Goal: Transaction & Acquisition: Purchase product/service

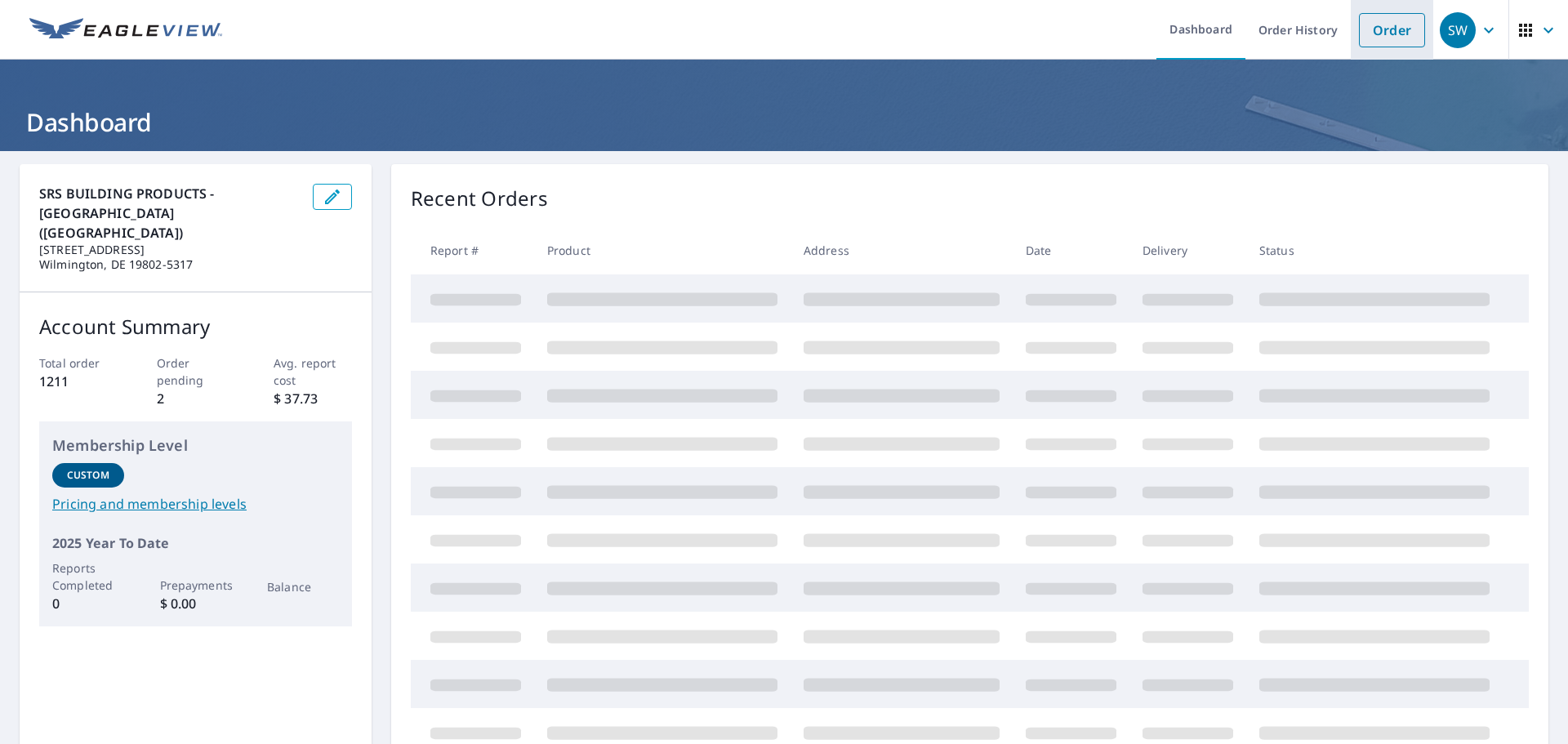
click at [1384, 25] on link "Order" at bounding box center [1391, 30] width 66 height 34
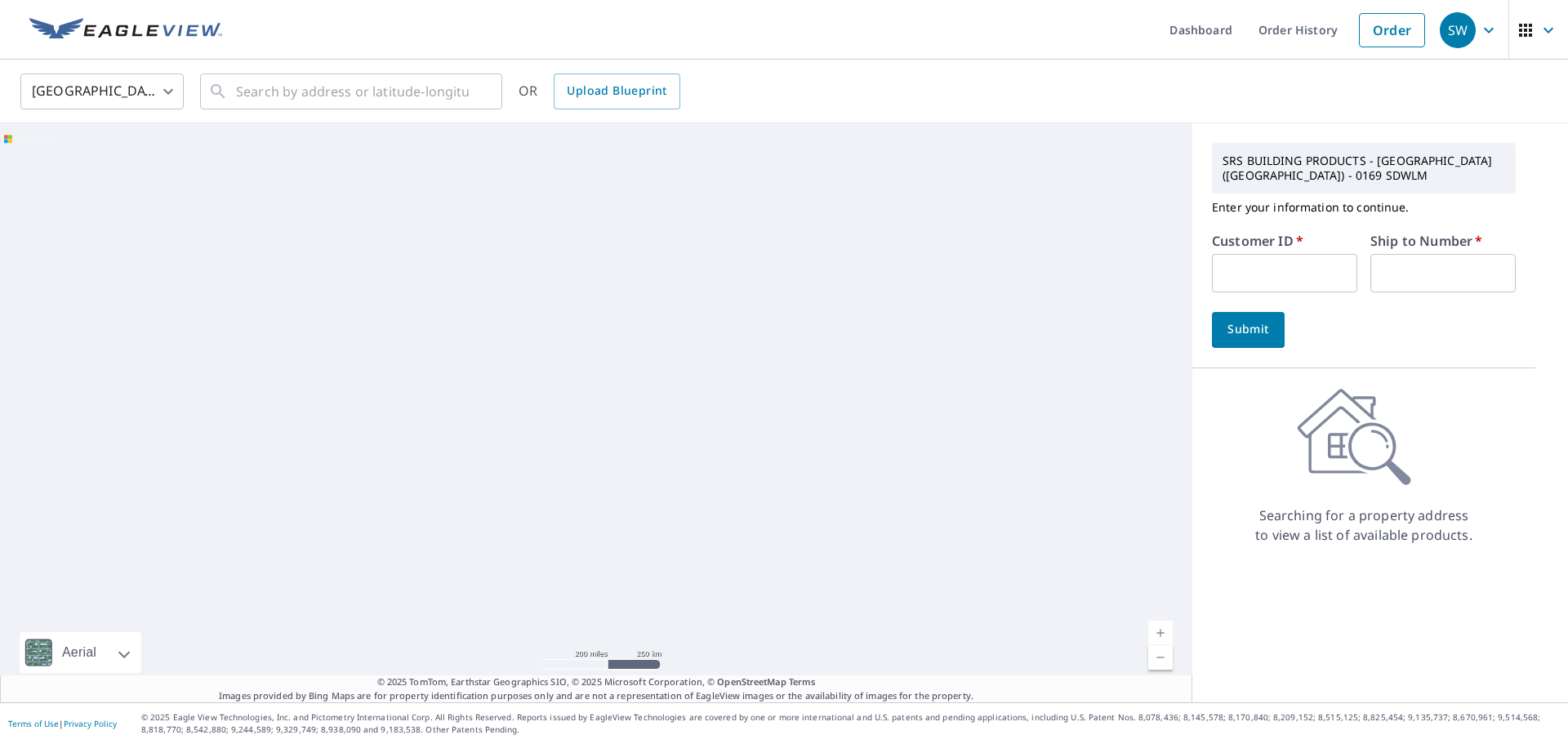
click at [1247, 274] on input "text" at bounding box center [1284, 274] width 145 height 39
paste input "S067636"
type input "S067636"
click at [1418, 290] on input "text" at bounding box center [1442, 274] width 145 height 39
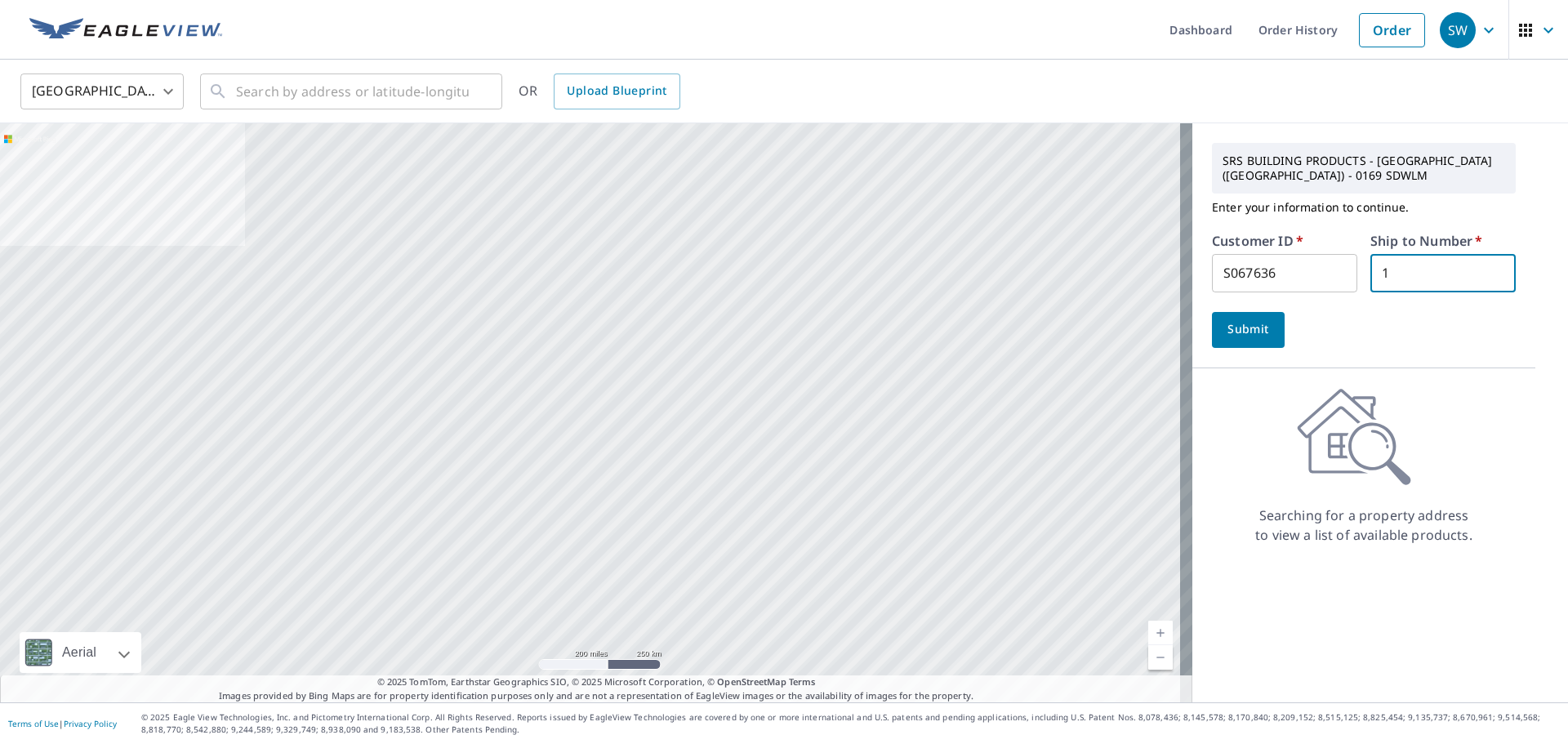
type input "1"
click at [1279, 323] on div "Submit" at bounding box center [1364, 330] width 304 height 36
click at [1238, 323] on span "Submit" at bounding box center [1247, 329] width 47 height 20
click at [338, 89] on input "text" at bounding box center [352, 91] width 233 height 46
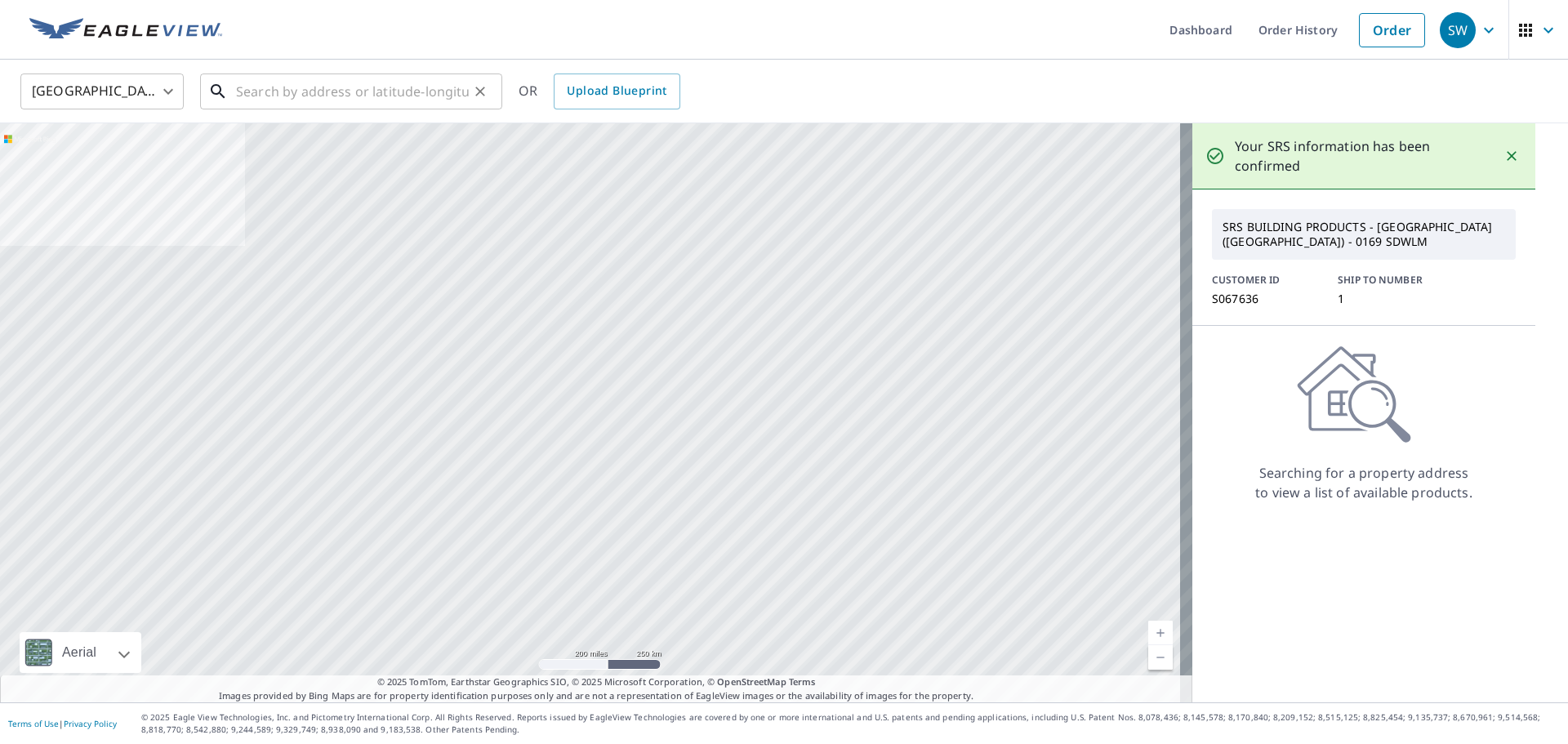
click at [329, 84] on input "text" at bounding box center [352, 91] width 233 height 46
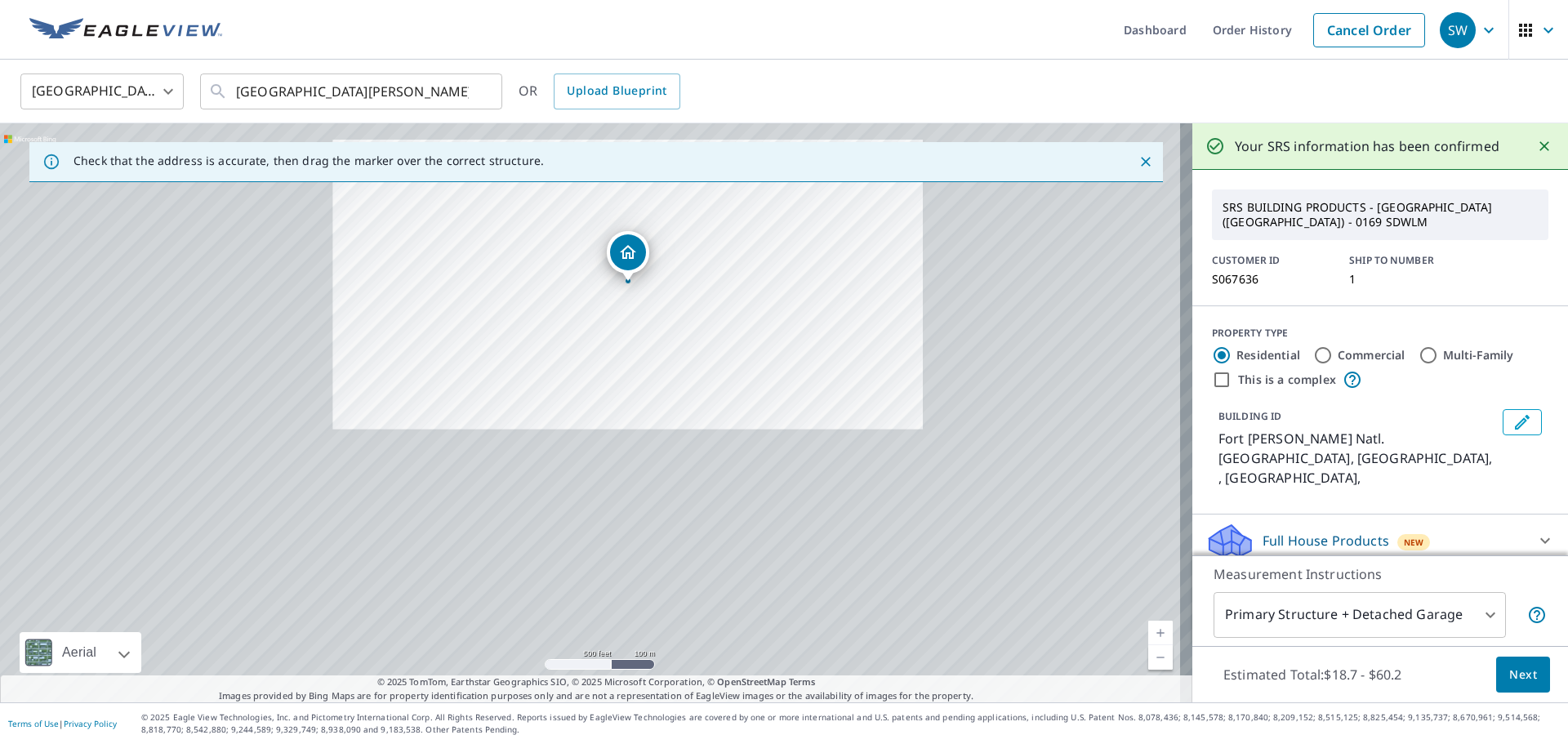
drag, startPoint x: 495, startPoint y: 490, endPoint x: 632, endPoint y: 274, distance: 255.8
click at [632, 274] on div "Fort [PERSON_NAME] Natl. [GEOGRAPHIC_DATA], [GEOGRAPHIC_DATA] , [GEOGRAPHIC_DAT…" at bounding box center [596, 412] width 1192 height 580
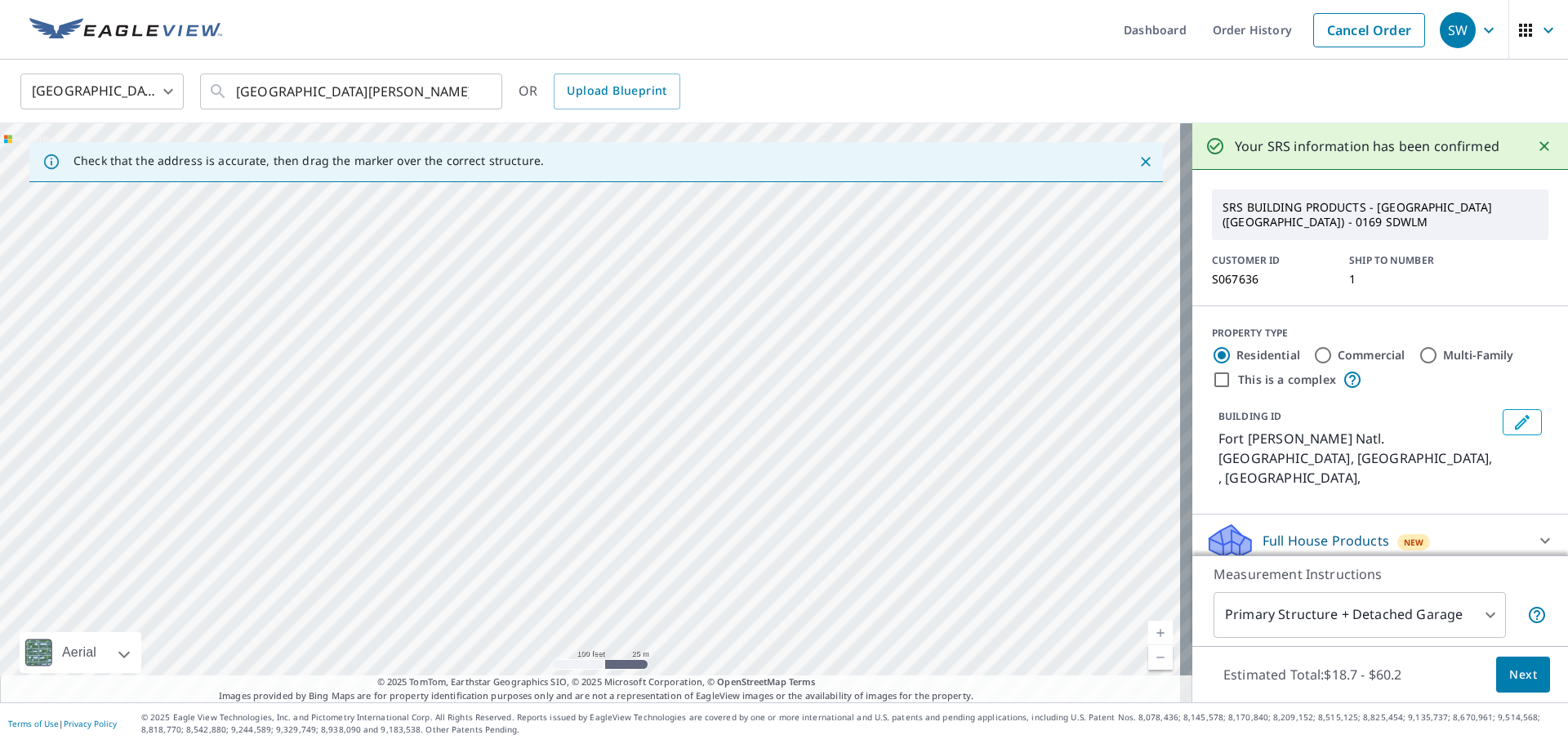
click at [556, 392] on div "Fort [PERSON_NAME] Natl. [GEOGRAPHIC_DATA], [GEOGRAPHIC_DATA] , [GEOGRAPHIC_DAT…" at bounding box center [596, 412] width 1192 height 580
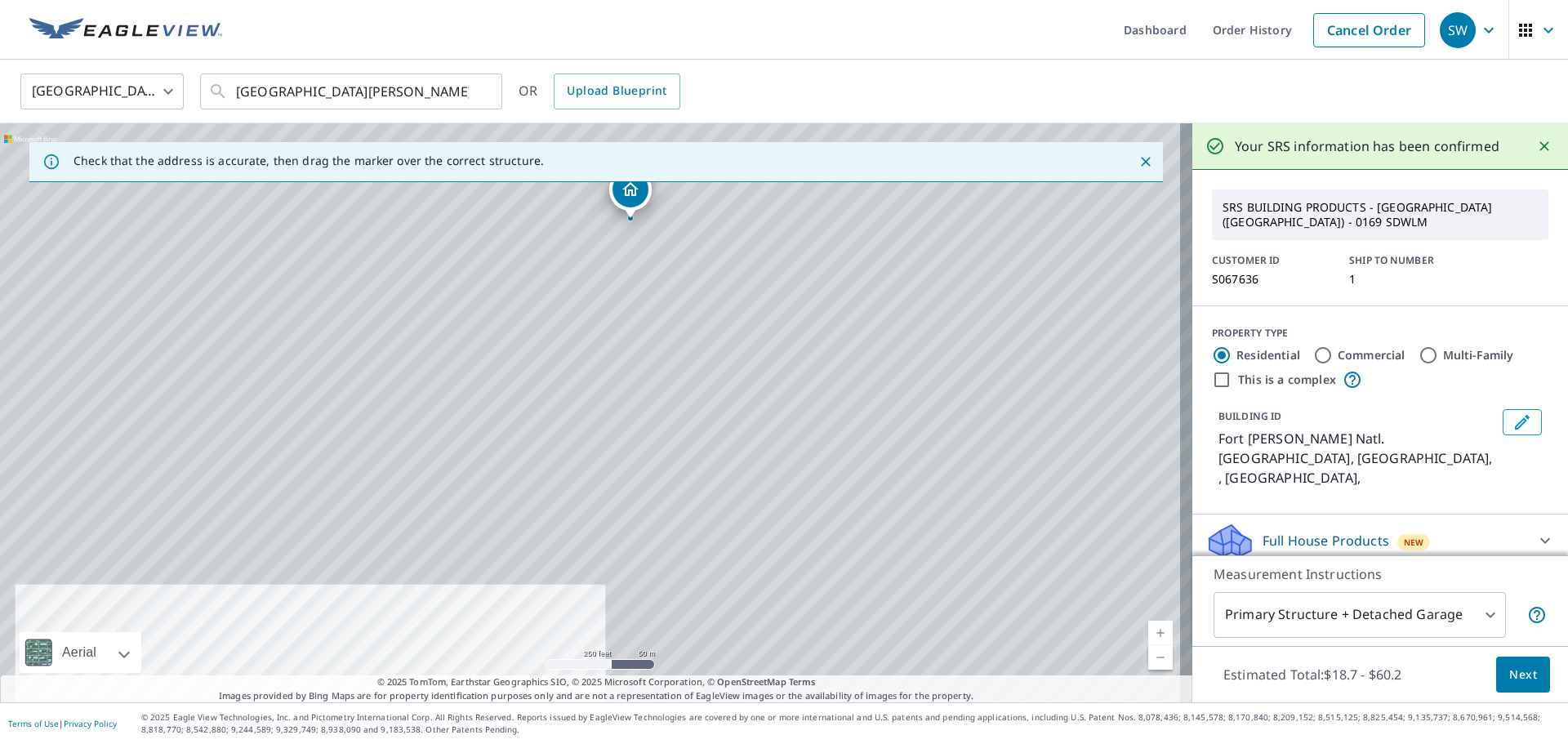
drag, startPoint x: 533, startPoint y: 484, endPoint x: 592, endPoint y: 295, distance: 198.0
click at [592, 295] on div "Fort [PERSON_NAME] Natl. [GEOGRAPHIC_DATA], [GEOGRAPHIC_DATA] , [GEOGRAPHIC_DAT…" at bounding box center [596, 412] width 1192 height 580
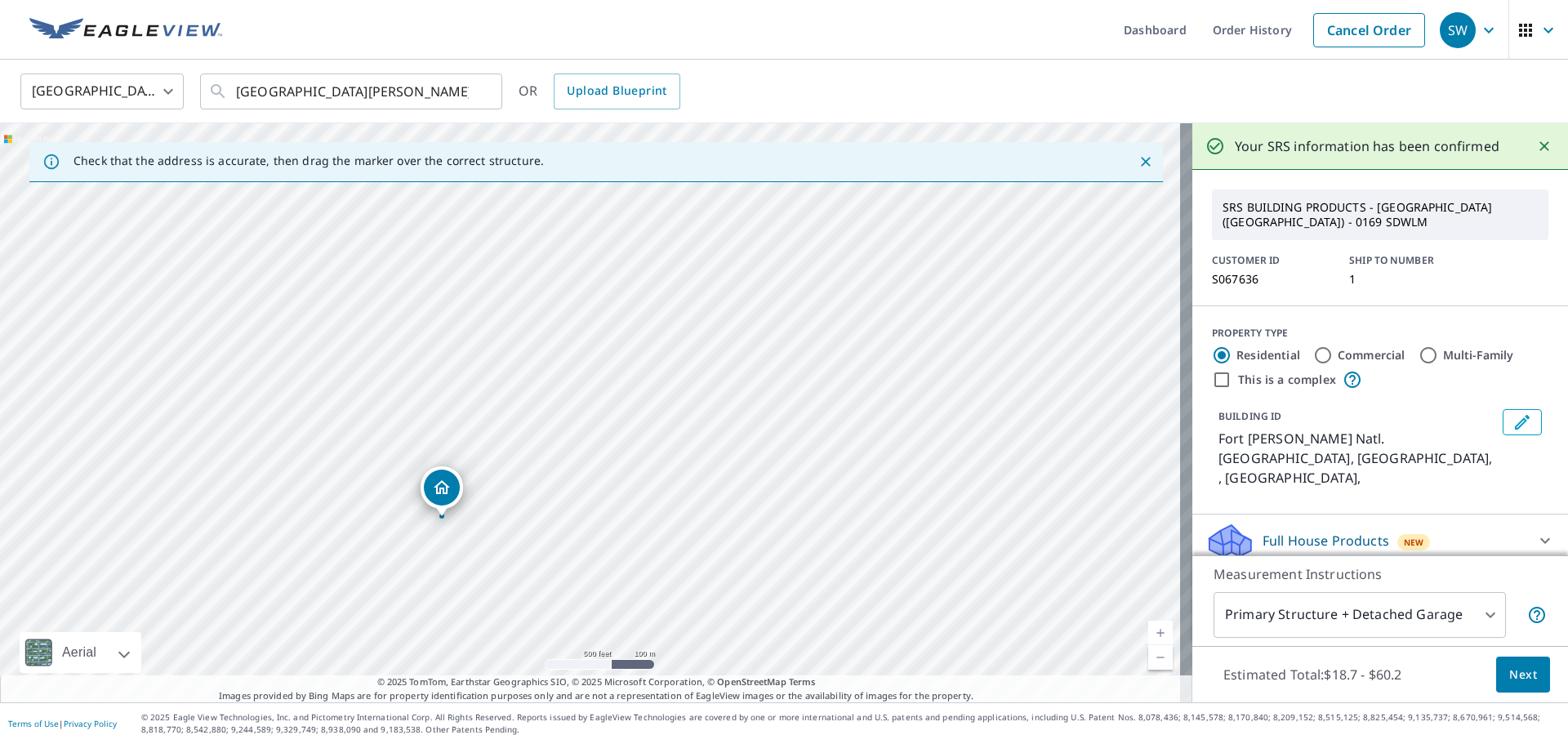
drag, startPoint x: 616, startPoint y: 255, endPoint x: 446, endPoint y: 505, distance: 302.3
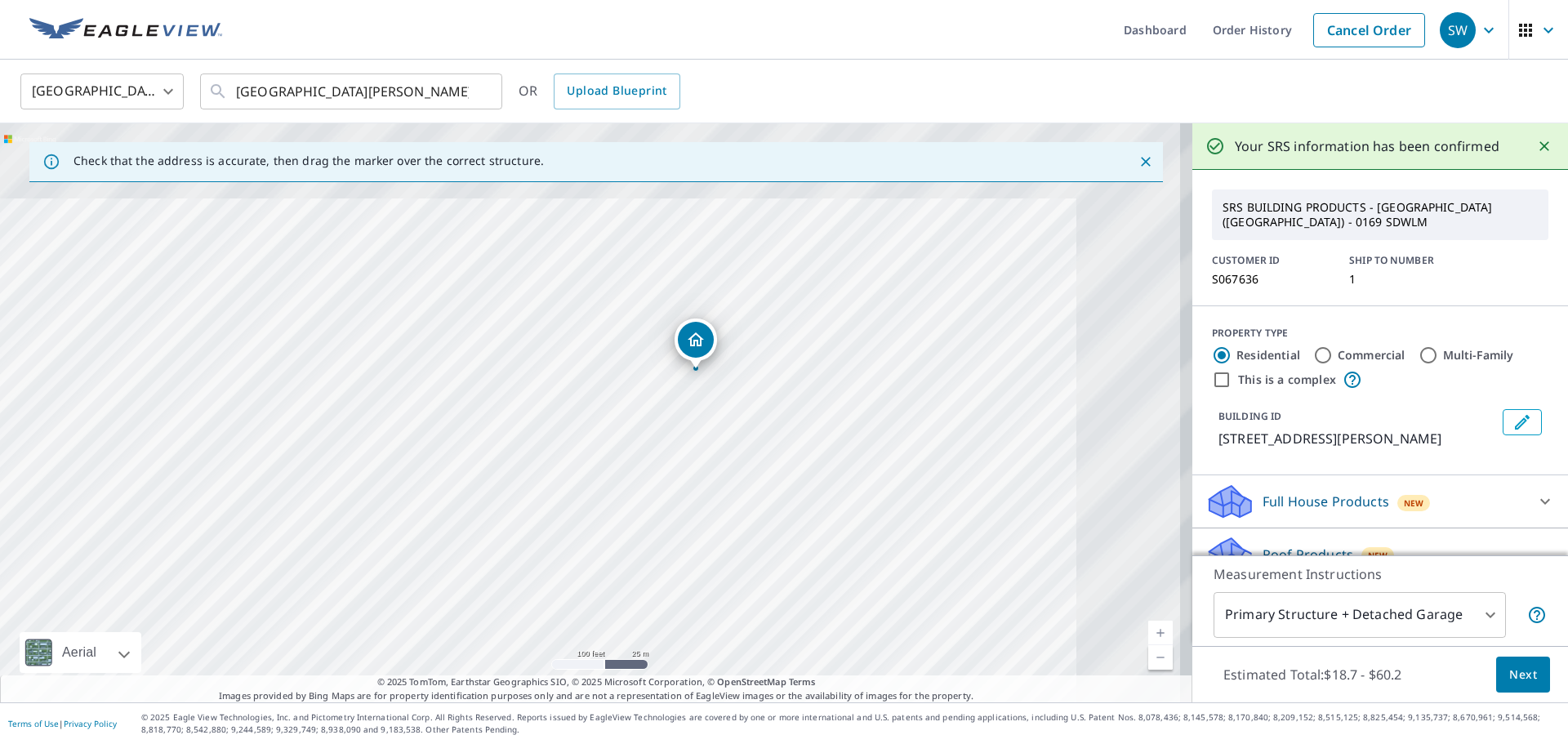
drag, startPoint x: 880, startPoint y: 260, endPoint x: 540, endPoint y: 565, distance: 456.8
click at [540, 565] on div "[STREET_ADDRESS][PERSON_NAME]" at bounding box center [596, 412] width 1192 height 580
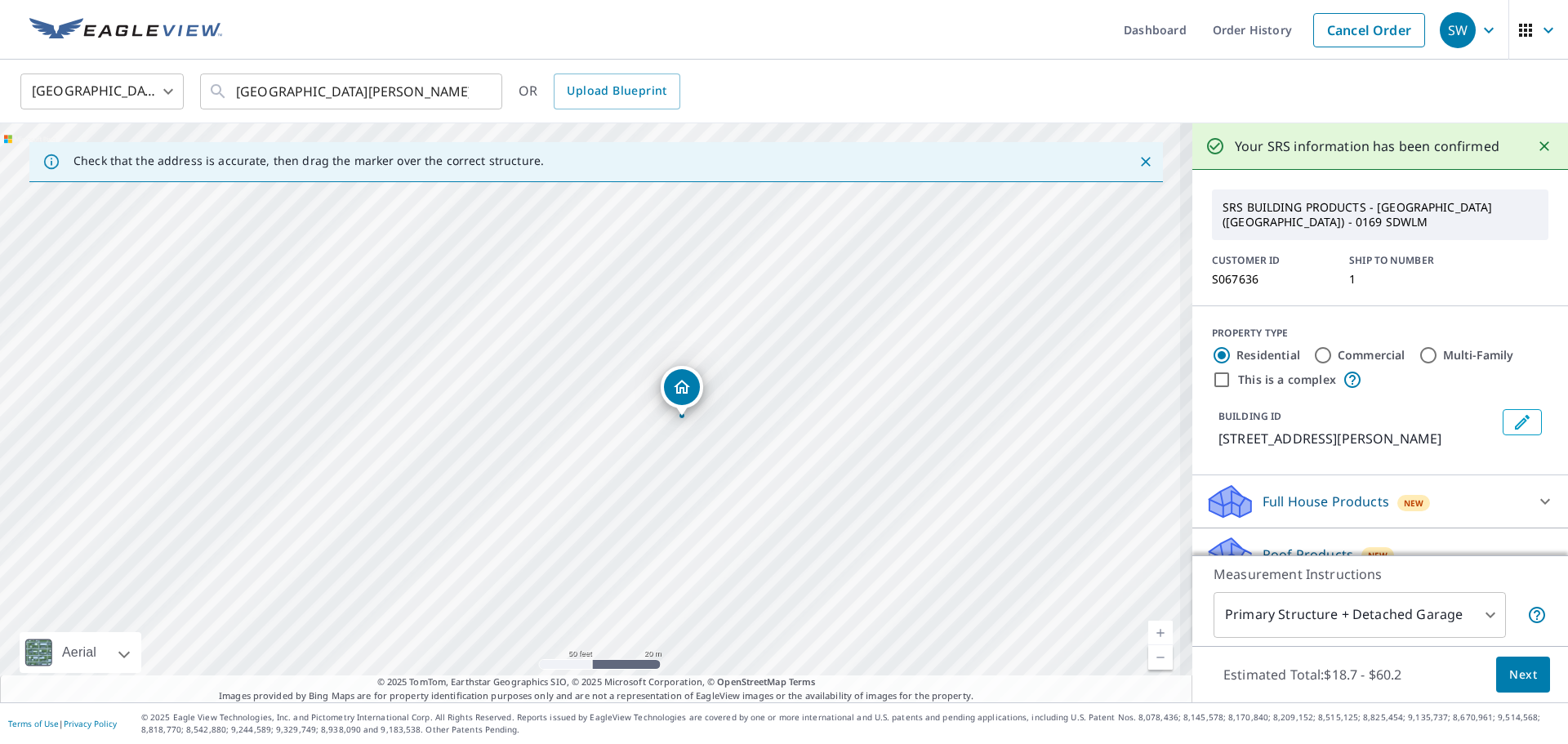
drag, startPoint x: 726, startPoint y: 367, endPoint x: 708, endPoint y: 441, distance: 76.2
click at [708, 441] on div "[STREET_ADDRESS][PERSON_NAME]" at bounding box center [596, 412] width 1192 height 580
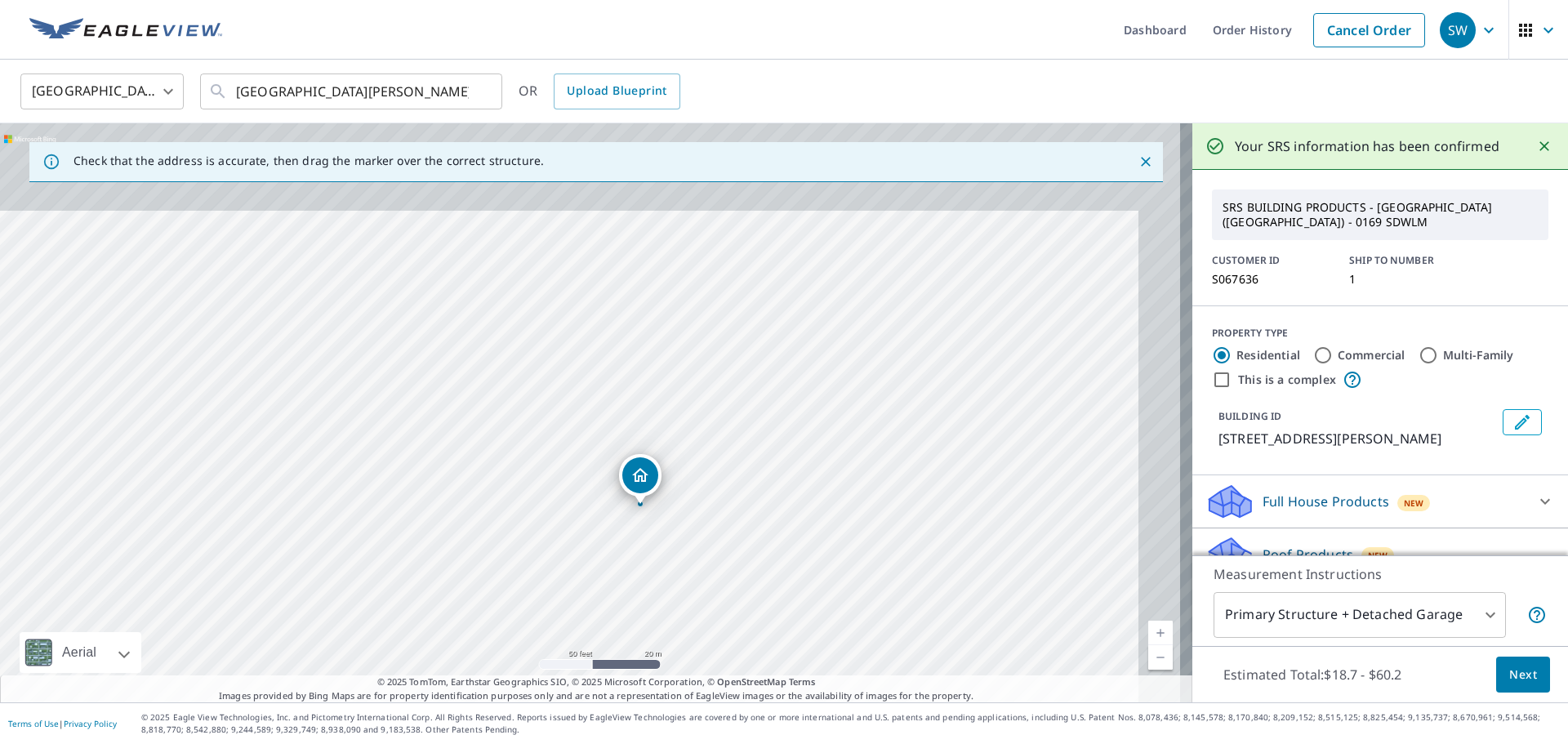
drag, startPoint x: 776, startPoint y: 385, endPoint x: 734, endPoint y: 476, distance: 100.2
click at [734, 476] on div "[STREET_ADDRESS][PERSON_NAME]" at bounding box center [596, 412] width 1192 height 580
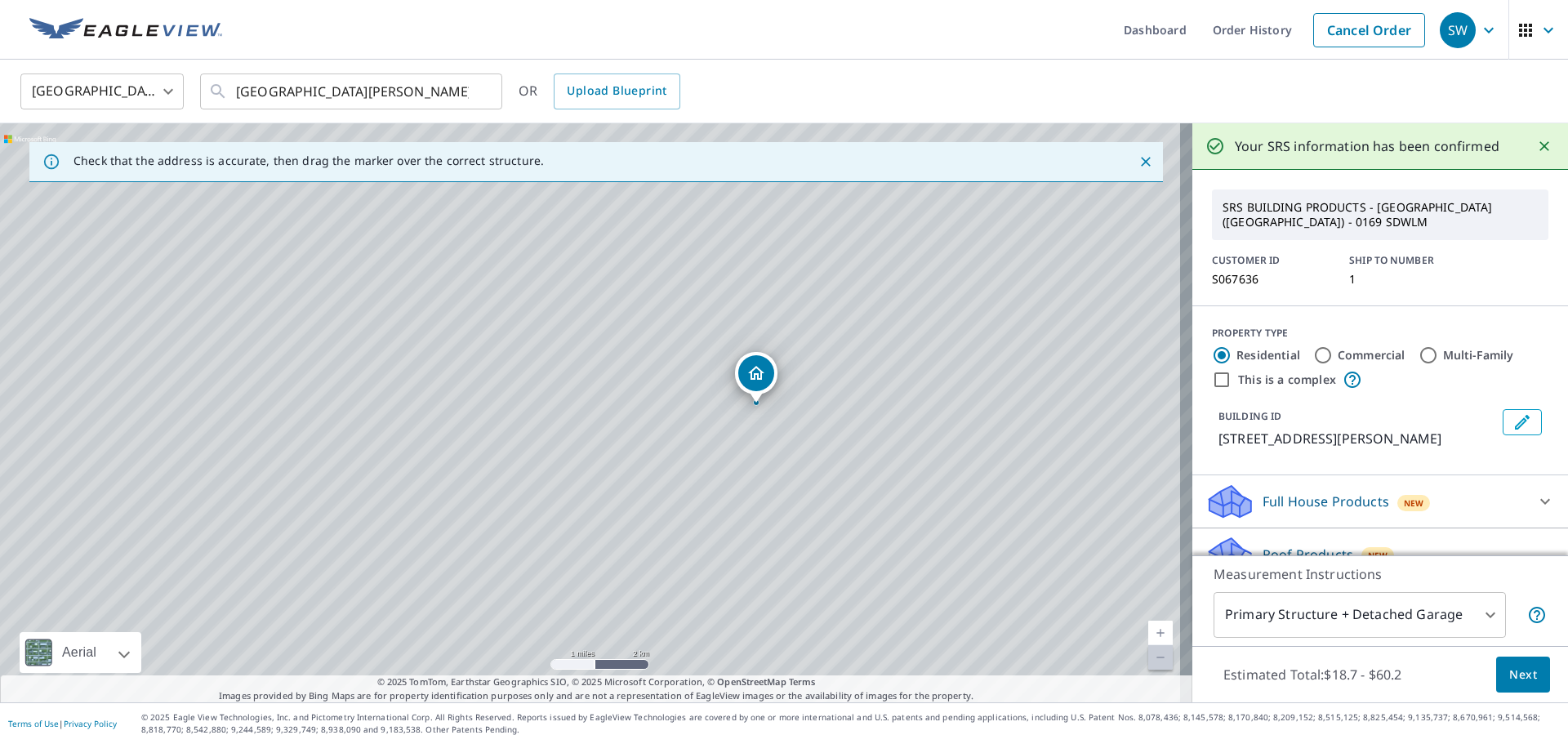
drag, startPoint x: 967, startPoint y: 408, endPoint x: 789, endPoint y: 402, distance: 178.1
click at [789, 402] on div "[STREET_ADDRESS][PERSON_NAME]" at bounding box center [596, 412] width 1192 height 580
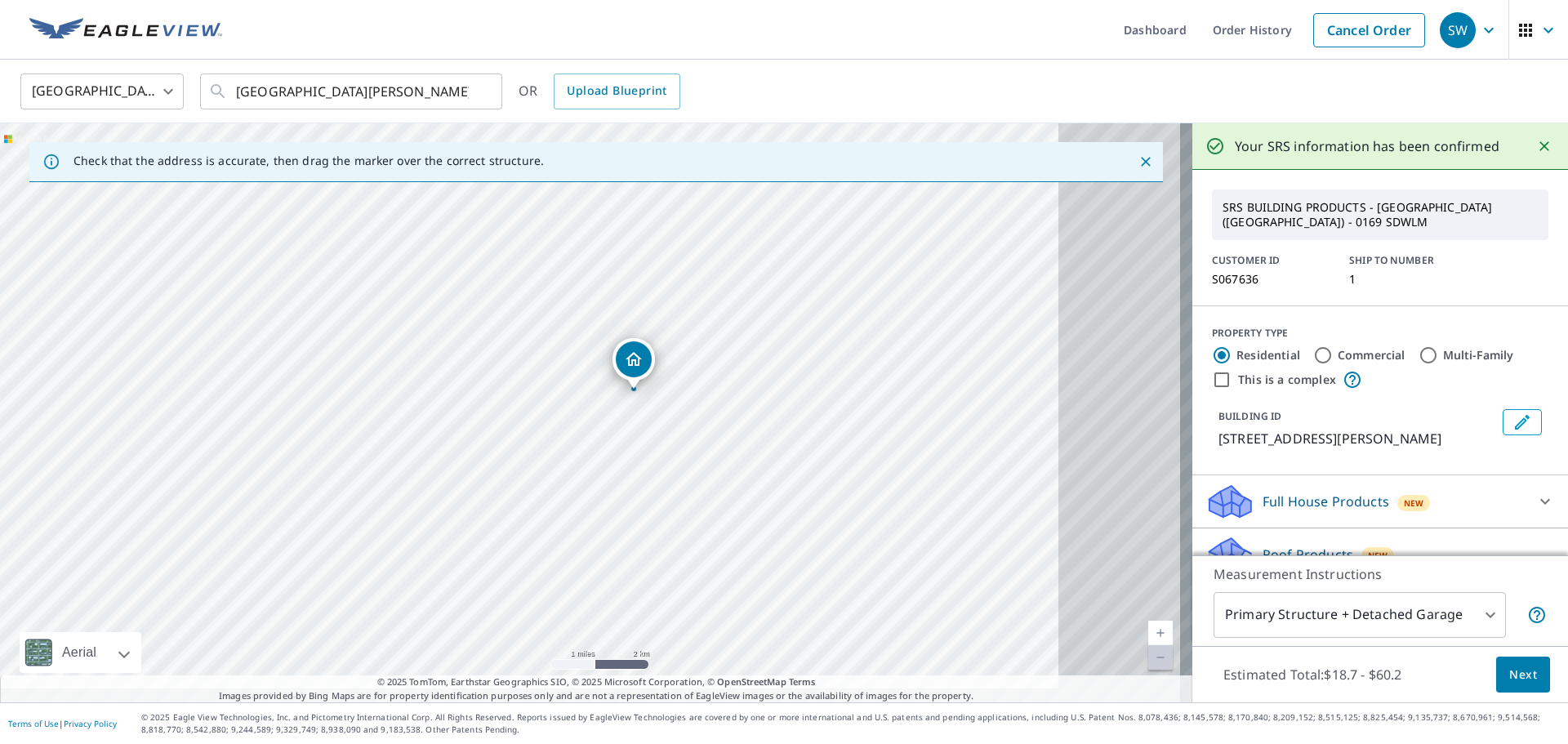
drag, startPoint x: 852, startPoint y: 423, endPoint x: 710, endPoint y: 409, distance: 142.7
click at [710, 409] on div "[STREET_ADDRESS][PERSON_NAME]" at bounding box center [596, 412] width 1192 height 580
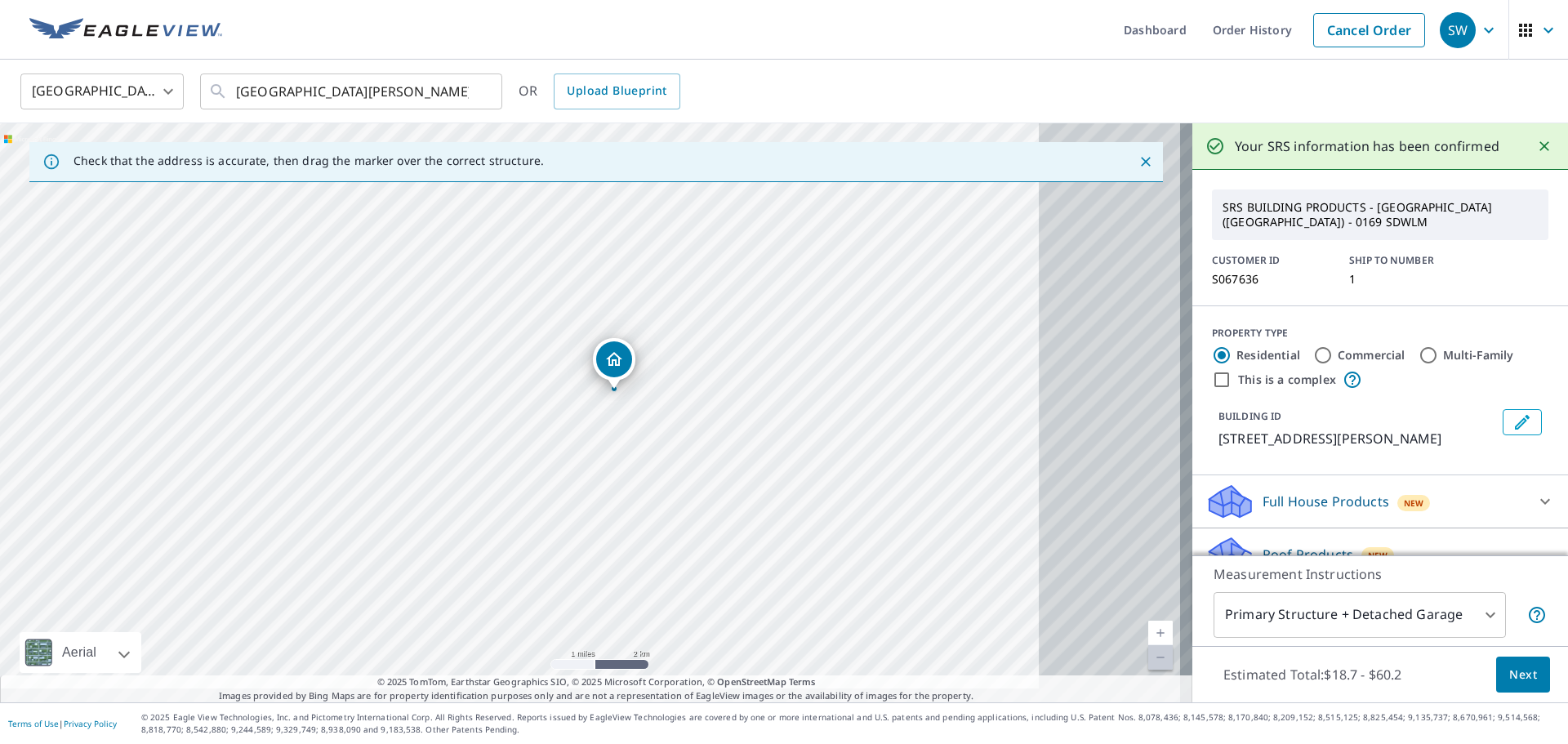
drag, startPoint x: 758, startPoint y: 318, endPoint x: 663, endPoint y: 493, distance: 199.1
click at [663, 493] on div "[STREET_ADDRESS][PERSON_NAME]" at bounding box center [596, 412] width 1192 height 580
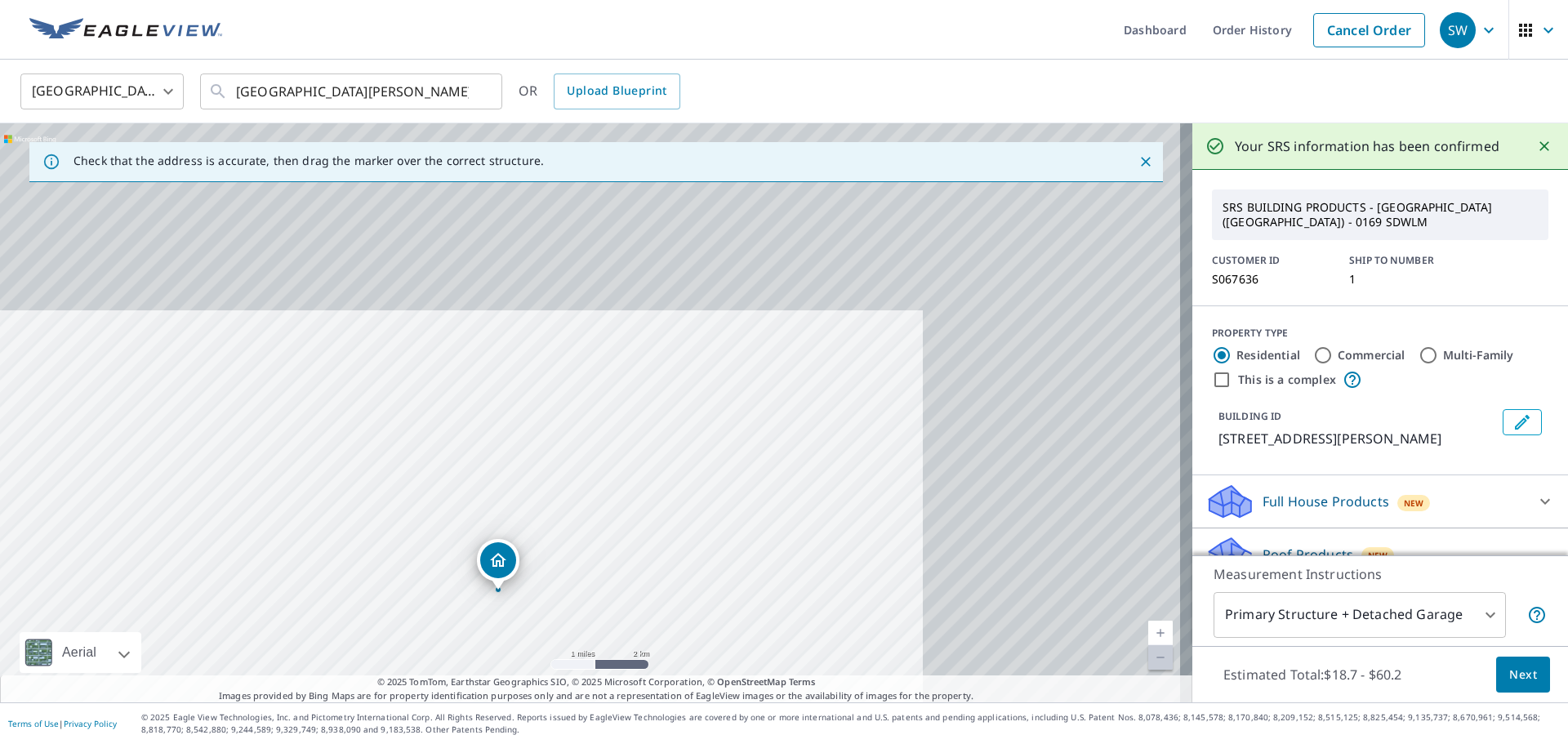
drag, startPoint x: 708, startPoint y: 349, endPoint x: 596, endPoint y: 408, distance: 126.6
click at [520, 477] on div "[STREET_ADDRESS][PERSON_NAME]" at bounding box center [596, 412] width 1192 height 580
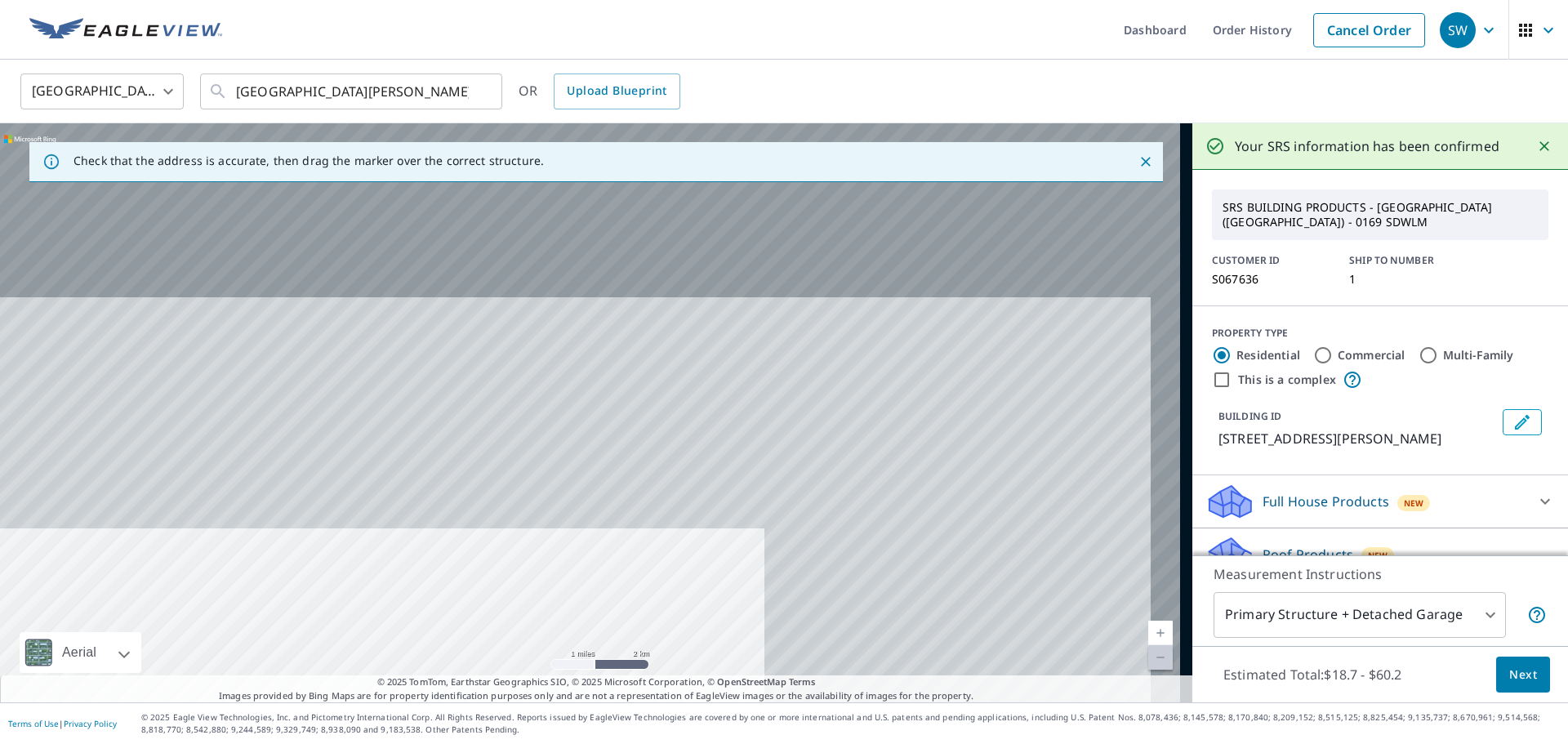
drag, startPoint x: 683, startPoint y: 423, endPoint x: 775, endPoint y: 546, distance: 153.6
click at [775, 546] on div "[STREET_ADDRESS][PERSON_NAME]" at bounding box center [596, 412] width 1192 height 580
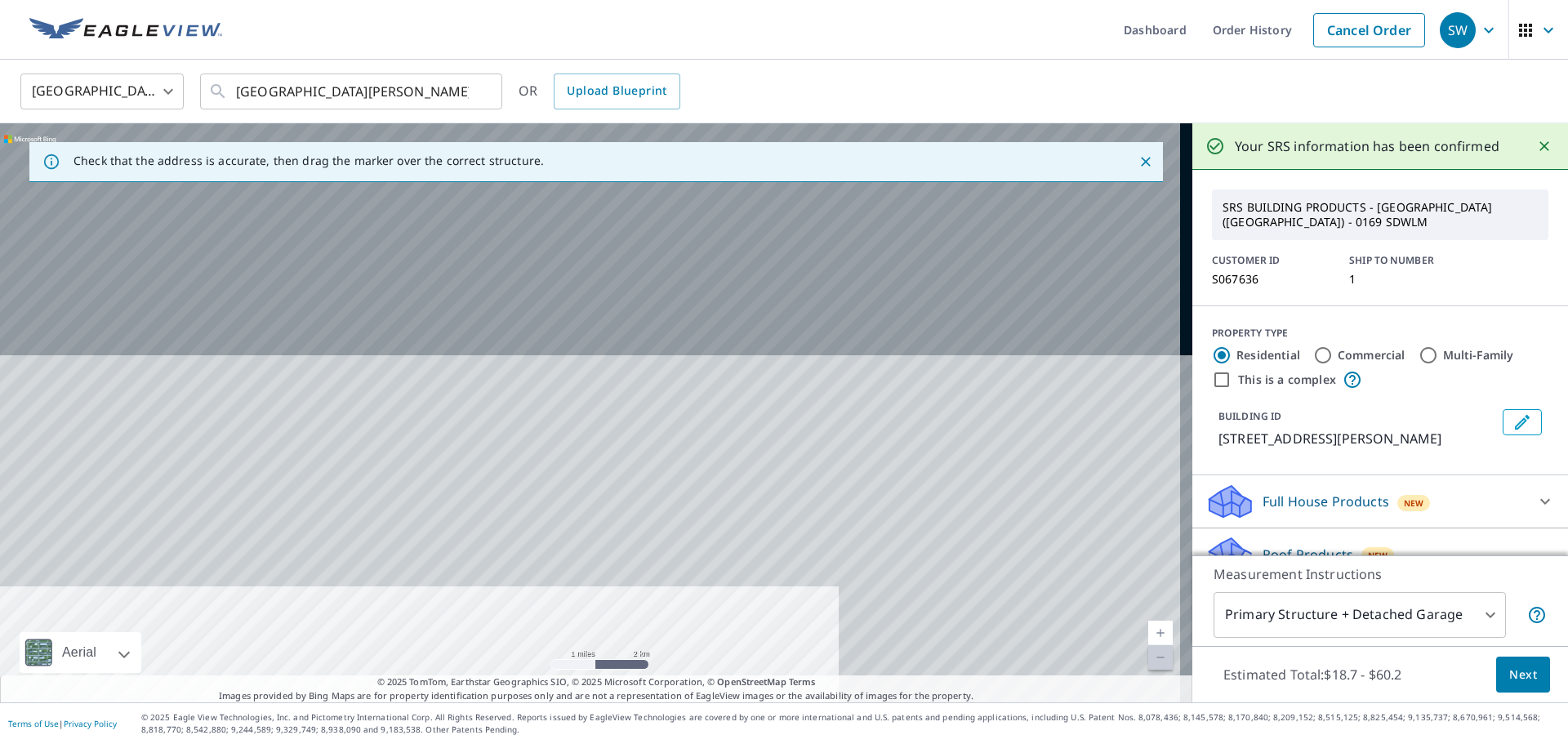
drag, startPoint x: 577, startPoint y: 442, endPoint x: 757, endPoint y: 558, distance: 214.1
click at [757, 558] on div "[STREET_ADDRESS][PERSON_NAME]" at bounding box center [596, 412] width 1192 height 580
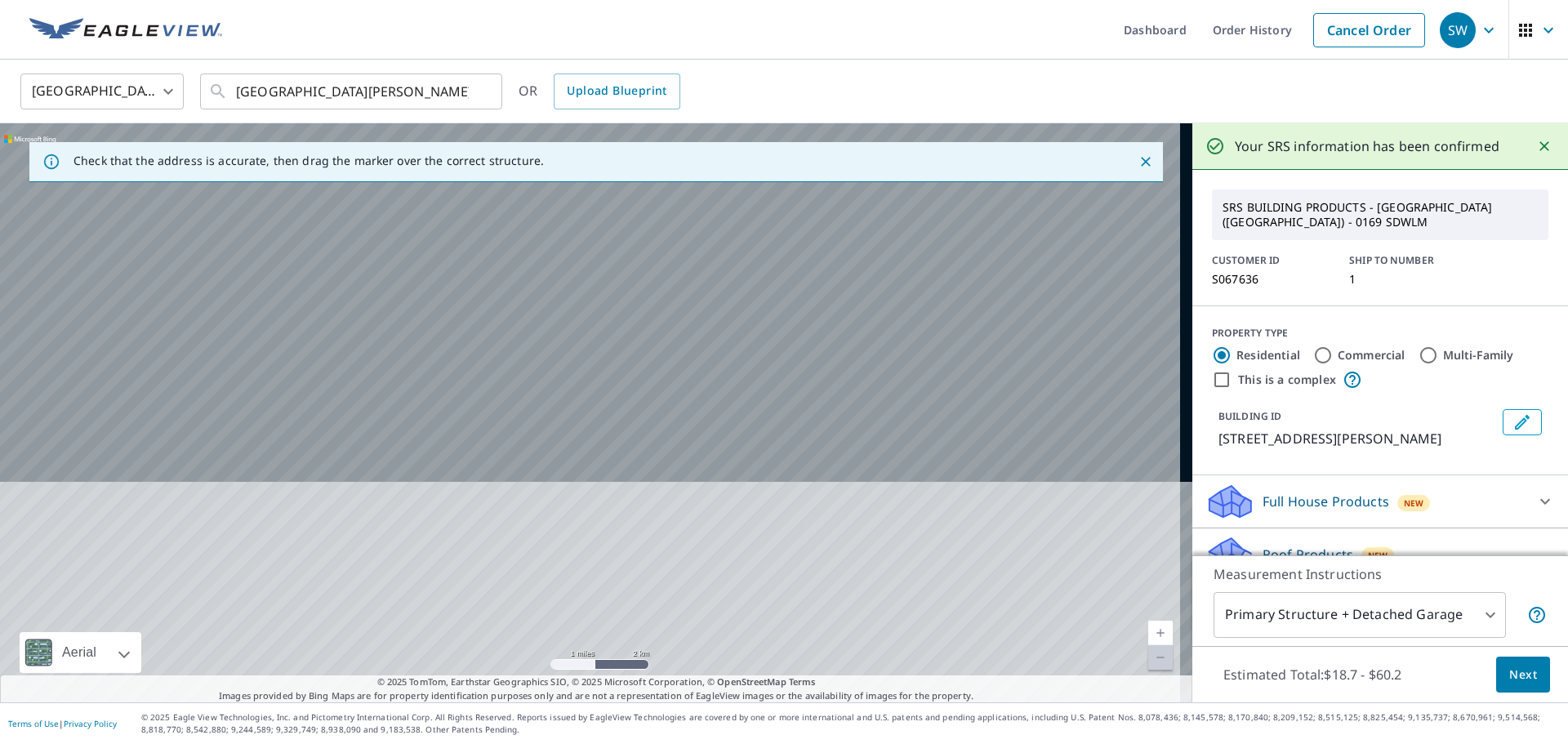
drag, startPoint x: 568, startPoint y: 449, endPoint x: 808, endPoint y: 485, distance: 242.7
click at [808, 485] on div "[STREET_ADDRESS][PERSON_NAME]" at bounding box center [596, 412] width 1192 height 580
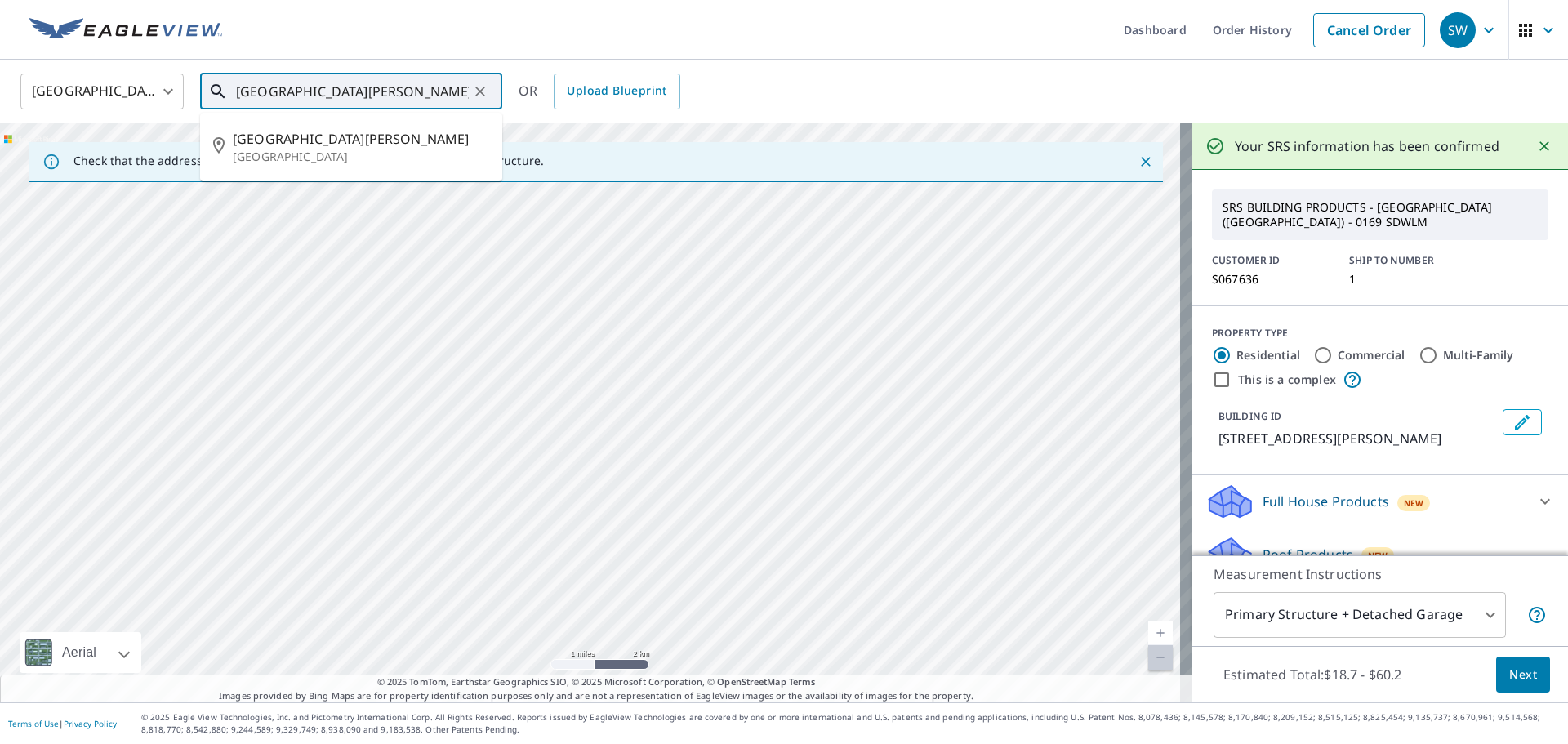
drag, startPoint x: 403, startPoint y: 94, endPoint x: 166, endPoint y: 94, distance: 237.0
click at [163, 94] on div "[GEOGRAPHIC_DATA] [GEOGRAPHIC_DATA] ​ [GEOGRAPHIC_DATA][PERSON_NAME] ​ [GEOGRAP…" at bounding box center [778, 91] width 1540 height 39
paste input "[STREET_ADDRESS]"
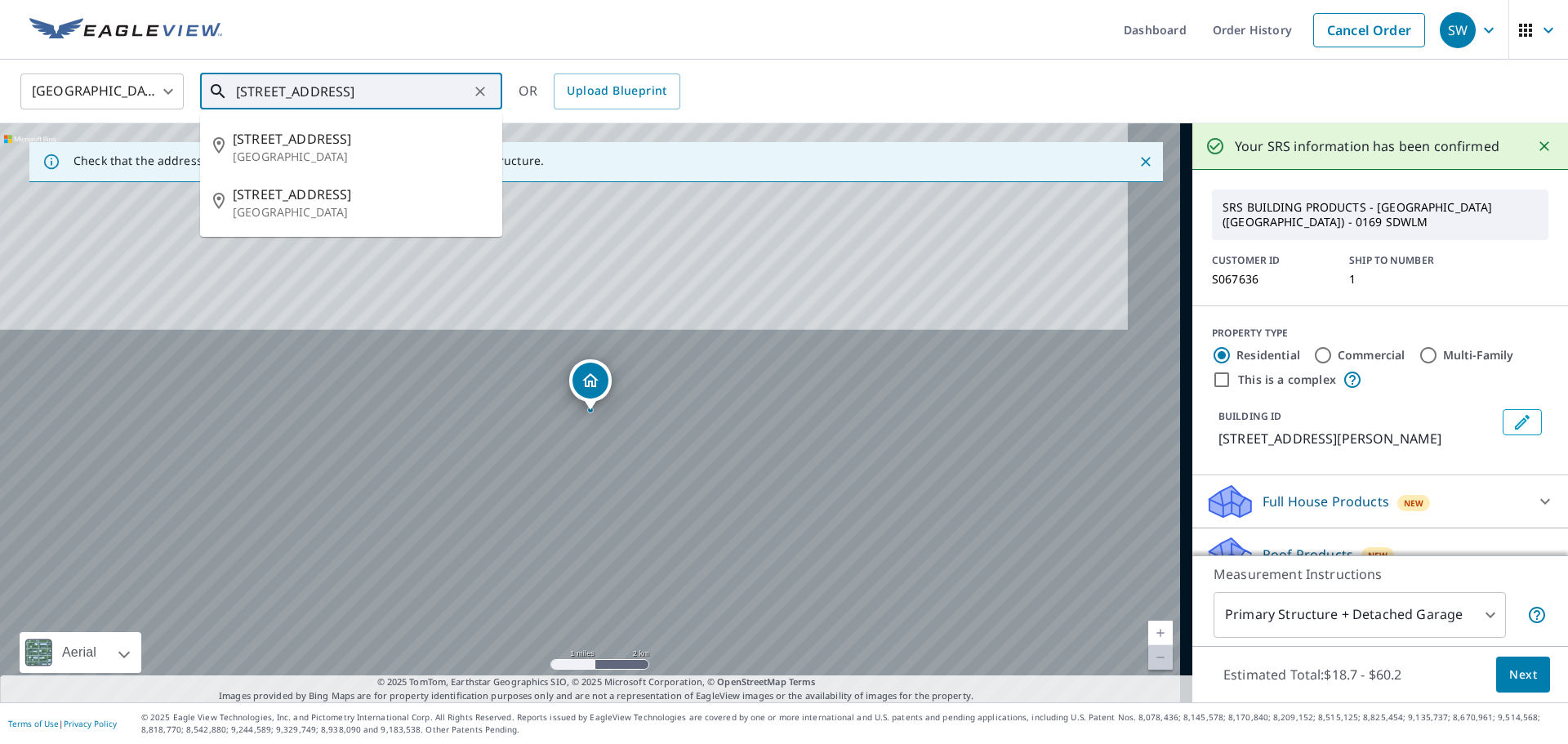
type input "[STREET_ADDRESS]"
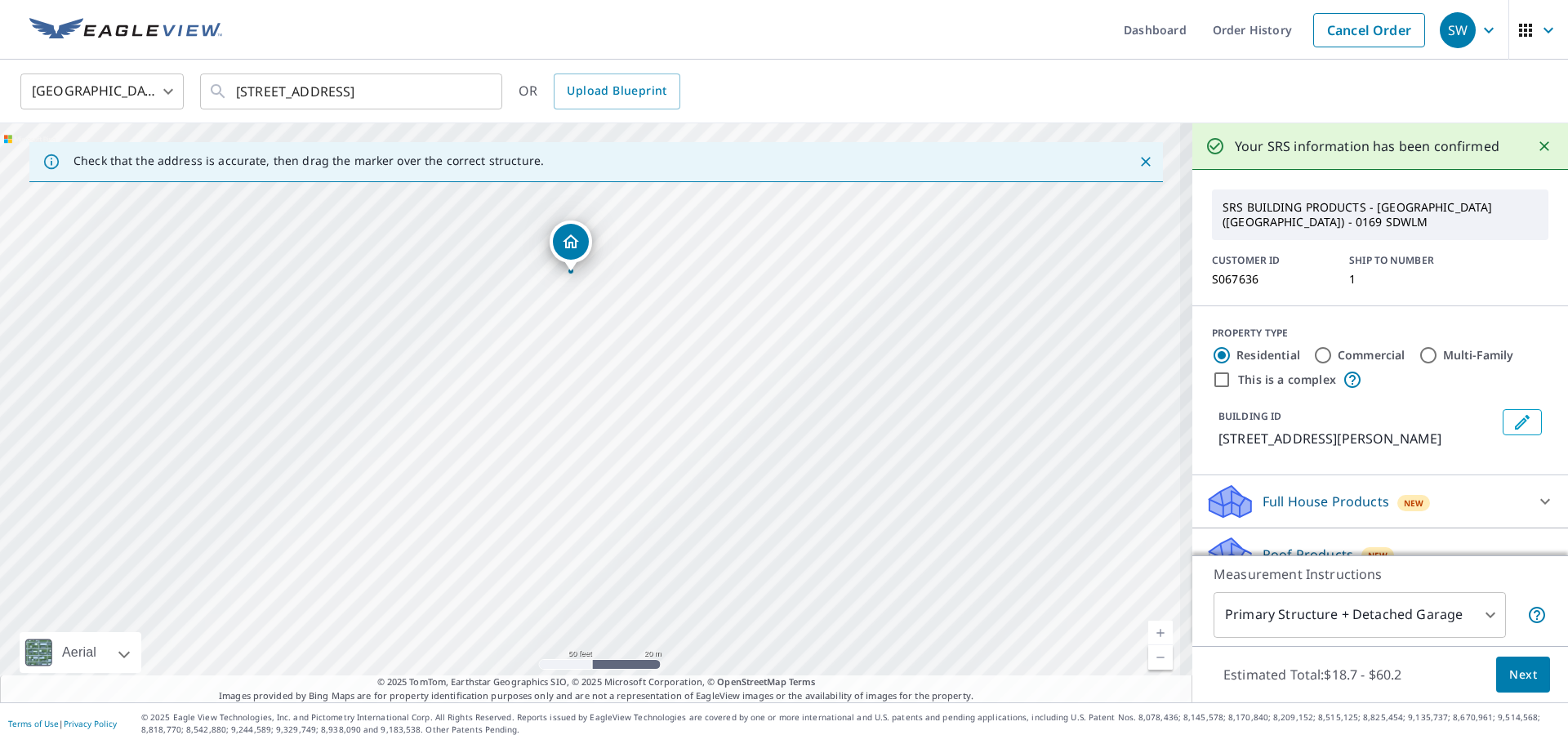
drag, startPoint x: 679, startPoint y: 330, endPoint x: 630, endPoint y: 407, distance: 91.3
click at [632, 407] on div "[STREET_ADDRESS][PERSON_NAME][PERSON_NAME]" at bounding box center [596, 412] width 1192 height 580
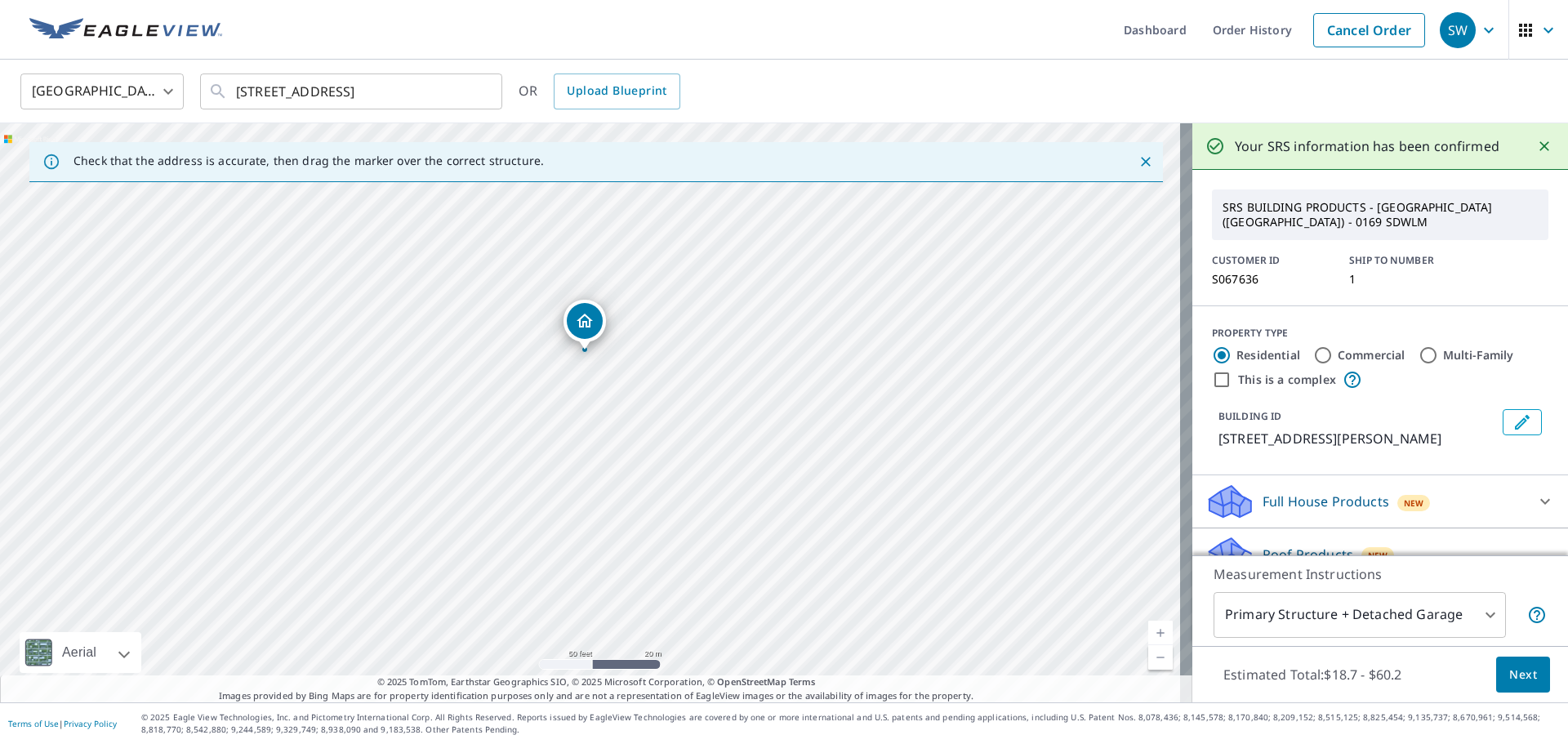
drag, startPoint x: 552, startPoint y: 240, endPoint x: 567, endPoint y: 310, distance: 71.6
drag, startPoint x: 589, startPoint y: 389, endPoint x: 642, endPoint y: 439, distance: 72.9
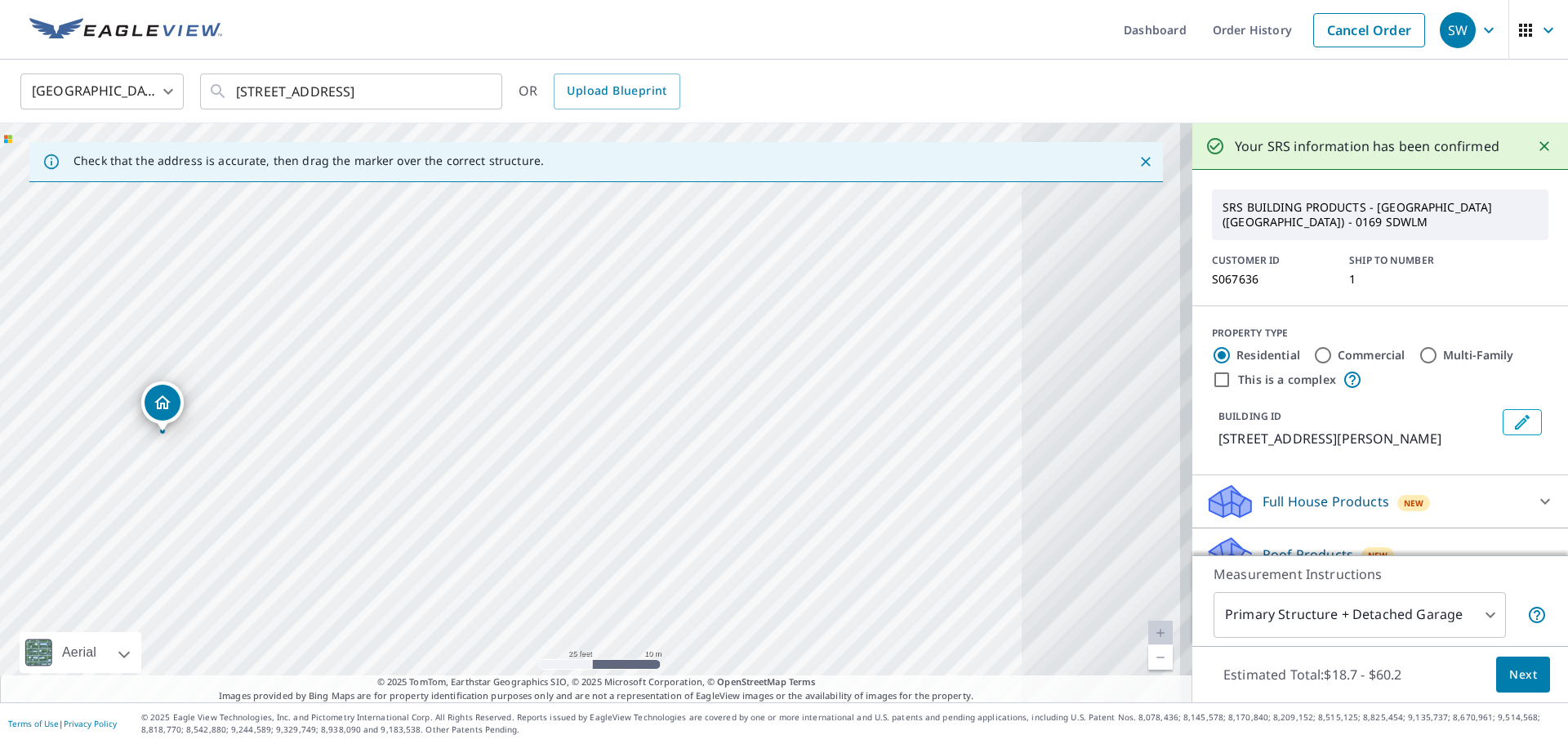
drag, startPoint x: 640, startPoint y: 423, endPoint x: 244, endPoint y: 480, distance: 400.1
click at [244, 480] on div "[STREET_ADDRESS][PERSON_NAME]" at bounding box center [596, 412] width 1192 height 580
click at [257, 559] on div "[STREET_ADDRESS][PERSON_NAME]" at bounding box center [596, 412] width 1192 height 580
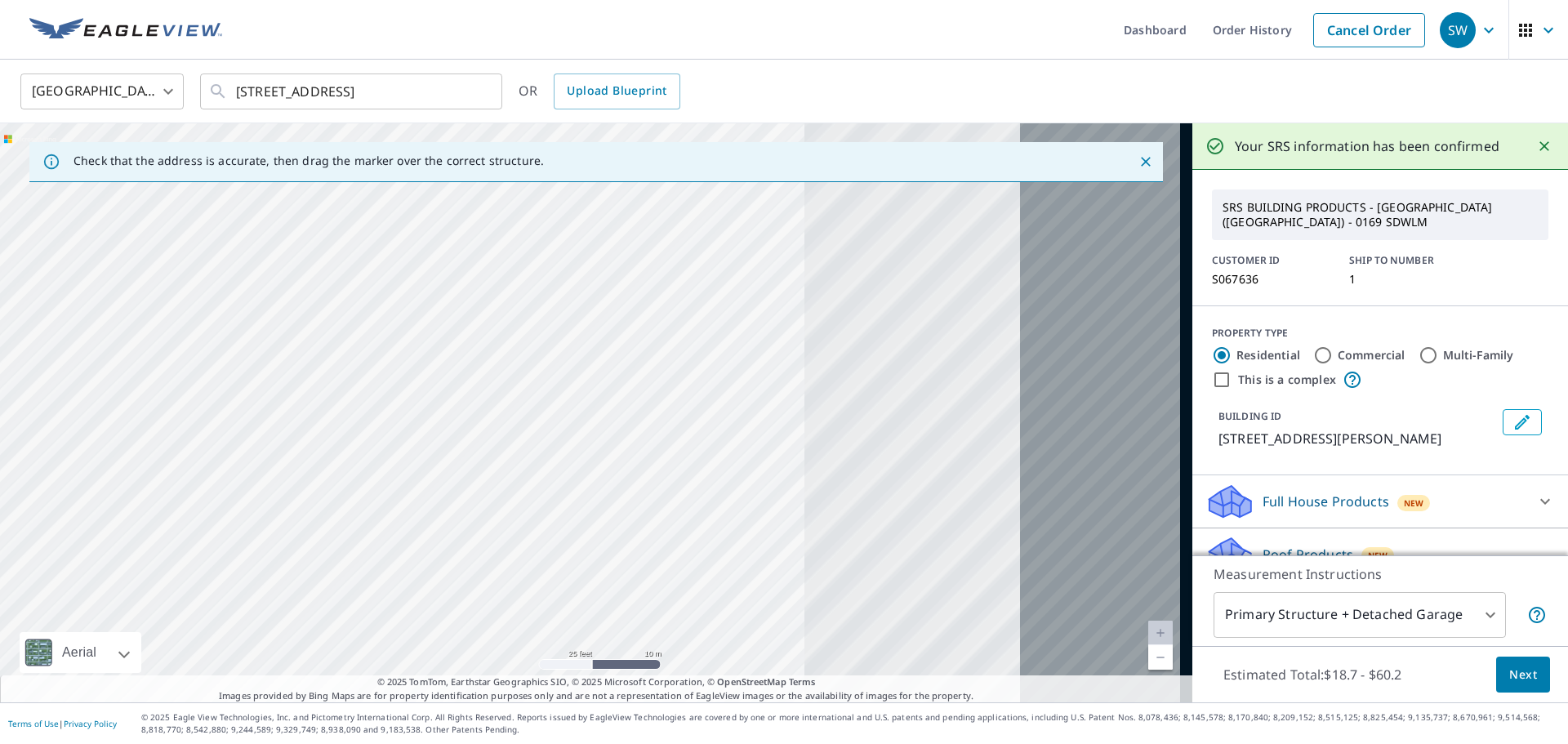
drag, startPoint x: 258, startPoint y: 555, endPoint x: 440, endPoint y: 721, distance: 246.3
click at [439, 743] on html "SW SW Dashboard Order History Cancel Order SW [GEOGRAPHIC_DATA] [GEOGRAPHIC_DAT…" at bounding box center [784, 372] width 1568 height 744
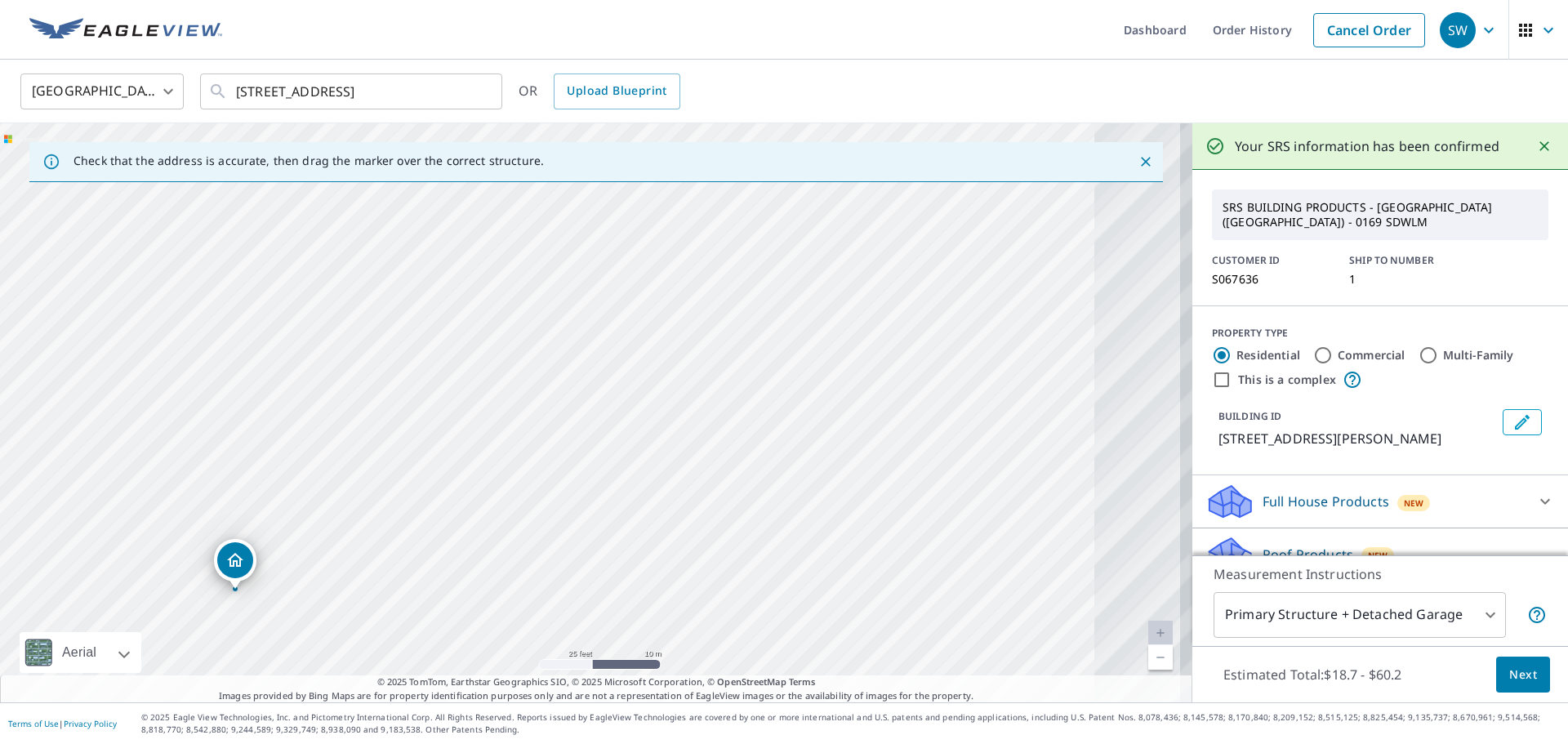
drag, startPoint x: 425, startPoint y: 572, endPoint x: 766, endPoint y: 546, distance: 342.0
click at [766, 546] on div "[STREET_ADDRESS][PERSON_NAME]" at bounding box center [596, 412] width 1192 height 580
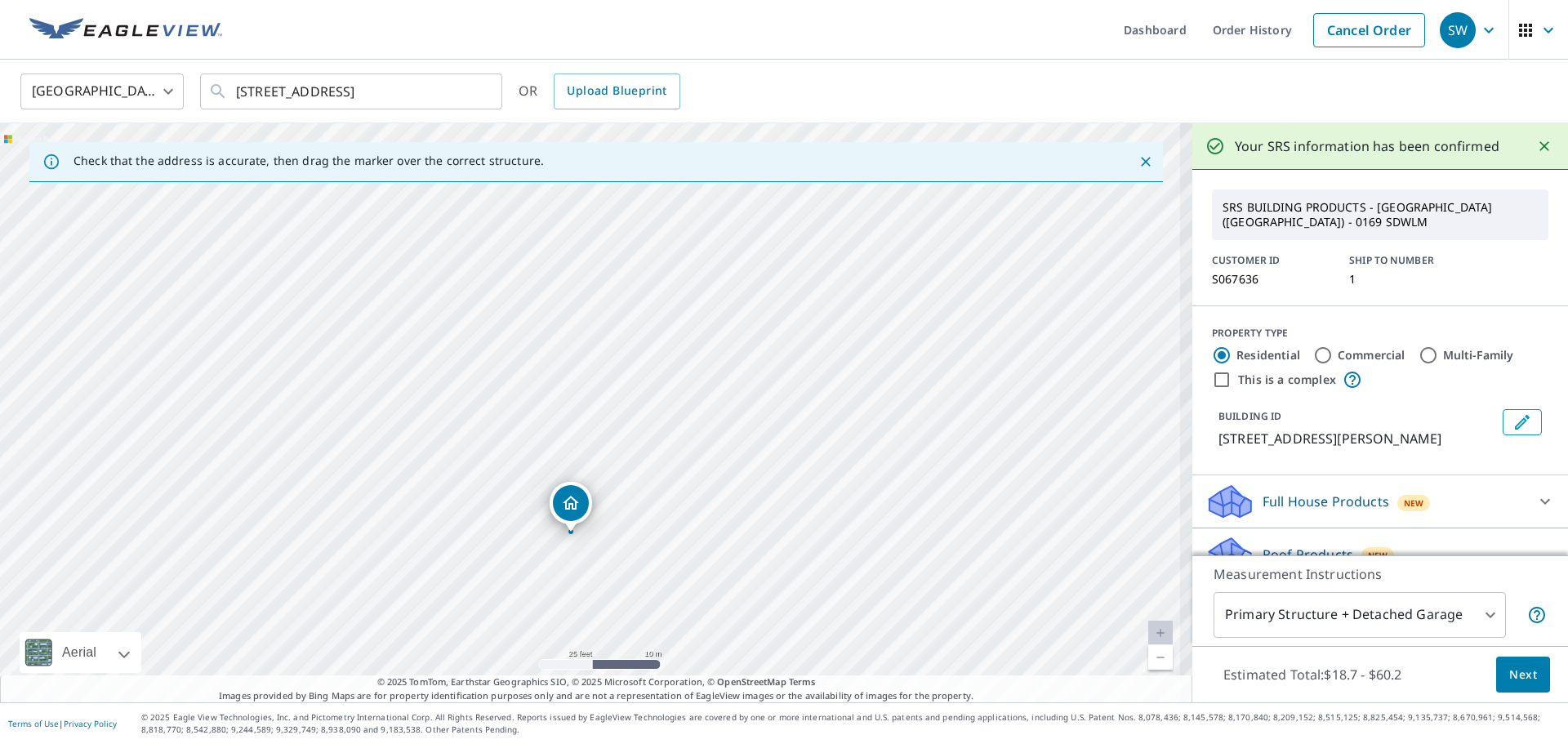
drag, startPoint x: 776, startPoint y: 495, endPoint x: 844, endPoint y: 477, distance: 70.3
click at [810, 485] on div "[STREET_ADDRESS][PERSON_NAME]" at bounding box center [596, 412] width 1192 height 580
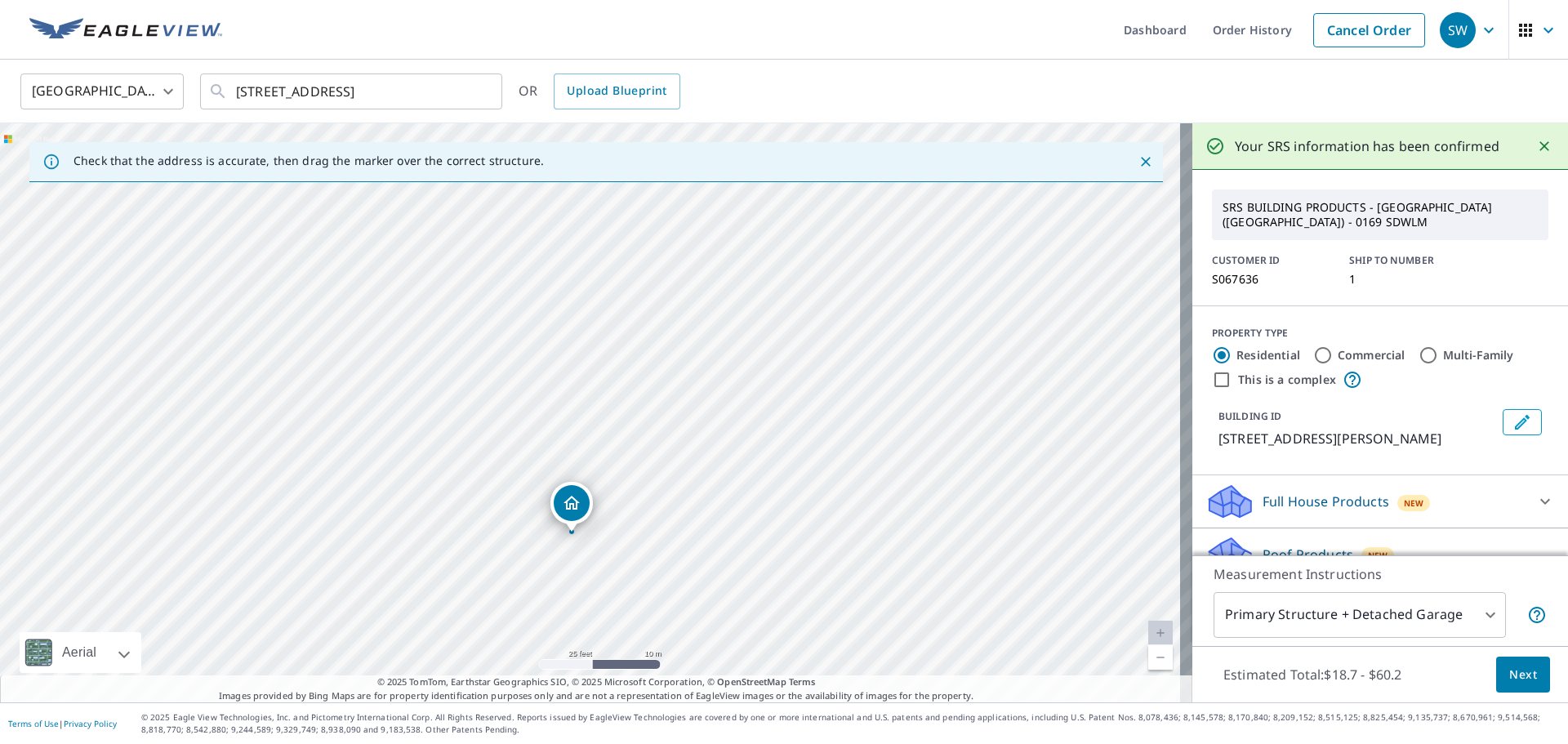
click at [1347, 358] on label "Commercial" at bounding box center [1371, 355] width 68 height 17
click at [1332, 358] on input "Commercial" at bounding box center [1323, 355] width 19 height 19
radio input "true"
type input "4"
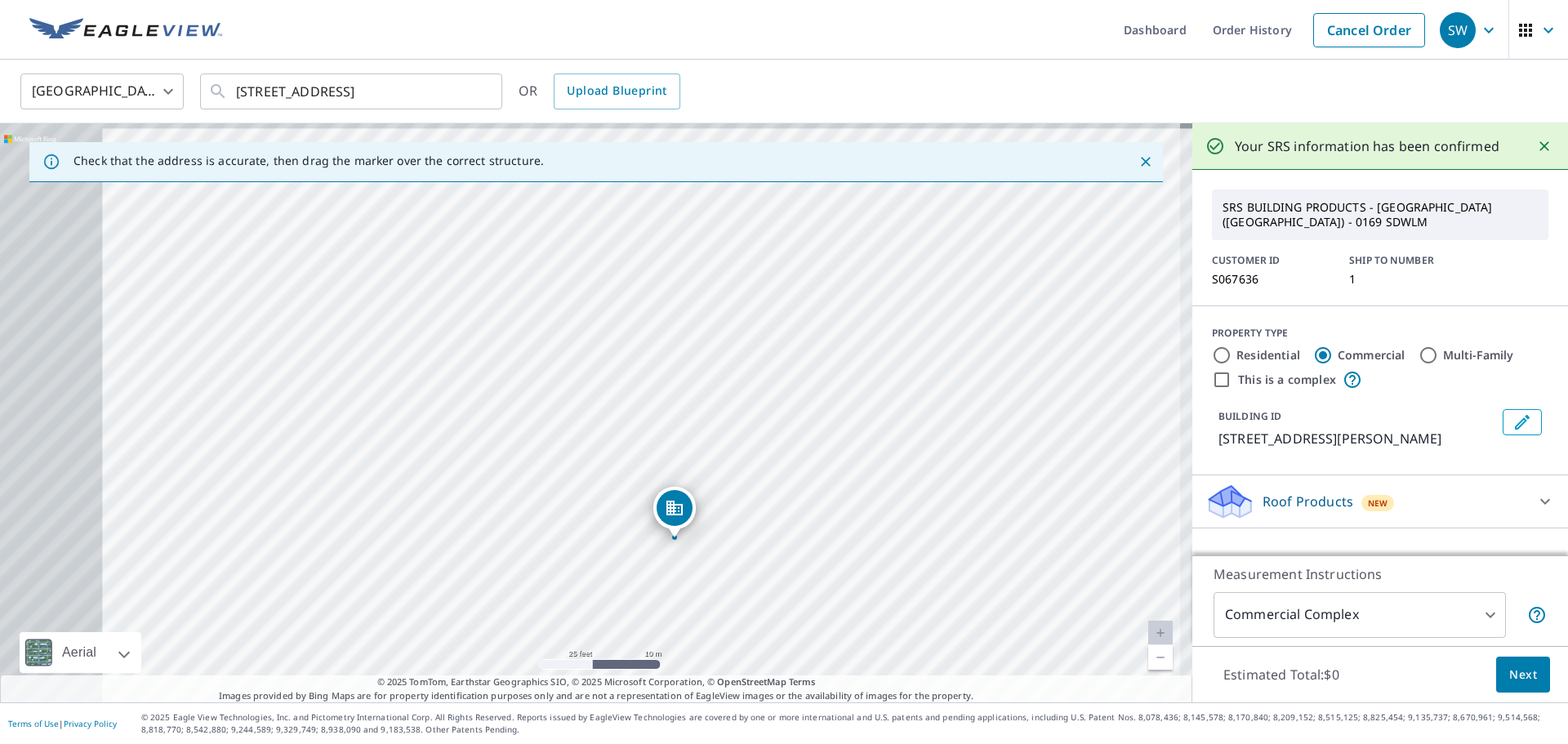
drag, startPoint x: 728, startPoint y: 394, endPoint x: 816, endPoint y: 523, distance: 156.2
click at [816, 523] on div "[STREET_ADDRESS][PERSON_NAME]" at bounding box center [596, 412] width 1192 height 580
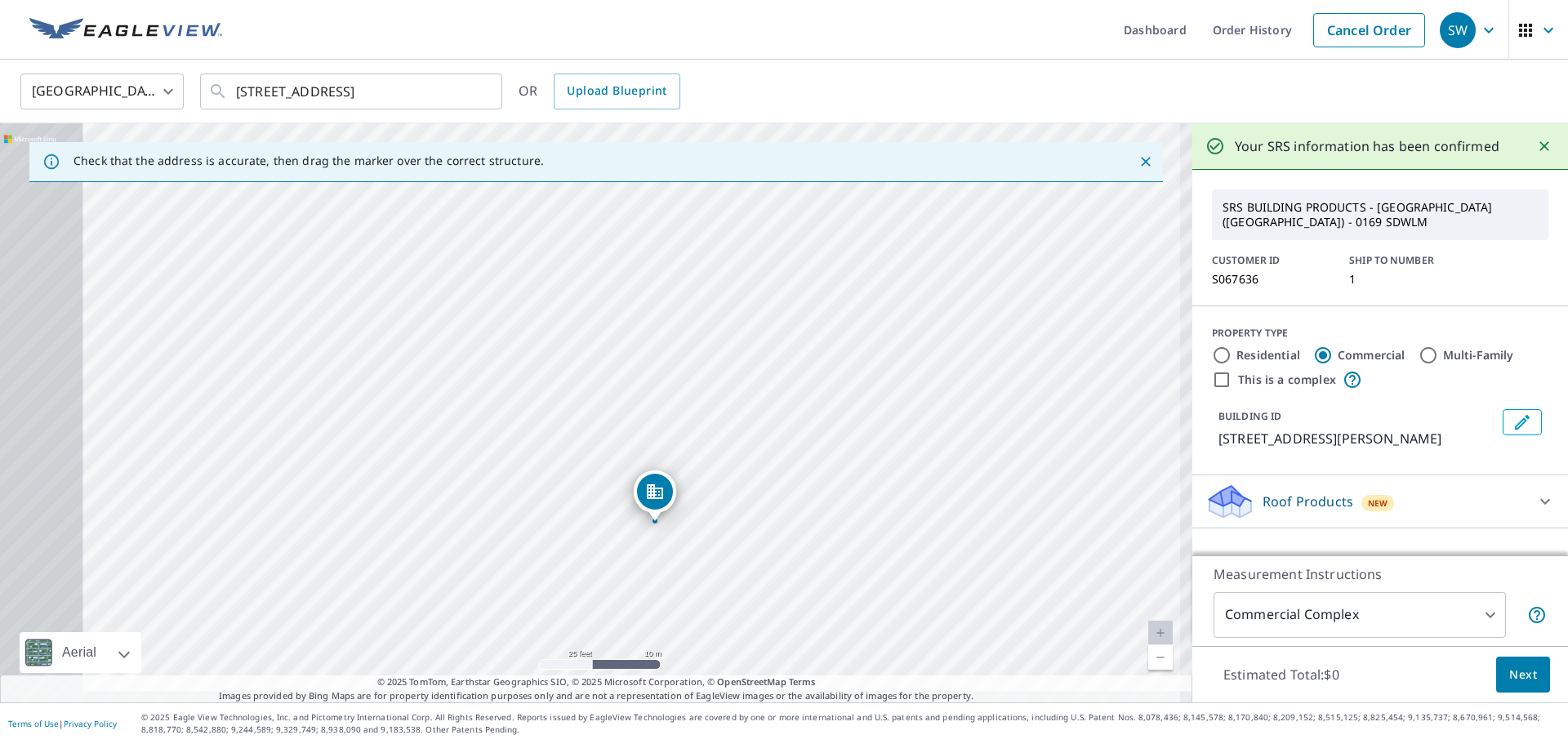
drag, startPoint x: 757, startPoint y: 403, endPoint x: 726, endPoint y: 366, distance: 48.3
click at [726, 366] on div "[STREET_ADDRESS][PERSON_NAME]" at bounding box center [596, 412] width 1192 height 580
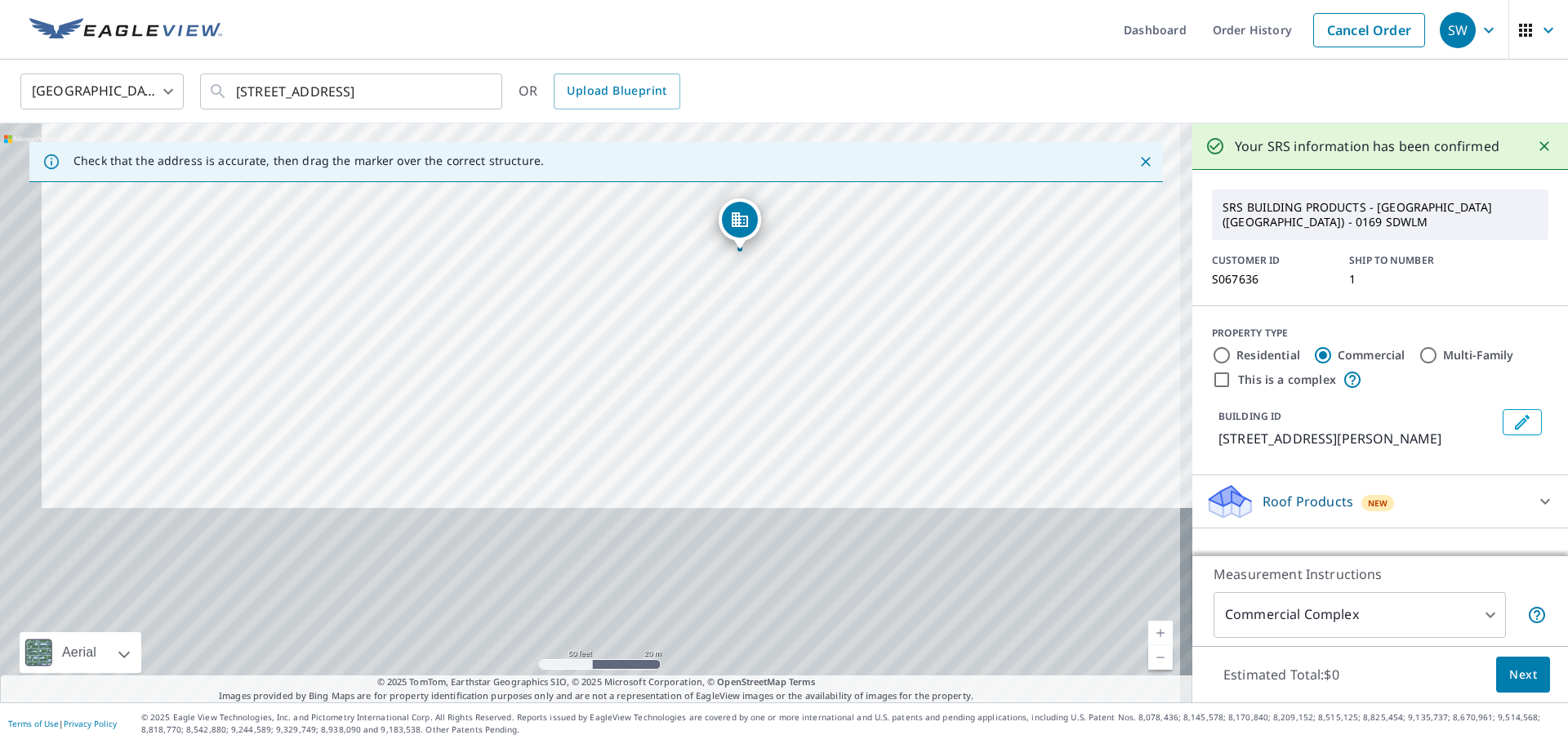
drag, startPoint x: 744, startPoint y: 462, endPoint x: 785, endPoint y: 241, distance: 224.8
click at [785, 241] on div "[STREET_ADDRESS][PERSON_NAME]" at bounding box center [596, 412] width 1192 height 580
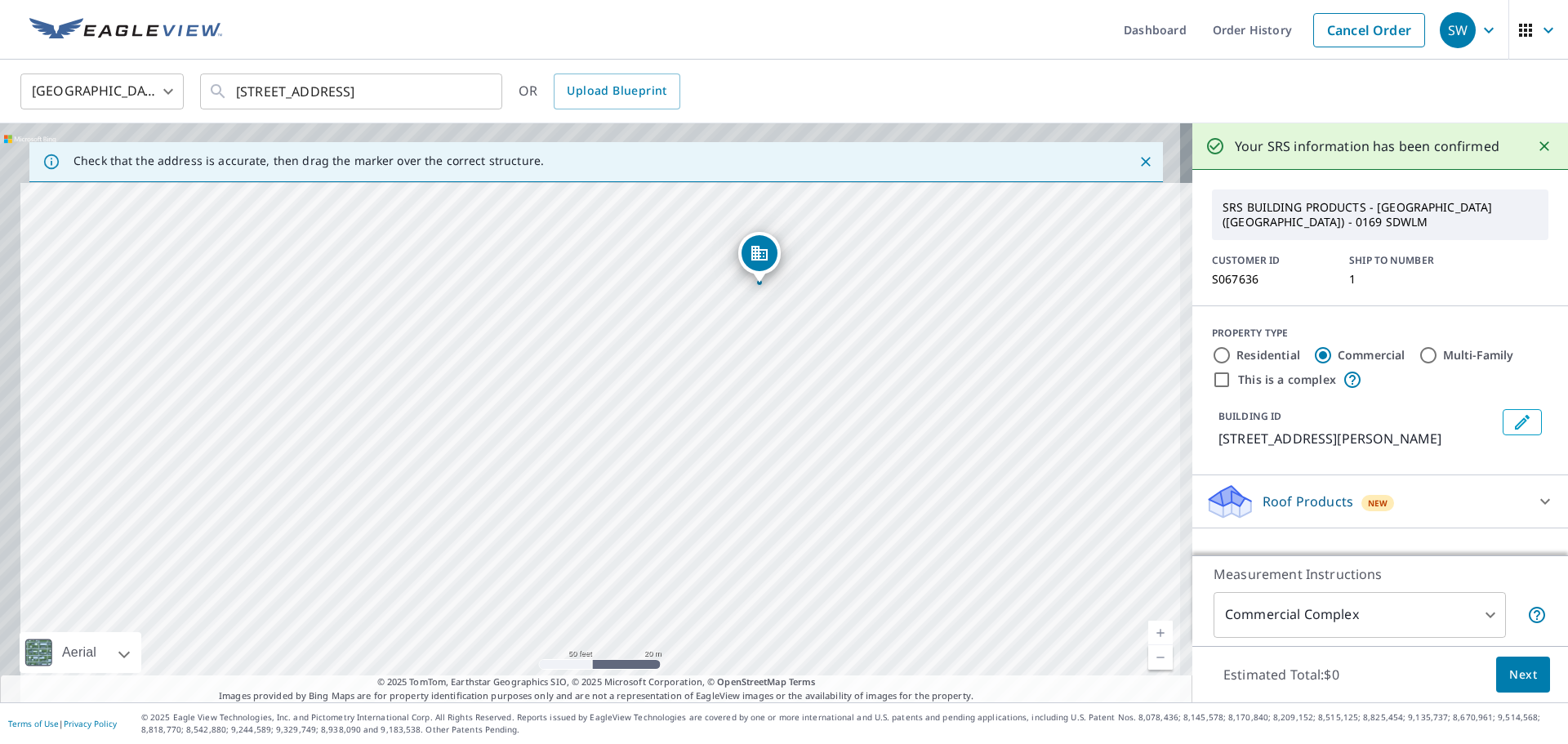
drag, startPoint x: 789, startPoint y: 401, endPoint x: 743, endPoint y: 558, distance: 163.6
click at [743, 558] on div "[STREET_ADDRESS][PERSON_NAME]" at bounding box center [596, 412] width 1192 height 580
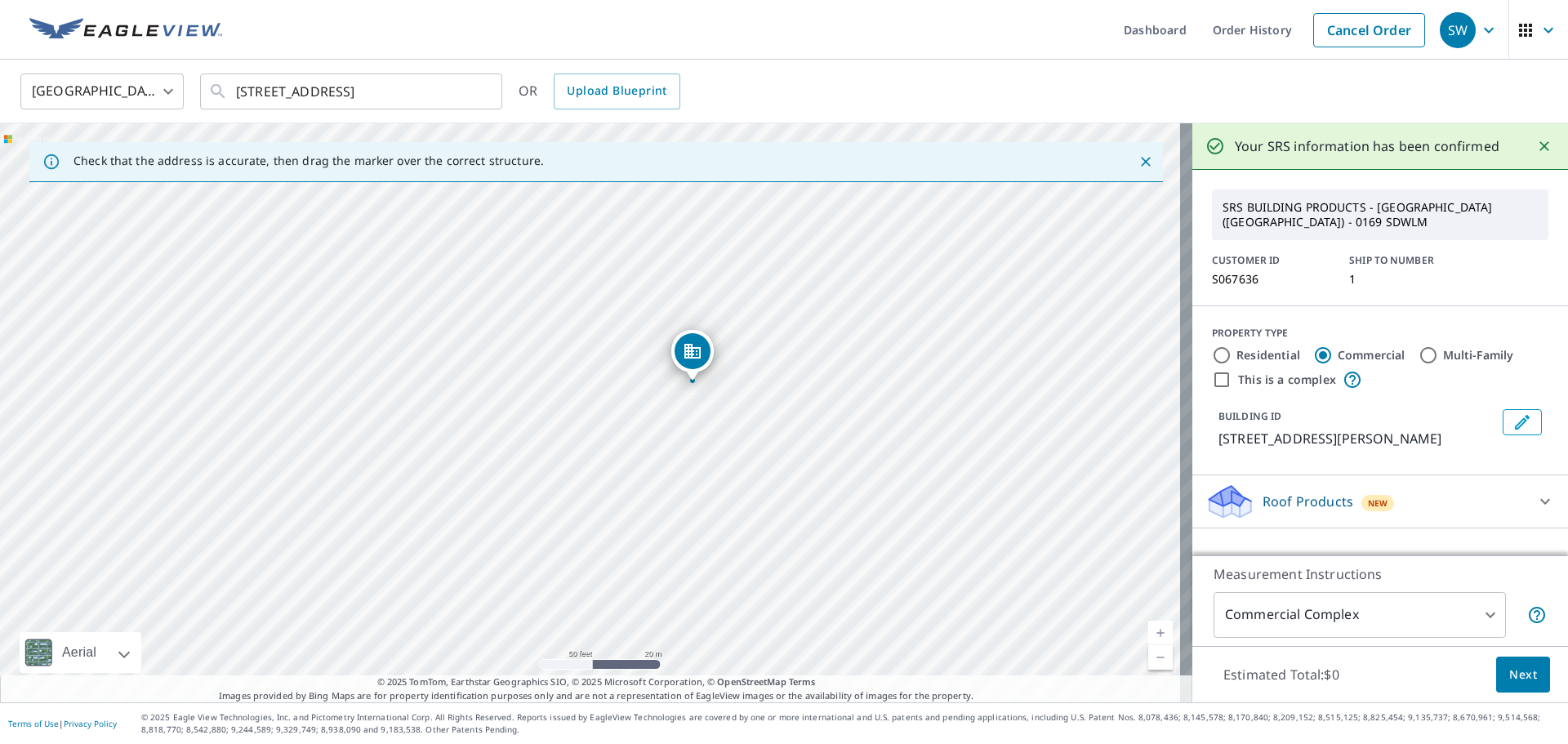
click at [1413, 514] on div "Roof Products New" at bounding box center [1365, 502] width 320 height 39
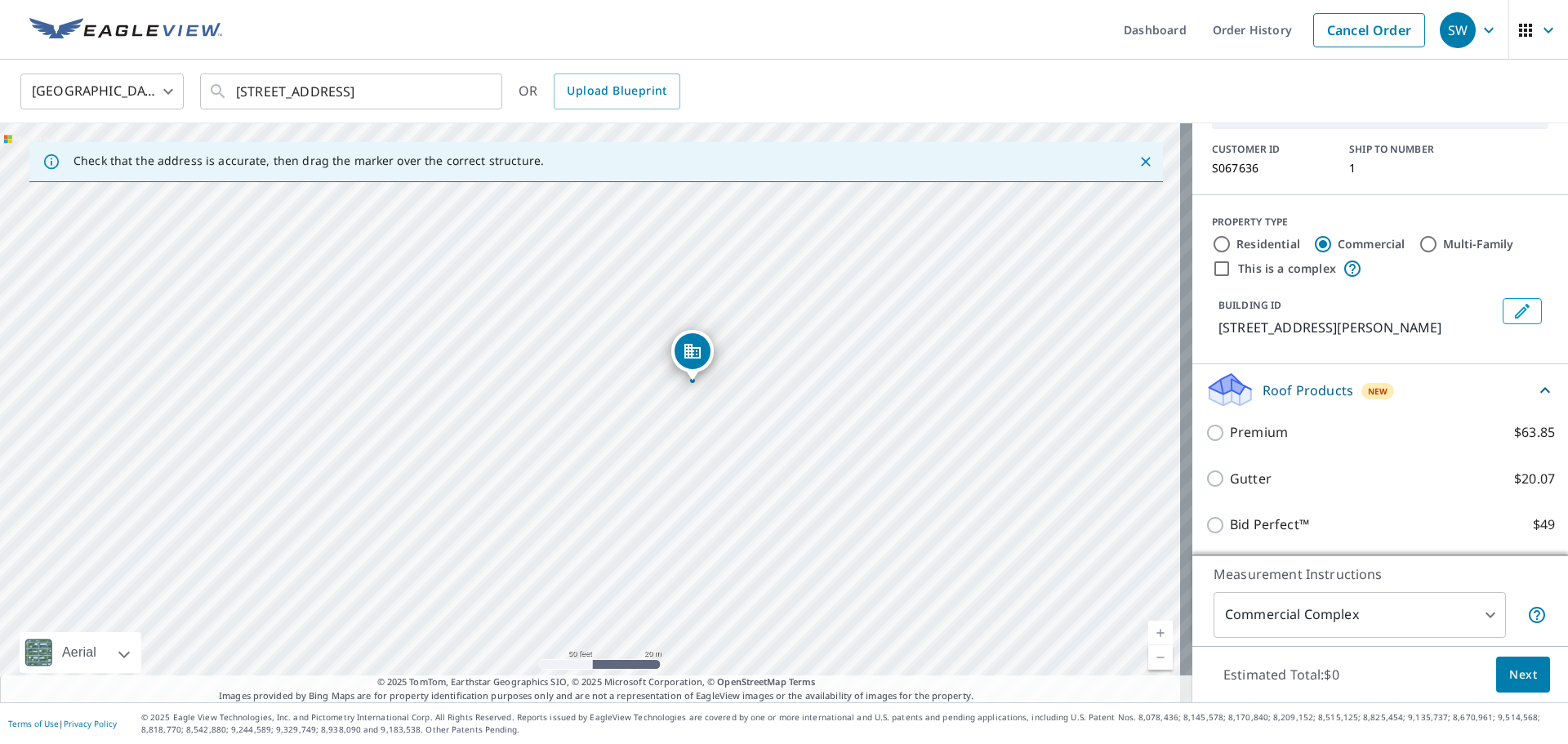
scroll to position [131, 0]
click at [1258, 442] on div "Premium $63.85" at bounding box center [1380, 432] width 350 height 47
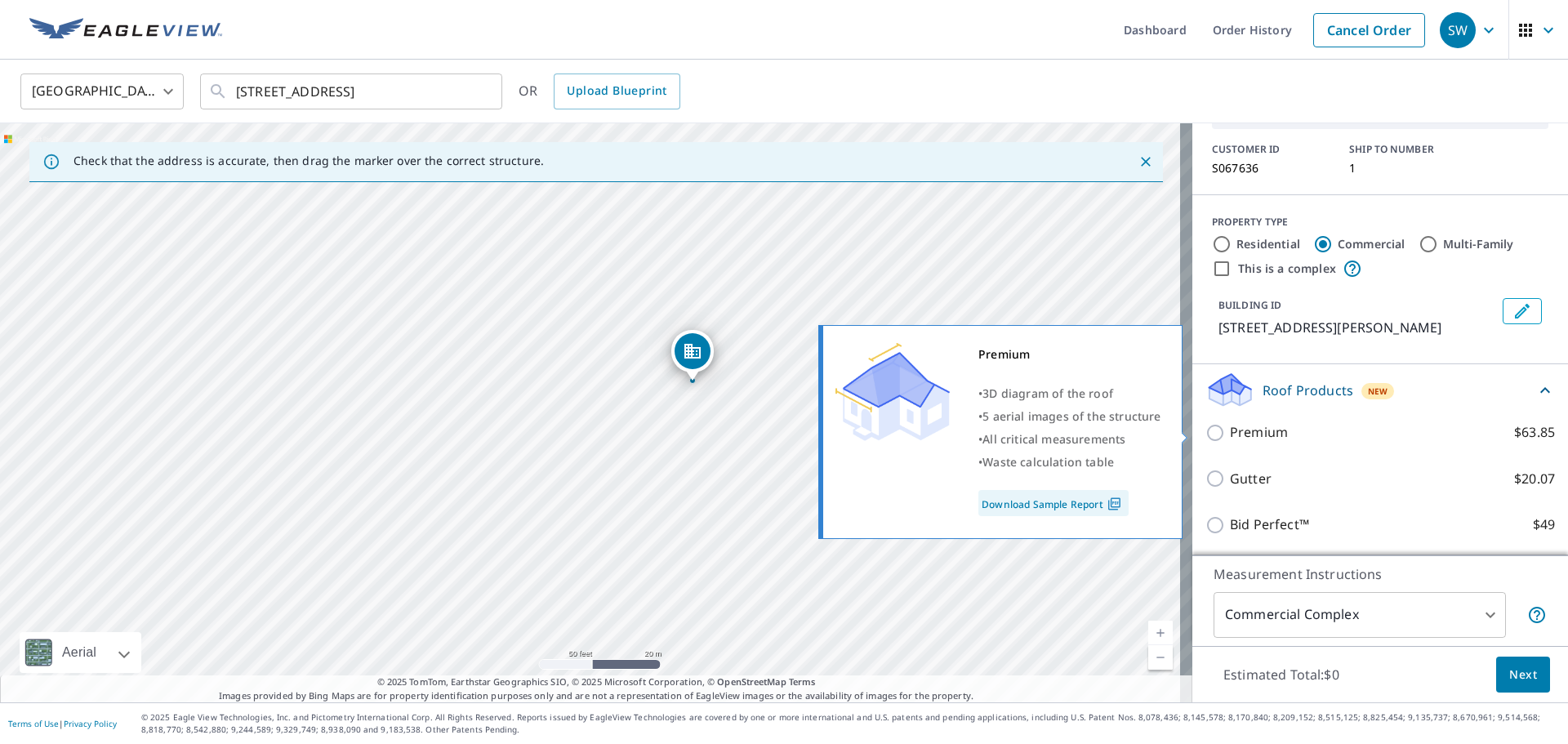
click at [1209, 433] on input "Premium $63.85" at bounding box center [1217, 433] width 25 height 19
checkbox input "true"
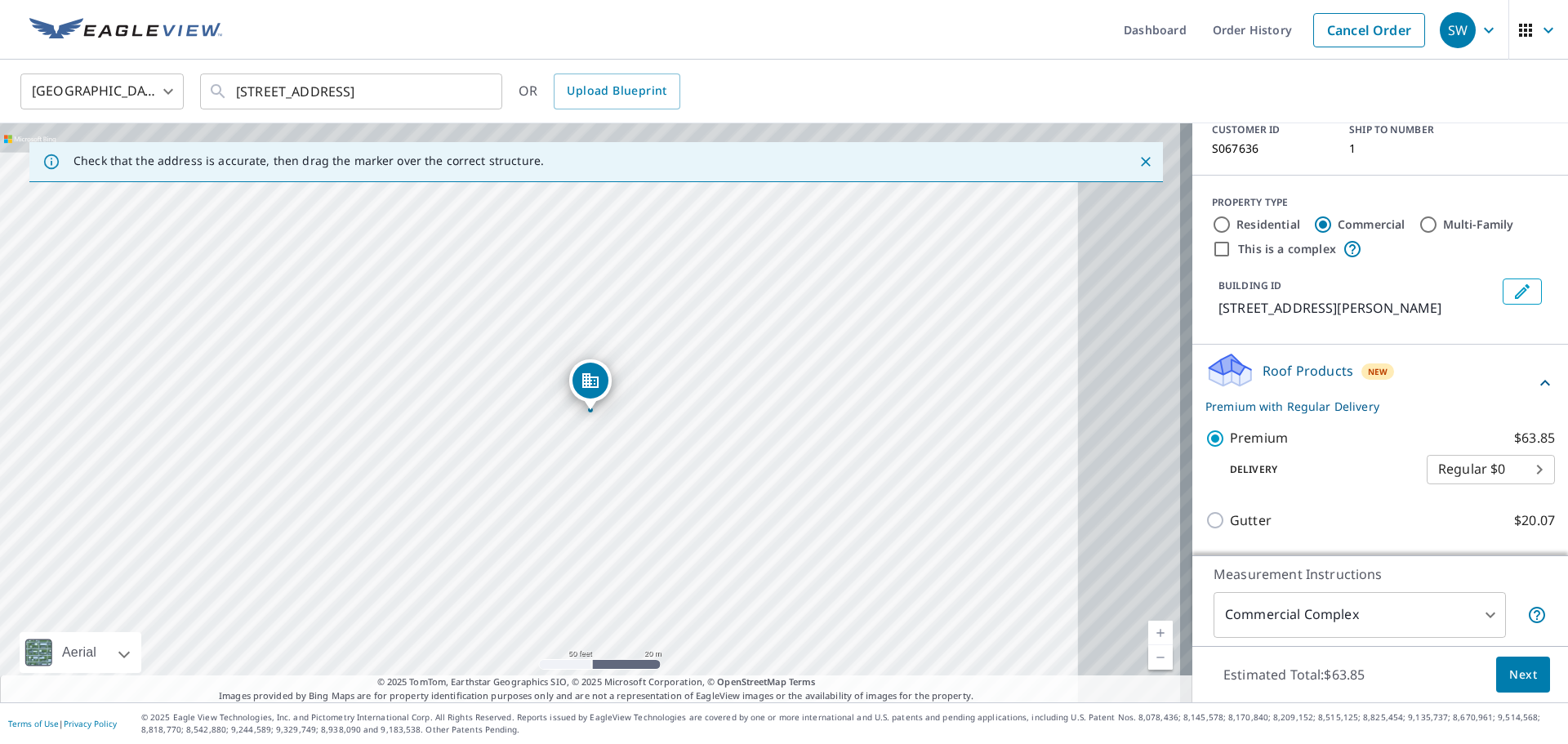
scroll to position [192, 0]
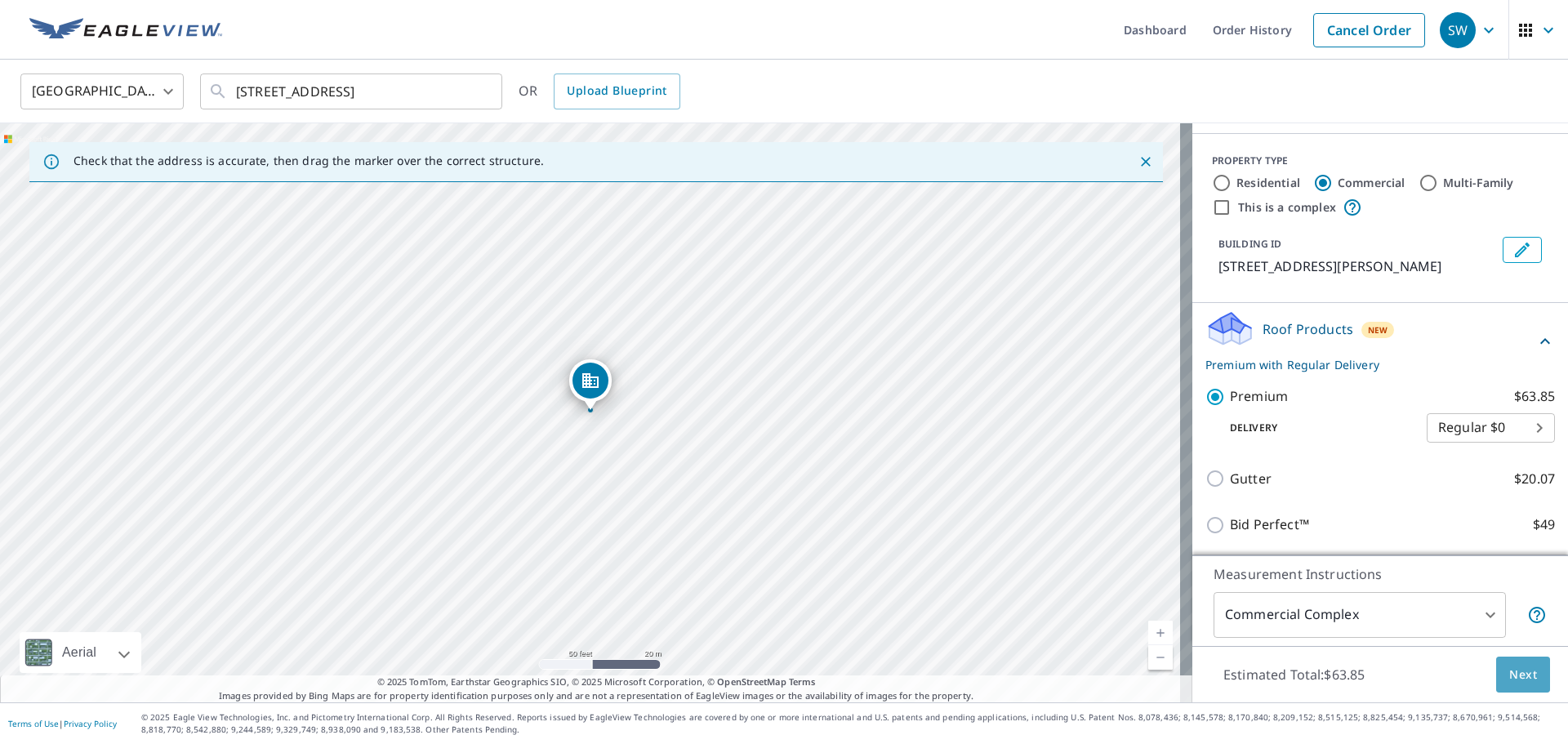
click at [1513, 667] on span "Next" at bounding box center [1523, 675] width 28 height 20
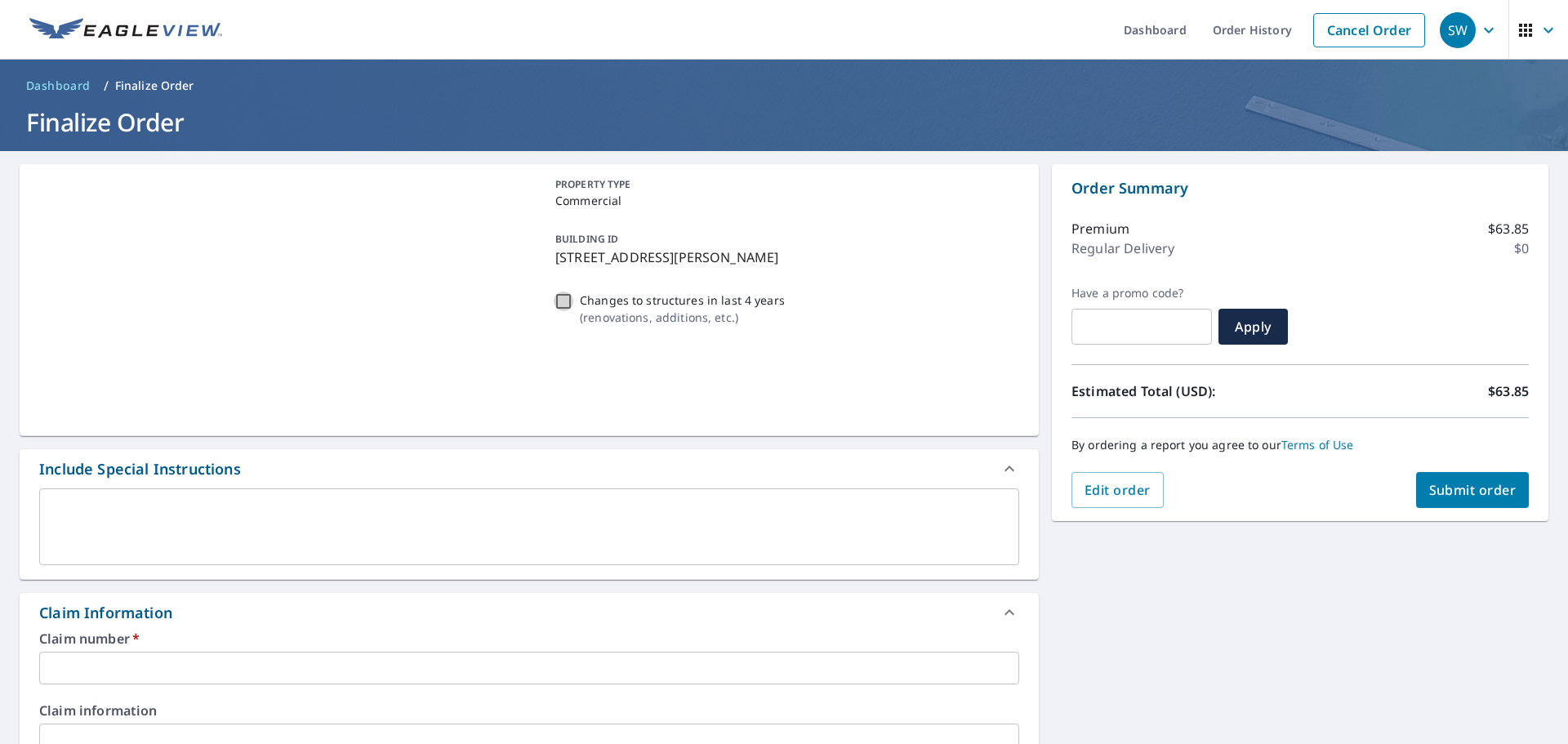
click at [559, 299] on input "Changes to structures in last 4 years ( renovations, additions, etc. )" at bounding box center [563, 302] width 19 height 19
checkbox input "true"
click at [547, 484] on div "Include Special Instructions" at bounding box center [528, 469] width 1019 height 40
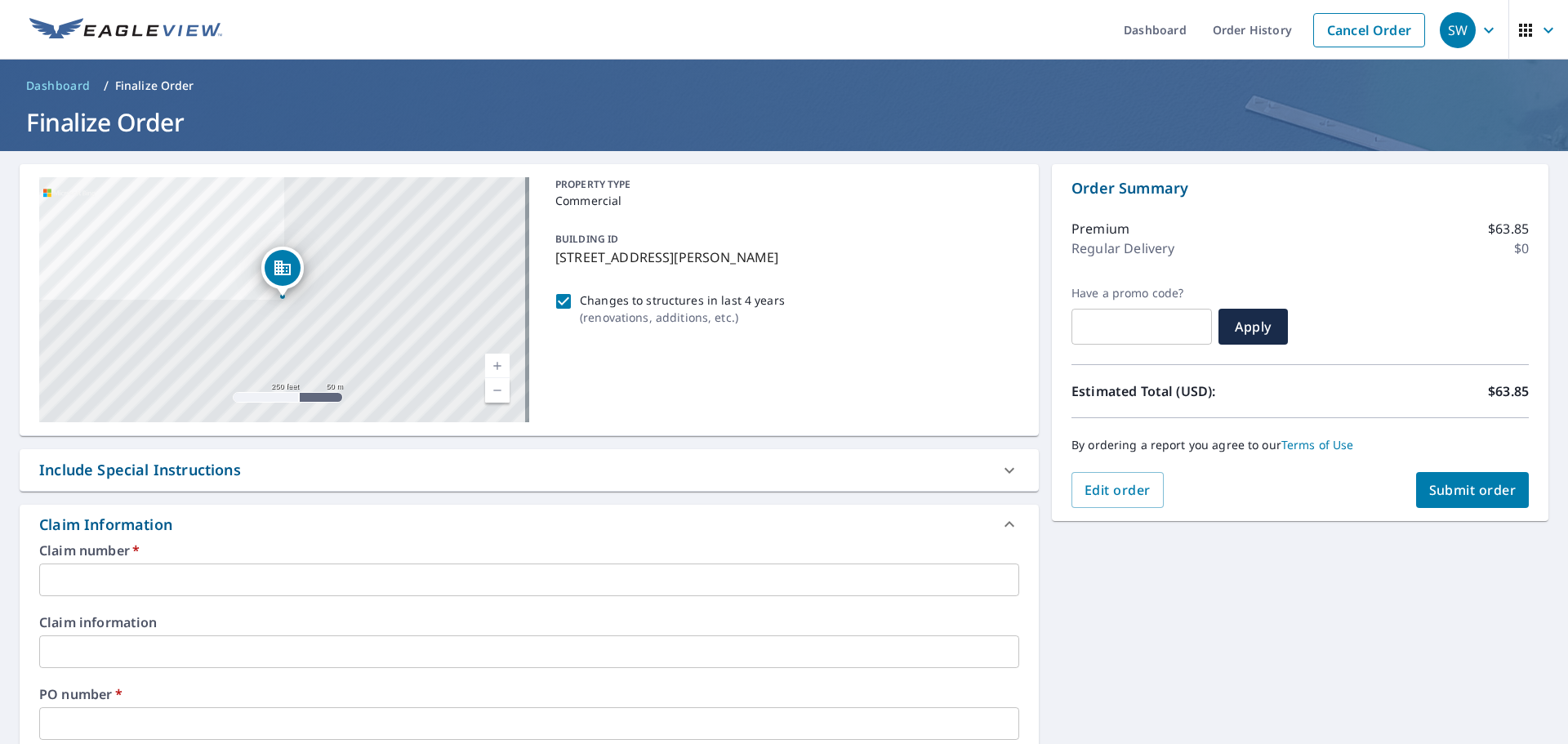
click at [546, 458] on div "Include Special Instructions" at bounding box center [528, 470] width 1019 height 41
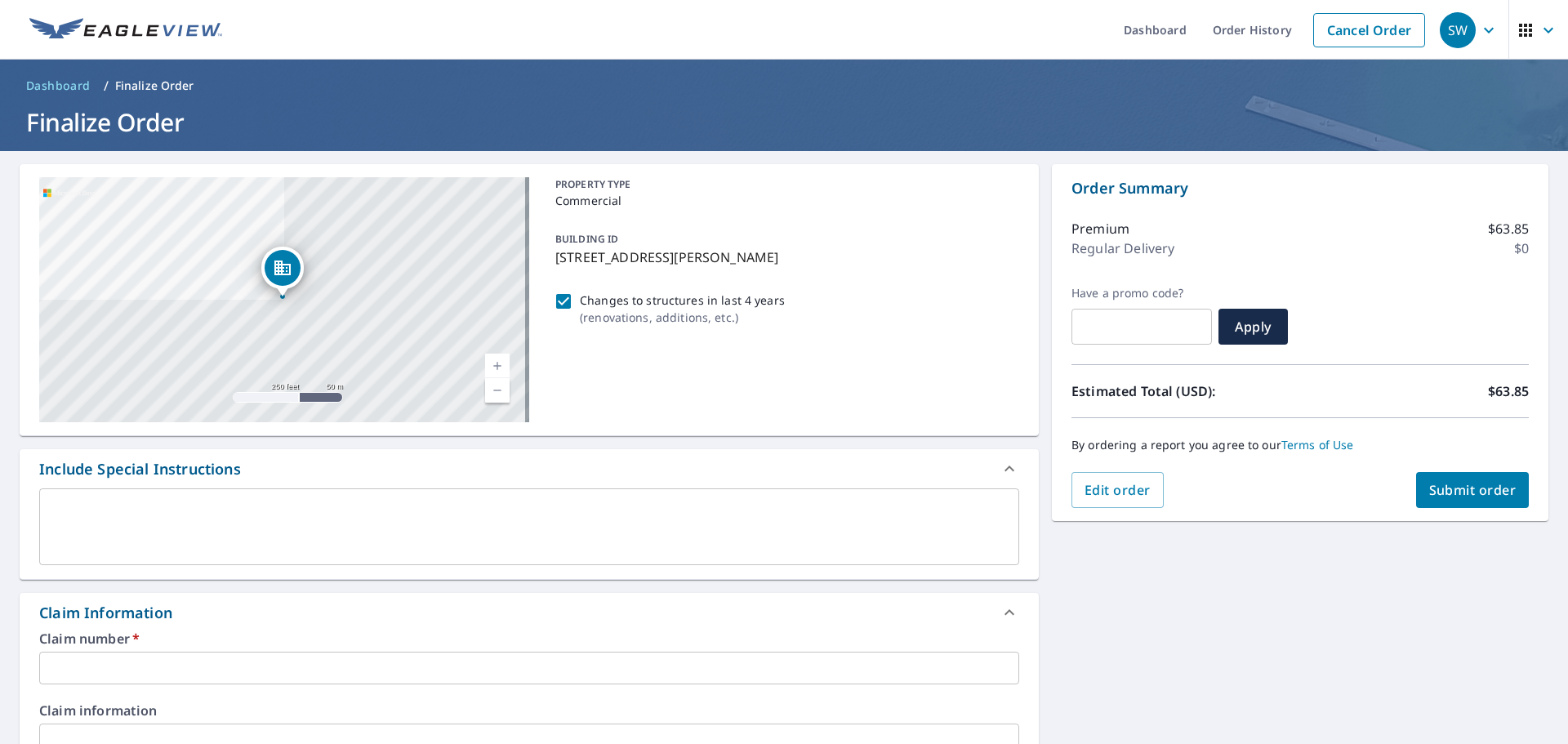
click at [540, 511] on textarea at bounding box center [529, 527] width 957 height 47
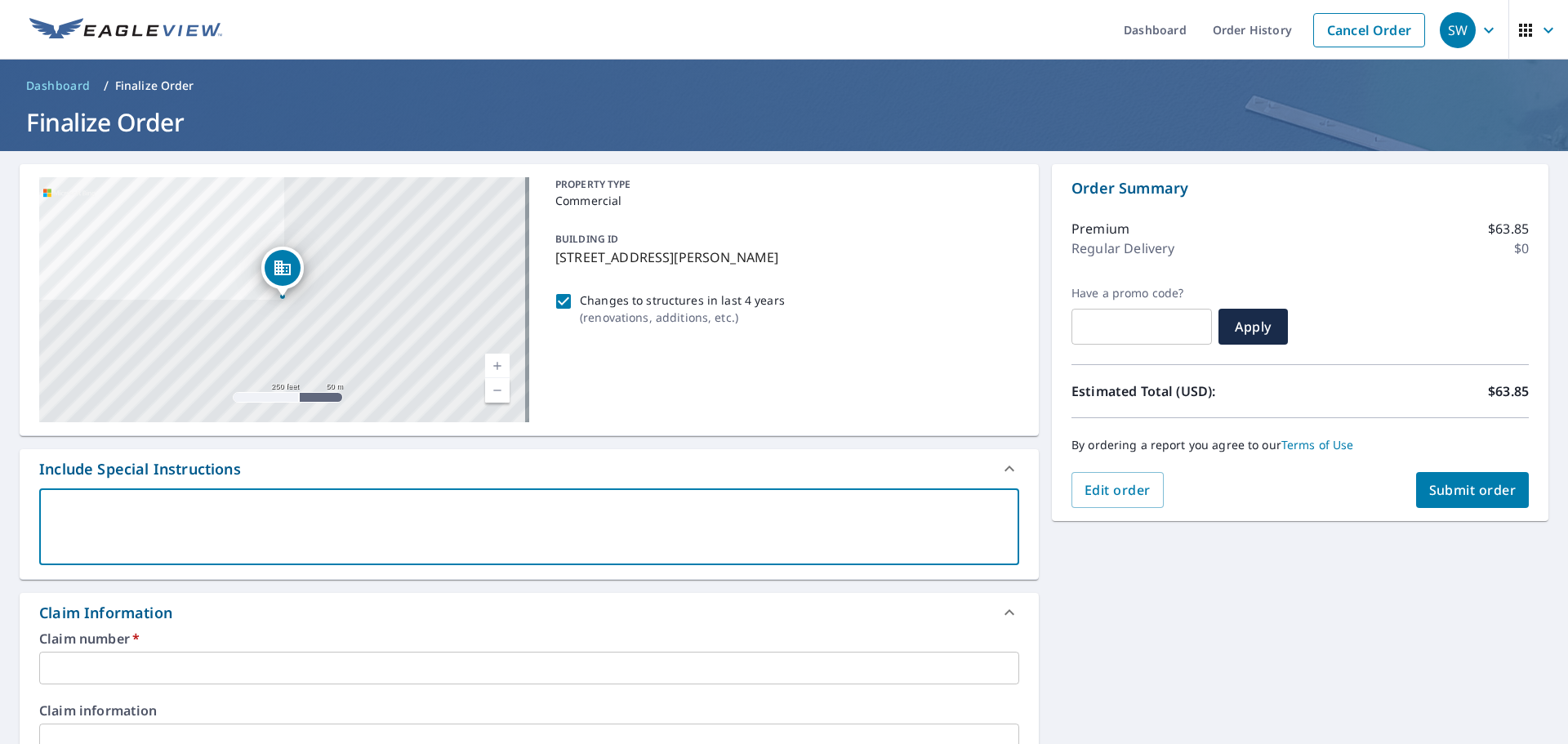
type textarea "N"
type textarea "x"
checkbox input "true"
type textarea "No"
type textarea "x"
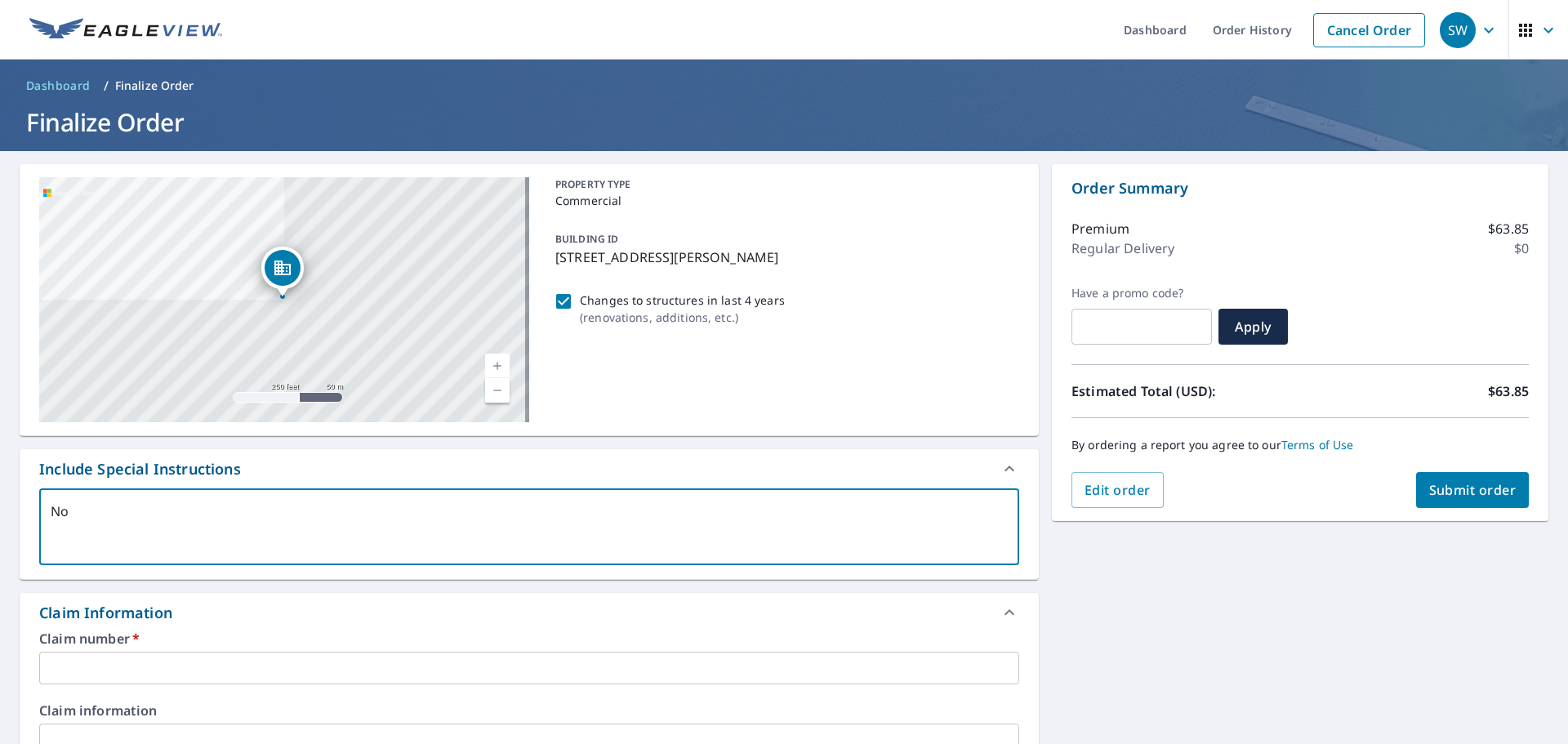
checkbox input "true"
type textarea "Not"
type textarea "x"
checkbox input "true"
type textarea "Not s"
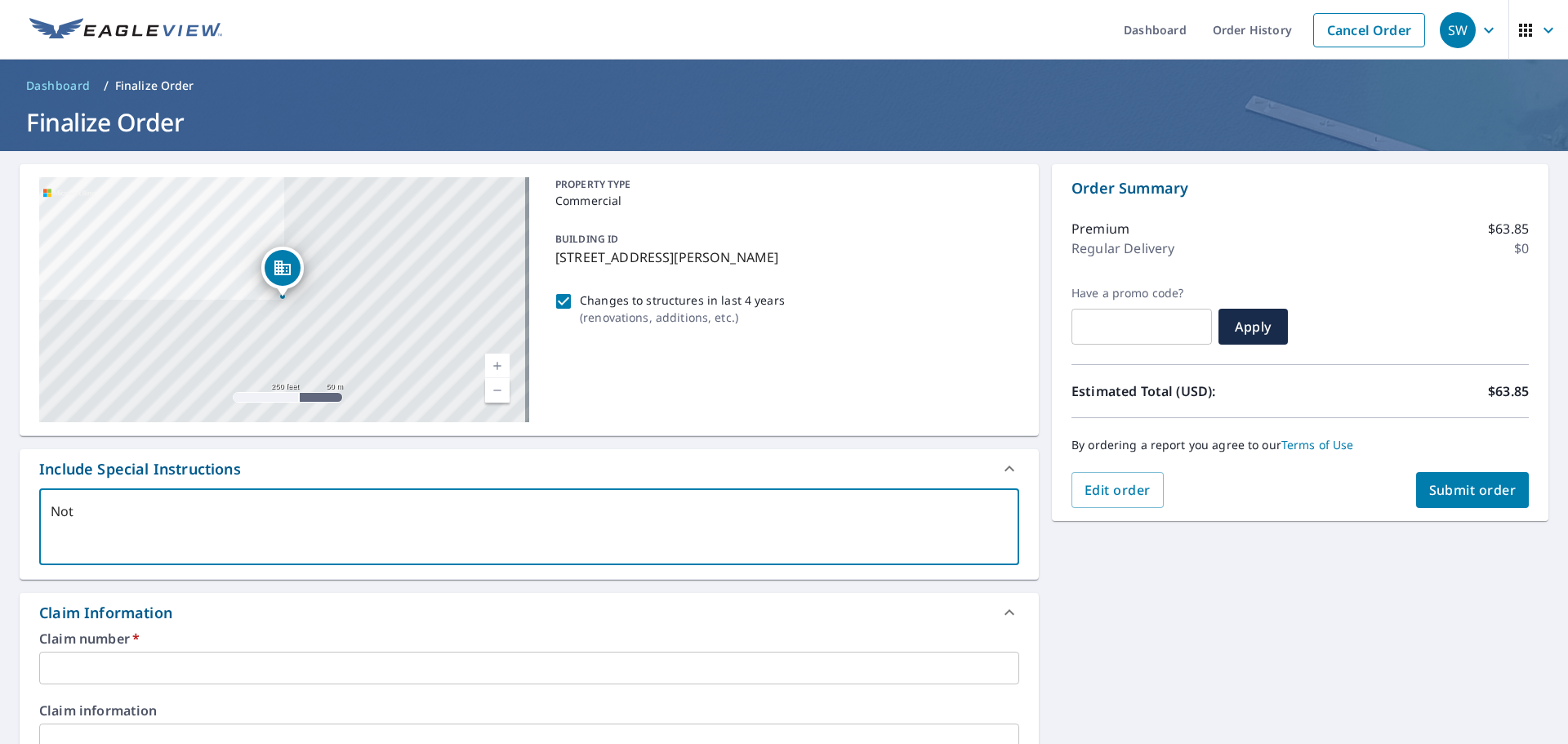
type textarea "x"
checkbox input "true"
type textarea "Not"
type textarea "x"
checkbox input "true"
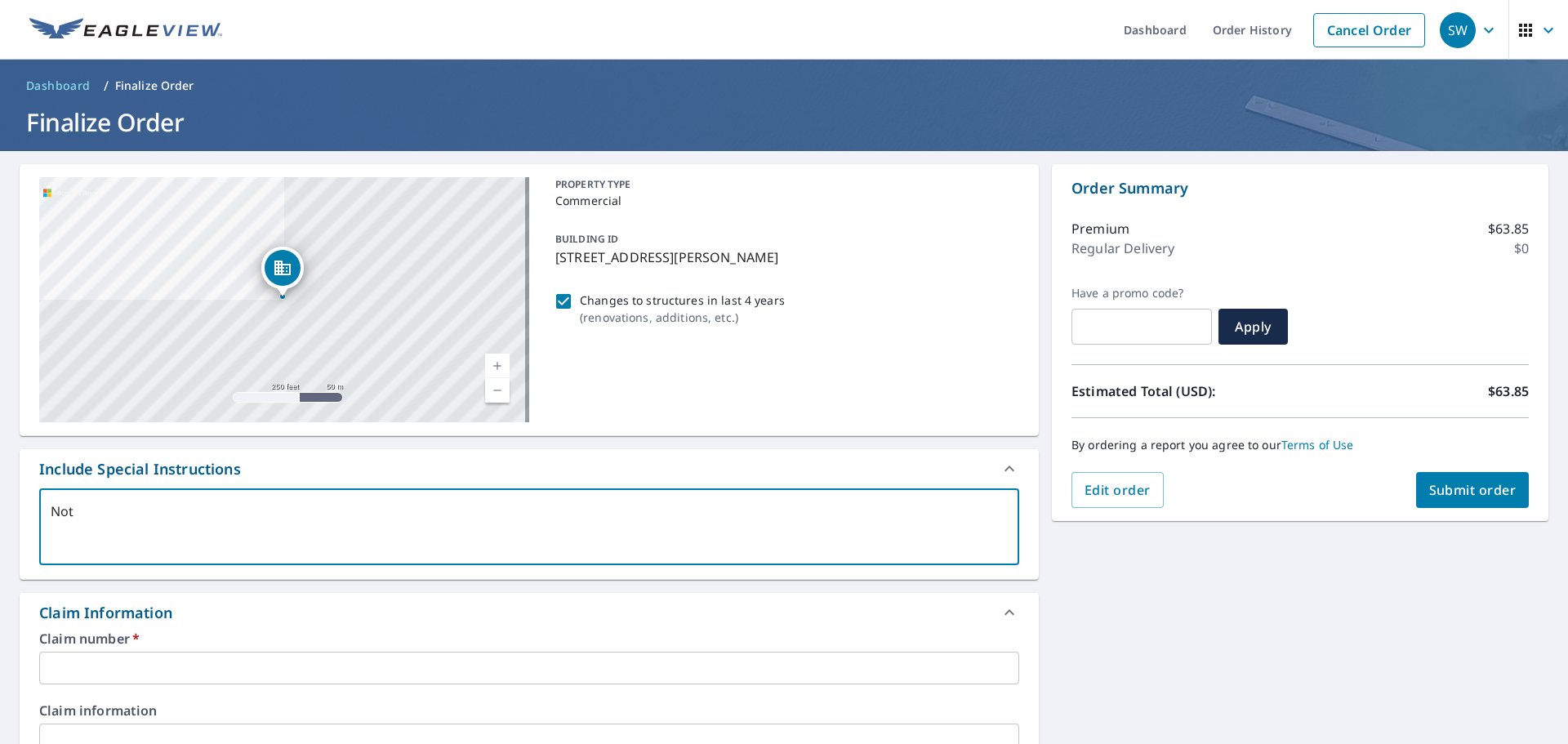
type textarea "Not c"
type textarea "x"
checkbox input "true"
type textarea "Not ce"
type textarea "x"
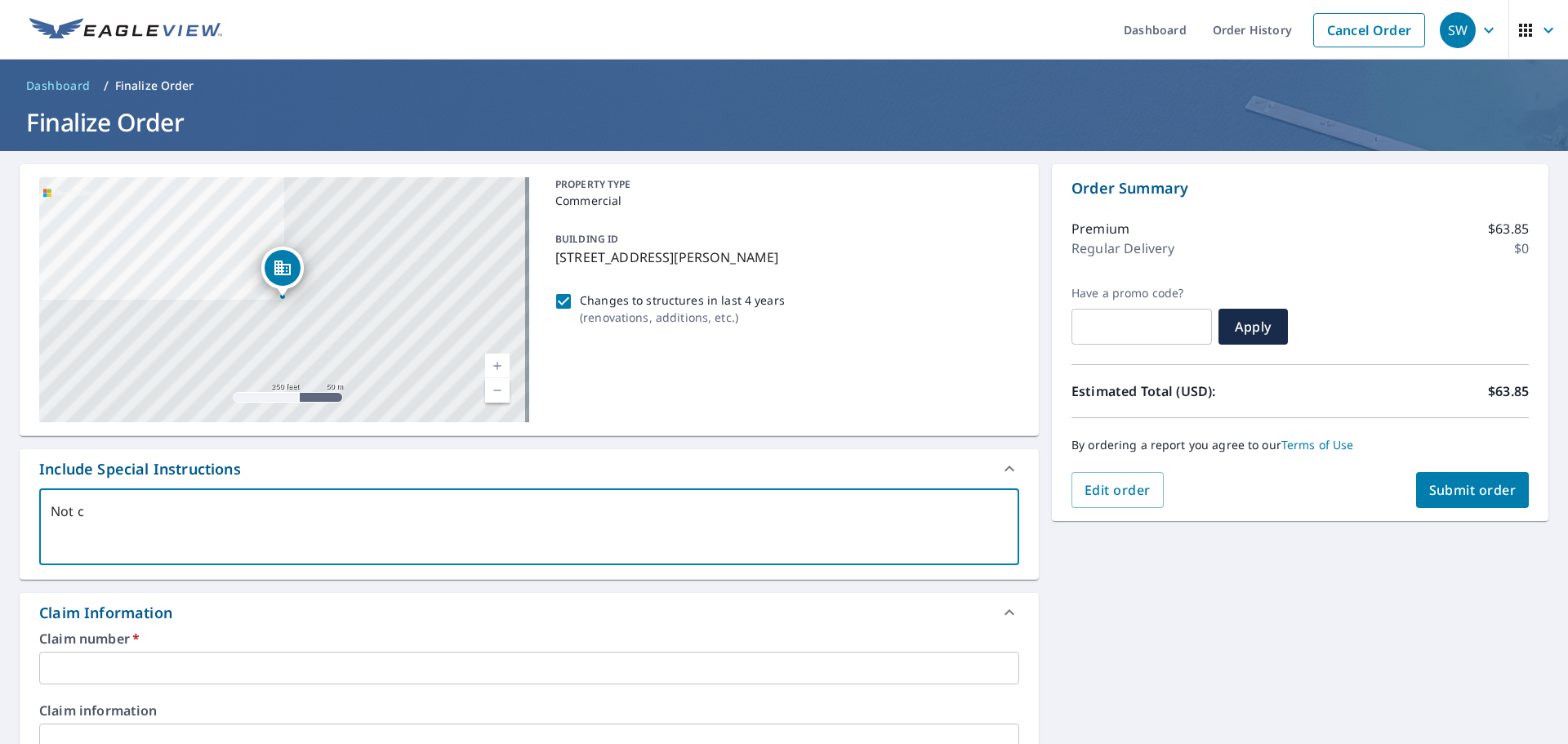
checkbox input "true"
type textarea "Not cer"
type textarea "x"
checkbox input "true"
type textarea "Not cert"
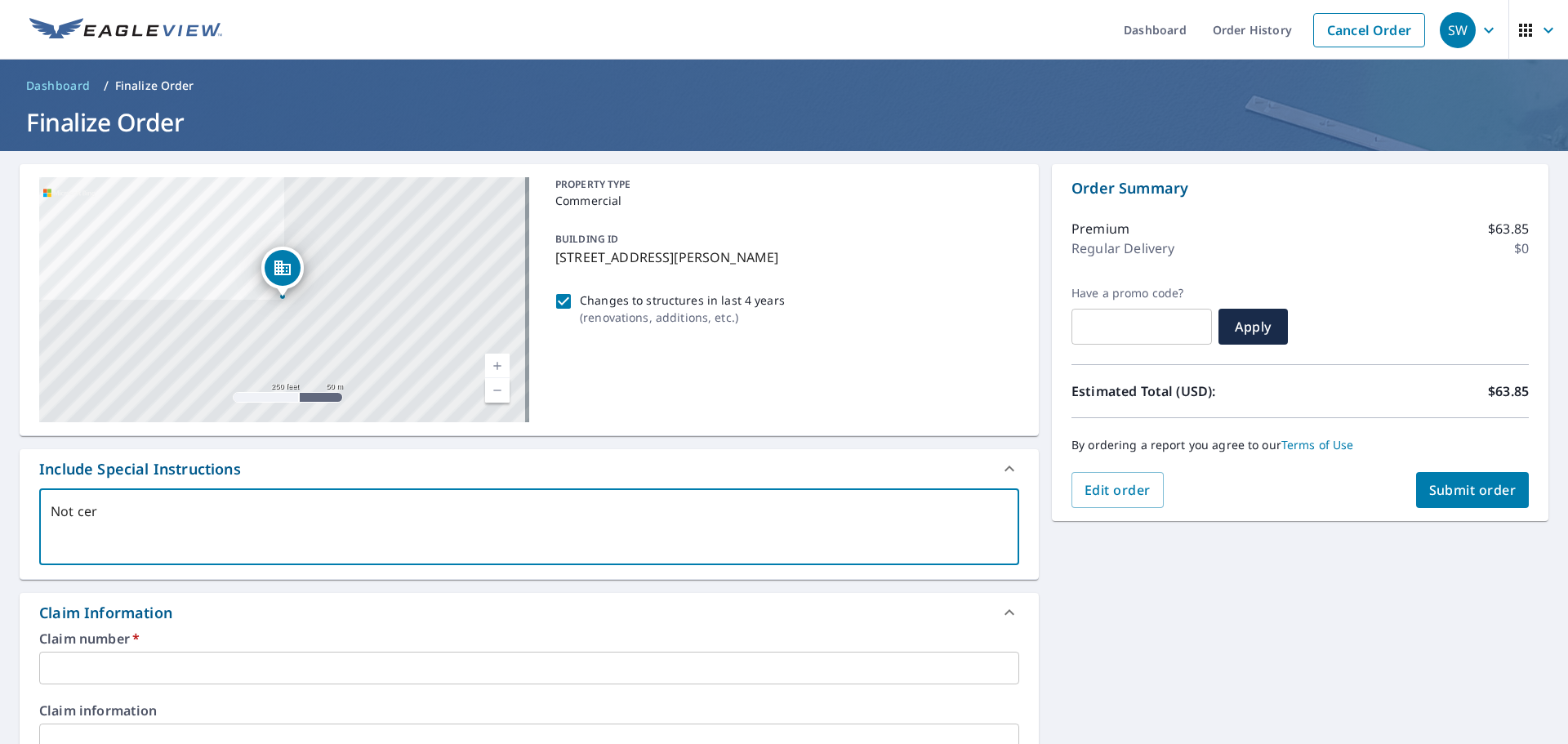
type textarea "x"
checkbox input "true"
type textarea "Not certa"
type textarea "x"
checkbox input "true"
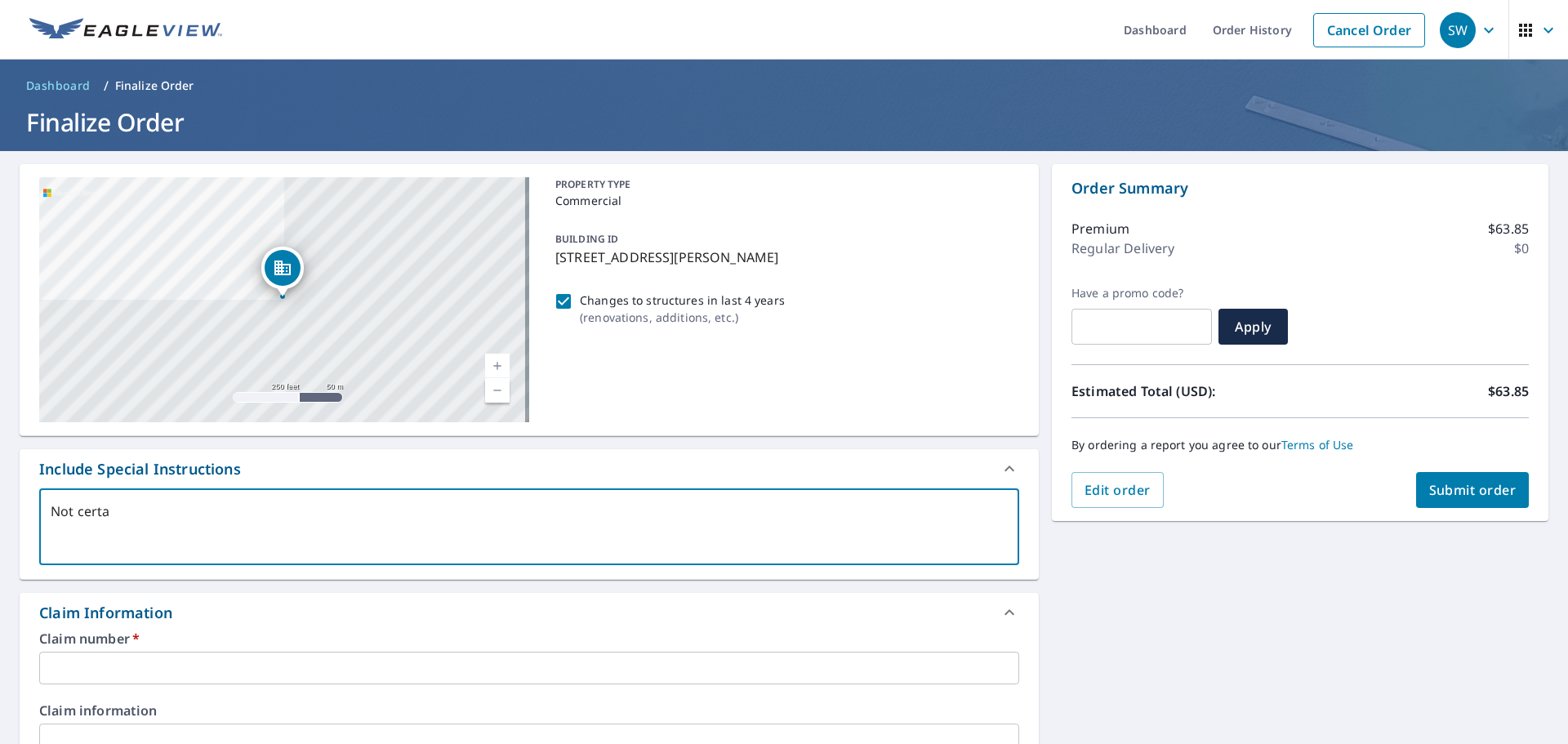
type textarea "Not certai"
type textarea "x"
checkbox input "true"
type textarea "Not certain"
type textarea "x"
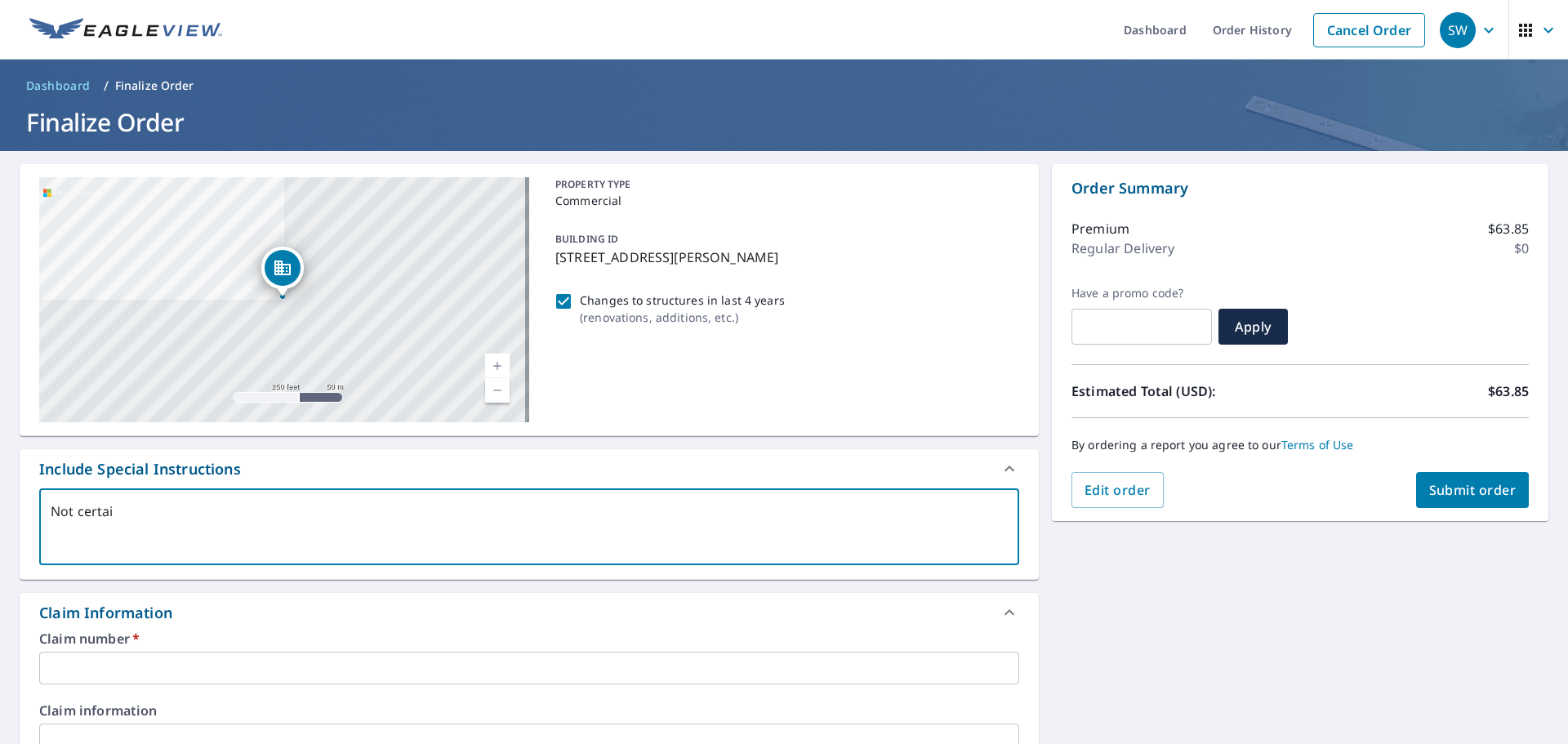
checkbox input "true"
type textarea "Not certain"
type textarea "x"
checkbox input "true"
type textarea "Not certain i"
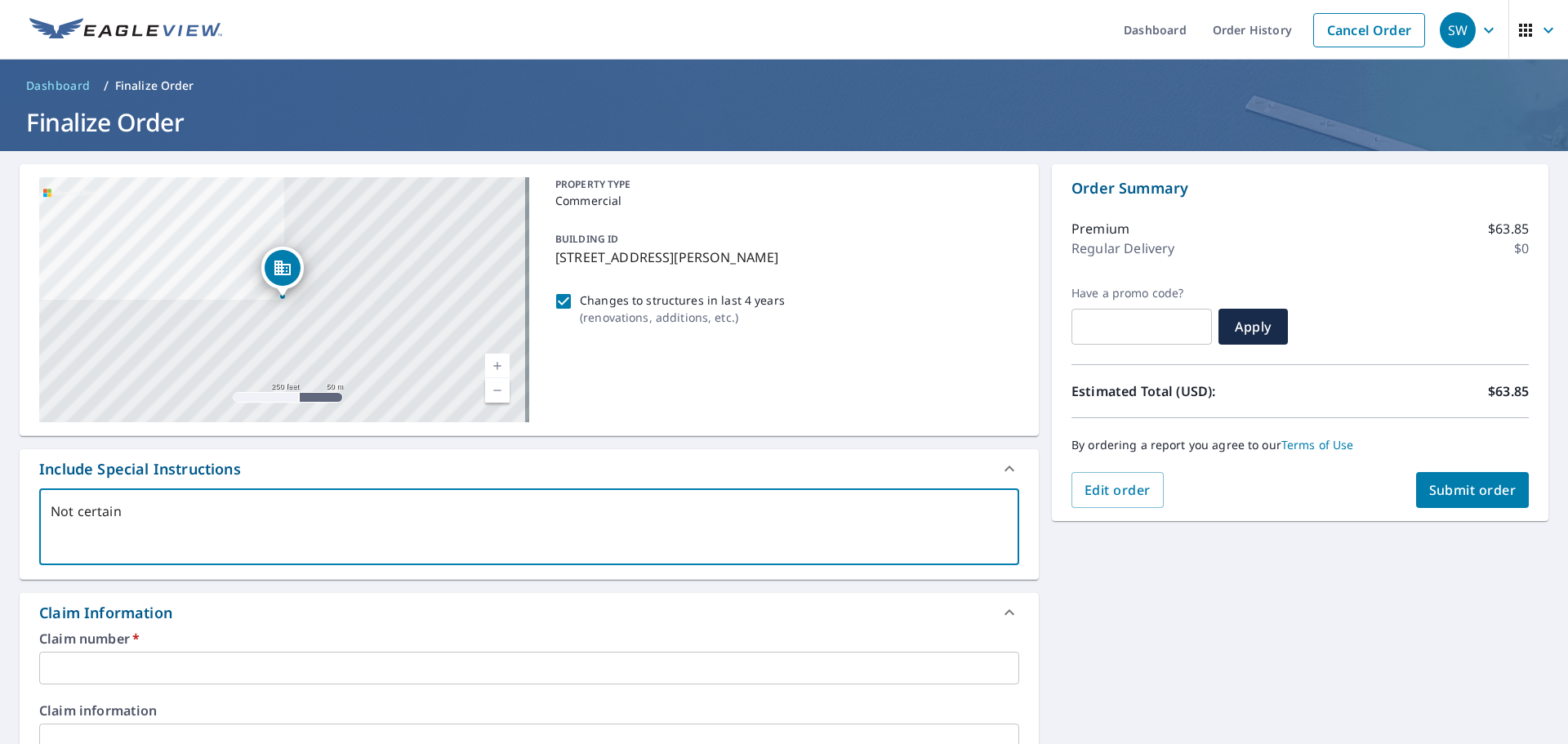
type textarea "x"
checkbox input "true"
type textarea "Not certain if"
type textarea "x"
checkbox input "true"
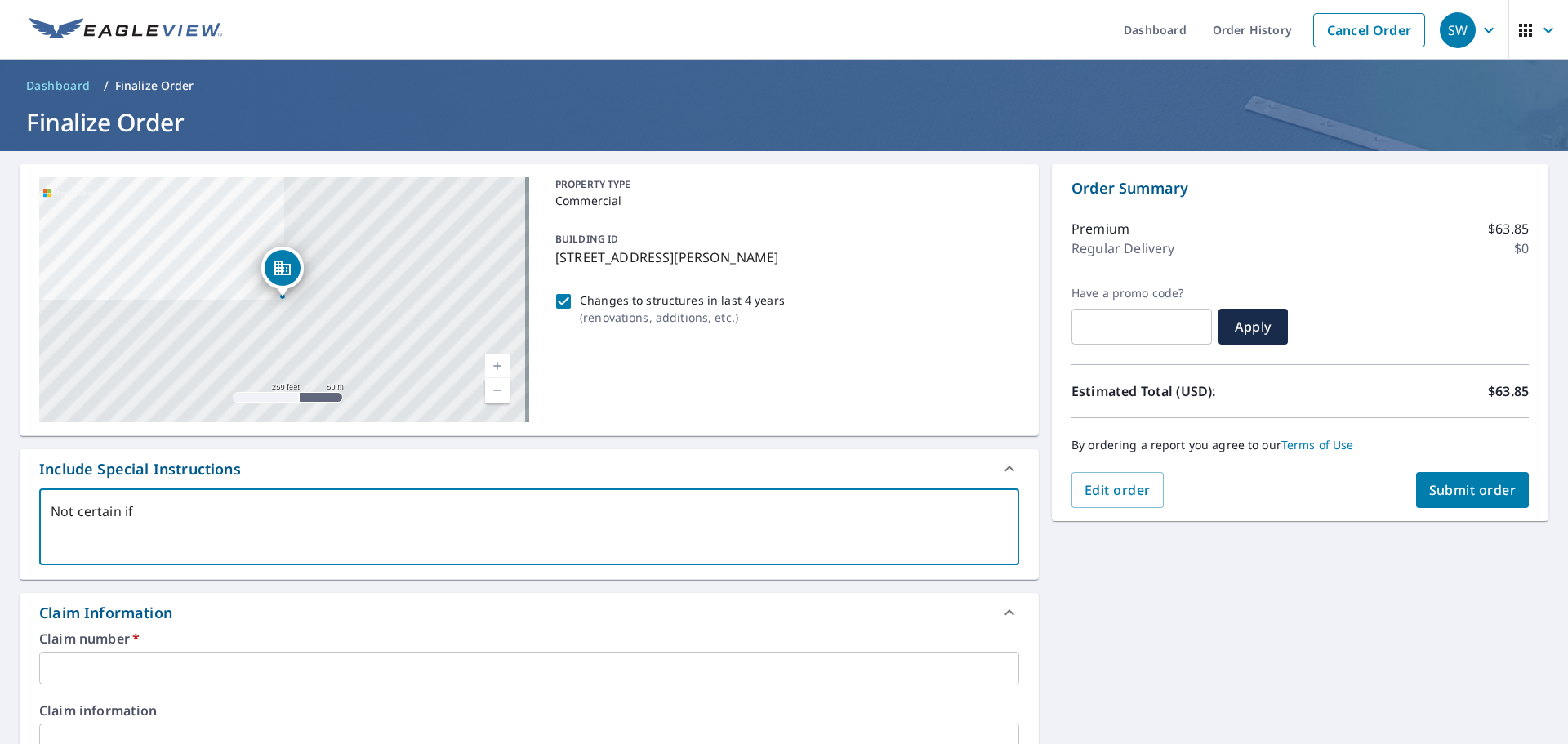
type textarea "Not certain if"
type textarea "x"
checkbox input "true"
type textarea "Not certain if c"
type textarea "x"
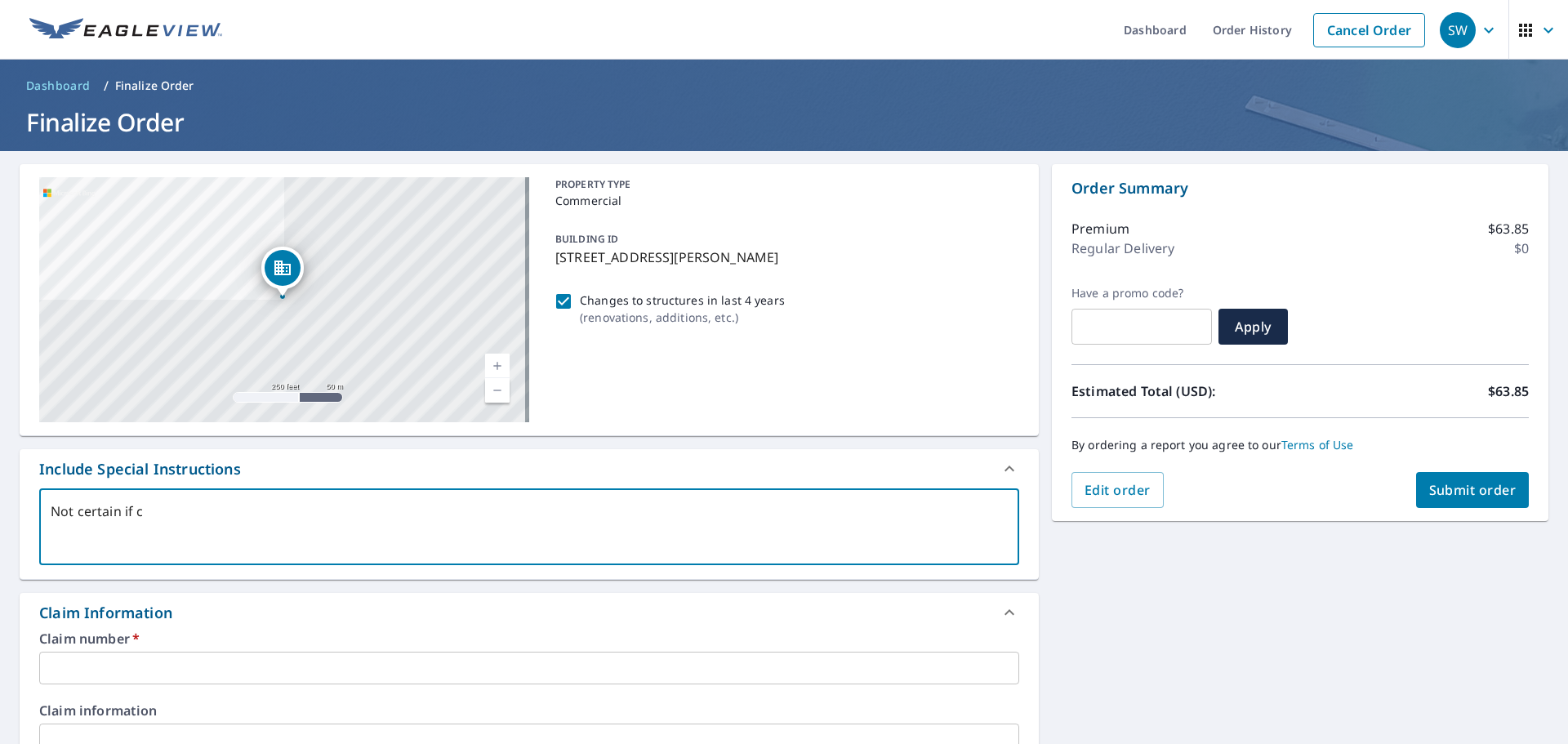
checkbox input "true"
type textarea "Not certain if cha"
type textarea "x"
checkbox input "true"
type textarea "Not certain if [PERSON_NAME]"
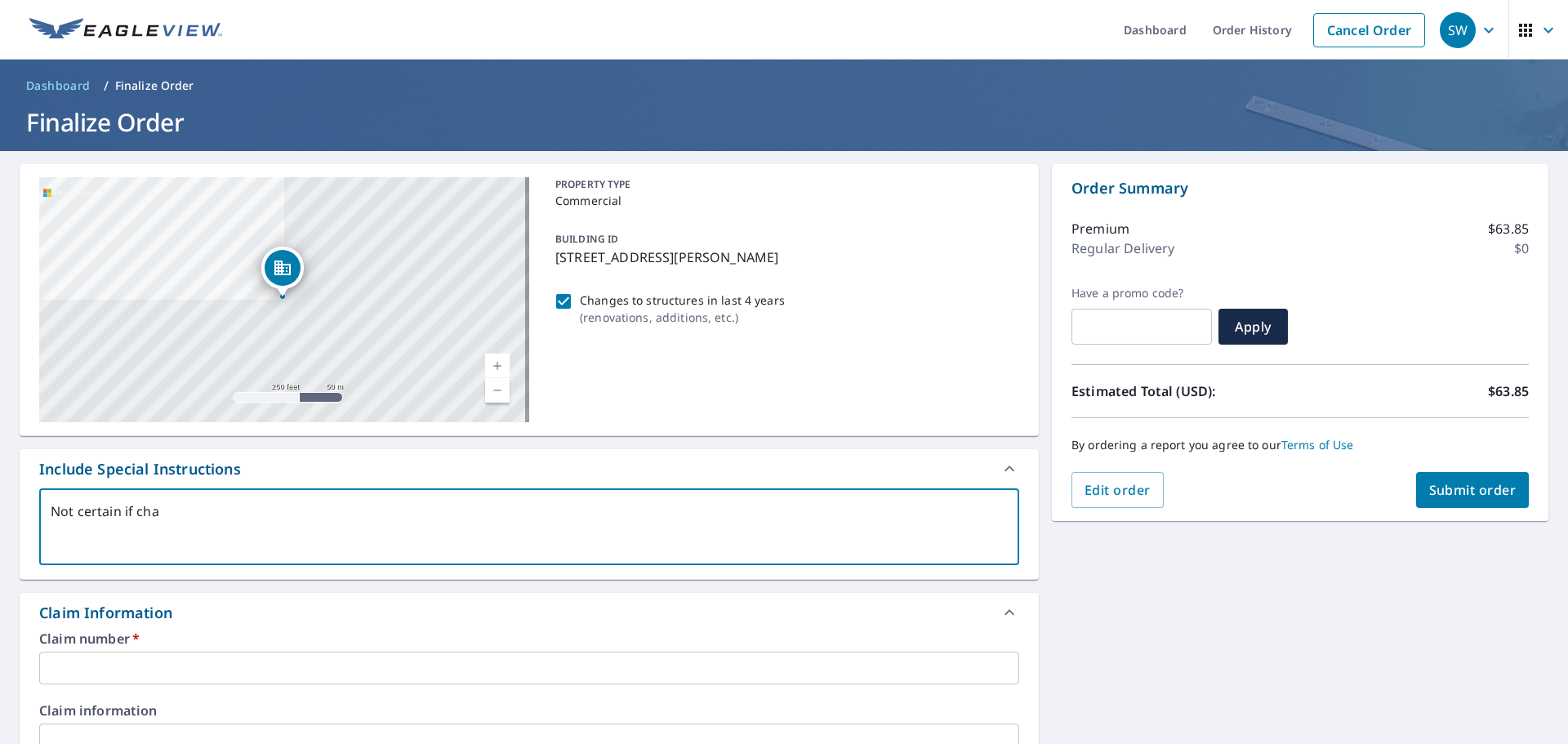
type textarea "x"
checkbox input "true"
type textarea "Not certain if [PERSON_NAME]"
type textarea "x"
checkbox input "true"
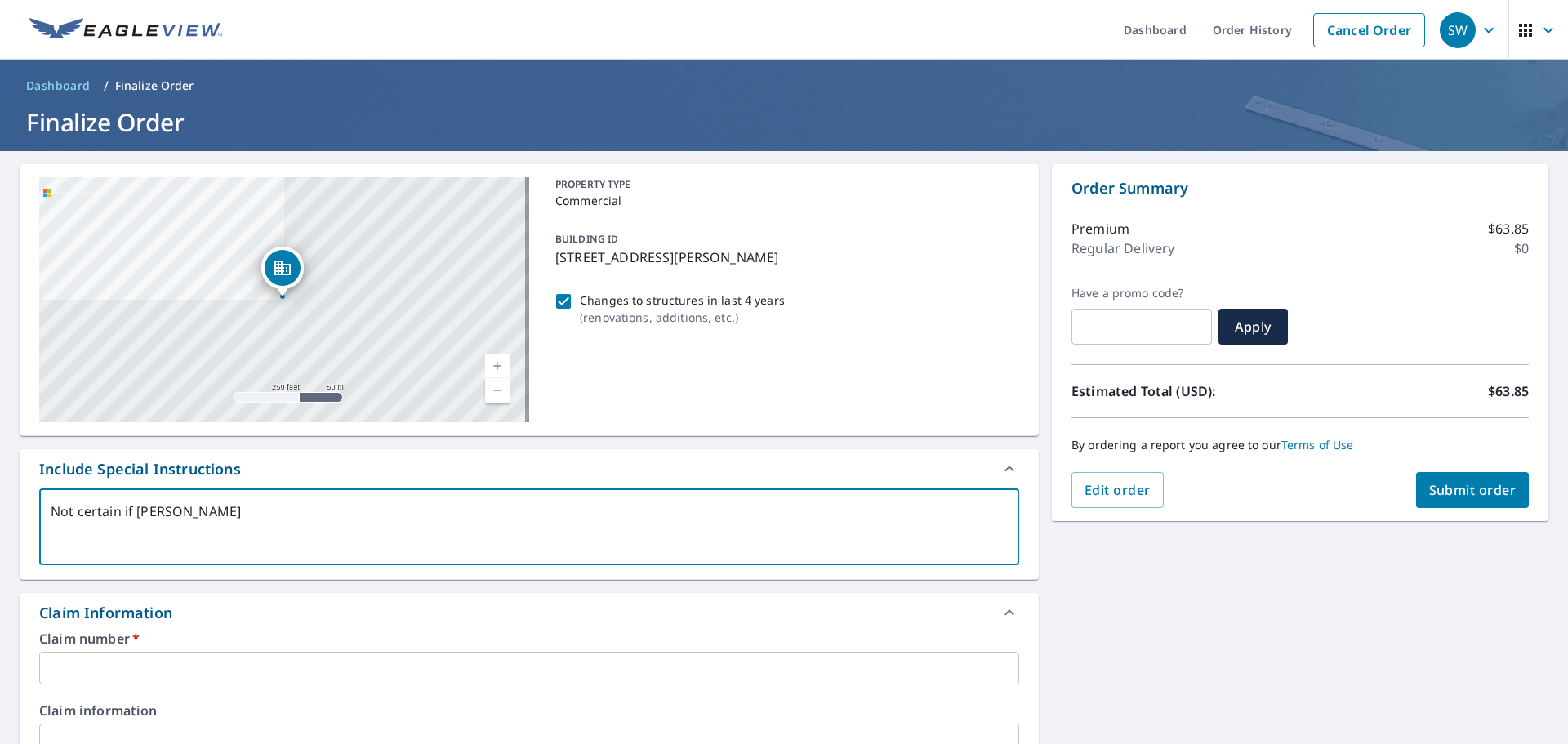
type textarea "Not certain if change"
type textarea "x"
checkbox input "true"
type textarea "Not certain if changes"
type textarea "x"
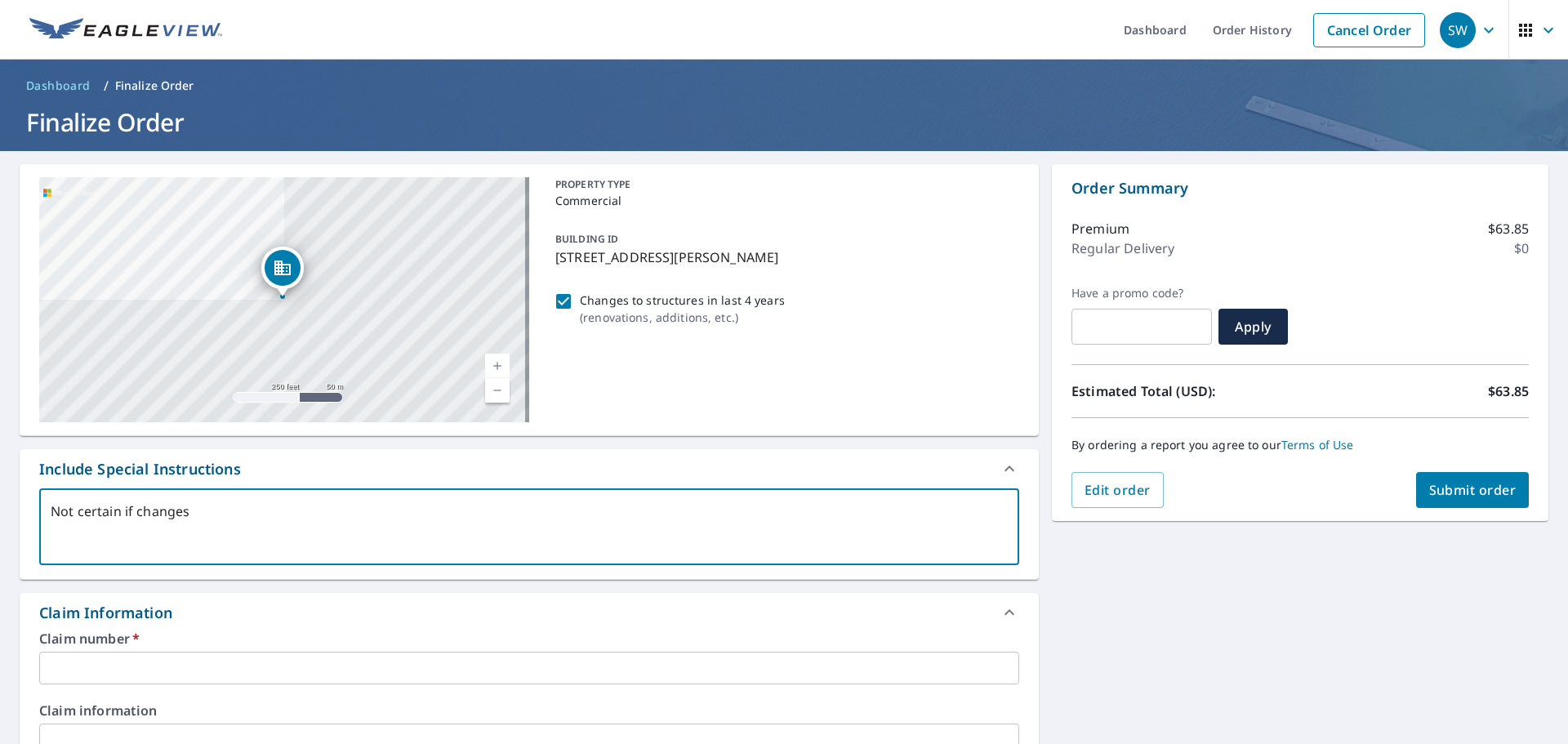
checkbox input "true"
type textarea "Not certain if changes"
type textarea "x"
checkbox input "true"
type textarea "Not certain if changes w"
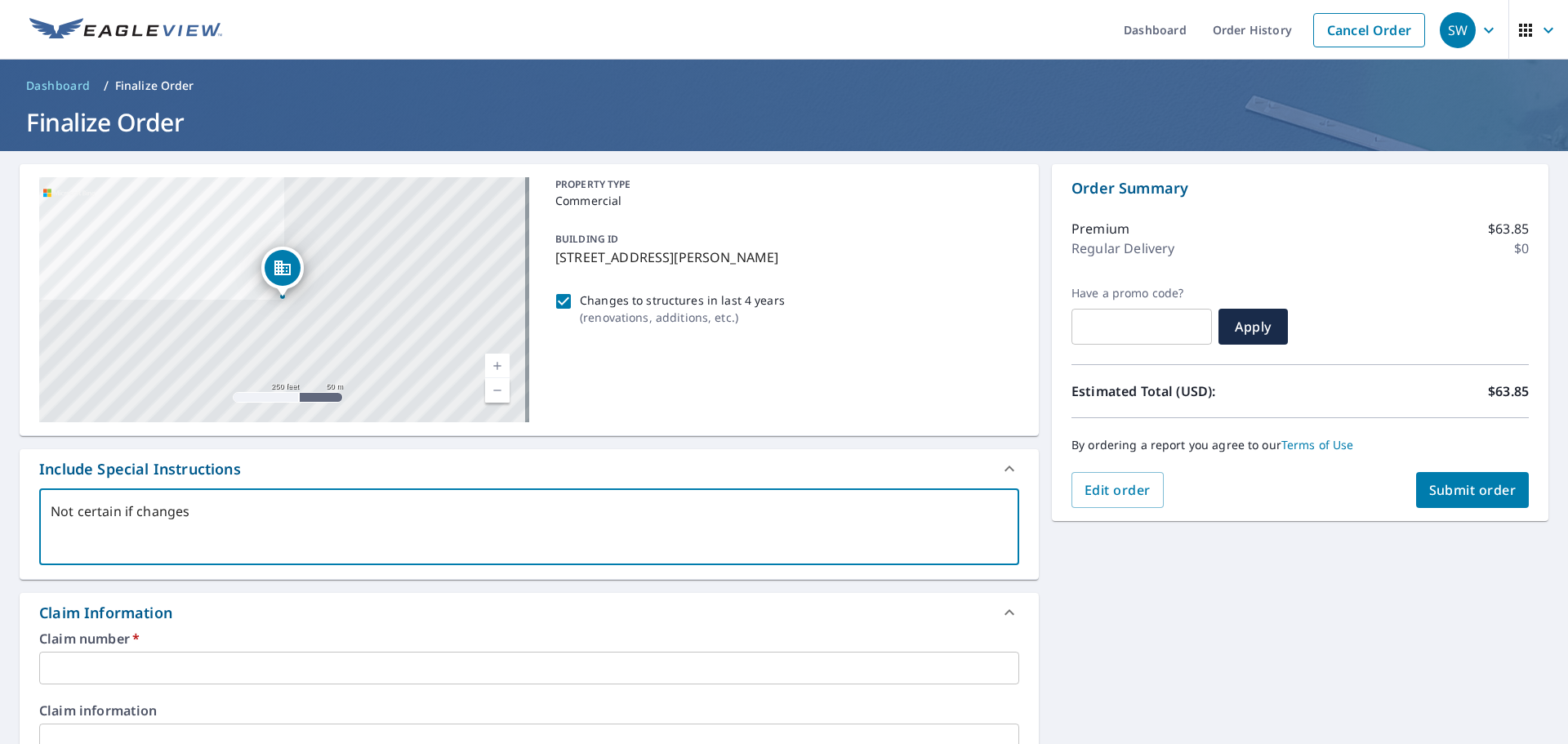
type textarea "x"
checkbox input "true"
type textarea "Not certain if changes we"
type textarea "x"
checkbox input "true"
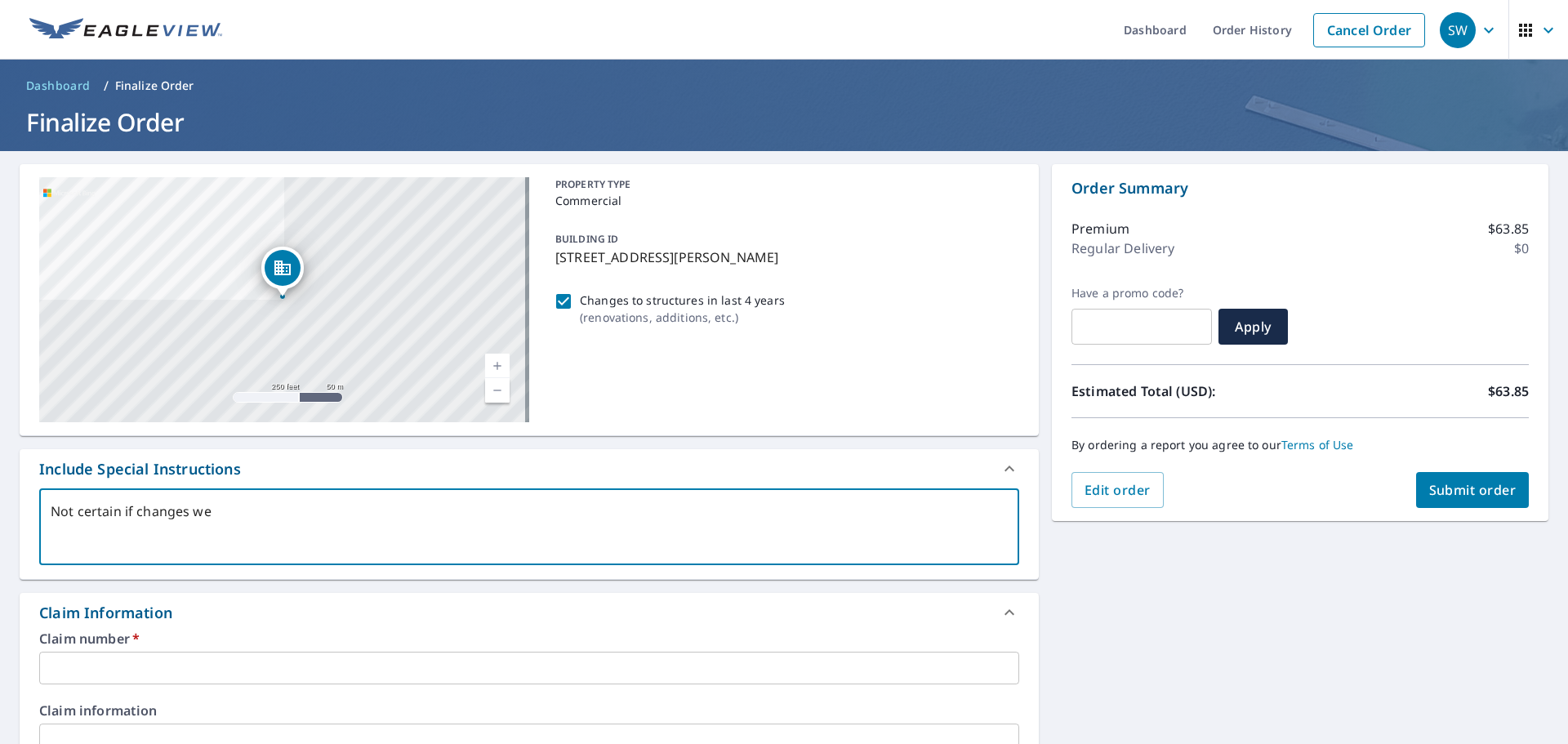
type textarea "Not certain if changes wer"
type textarea "x"
checkbox input "true"
type textarea "Not certain if changes were"
type textarea "x"
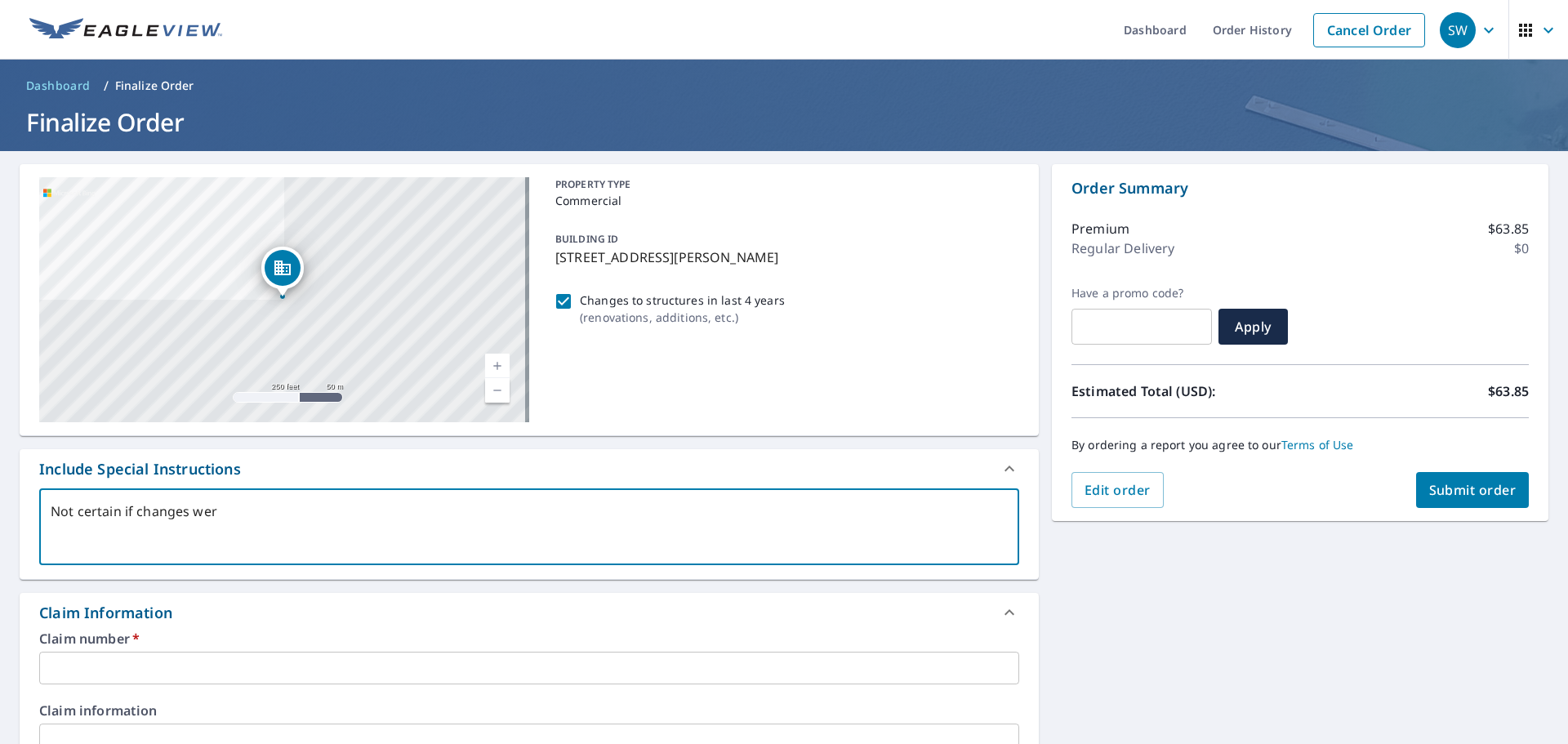
checkbox input "true"
type textarea "Not certain if changes were"
type textarea "x"
checkbox input "true"
type textarea "Not certain if changes were i"
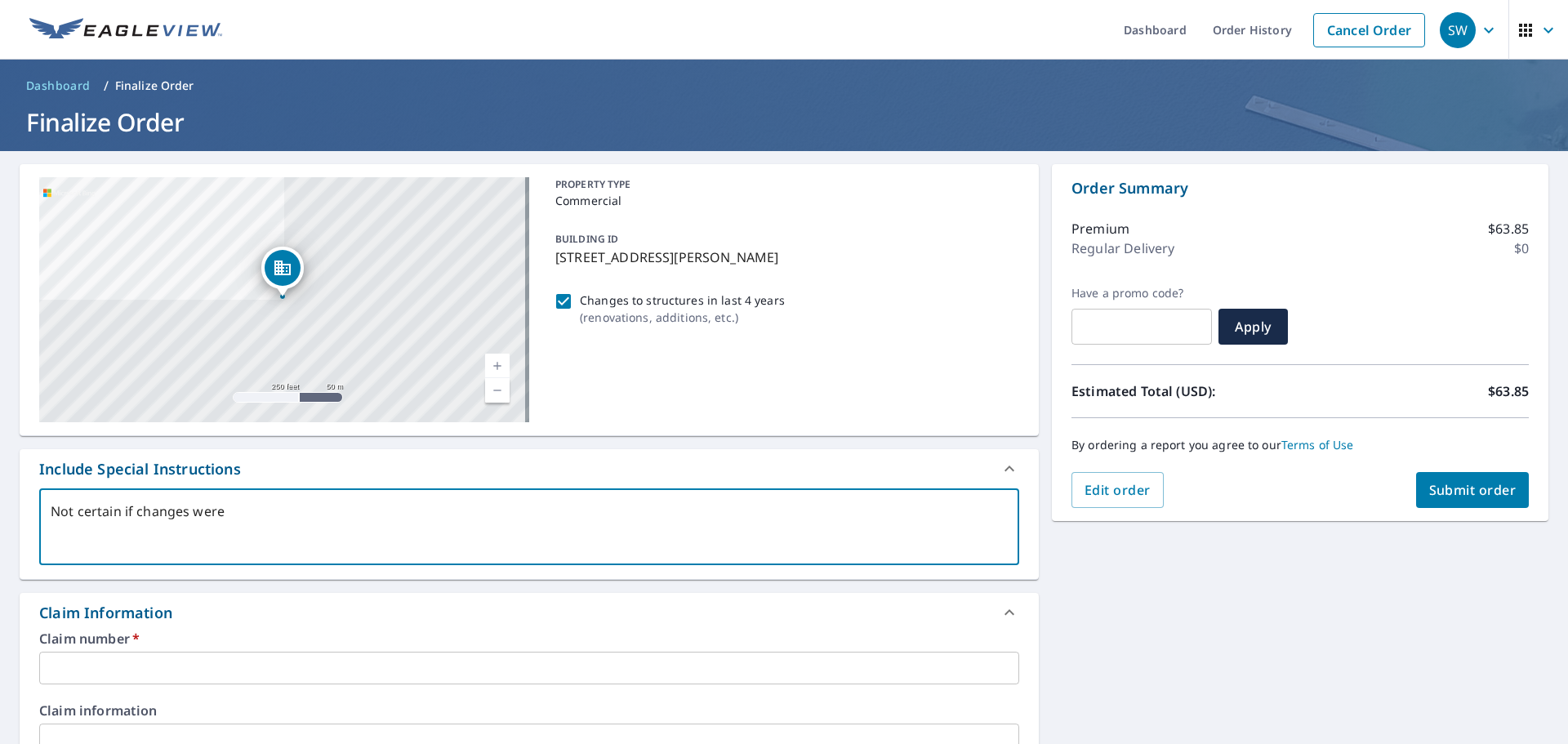
type textarea "x"
checkbox input "true"
type textarea "Not certain if changes were in"
type textarea "x"
checkbox input "true"
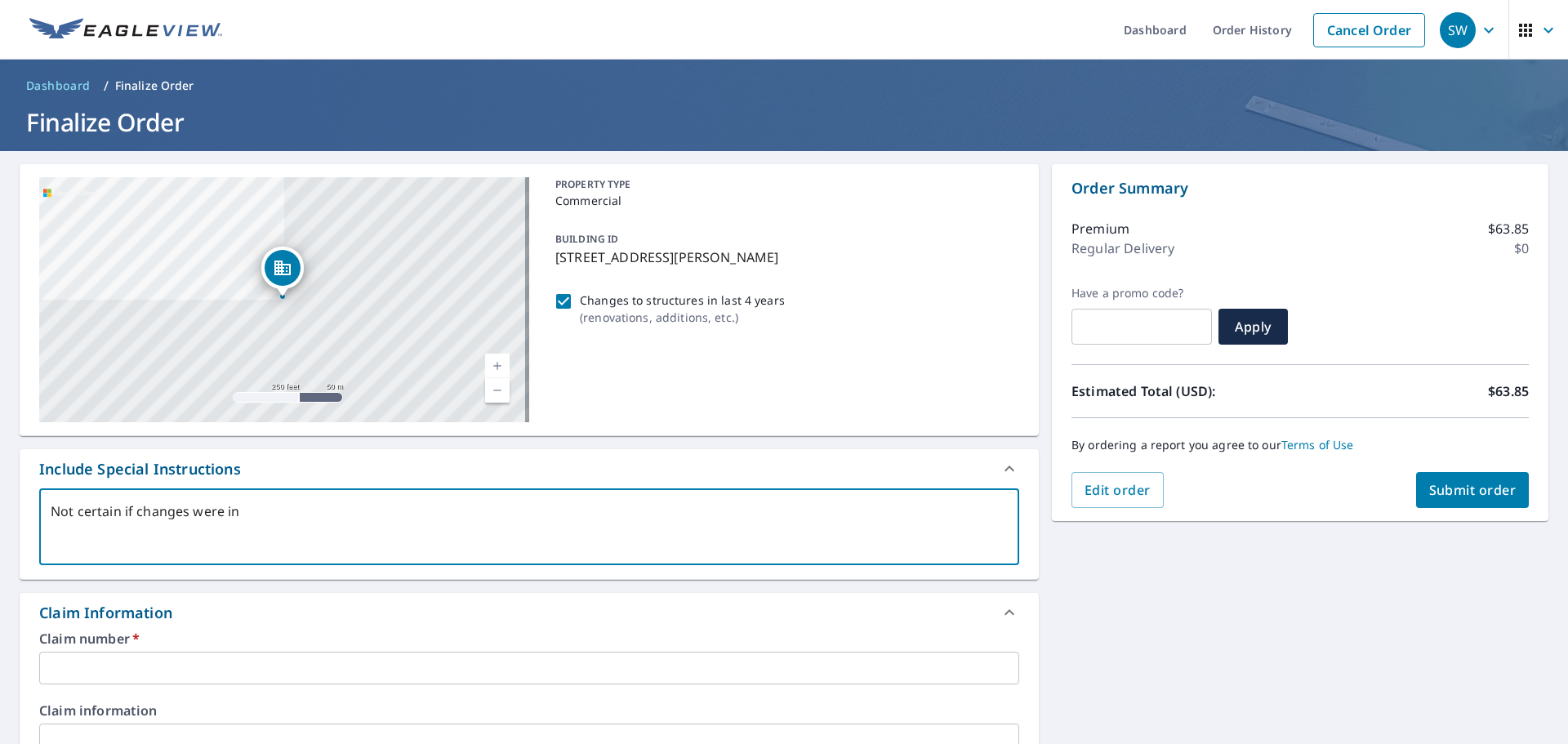
type textarea "Not certain if changes were in"
type textarea "x"
checkbox input "true"
type textarea "Not certain if changes were in t"
type textarea "x"
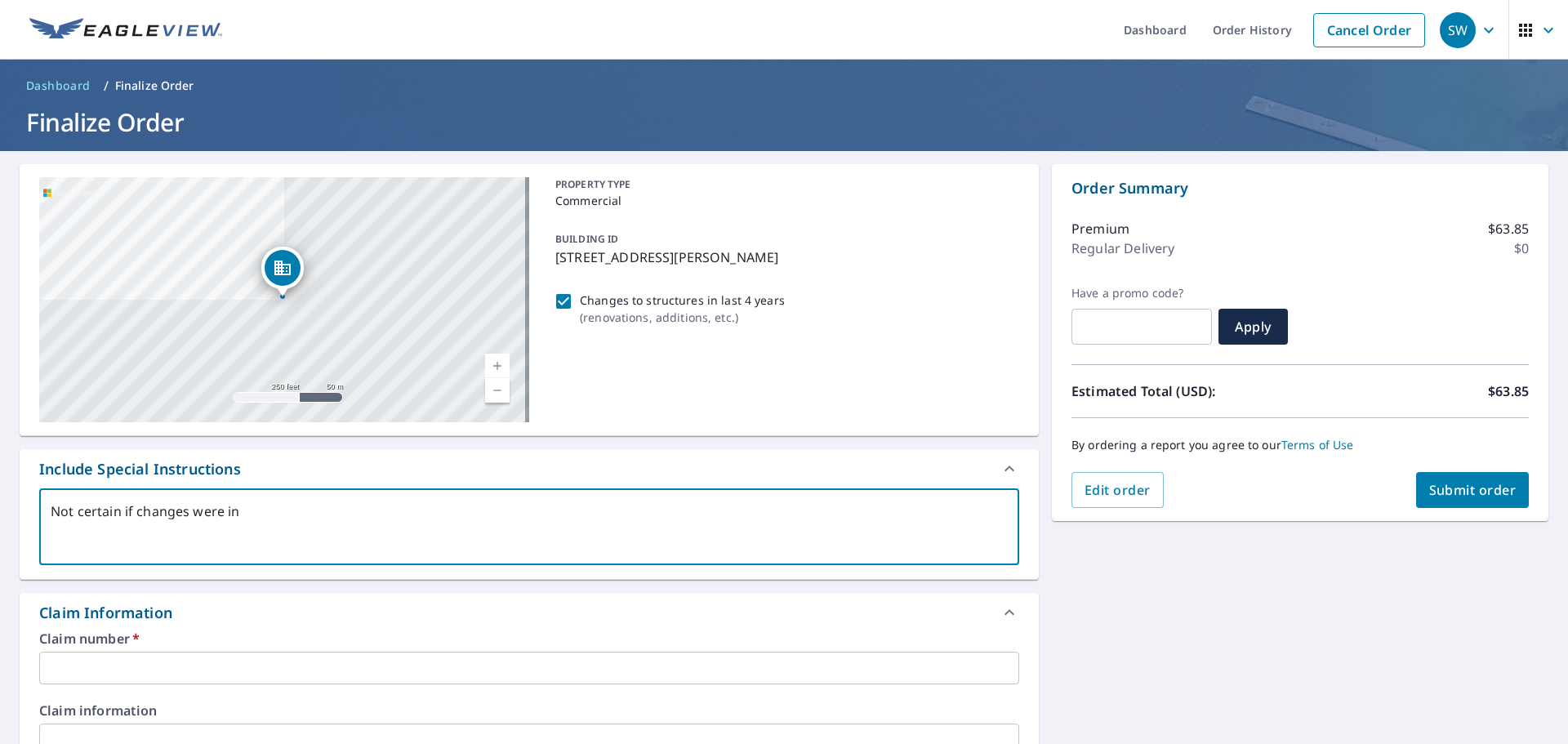
checkbox input "true"
type textarea "Not certain if changes were in th"
type textarea "x"
checkbox input "true"
type textarea "Not certain if changes were in the"
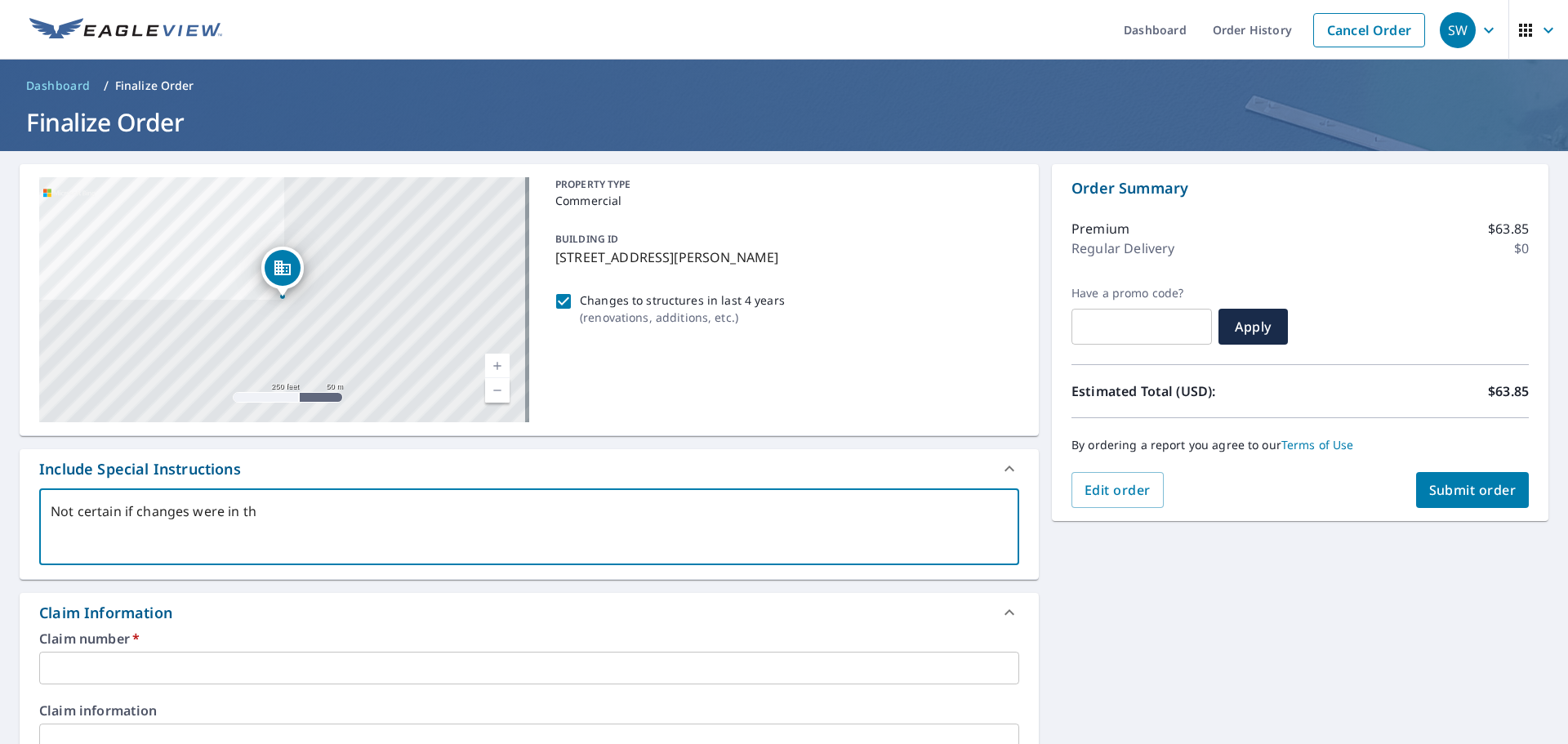
type textarea "x"
checkbox input "true"
type textarea "Not certain if changes were in the"
type textarea "x"
checkbox input "true"
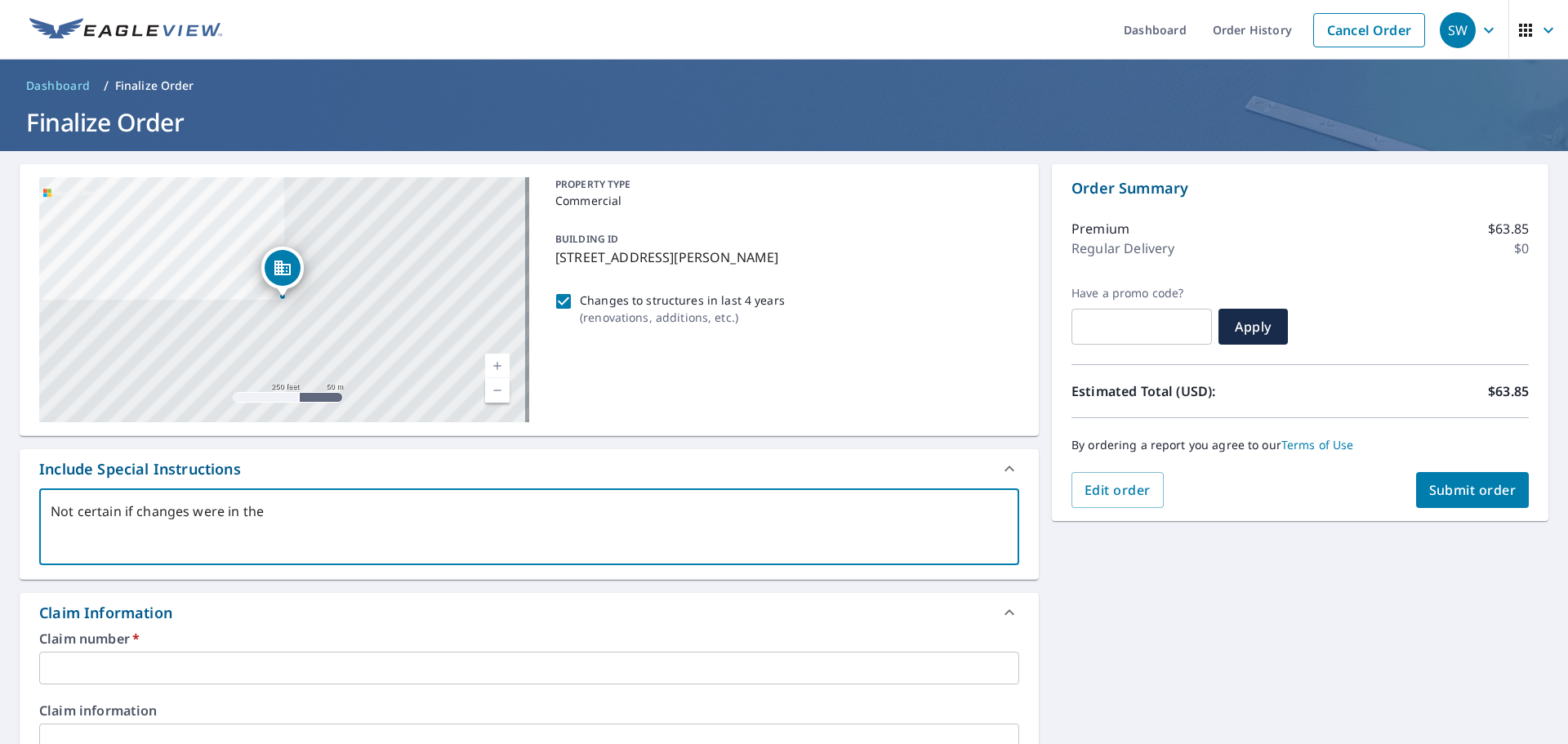
type textarea "Not certain if changes were in the l"
type textarea "x"
checkbox input "true"
type textarea "Not certain if changes were in the la"
type textarea "x"
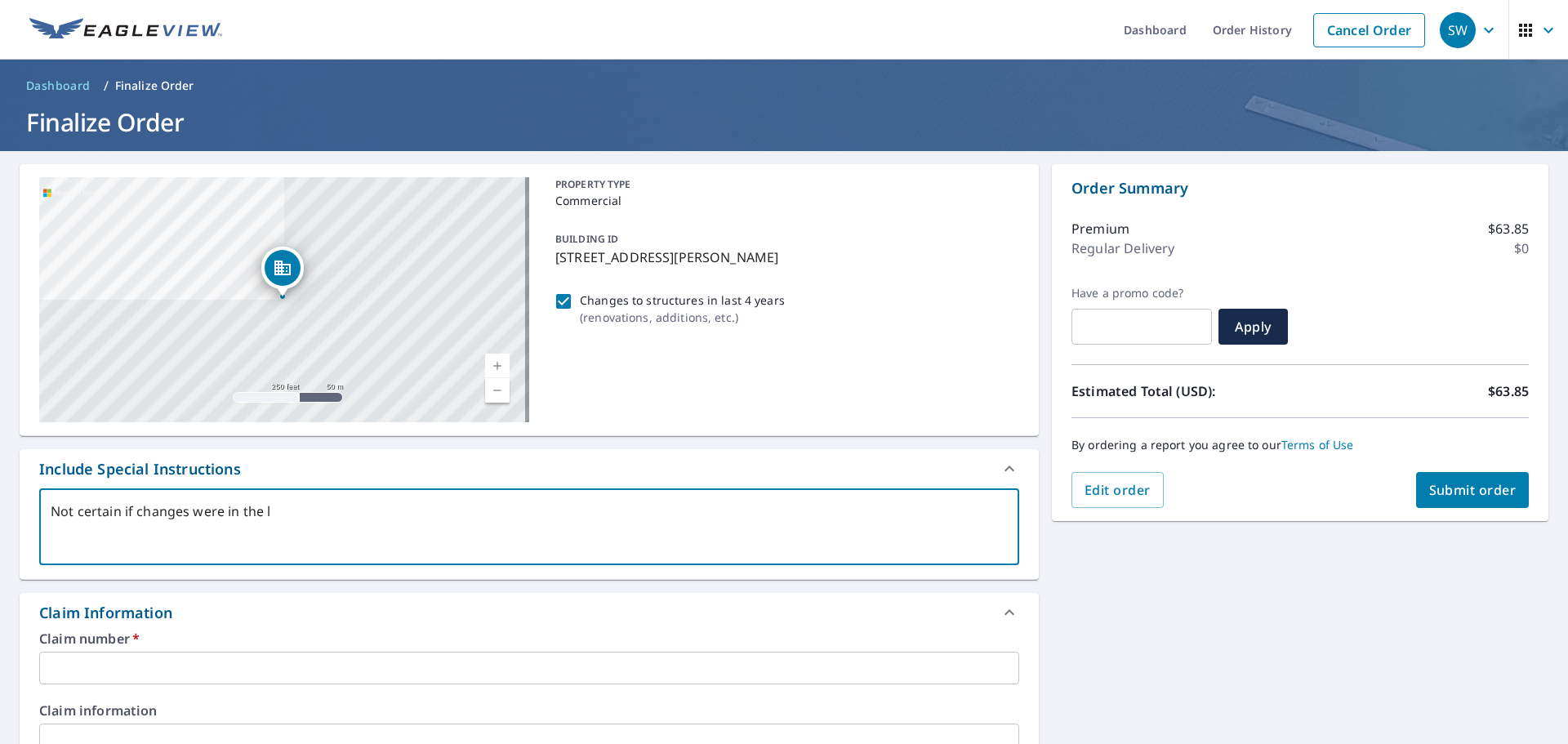
checkbox input "true"
type textarea "Not certain if changes were in the las"
type textarea "x"
checkbox input "true"
type textarea "Not certain if changes were in the last"
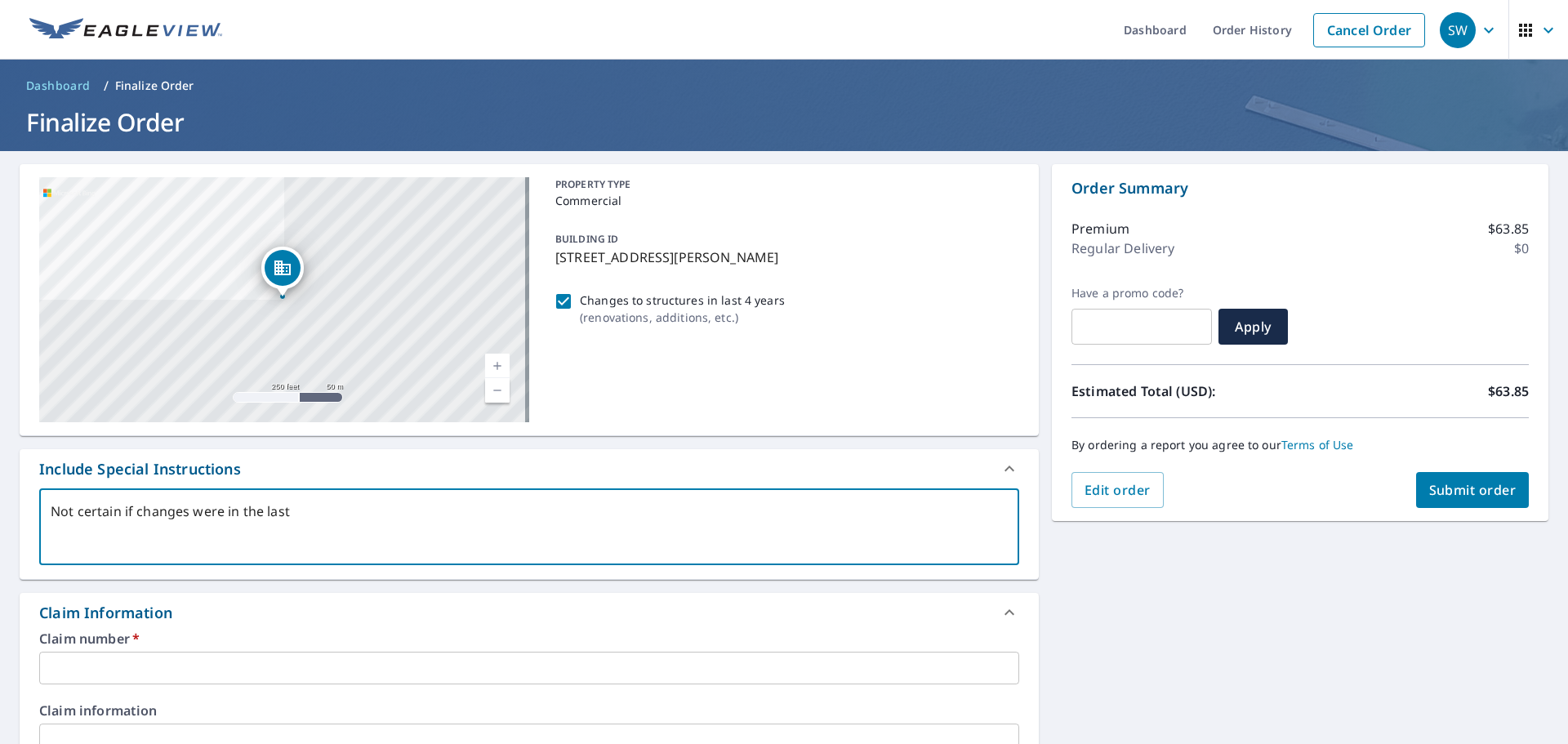
type textarea "x"
checkbox input "true"
type textarea "Not certain if changes were in the last"
type textarea "x"
checkbox input "true"
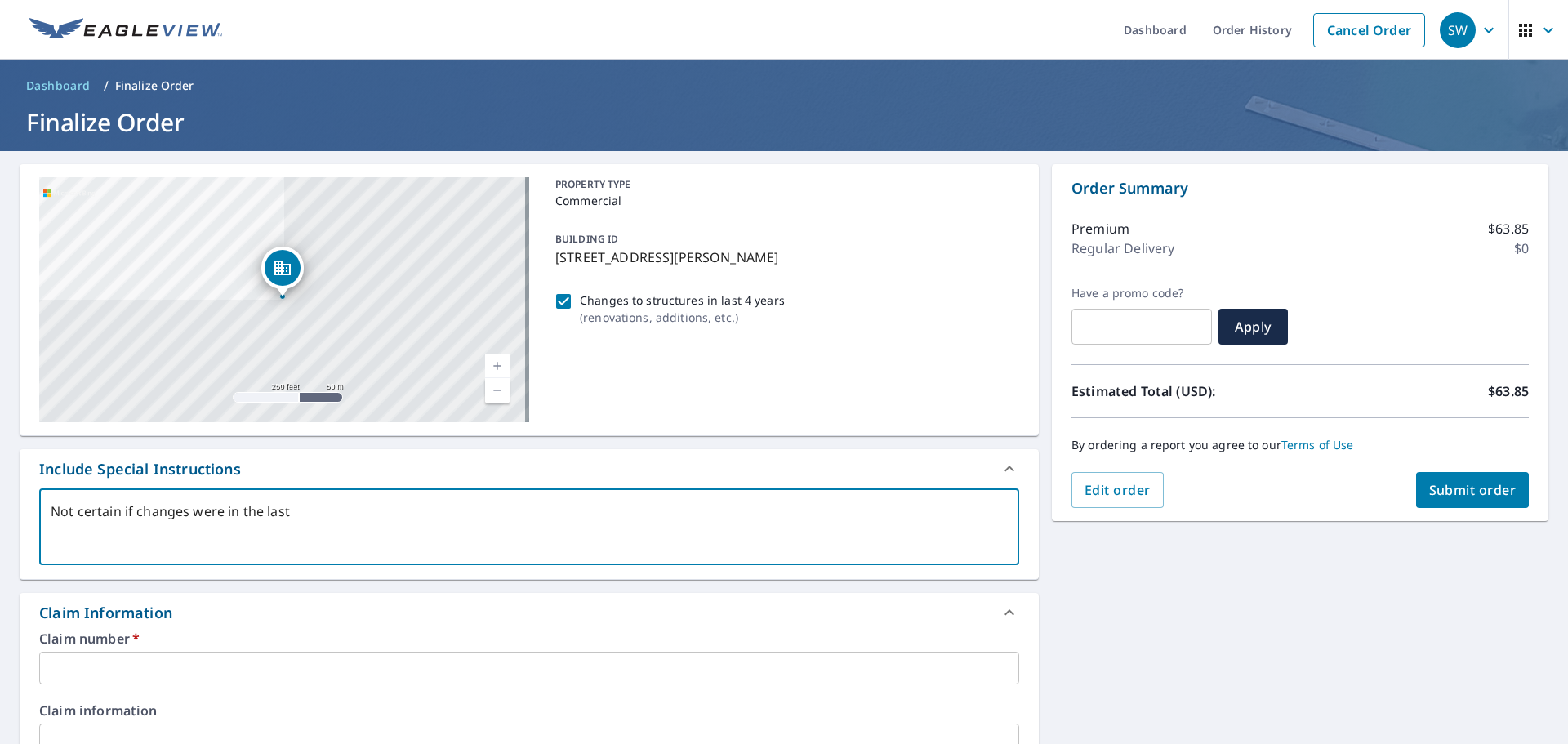
type textarea "Not certain if changes were in the last t"
type textarea "x"
checkbox input "true"
type textarea "Not certain if changes were in the last th"
type textarea "x"
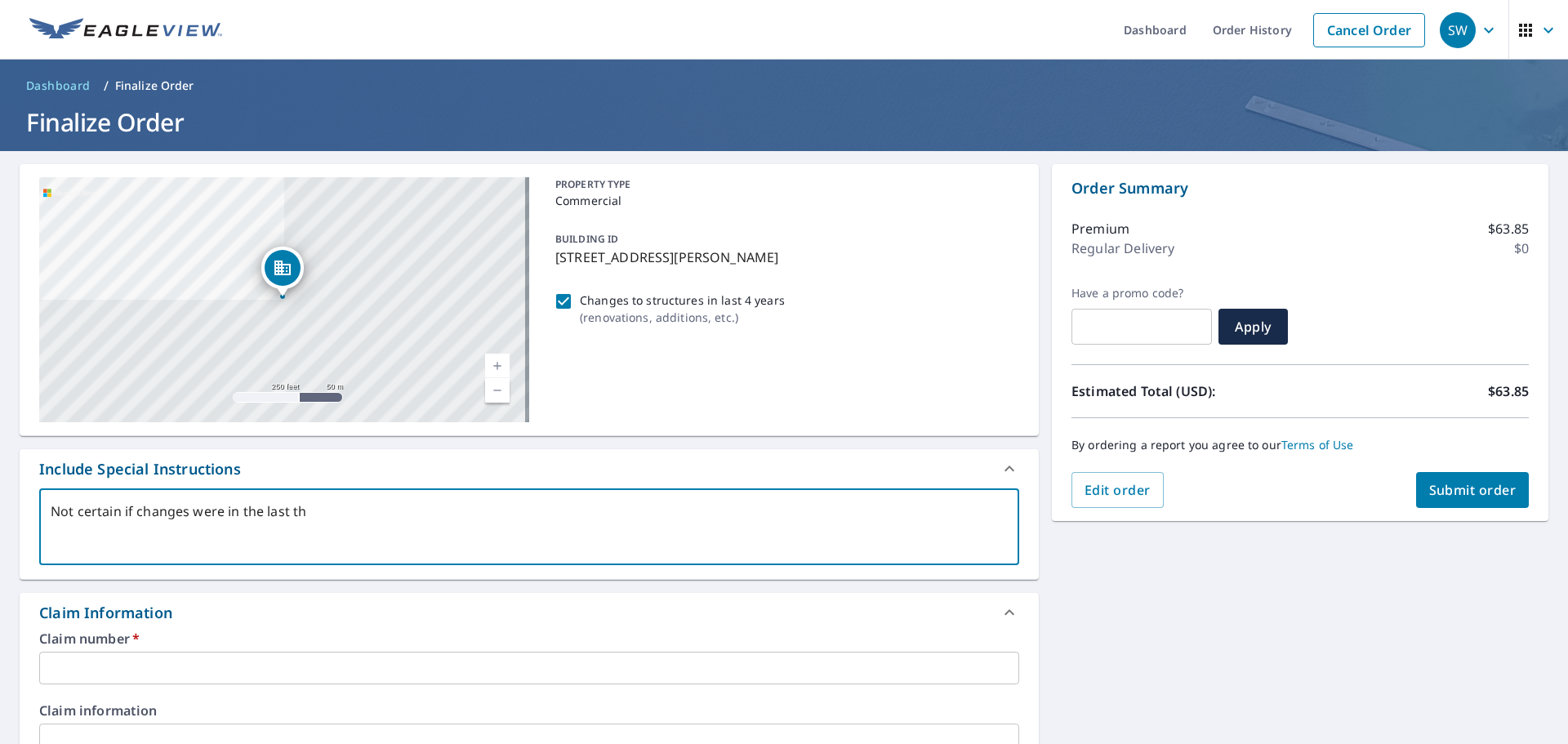
checkbox input "true"
type textarea "Not certain if changes were in the last thr"
type textarea "x"
checkbox input "true"
type textarea "Not certain if changes were in the last thre"
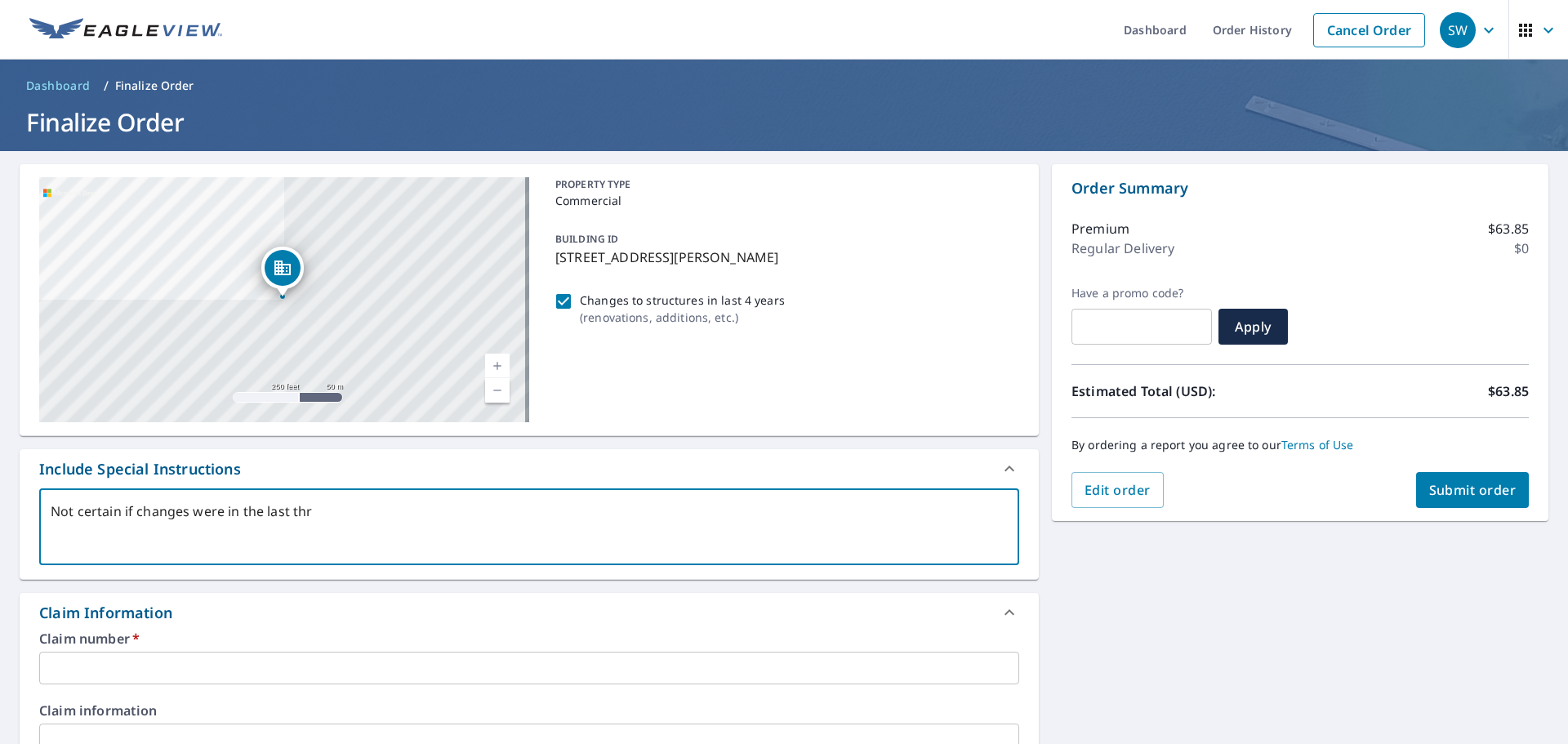
type textarea "x"
checkbox input "true"
type textarea "Not certain if changes were in the last three"
type textarea "x"
checkbox input "true"
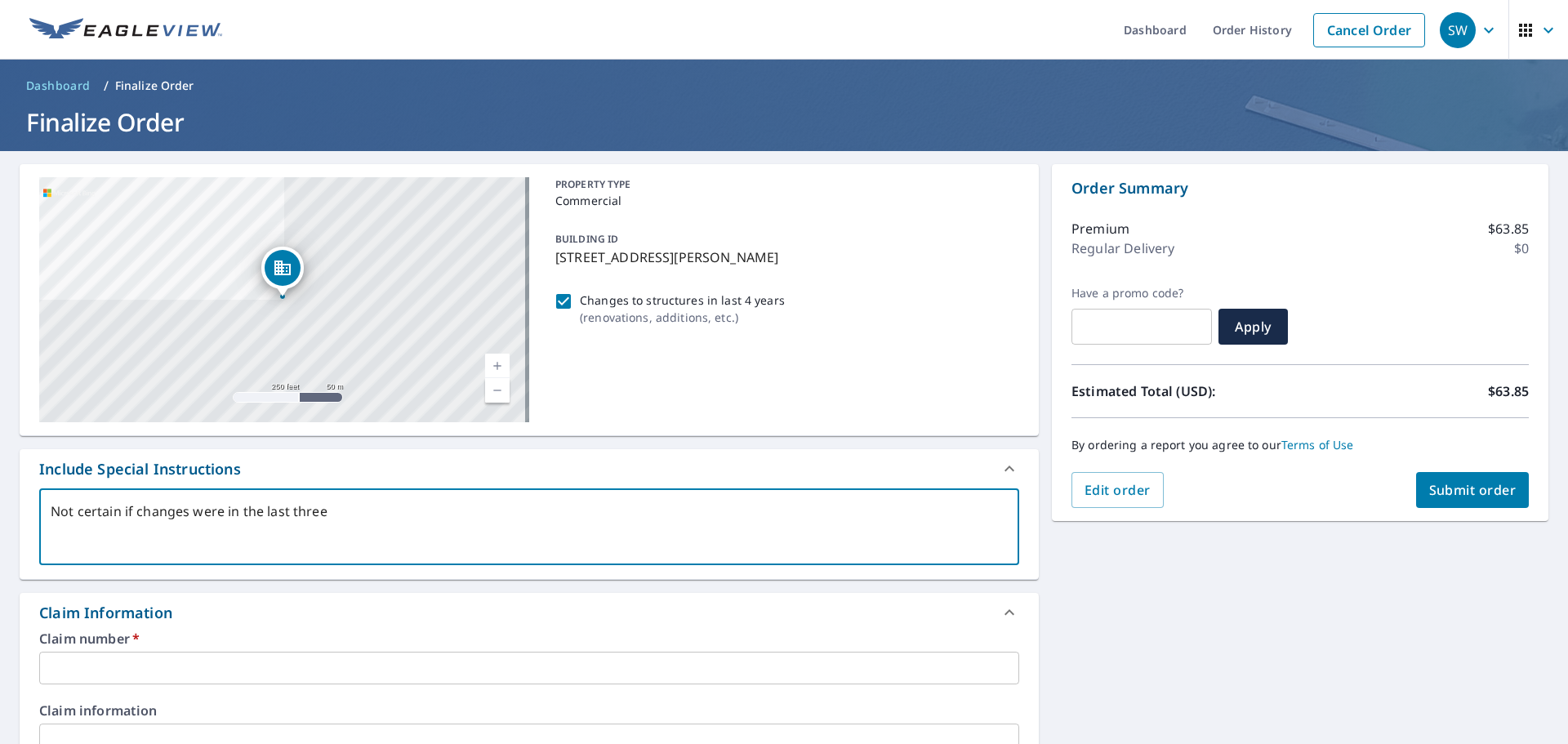
type textarea "Not certain if changes were in the last thre"
type textarea "x"
checkbox input "true"
type textarea "Not certain if changes were in the last thr"
type textarea "x"
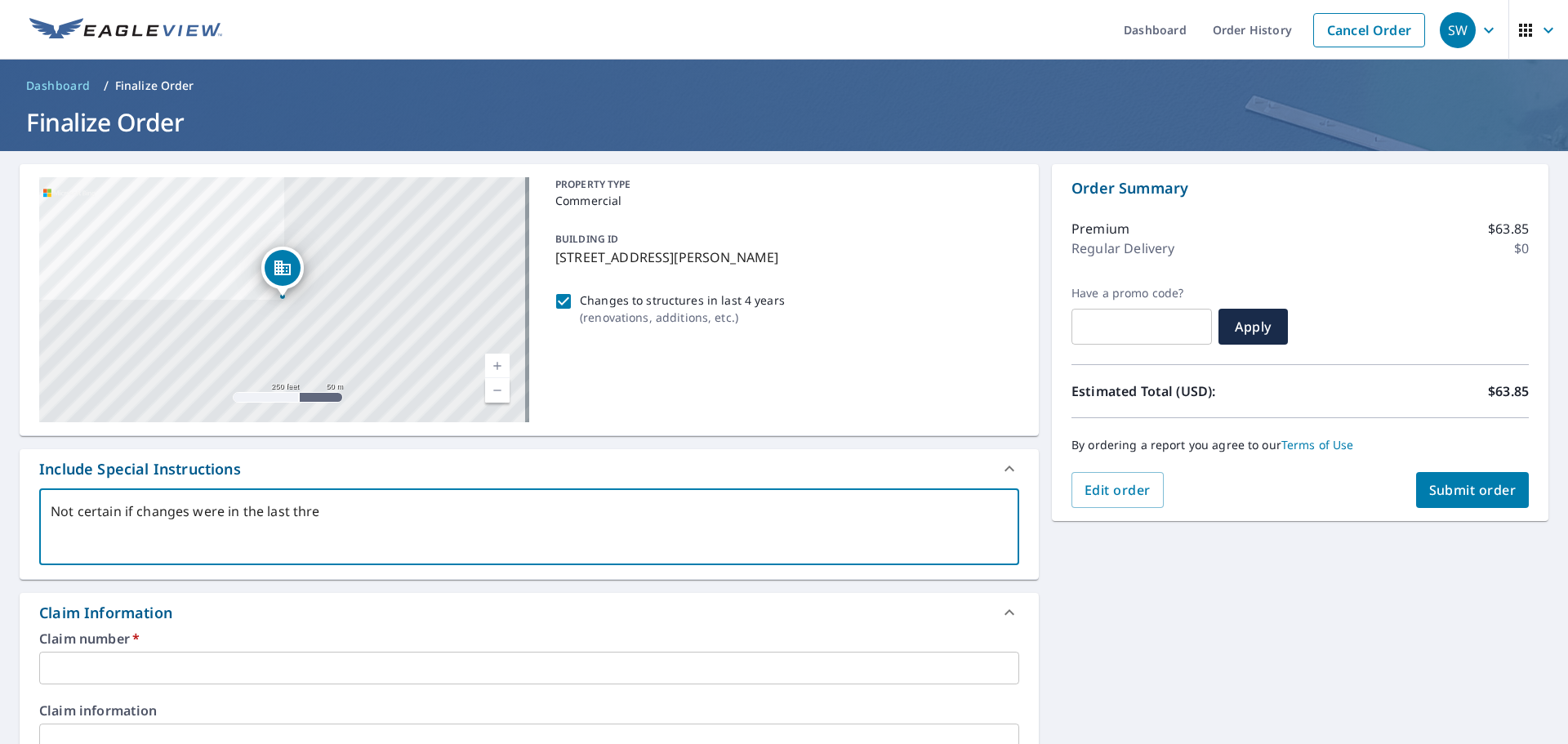
checkbox input "true"
type textarea "Not certain if changes were in the last th"
type textarea "x"
checkbox input "true"
type textarea "Not certain if changes were in the last t"
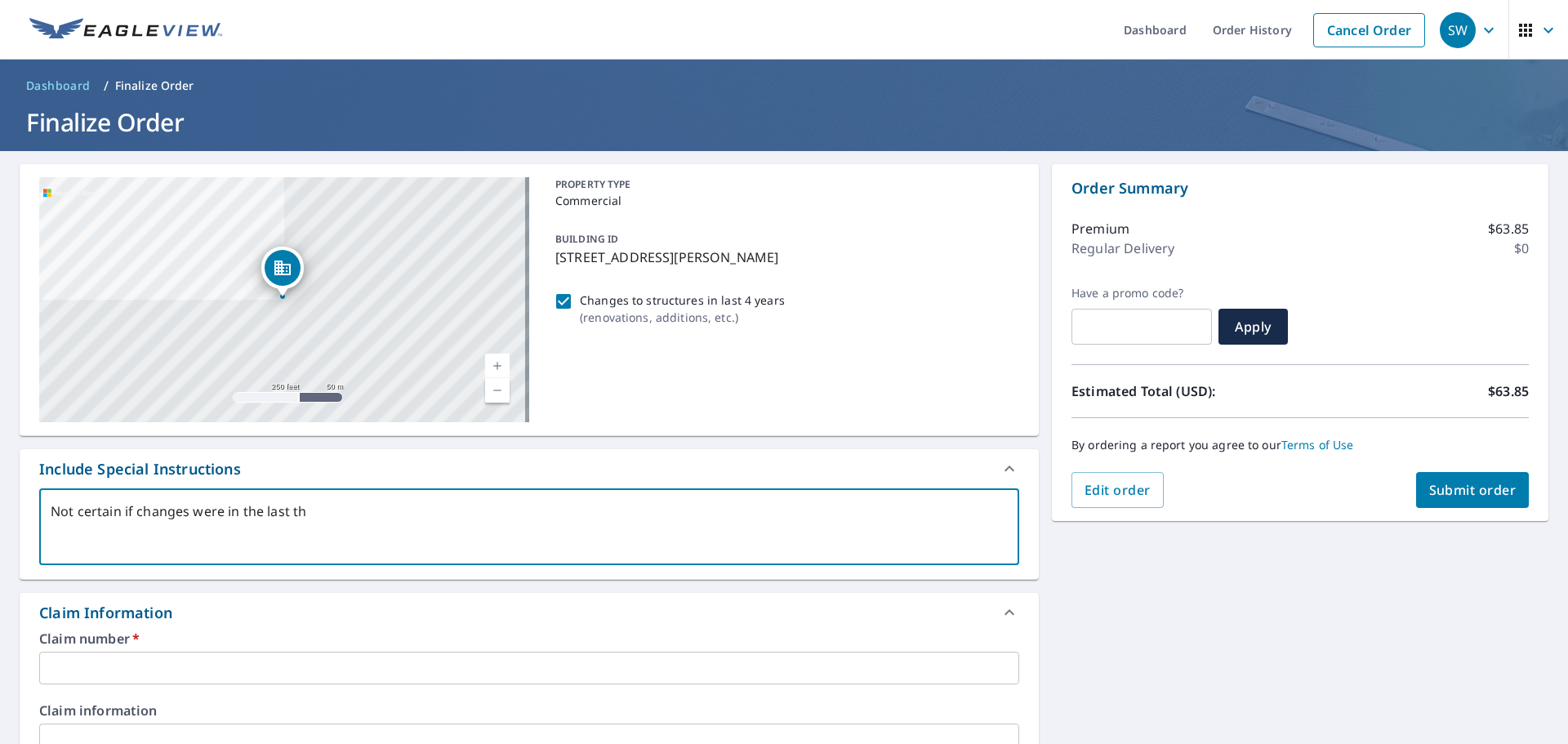
type textarea "x"
checkbox input "true"
type textarea "Not certain if changes were in the last"
type textarea "x"
checkbox input "true"
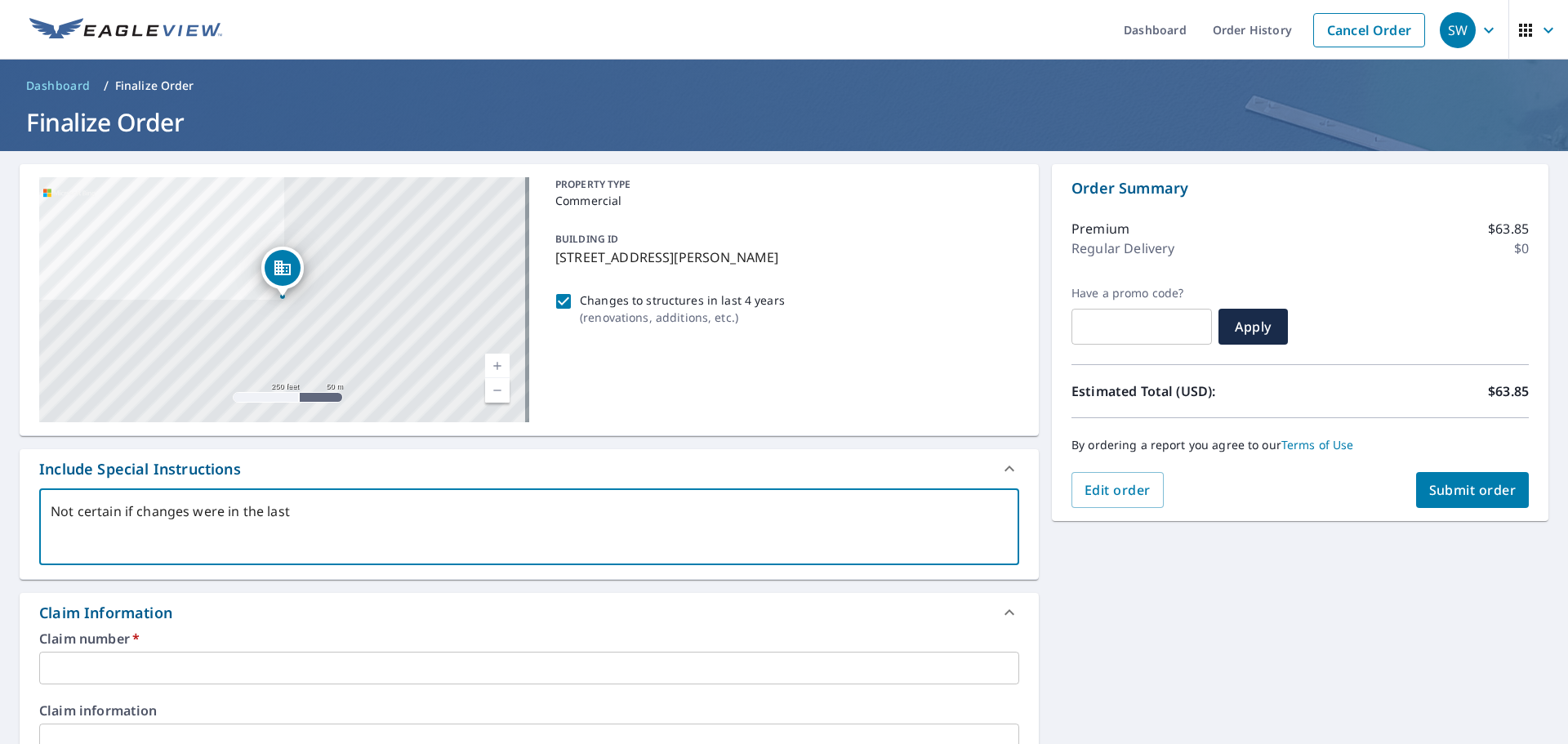
type textarea "Not certain if changes were in the last 4"
type textarea "x"
checkbox input "true"
type textarea "Not certain if changes were in the last 4"
type textarea "x"
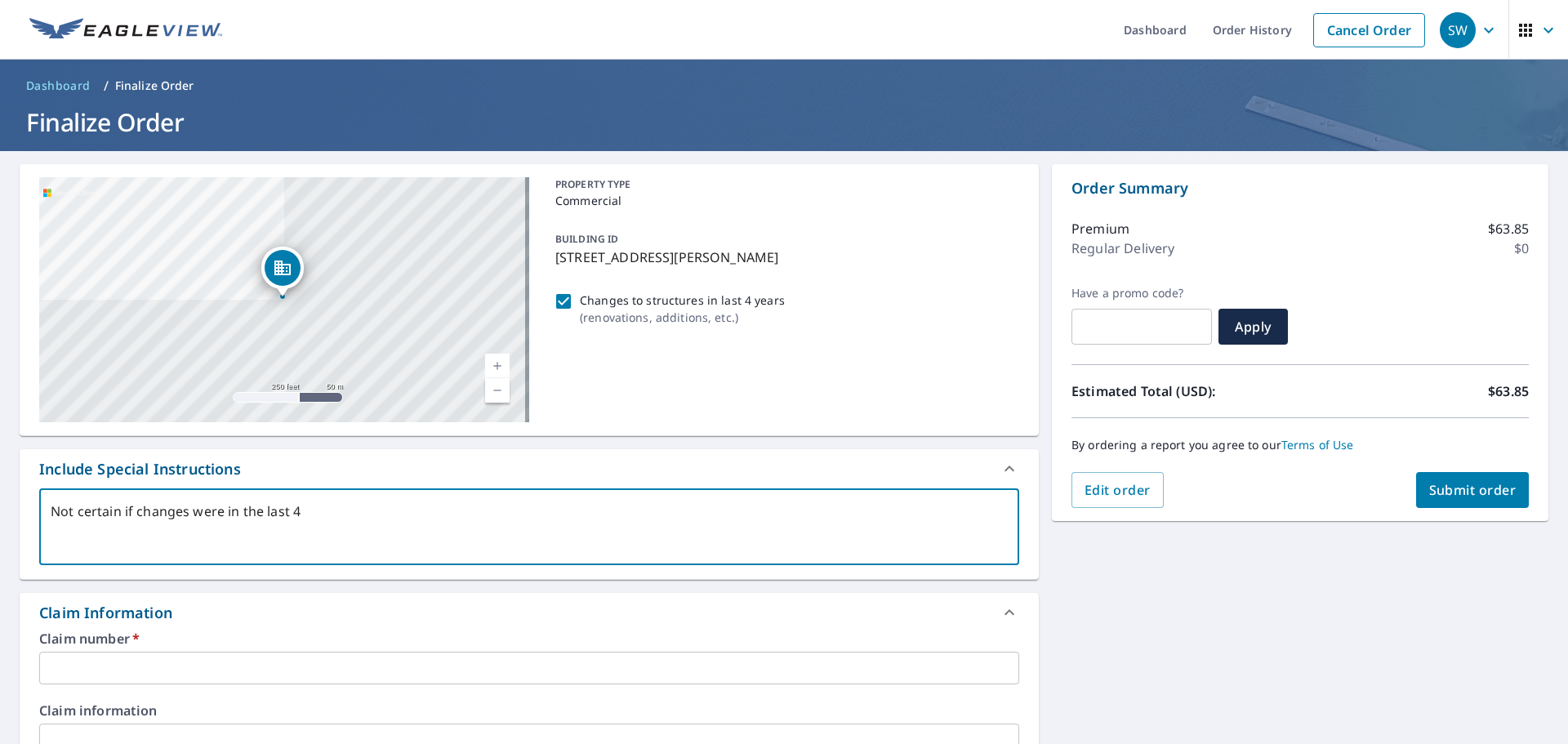
checkbox input "true"
type textarea "Not certain if changes were in the last 4 y"
type textarea "x"
checkbox input "true"
type textarea "Not certain if changes were in the last 4 ye"
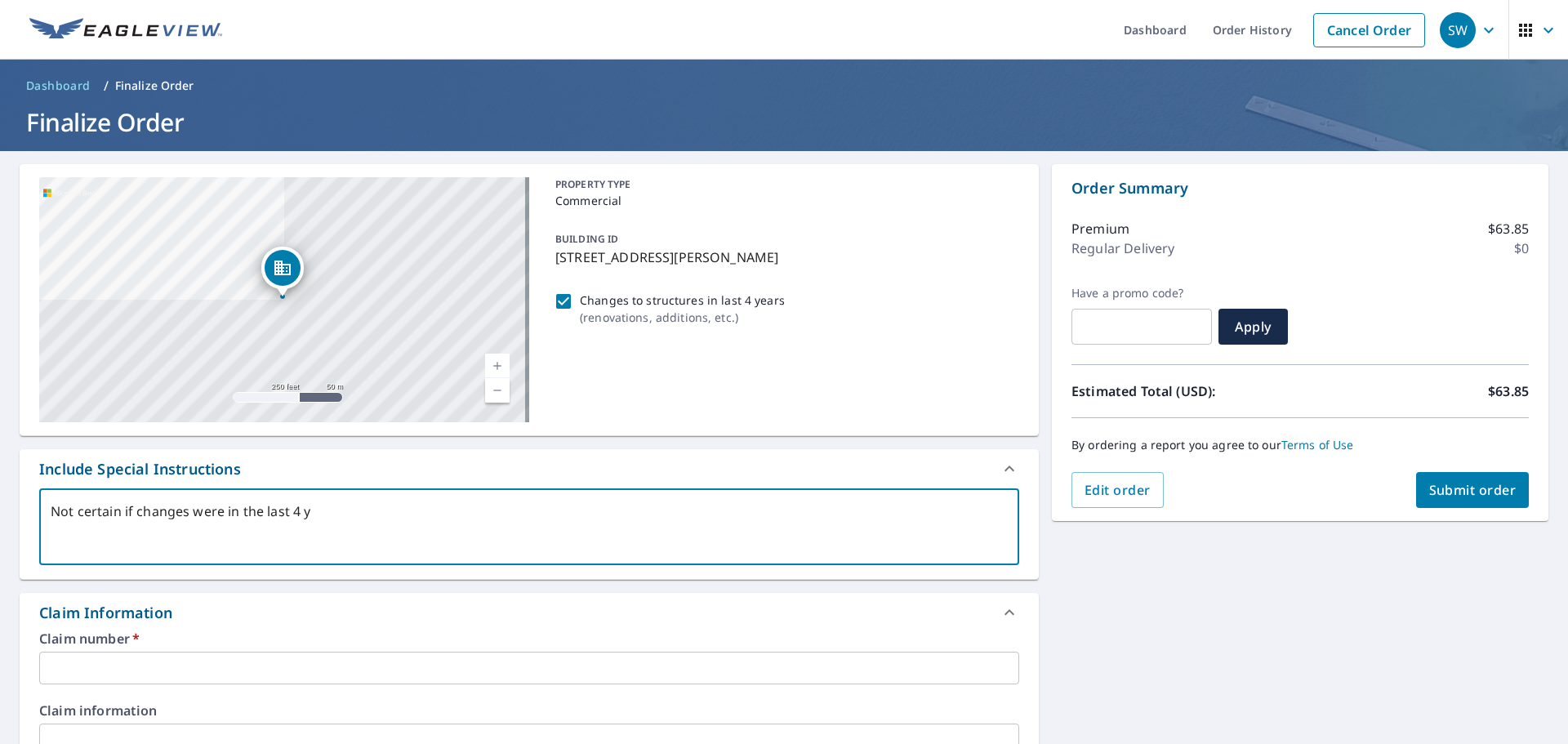
type textarea "x"
checkbox input "true"
type textarea "Not certain if changes were in the last 4 yea"
type textarea "x"
checkbox input "true"
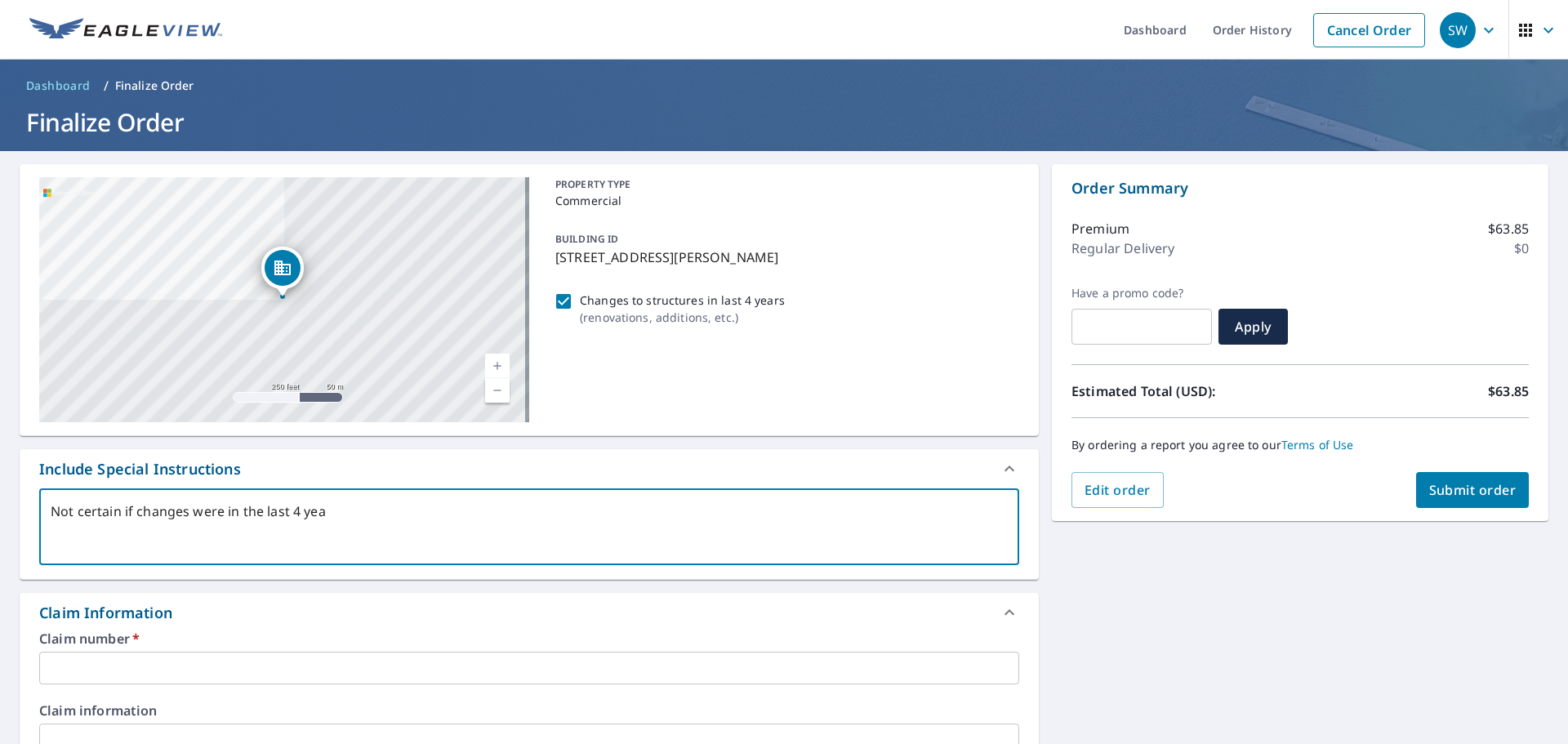
type textarea "Not certain if changes were in the last 4 yeas"
type textarea "x"
checkbox input "true"
type textarea "Not certain if changes were in the last 4 yeast"
type textarea "x"
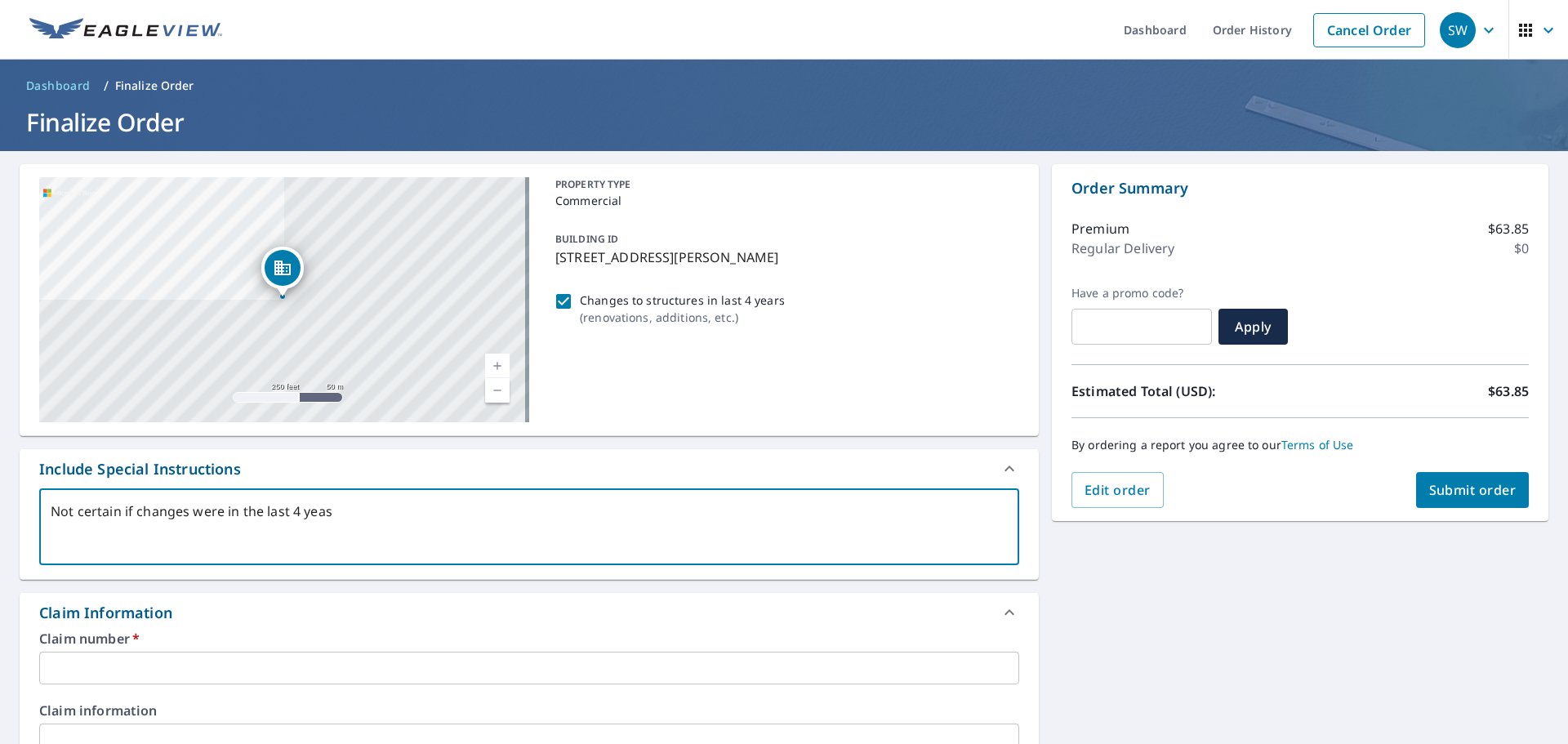
checkbox input "true"
type textarea "Not certain if changes were in the last 4 yeasts"
type textarea "x"
checkbox input "true"
type textarea "Not certain if changes were in the last 4 yeast"
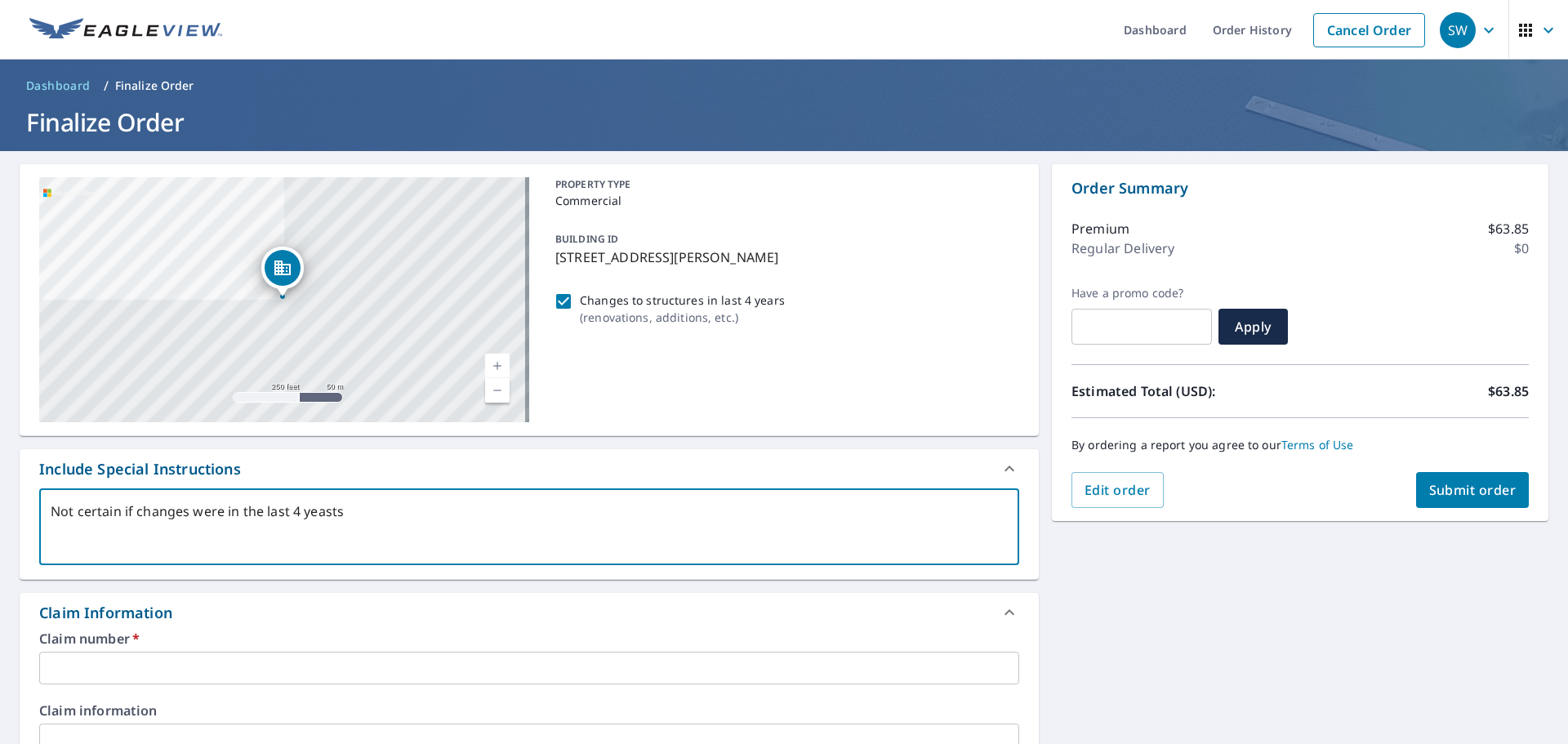
type textarea "x"
checkbox input "true"
type textarea "Not certain if changes were in the last 4 yeas"
type textarea "x"
checkbox input "true"
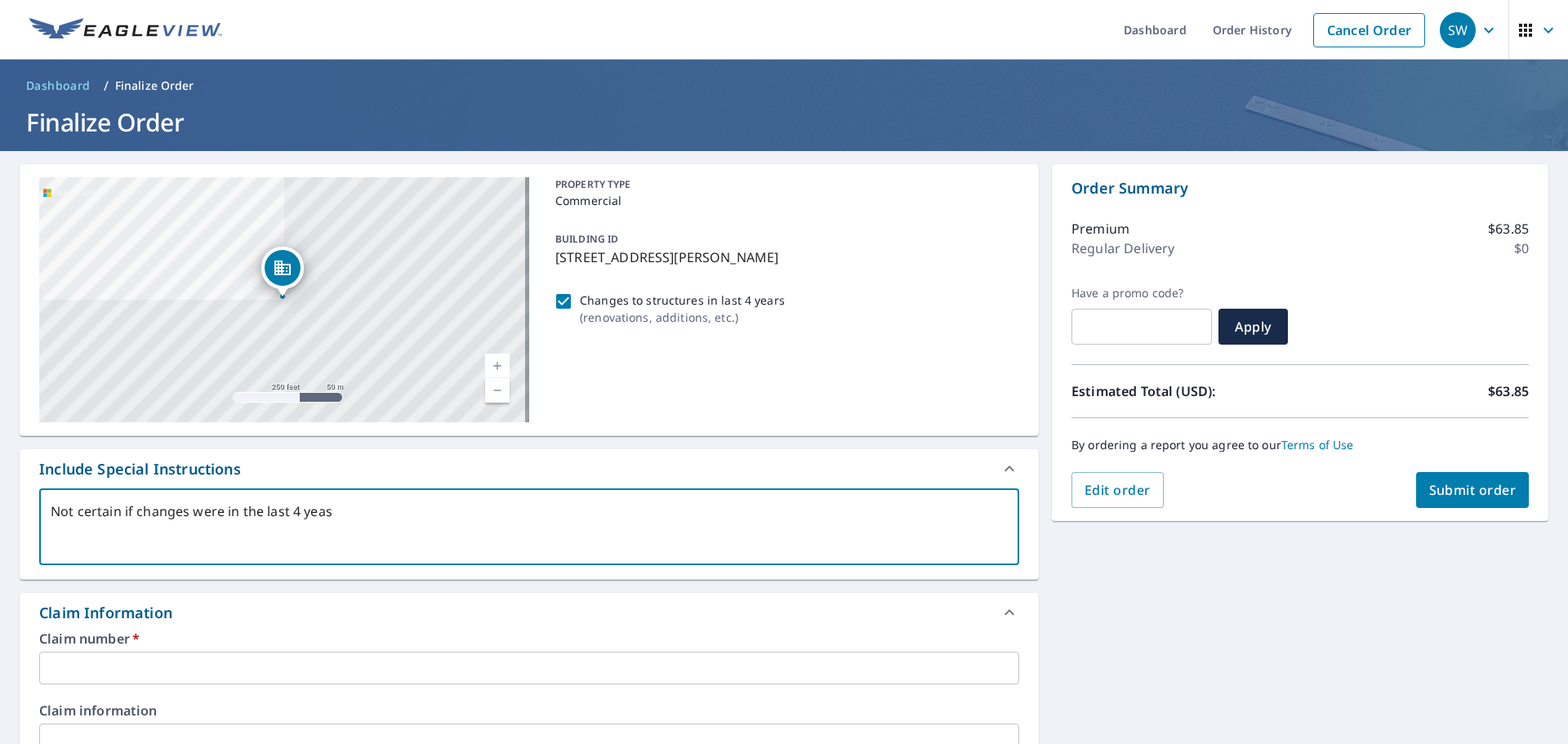
type textarea "Not certain if changes were in the last 4 yea"
type textarea "x"
checkbox input "true"
type textarea "Not certain if changes were in the last 4 year"
type textarea "x"
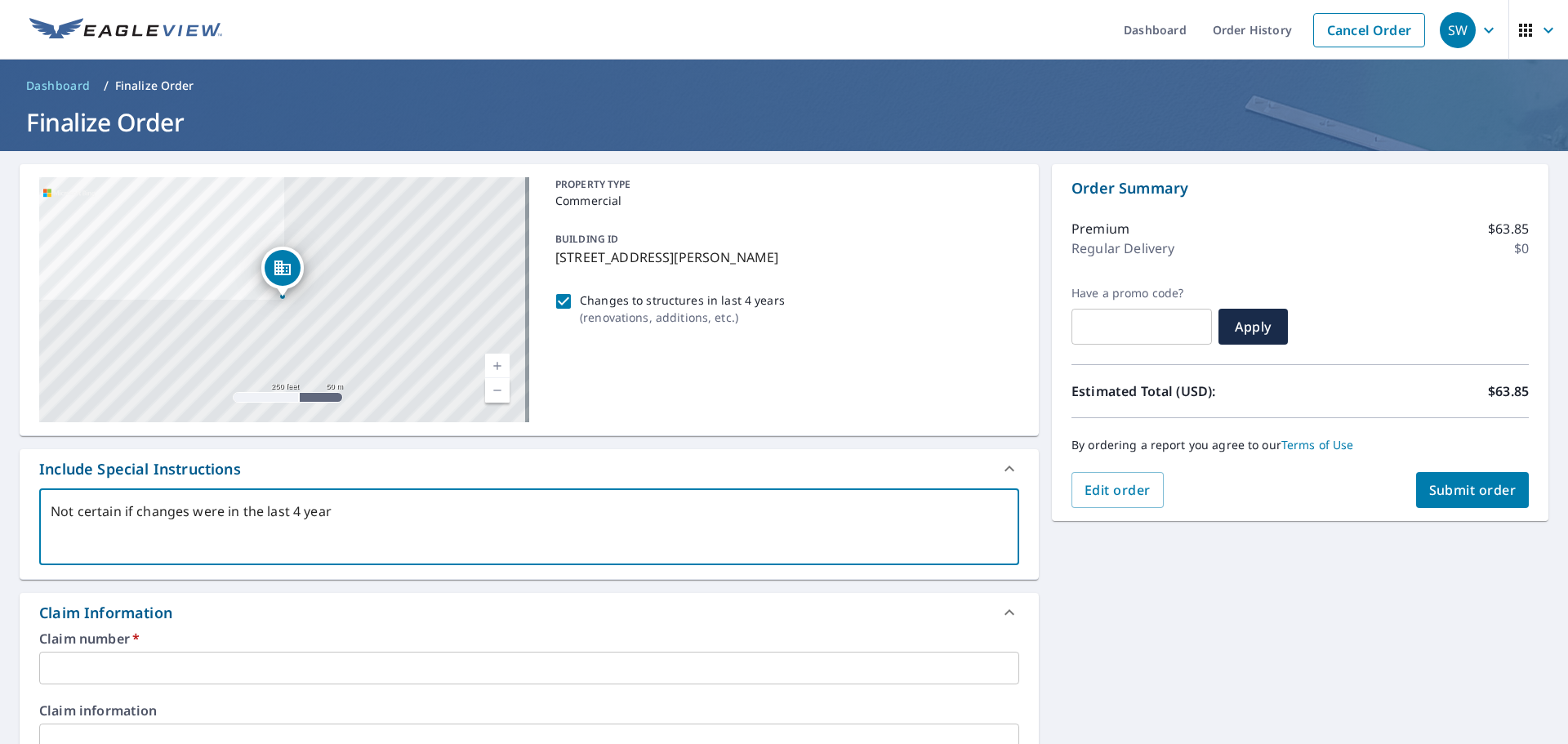
checkbox input "true"
type textarea "Not certain if changes were in the last 4 years"
type textarea "x"
checkbox input "true"
type textarea "Not certain if changes were in the last 4 years"
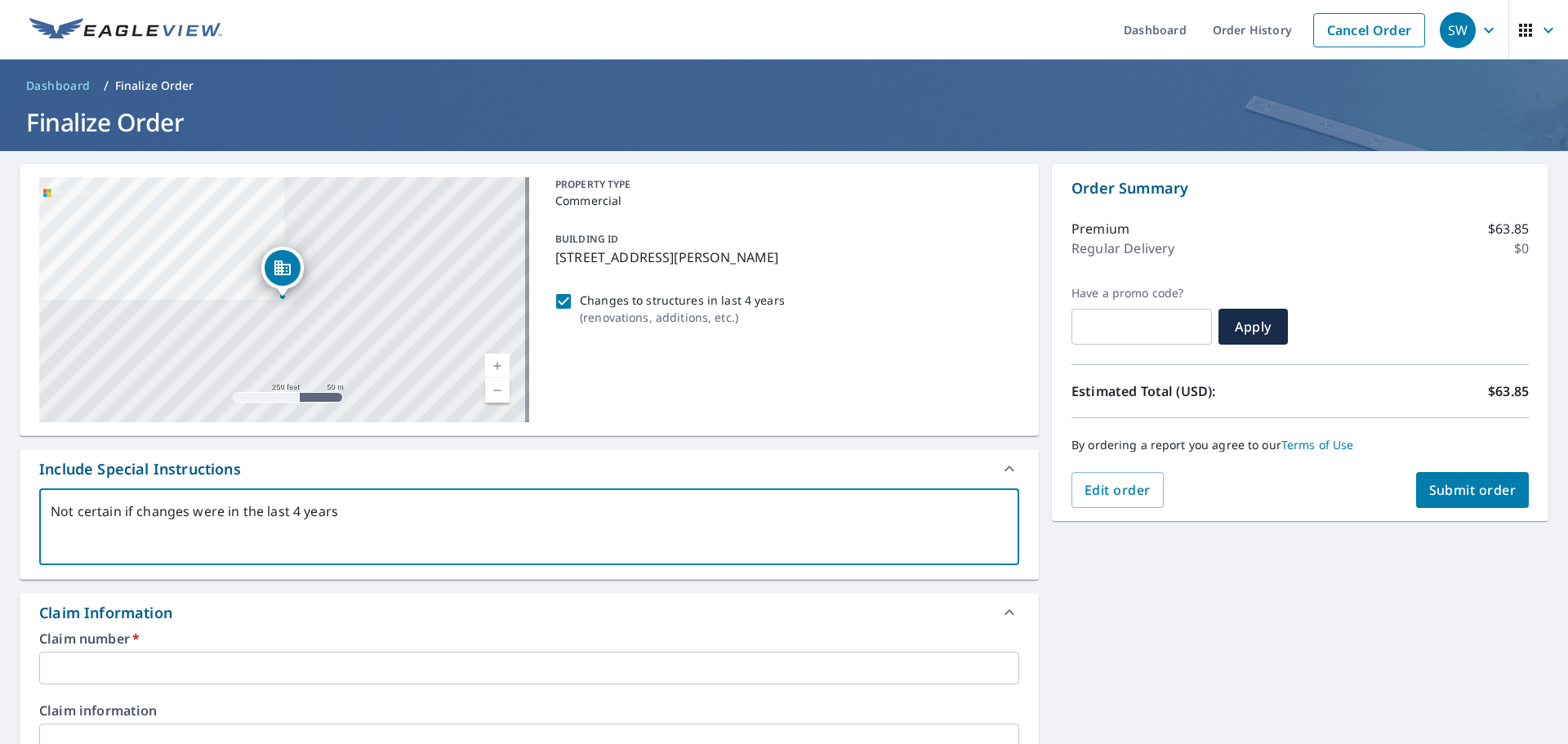
type textarea "x"
checkbox input "true"
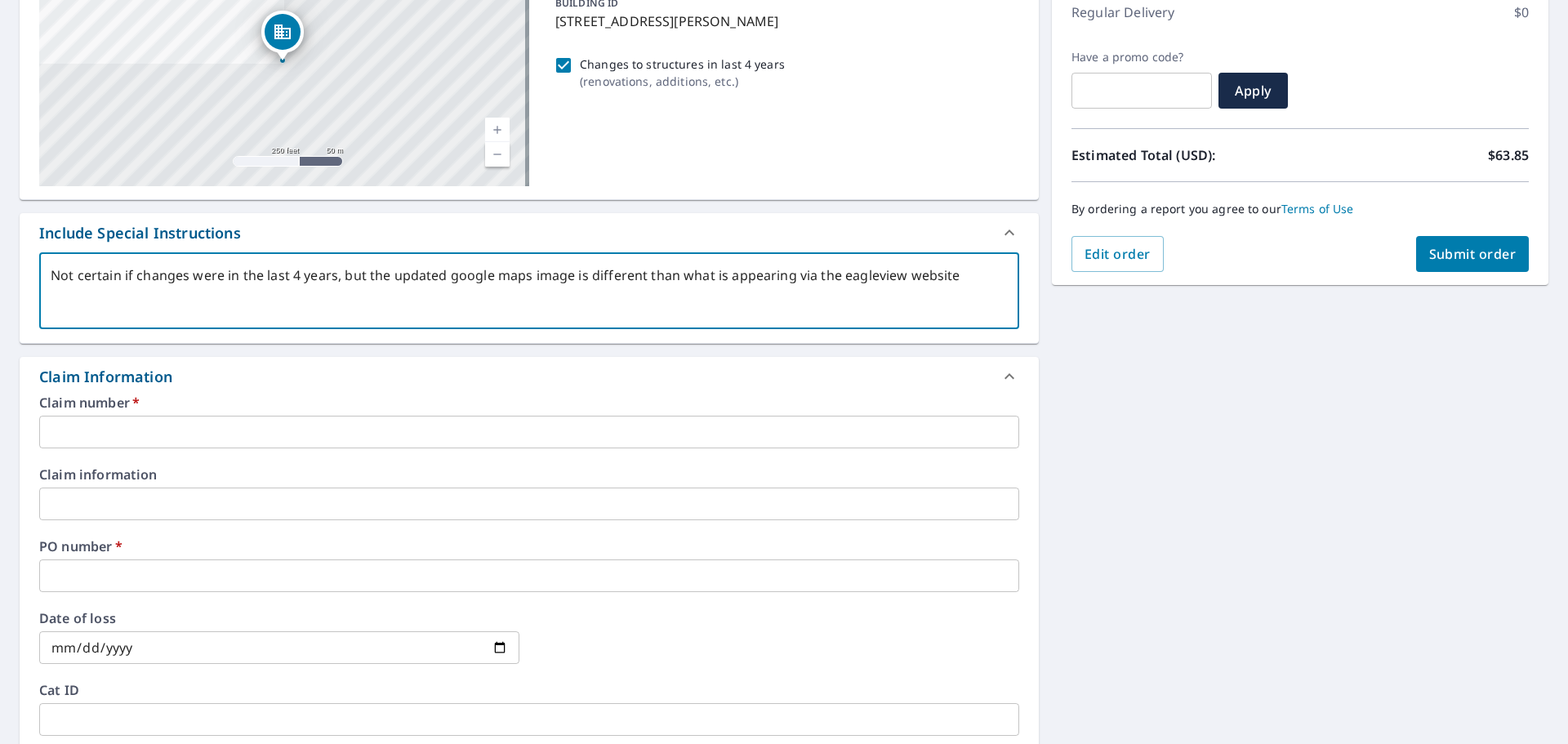
scroll to position [245, 0]
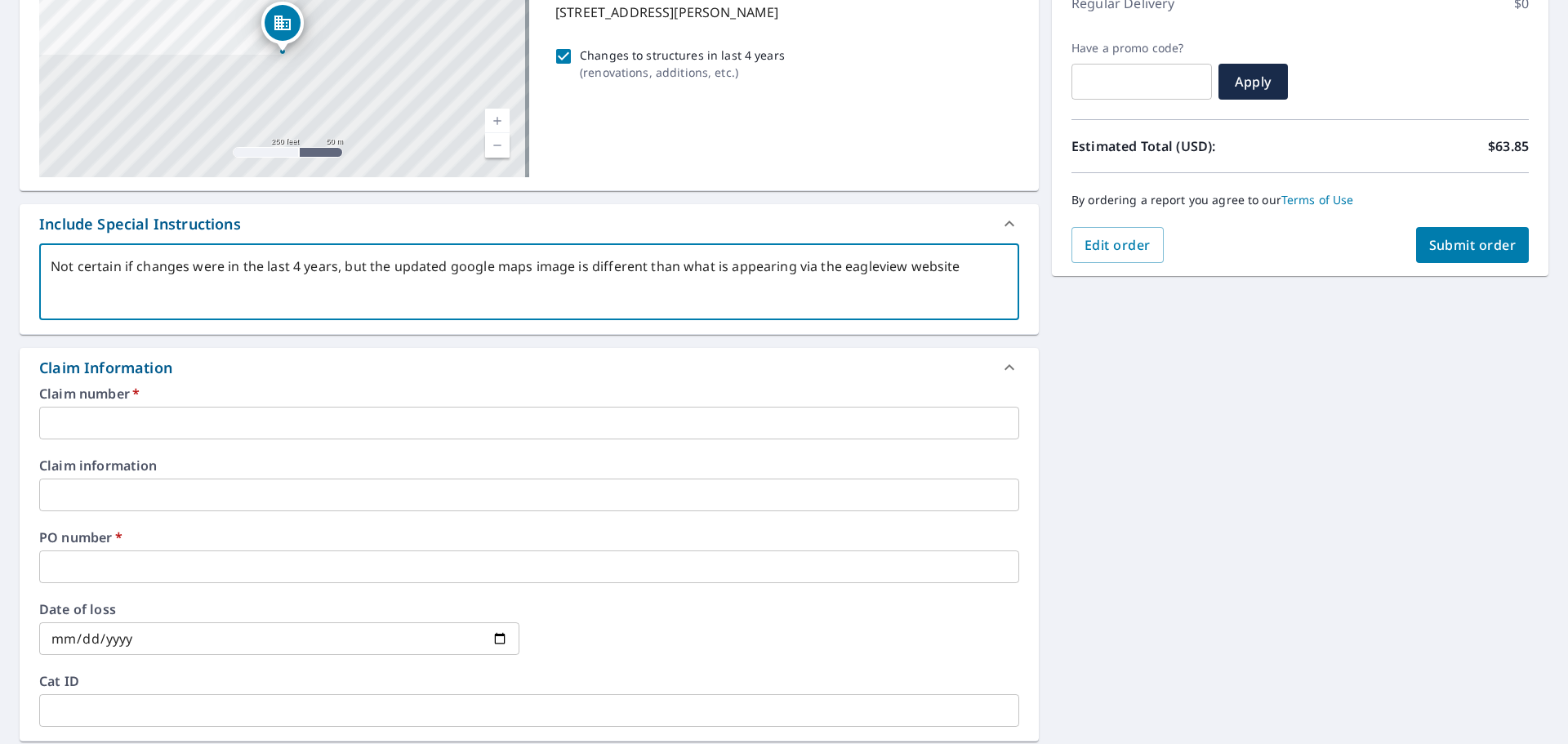
click at [302, 436] on input "text" at bounding box center [529, 423] width 980 height 33
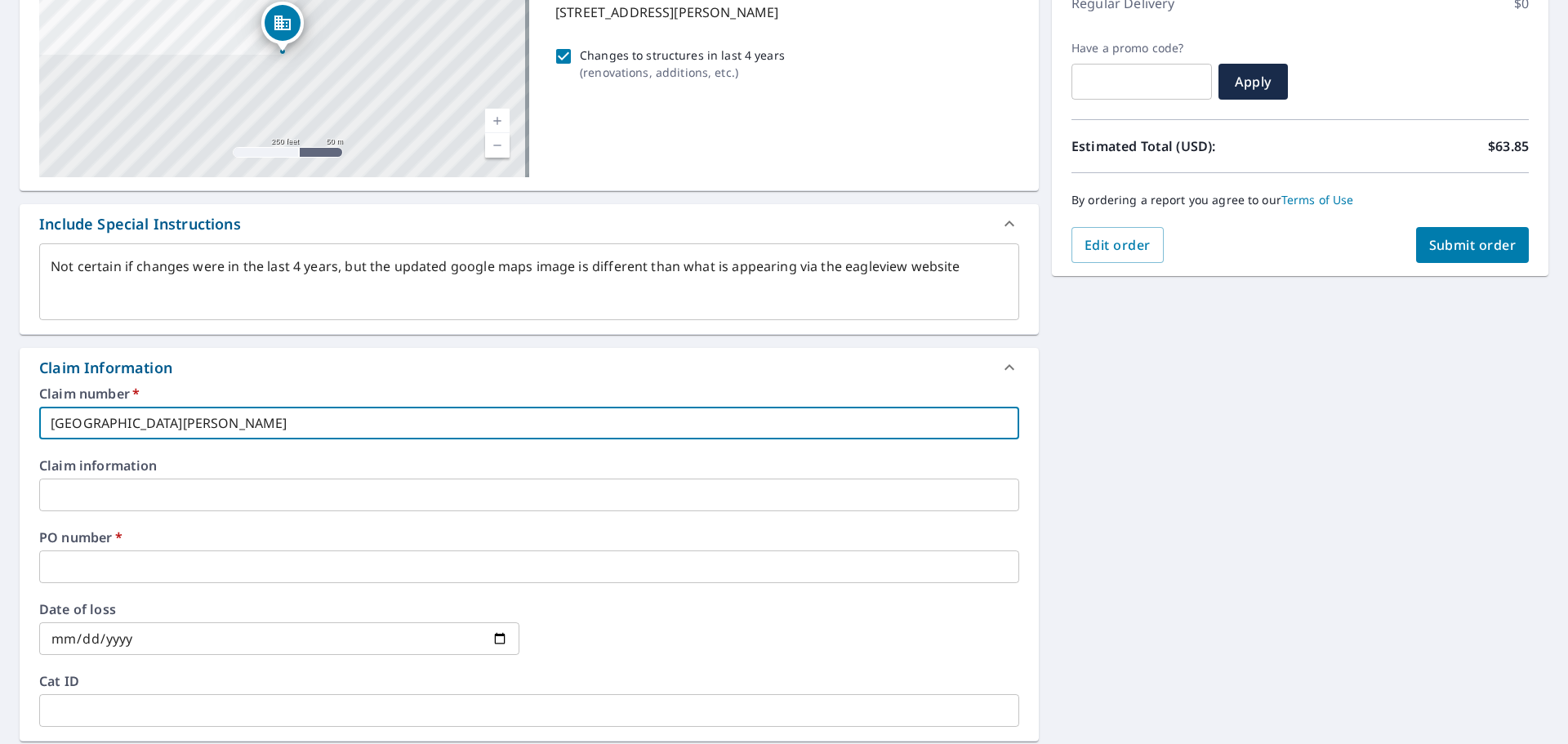
drag, startPoint x: 302, startPoint y: 436, endPoint x: 0, endPoint y: 424, distance: 302.2
click at [0, 424] on div "[STREET_ADDRESS][PERSON_NAME] Aerial Road A standard road map Aerial A detailed…" at bounding box center [784, 505] width 1568 height 1199
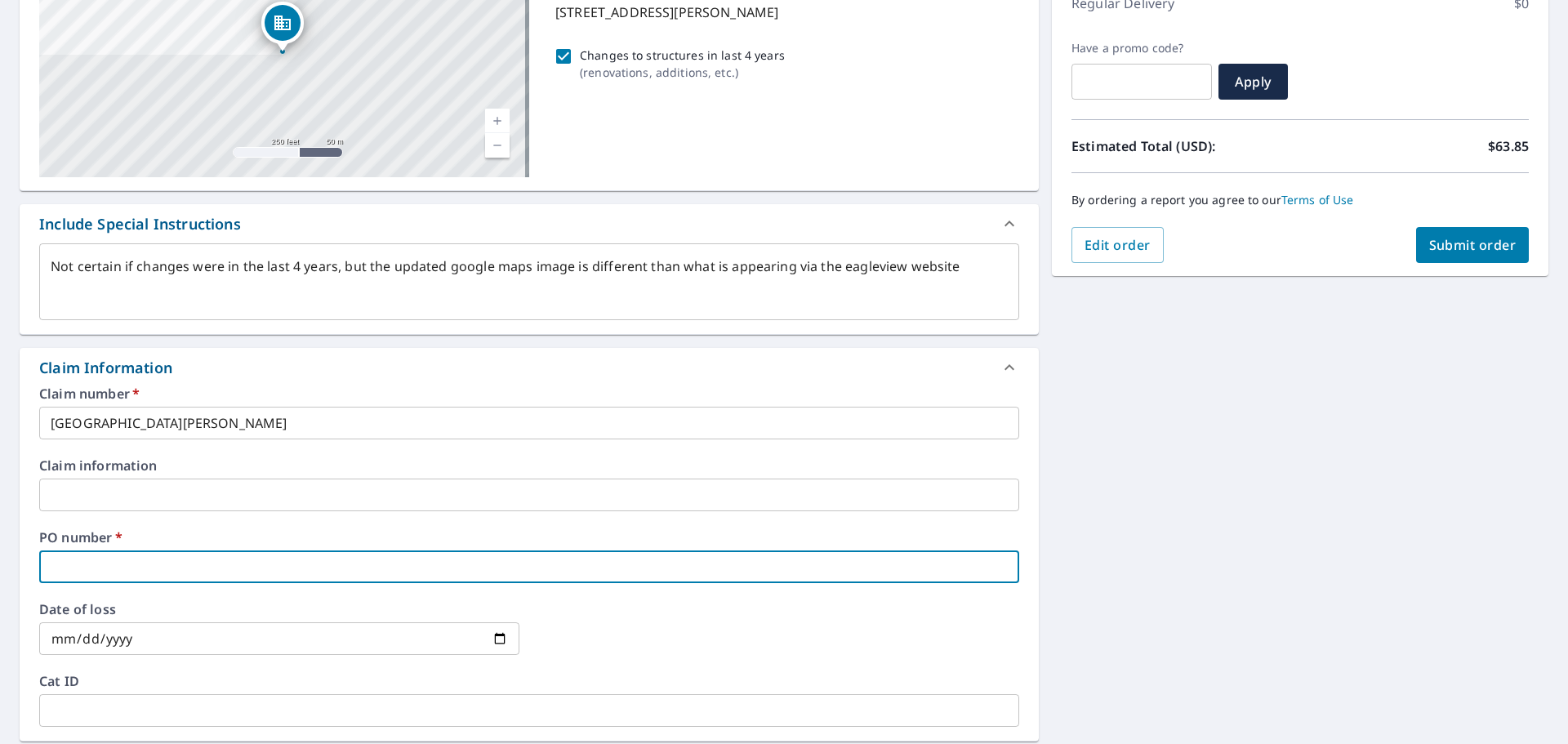
drag, startPoint x: 140, startPoint y: 552, endPoint x: 156, endPoint y: 555, distance: 16.3
click at [140, 552] on input "text" at bounding box center [529, 566] width 980 height 33
paste input "[GEOGRAPHIC_DATA][PERSON_NAME]"
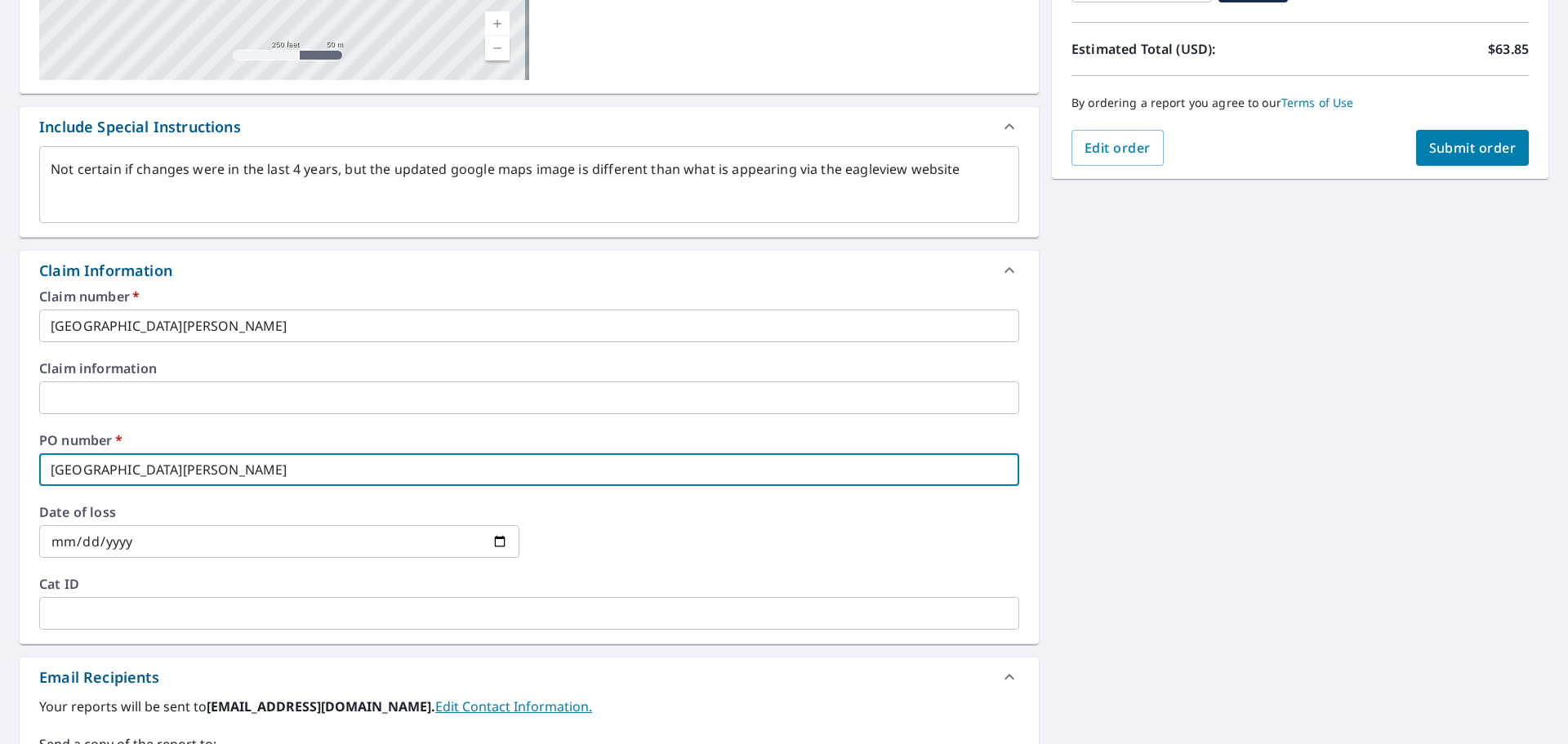
scroll to position [572, 0]
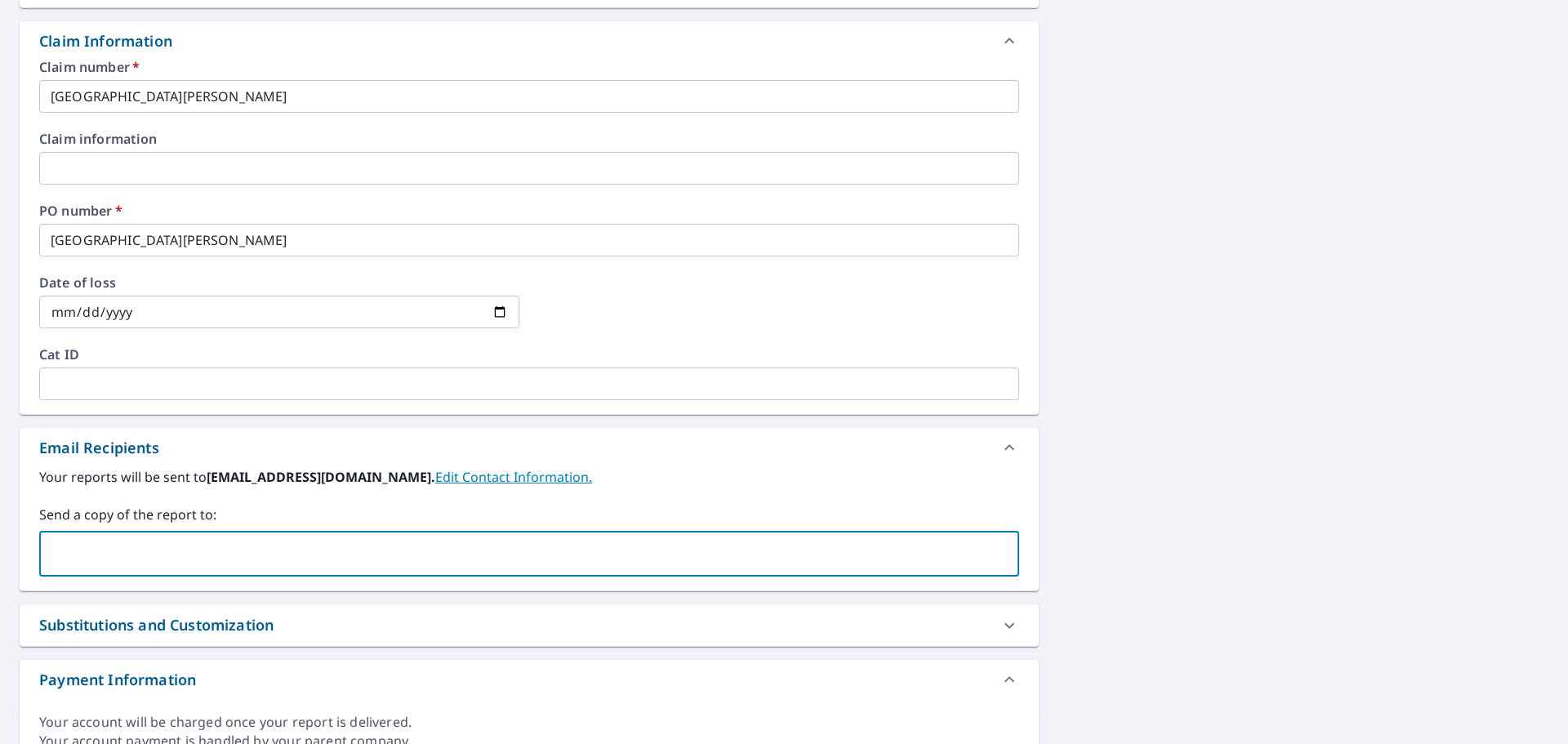
click at [217, 558] on input "text" at bounding box center [517, 553] width 940 height 31
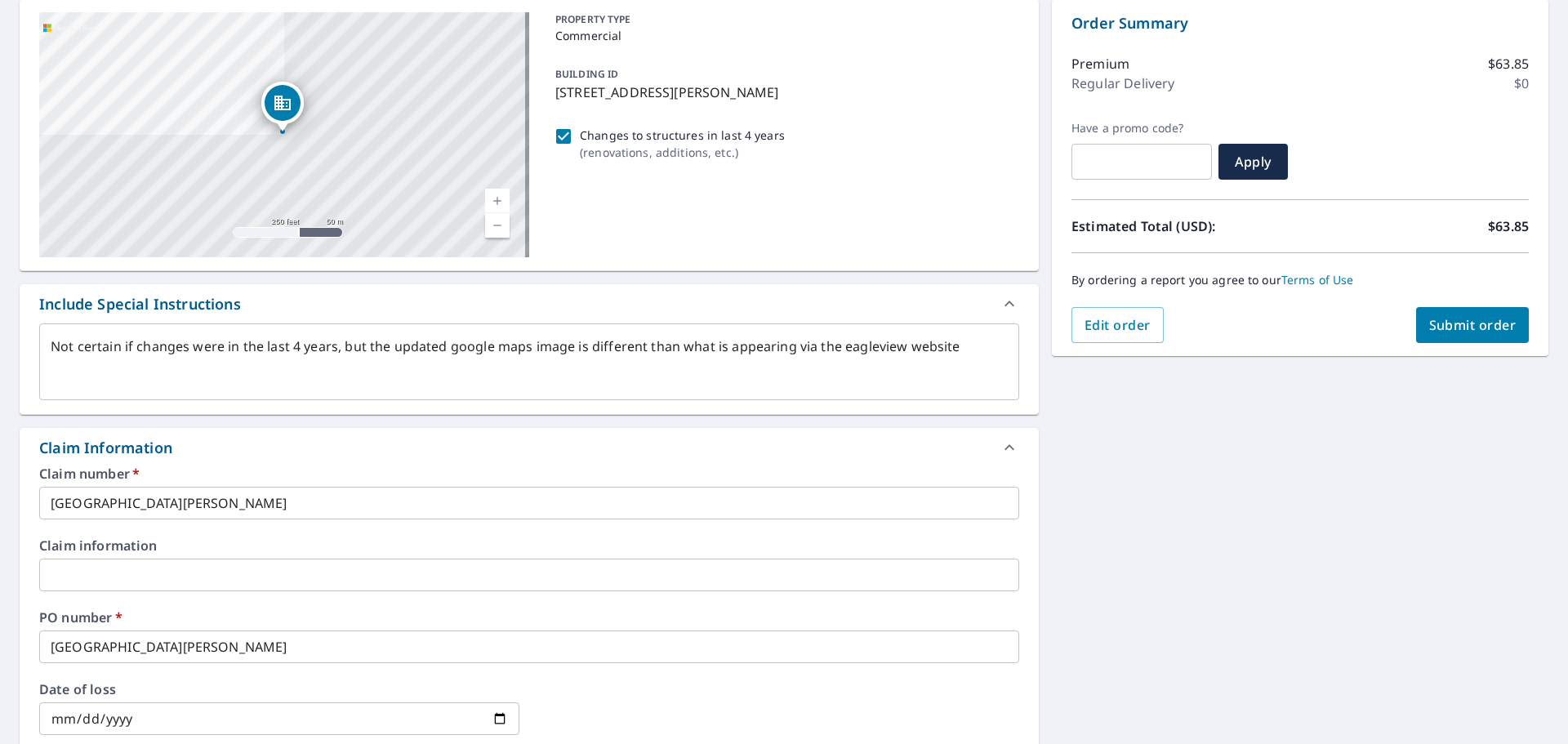
scroll to position [164, 0]
click at [1493, 351] on div "Order Summary Premium $63.85 Regular Delivery $0 Have a promo code? ​ Apply Est…" at bounding box center [1299, 179] width 497 height 357
click at [1489, 339] on button "Submit order" at bounding box center [1472, 326] width 113 height 36
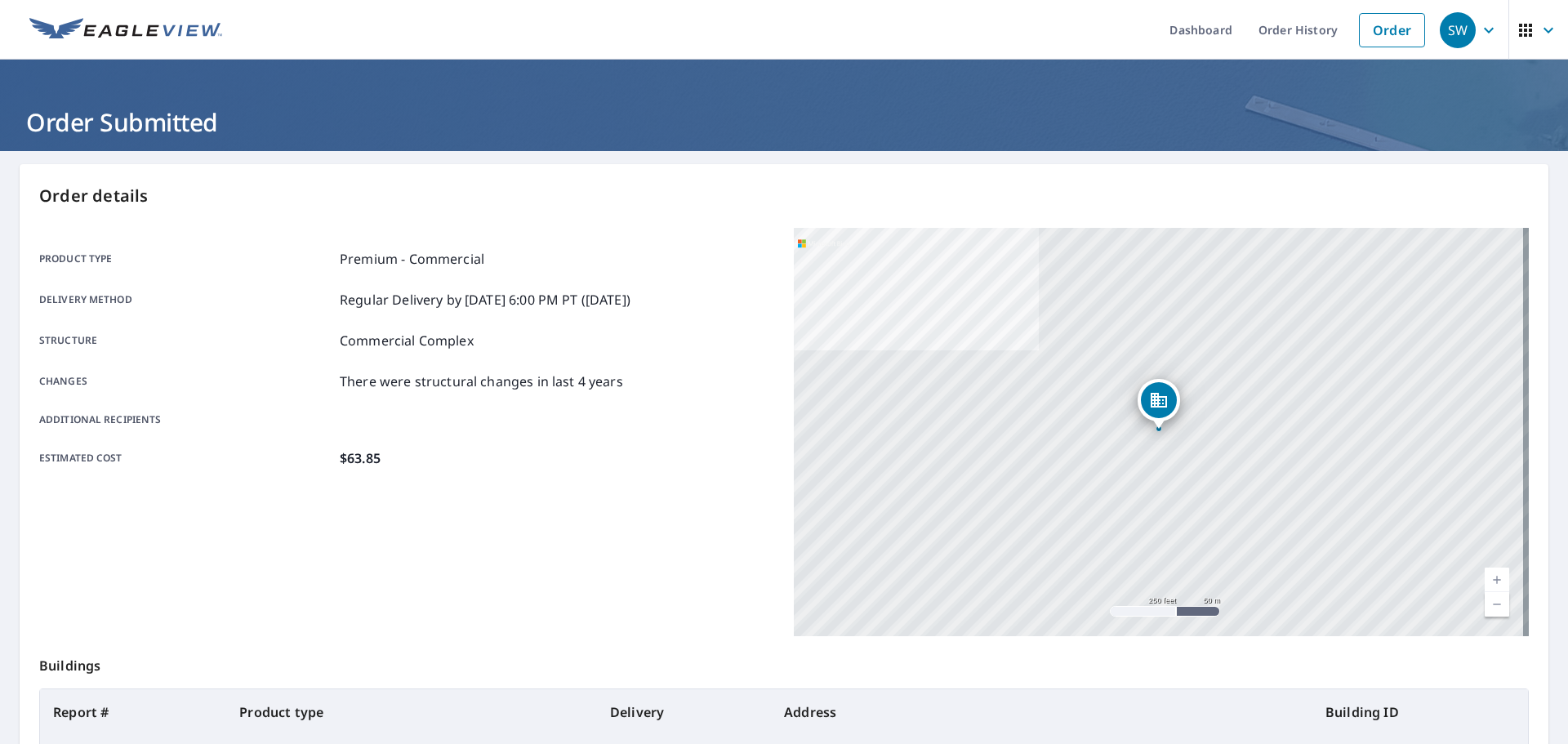
drag, startPoint x: 143, startPoint y: 11, endPoint x: 250, endPoint y: 47, distance: 112.9
click at [143, 11] on link at bounding box center [126, 30] width 213 height 60
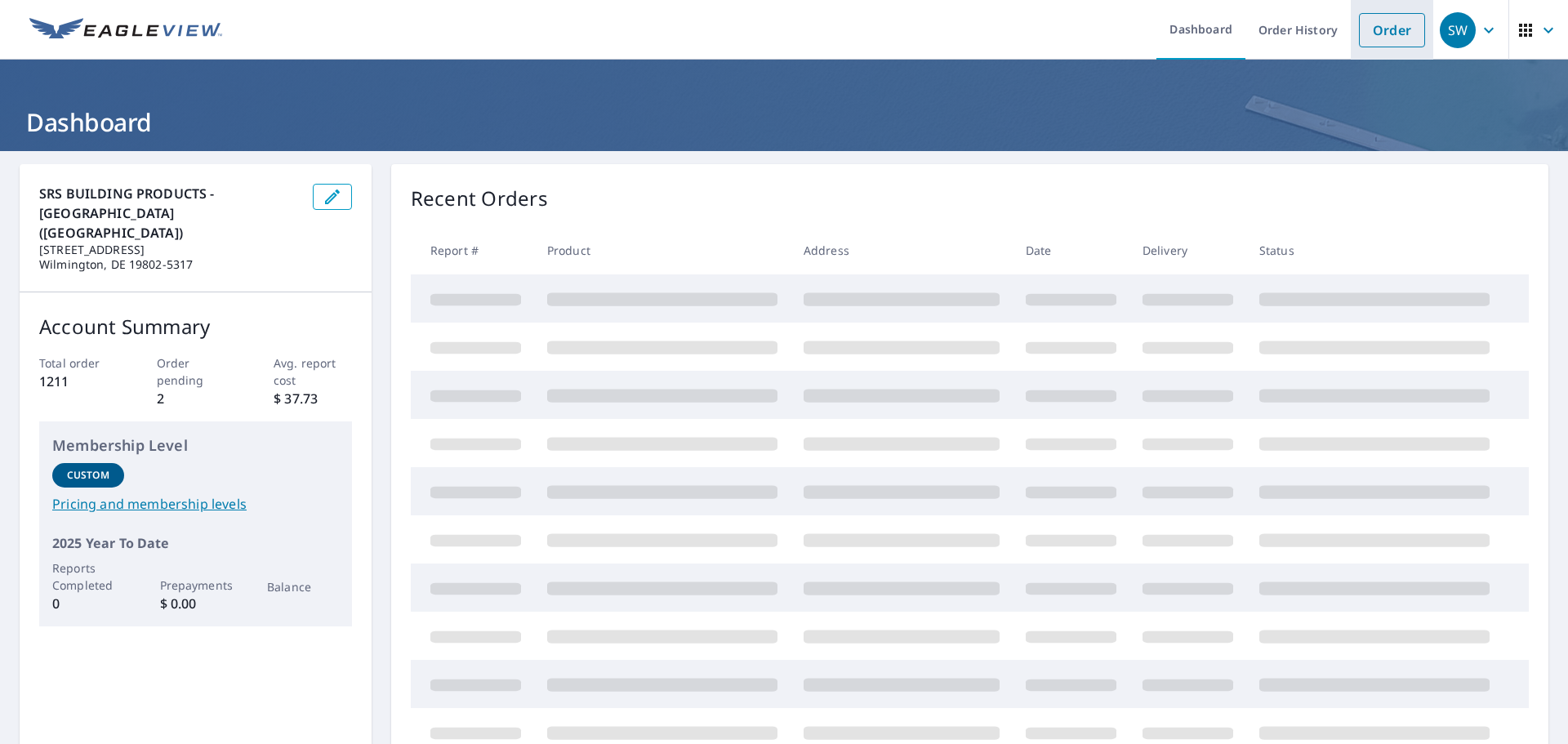
click at [1371, 39] on link "Order" at bounding box center [1391, 30] width 66 height 34
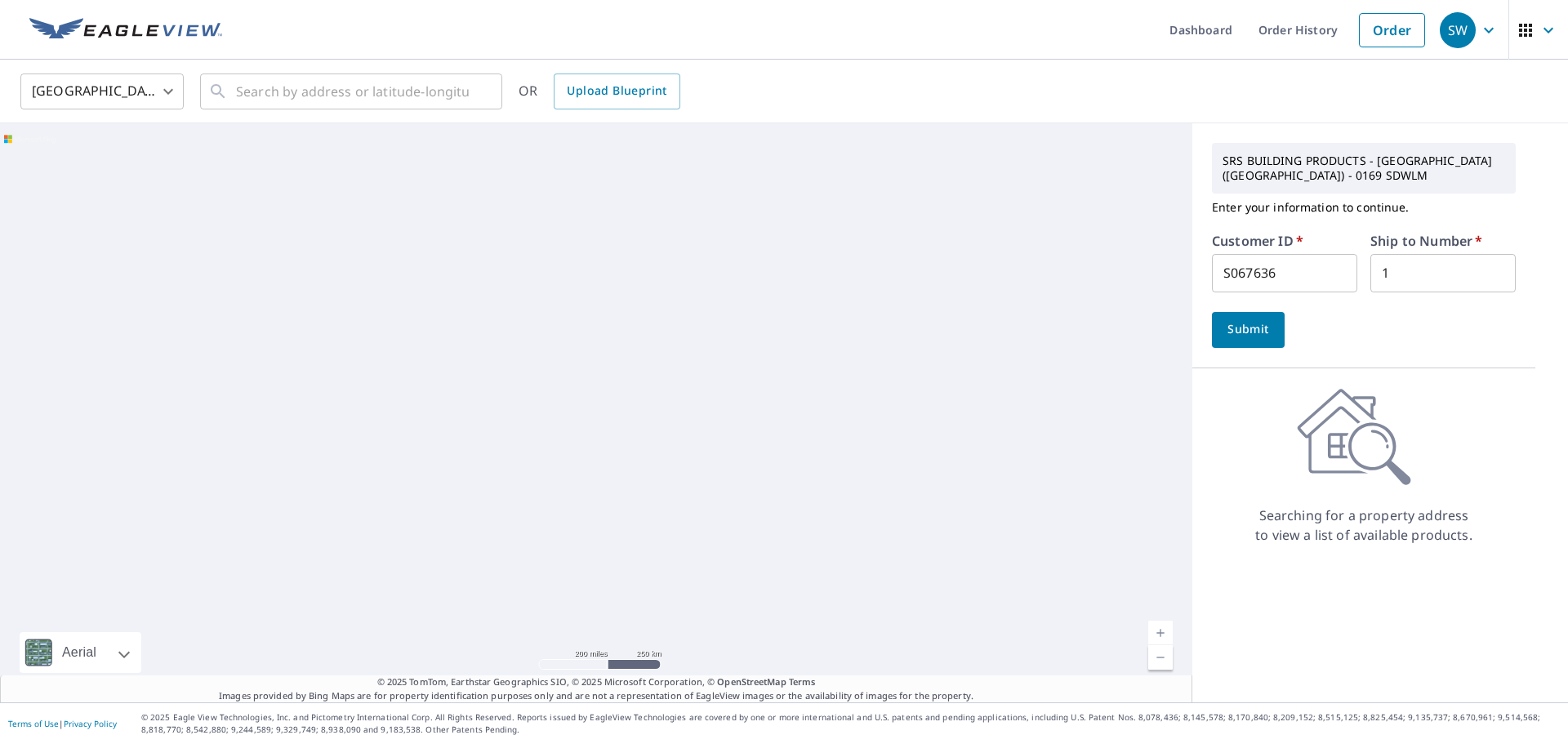
click at [1257, 324] on span "Submit" at bounding box center [1247, 329] width 47 height 20
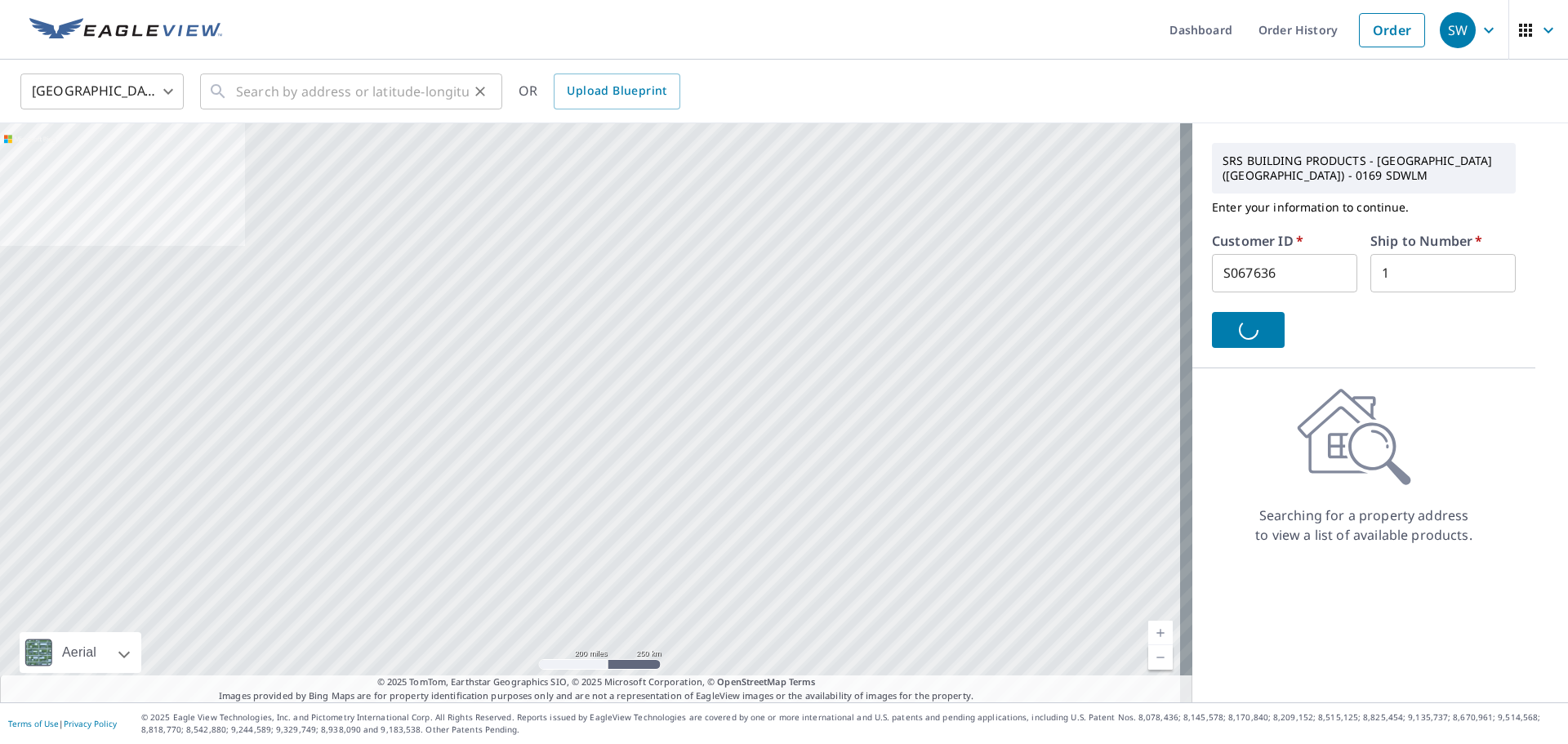
click at [278, 64] on div "United States [GEOGRAPHIC_DATA] ​ ​ OR Upload Blueprint" at bounding box center [784, 91] width 1568 height 63
click at [304, 77] on input "text" at bounding box center [352, 91] width 233 height 46
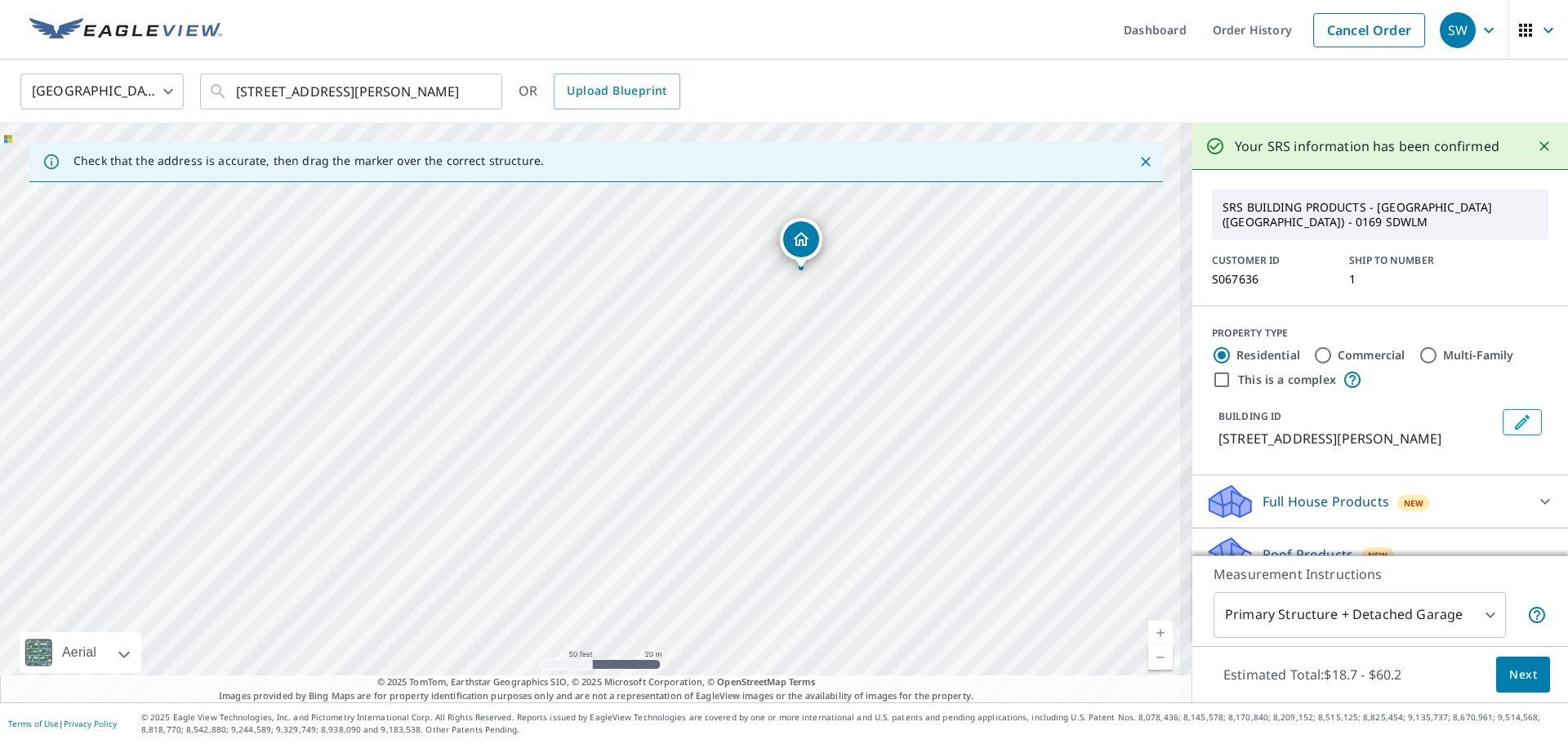
drag, startPoint x: 591, startPoint y: 418, endPoint x: 1076, endPoint y: 347, distance: 490.2
click at [1074, 346] on div "[STREET_ADDRESS][PERSON_NAME]" at bounding box center [596, 412] width 1192 height 580
drag, startPoint x: 1049, startPoint y: 358, endPoint x: 789, endPoint y: 548, distance: 322.0
click at [789, 548] on div "[STREET_ADDRESS][PERSON_NAME]" at bounding box center [596, 412] width 1192 height 580
drag, startPoint x: 788, startPoint y: 548, endPoint x: 532, endPoint y: 430, distance: 281.9
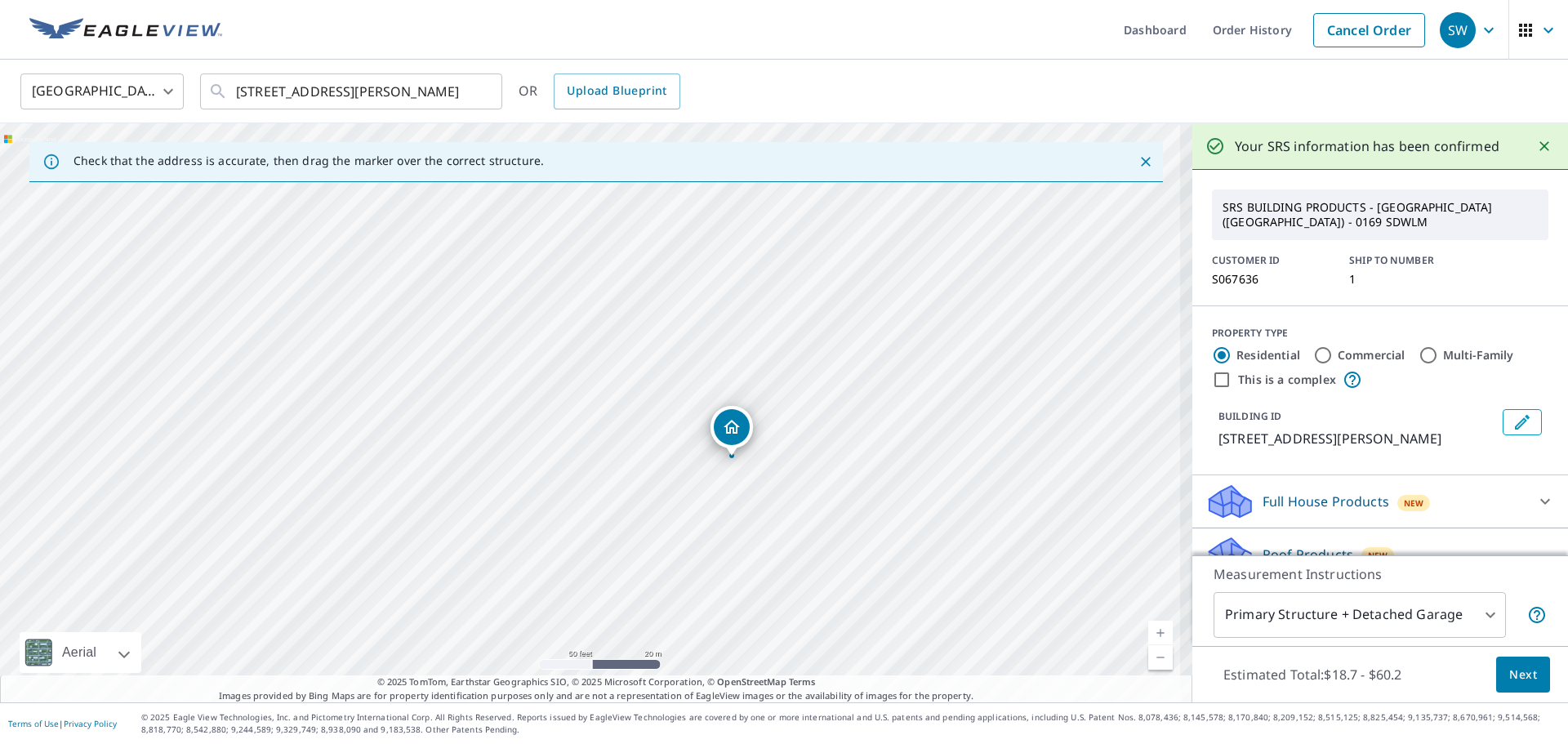
click at [532, 430] on div "[STREET_ADDRESS][PERSON_NAME]" at bounding box center [596, 412] width 1192 height 580
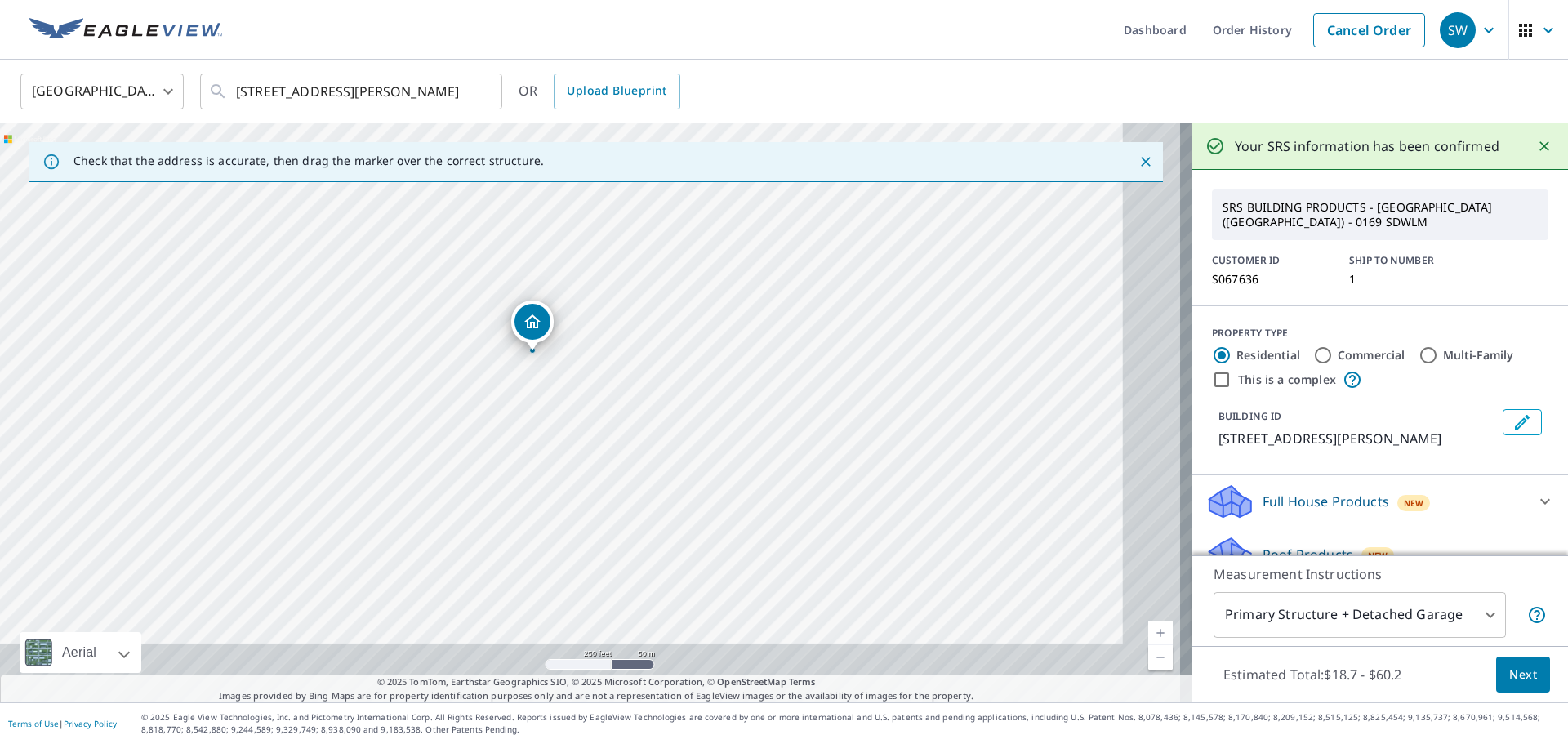
drag, startPoint x: 650, startPoint y: 374, endPoint x: 623, endPoint y: 401, distance: 38.2
click at [623, 401] on div "[STREET_ADDRESS][PERSON_NAME]" at bounding box center [596, 412] width 1192 height 580
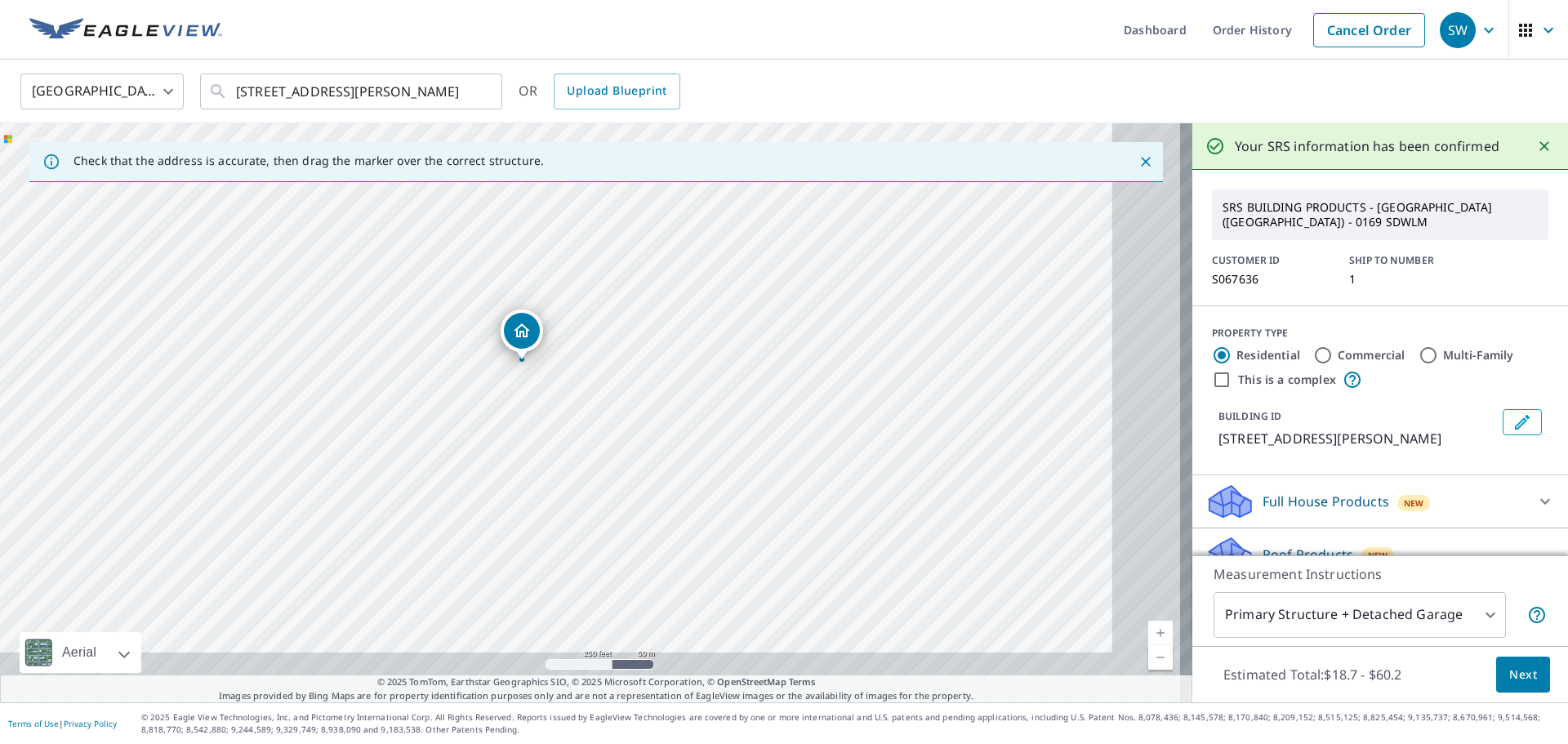
drag, startPoint x: 610, startPoint y: 369, endPoint x: 496, endPoint y: 441, distance: 134.8
click at [493, 448] on div "[STREET_ADDRESS][PERSON_NAME]" at bounding box center [596, 412] width 1192 height 580
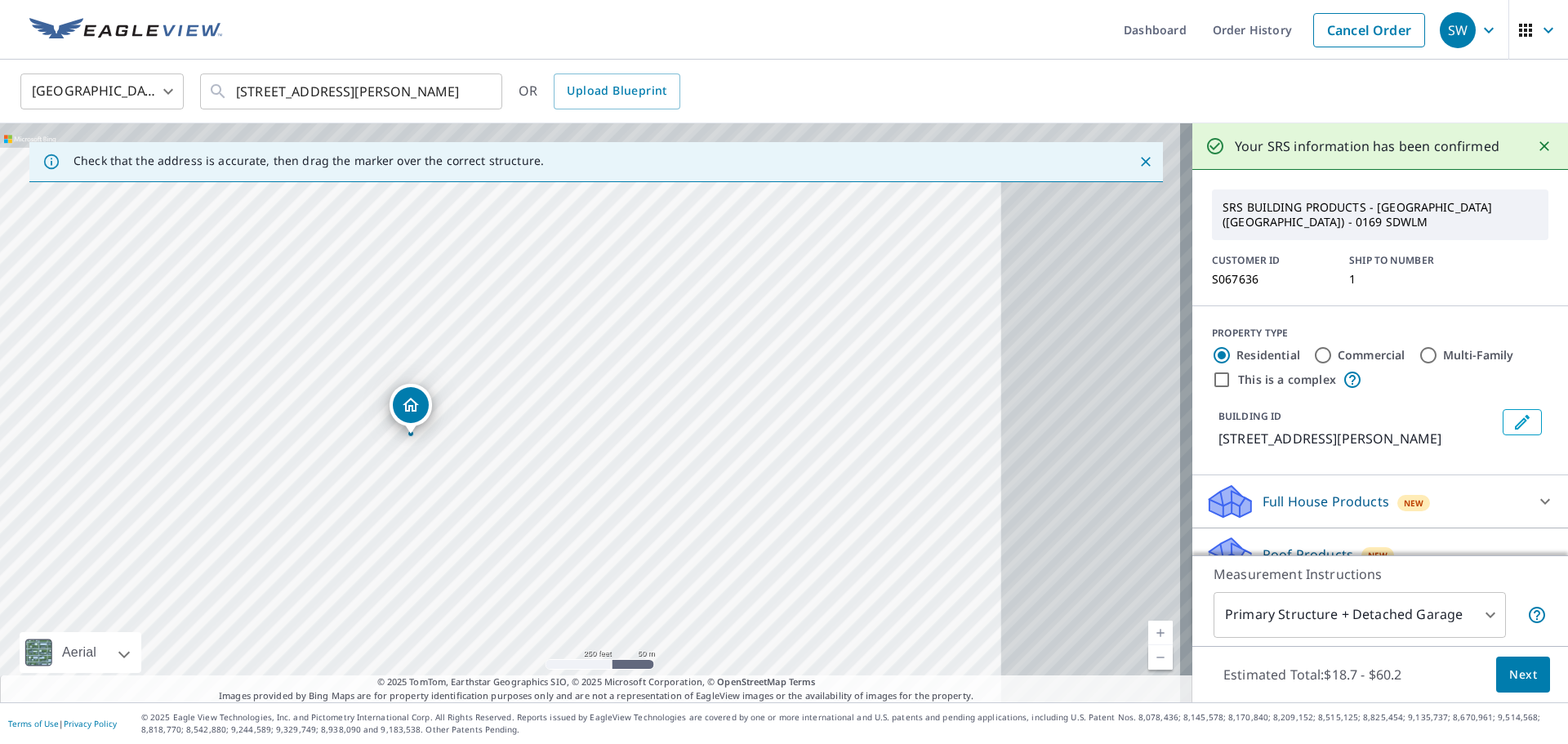
drag, startPoint x: 497, startPoint y: 439, endPoint x: 593, endPoint y: 444, distance: 96.1
click at [593, 444] on div "[STREET_ADDRESS][PERSON_NAME]" at bounding box center [596, 412] width 1192 height 580
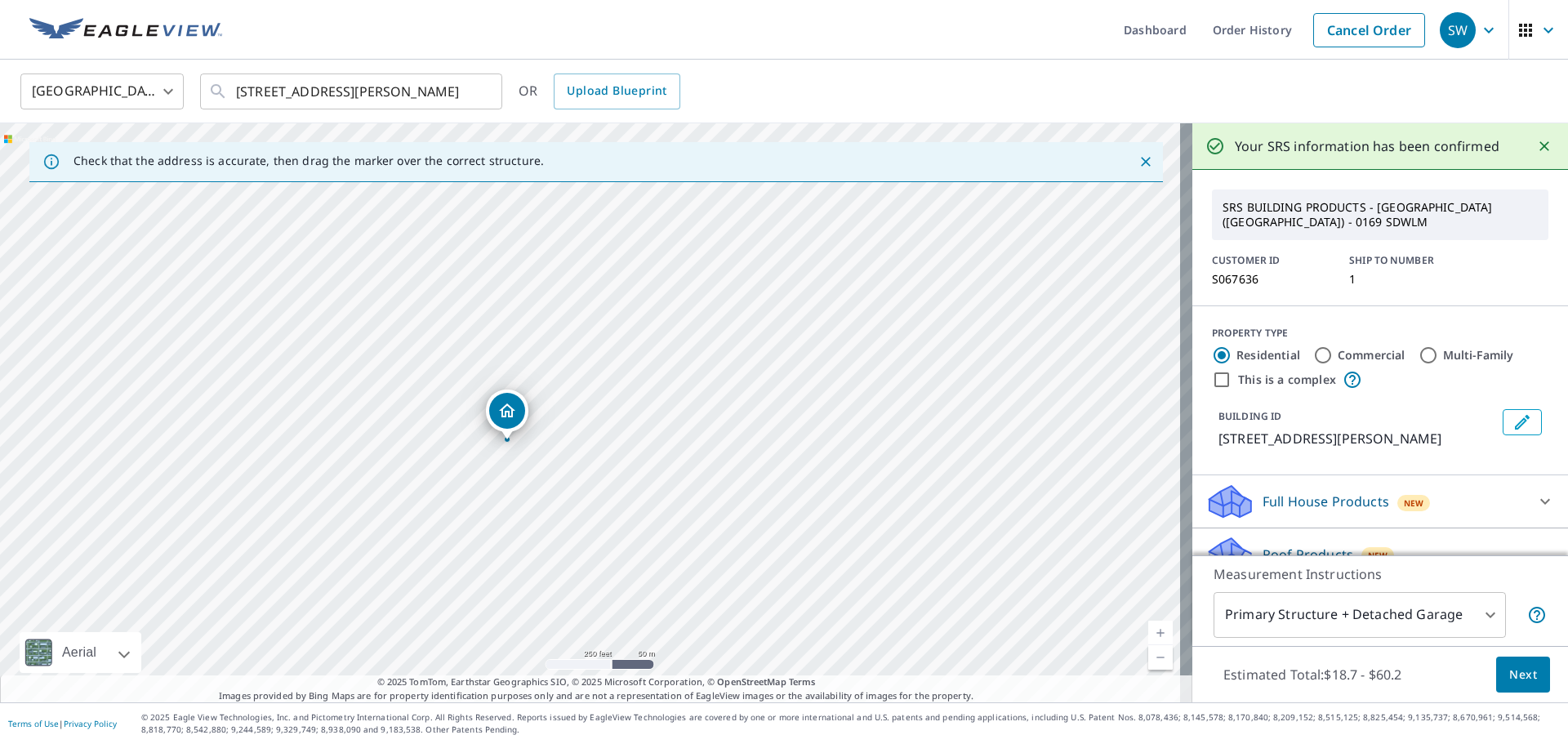
click at [1137, 161] on icon "Close" at bounding box center [1145, 162] width 17 height 17
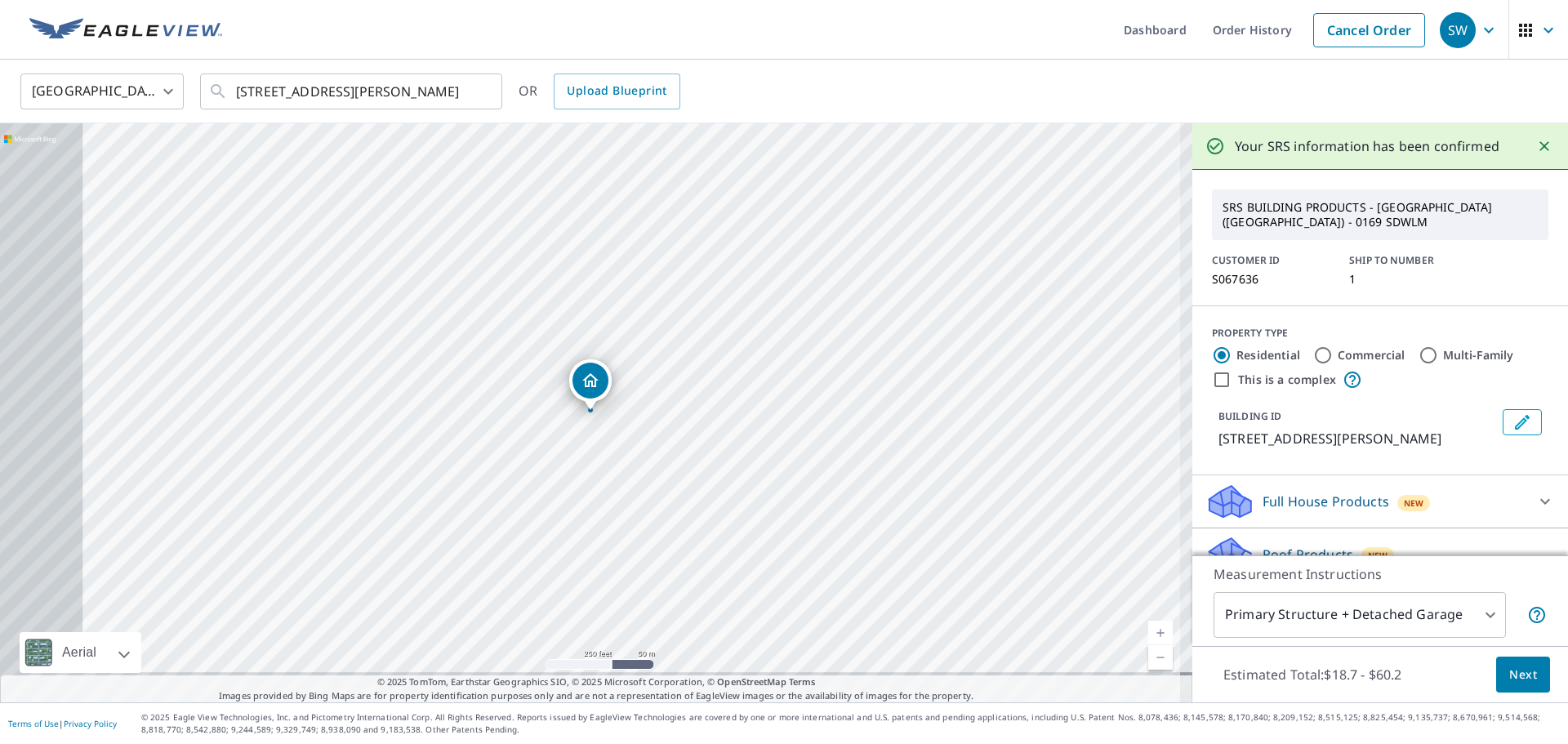
click at [817, 361] on div "[STREET_ADDRESS][PERSON_NAME]" at bounding box center [596, 412] width 1192 height 580
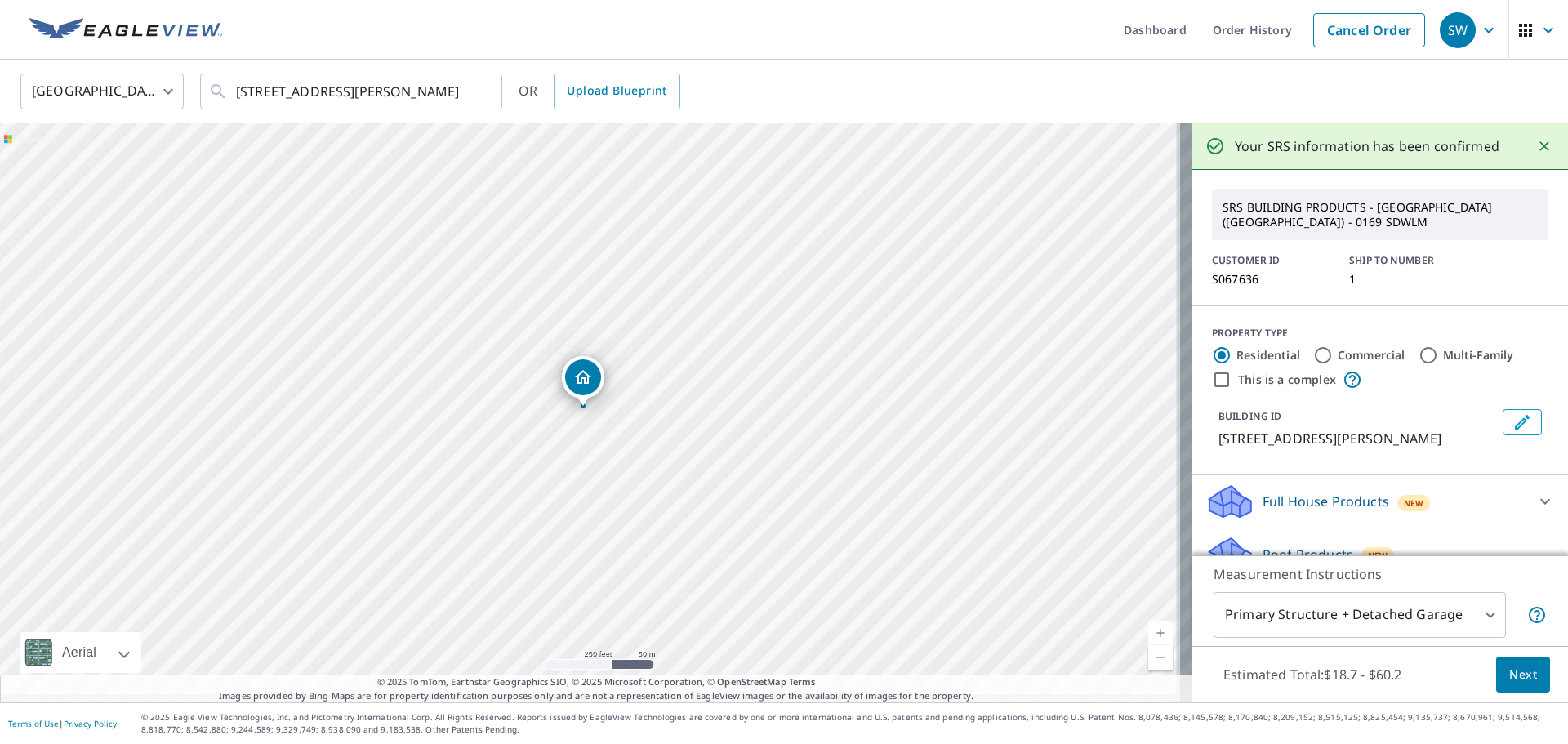
drag, startPoint x: 594, startPoint y: 402, endPoint x: 586, endPoint y: 398, distance: 8.9
click at [1362, 351] on label "Commercial" at bounding box center [1371, 355] width 68 height 17
click at [1332, 351] on input "Commercial" at bounding box center [1323, 355] width 19 height 19
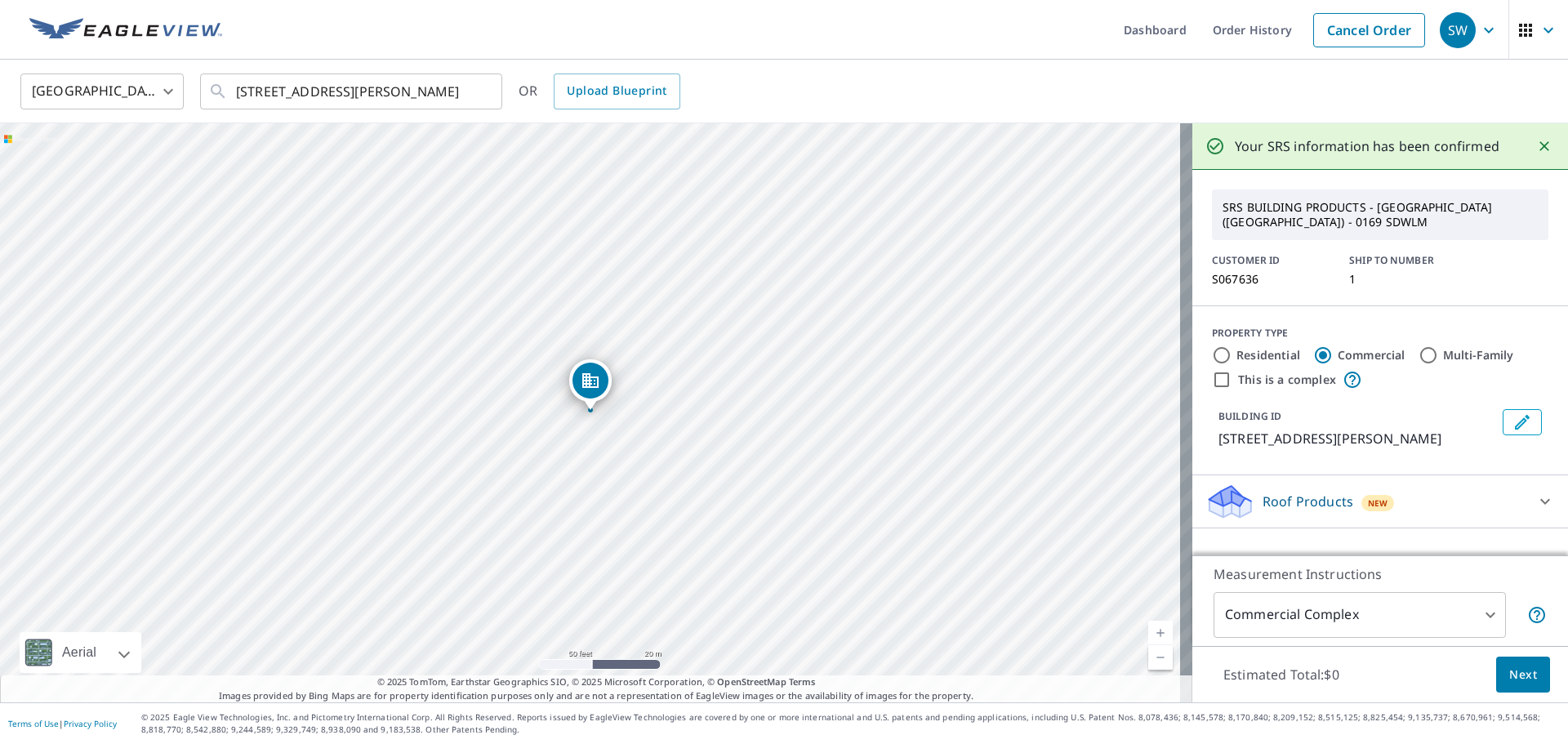
click at [1270, 351] on label "Residential" at bounding box center [1267, 355] width 63 height 17
click at [1231, 351] on input "Residential" at bounding box center [1222, 355] width 19 height 19
click at [1338, 348] on label "Commercial" at bounding box center [1371, 355] width 68 height 17
click at [1332, 348] on input "Commercial" at bounding box center [1323, 355] width 19 height 19
click at [1388, 500] on div "Roof Products New" at bounding box center [1365, 502] width 320 height 39
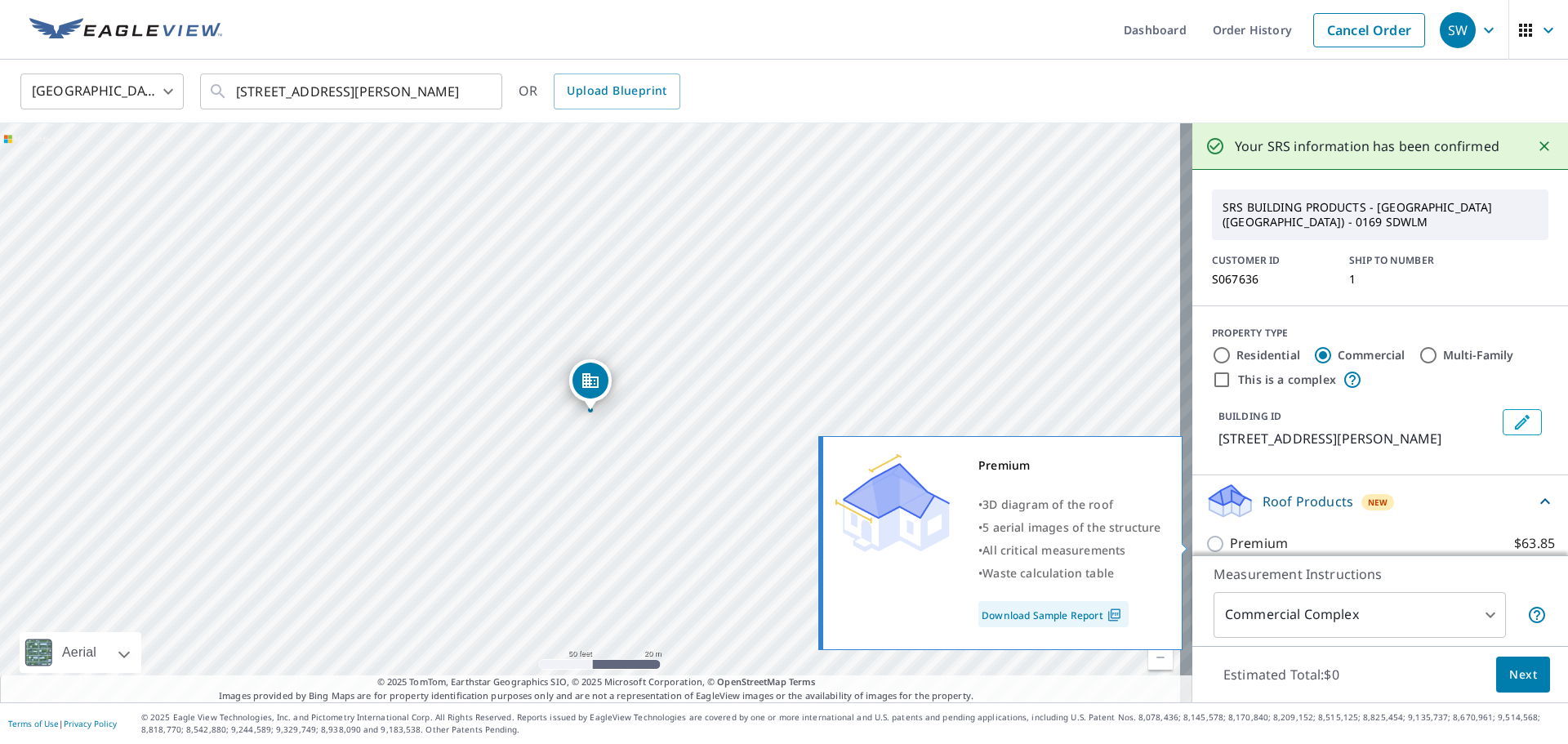
click at [1370, 539] on label "Premium $63.85" at bounding box center [1392, 543] width 325 height 20
click at [1230, 539] on input "Premium $63.85" at bounding box center [1217, 544] width 25 height 19
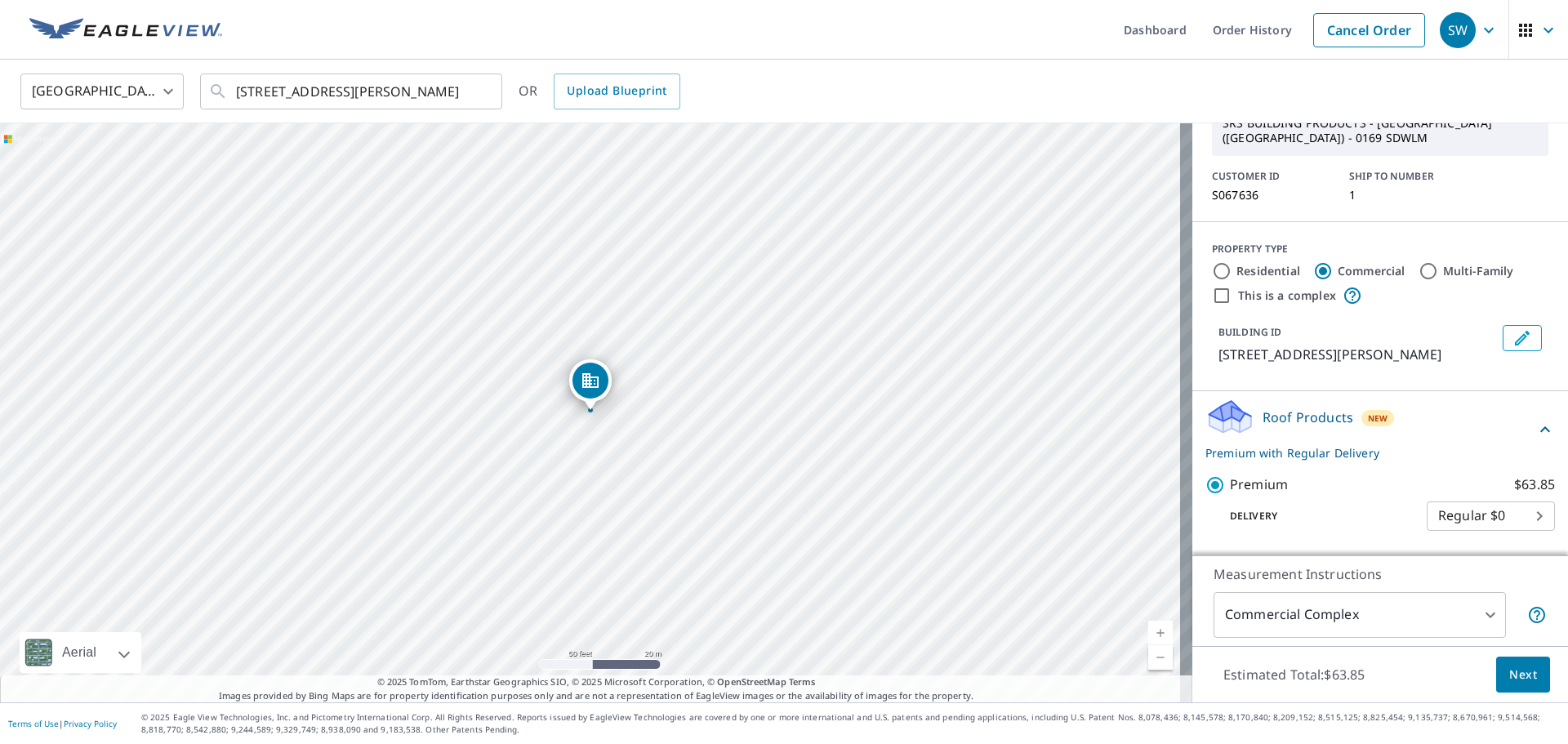
scroll to position [172, 0]
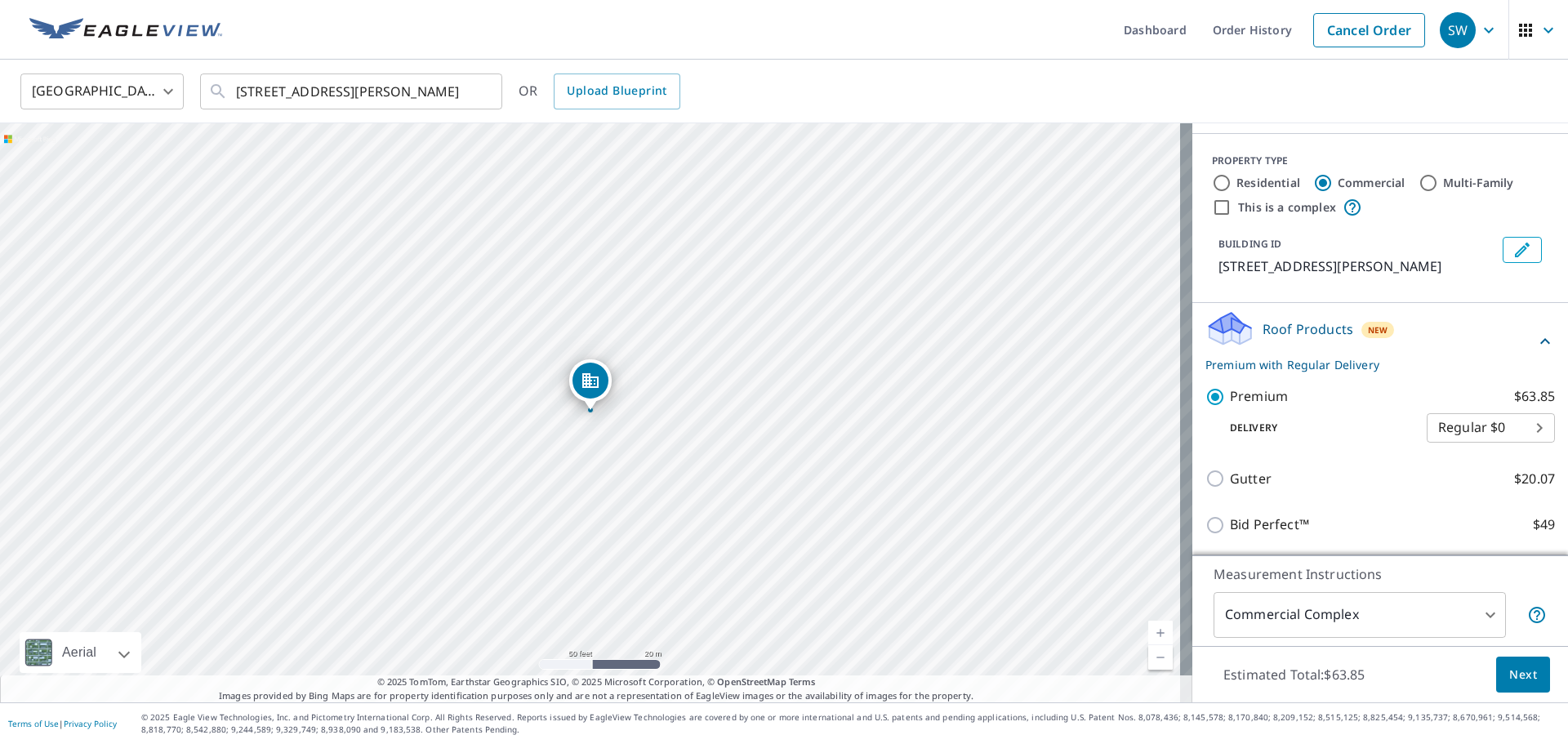
drag, startPoint x: 738, startPoint y: 447, endPoint x: 885, endPoint y: 446, distance: 147.0
click at [885, 446] on div "[STREET_ADDRESS][PERSON_NAME]" at bounding box center [596, 412] width 1192 height 580
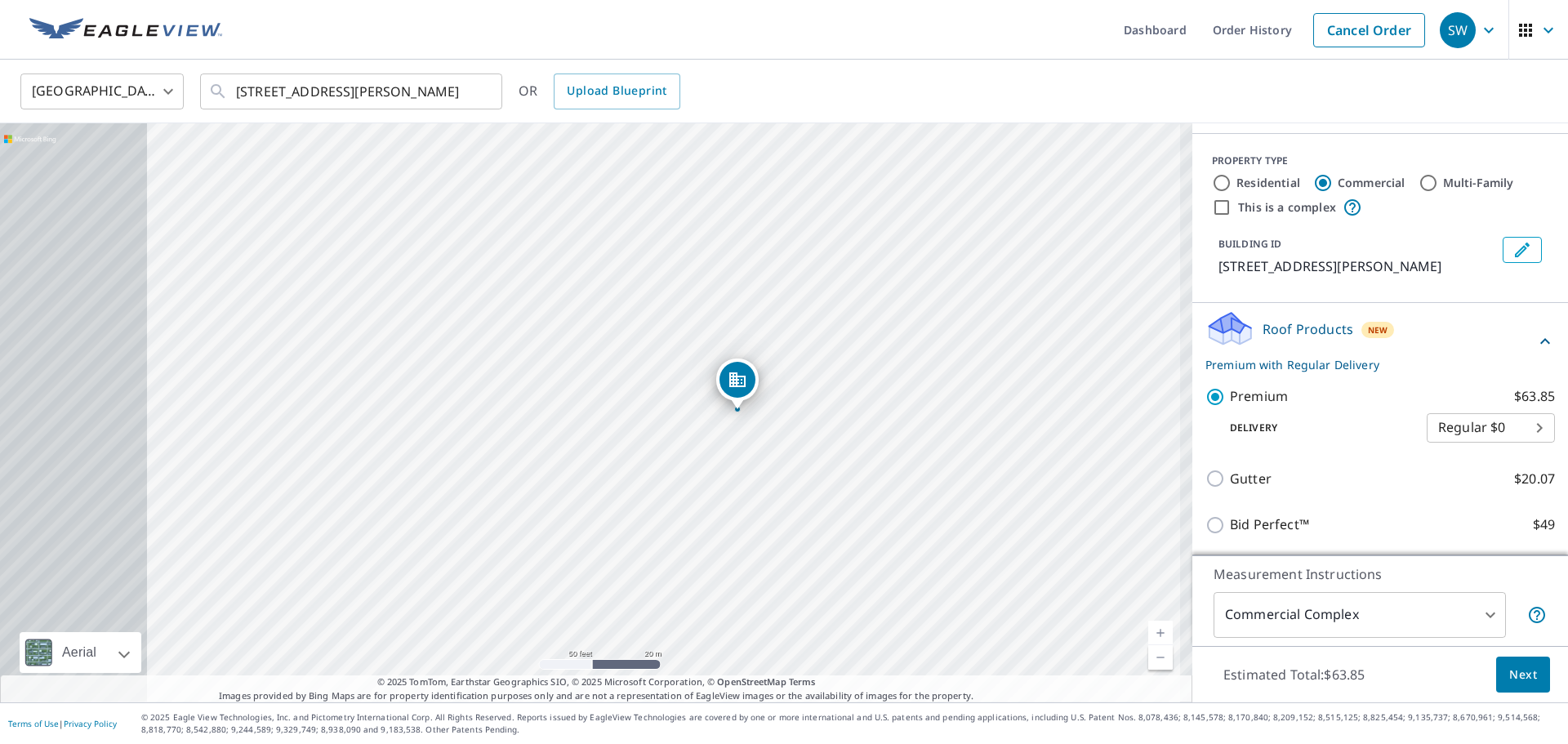
drag, startPoint x: 684, startPoint y: 393, endPoint x: 731, endPoint y: 411, distance: 50.3
click at [731, 411] on div "[STREET_ADDRESS][PERSON_NAME]" at bounding box center [596, 412] width 1192 height 580
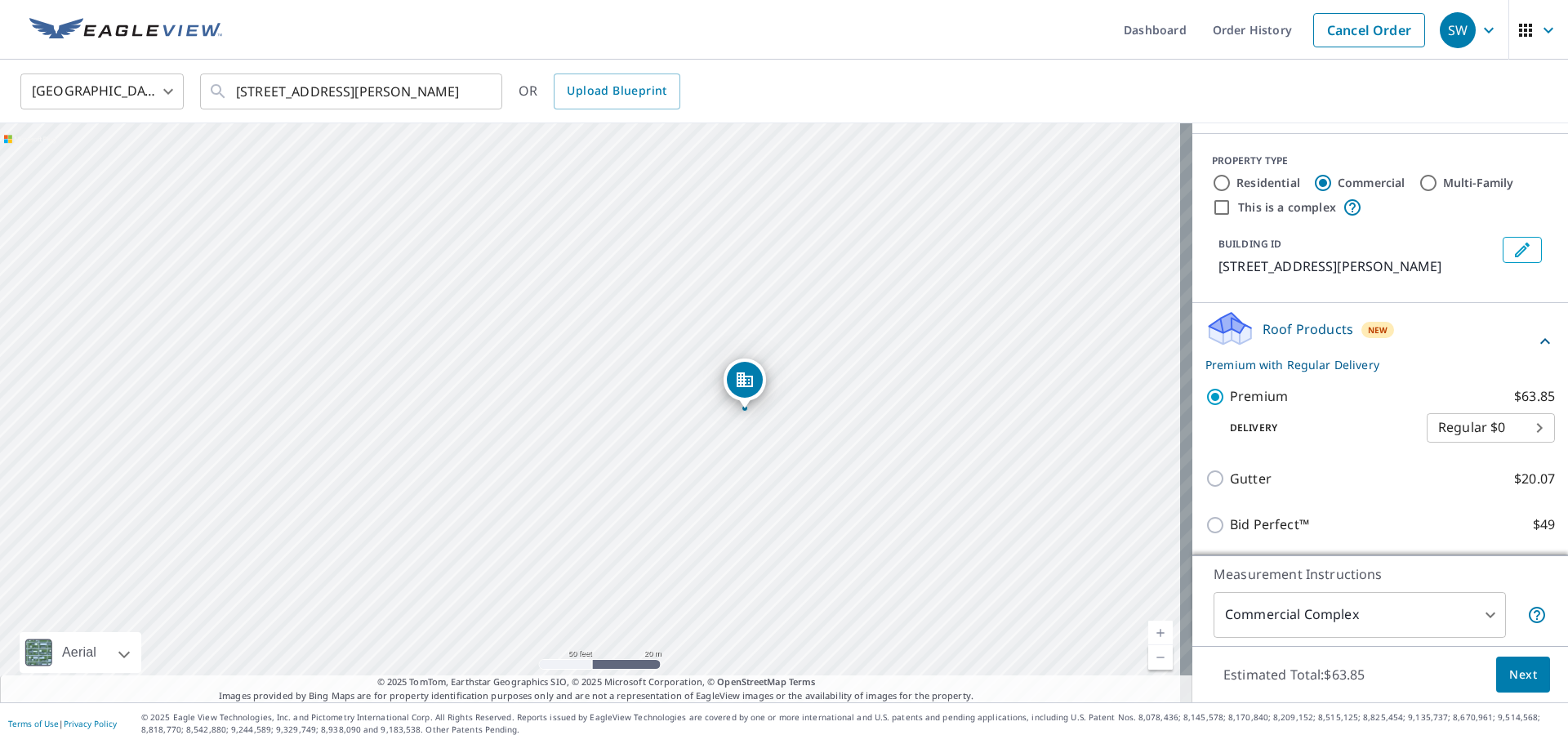
drag, startPoint x: 781, startPoint y: 404, endPoint x: 741, endPoint y: 385, distance: 44.3
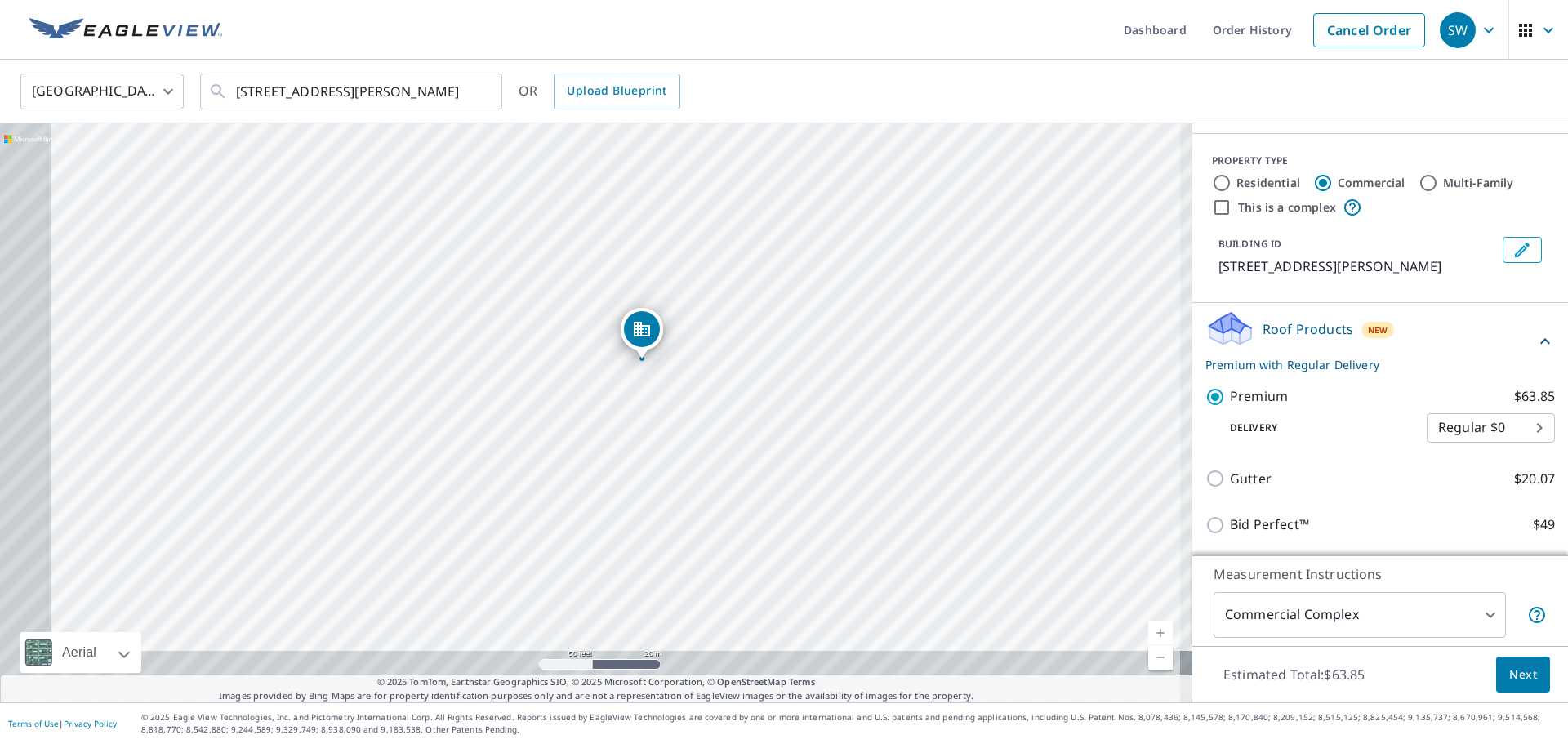
drag, startPoint x: 792, startPoint y: 405, endPoint x: 844, endPoint y: 353, distance: 73.5
click at [844, 353] on div "[STREET_ADDRESS][PERSON_NAME]" at bounding box center [596, 412] width 1192 height 580
click at [1413, 615] on body "SW SW Dashboard Order History Cancel Order SW [GEOGRAPHIC_DATA] [GEOGRAPHIC_DAT…" at bounding box center [784, 372] width 1568 height 744
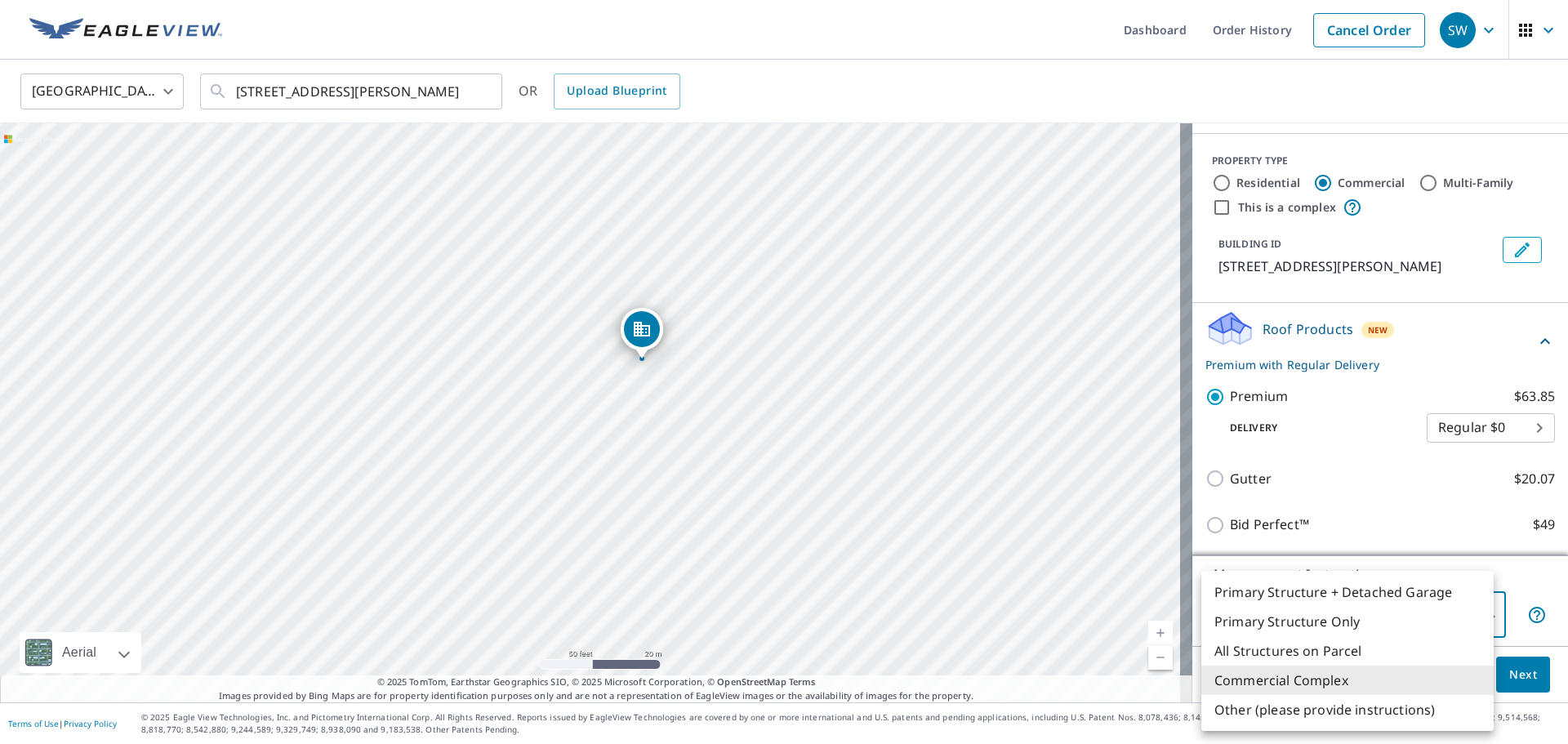
click at [1382, 687] on li "Commercial Complex" at bounding box center [1347, 680] width 293 height 29
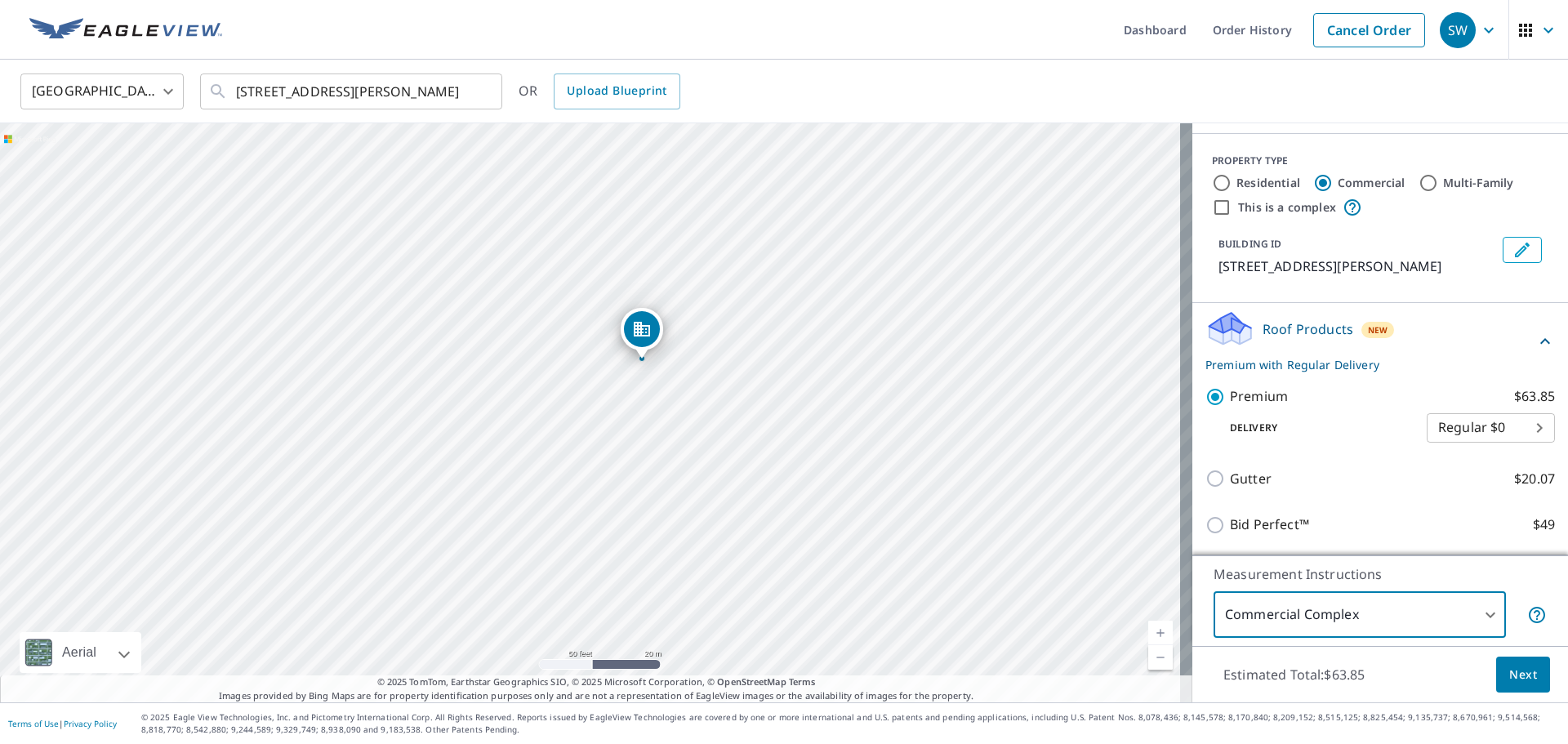
click at [1517, 671] on span "Next" at bounding box center [1523, 675] width 28 height 20
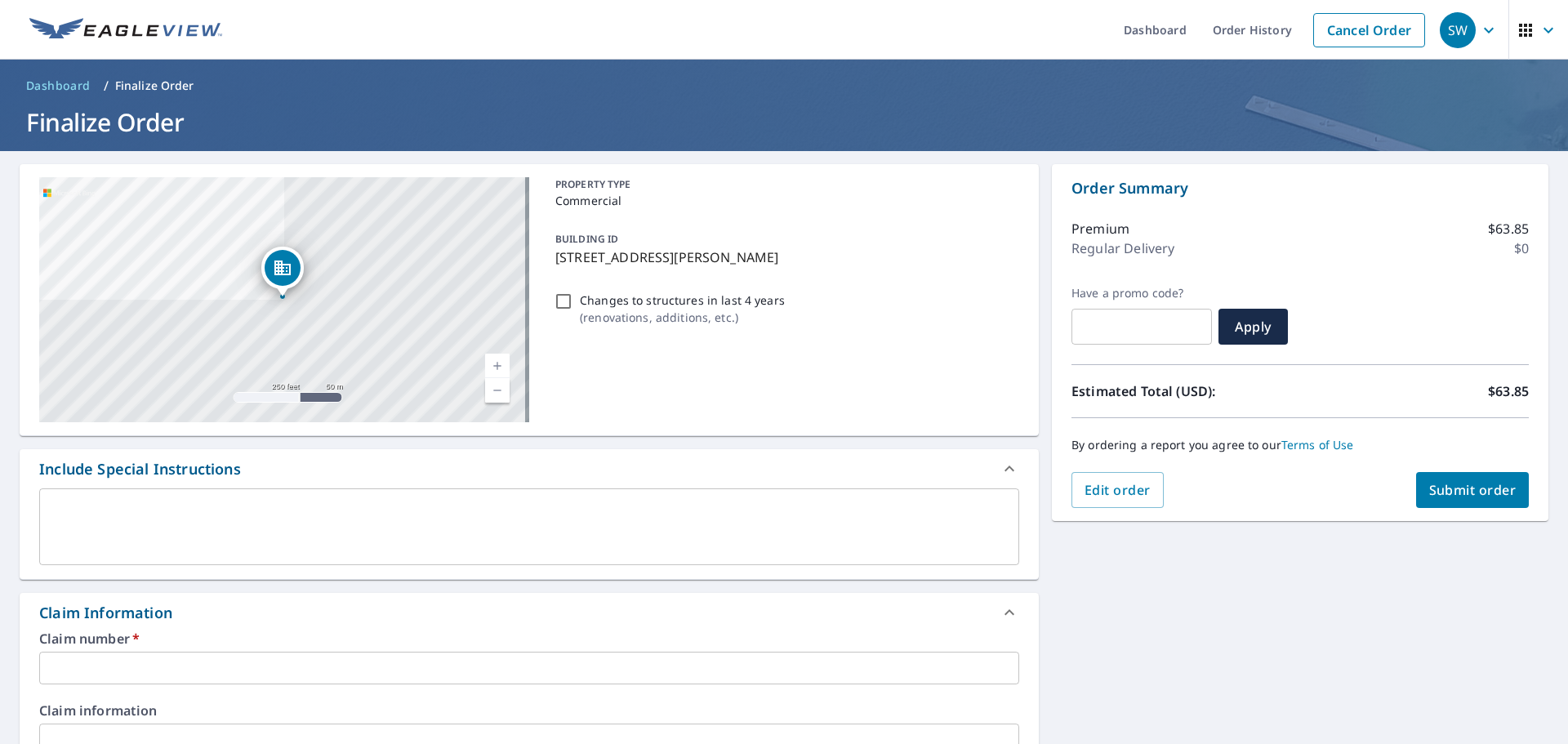
click at [492, 363] on link "Current Level 17, Zoom In" at bounding box center [497, 366] width 25 height 25
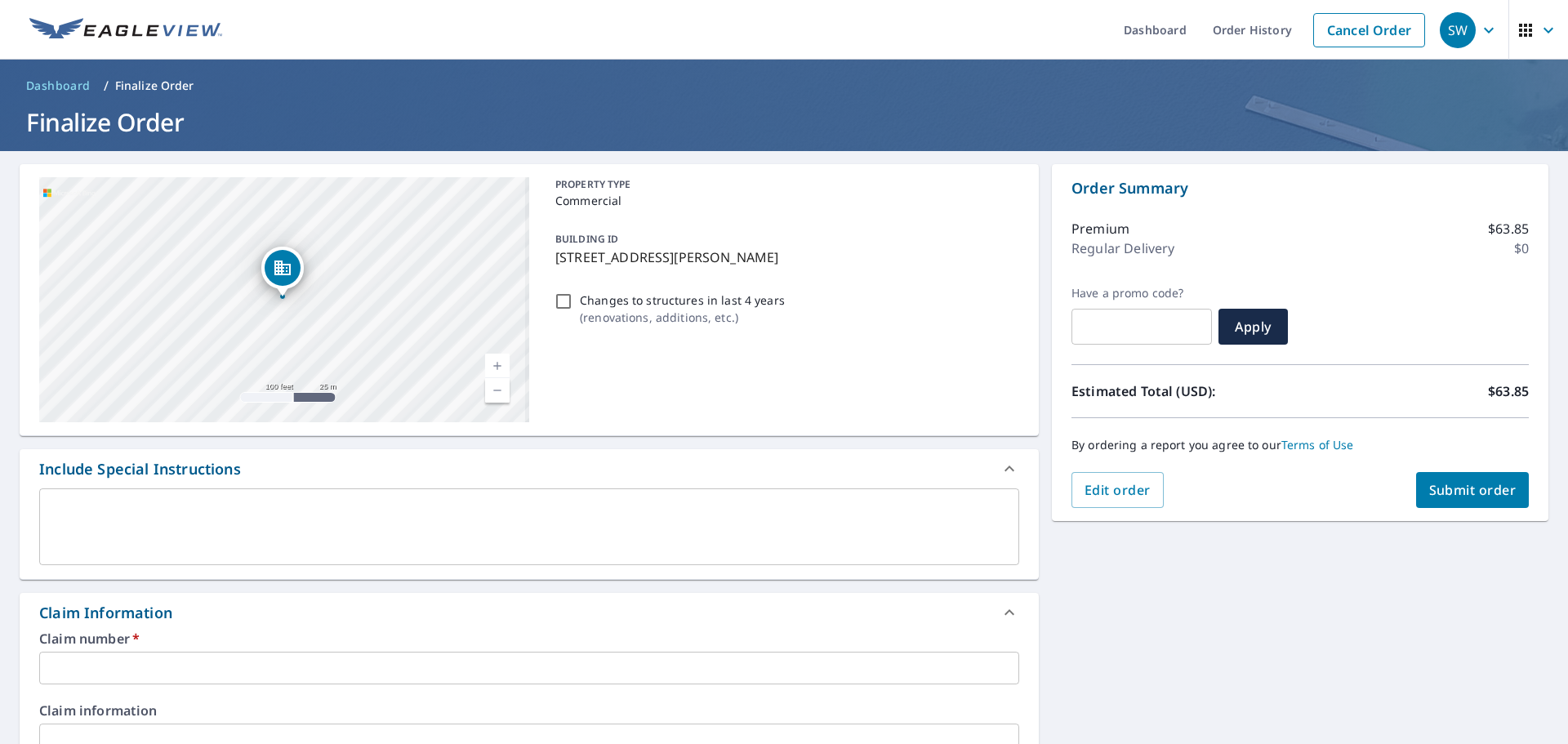
click at [495, 383] on link "Current Level 18, Zoom Out" at bounding box center [497, 390] width 25 height 25
click at [495, 388] on link "Current Level 18, Zoom Out" at bounding box center [497, 390] width 25 height 25
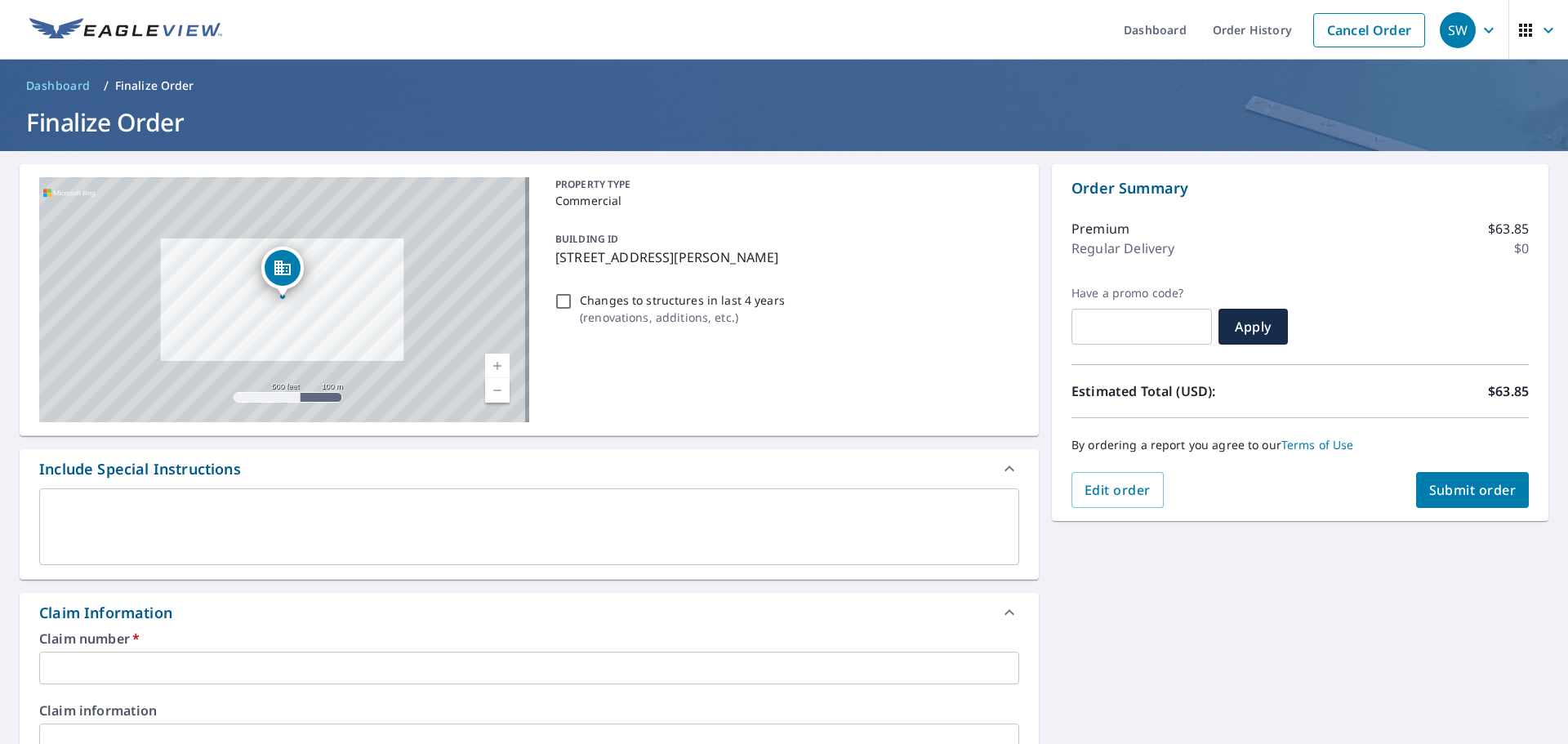
click at [494, 368] on link "Current Level 16, Zoom In" at bounding box center [497, 366] width 25 height 25
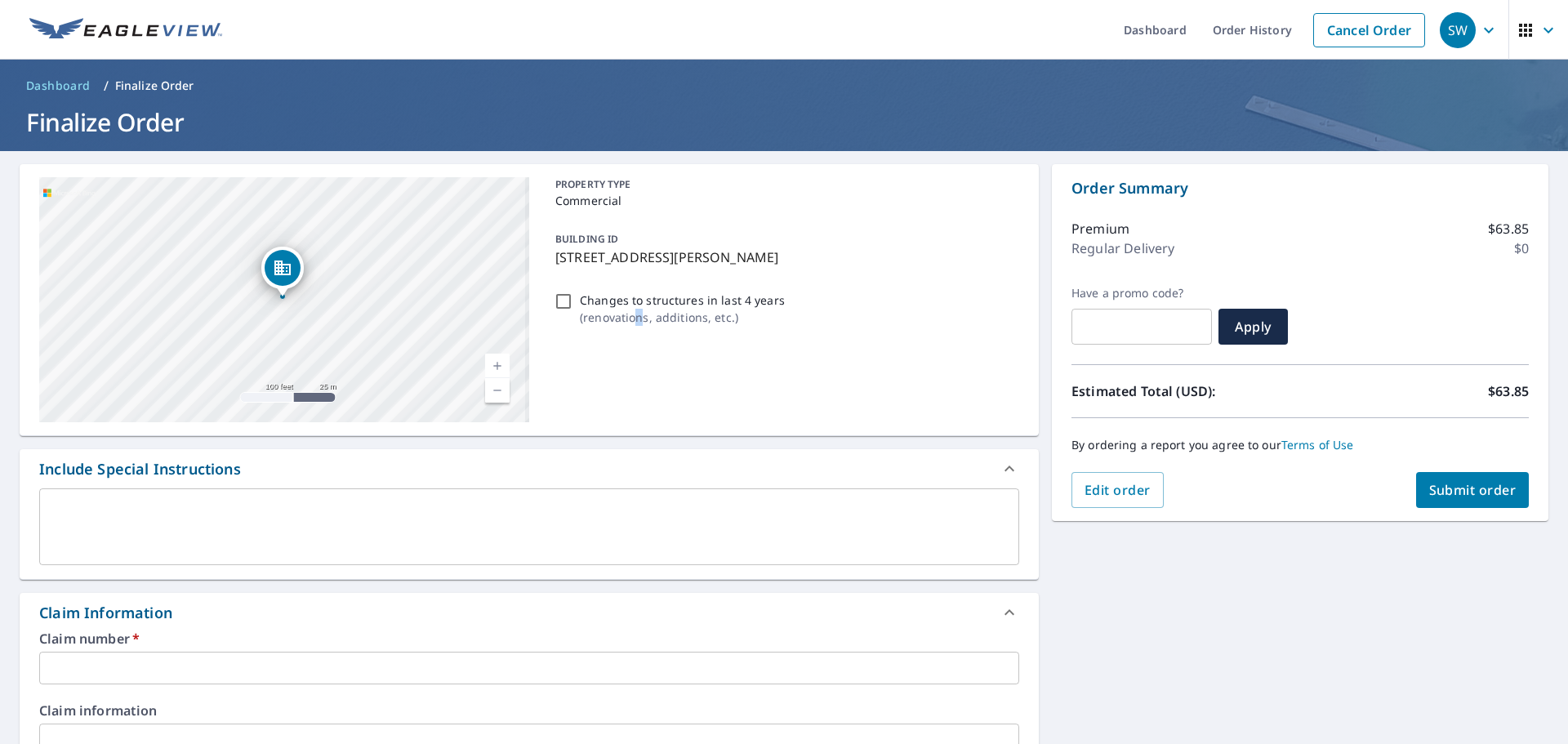
drag, startPoint x: 633, startPoint y: 385, endPoint x: 637, endPoint y: 363, distance: 22.4
click at [637, 363] on div "PROPERTY TYPE Commercial BUILDING ID [STREET_ADDRESS][PERSON_NAME] Changes to s…" at bounding box center [783, 300] width 470 height 245
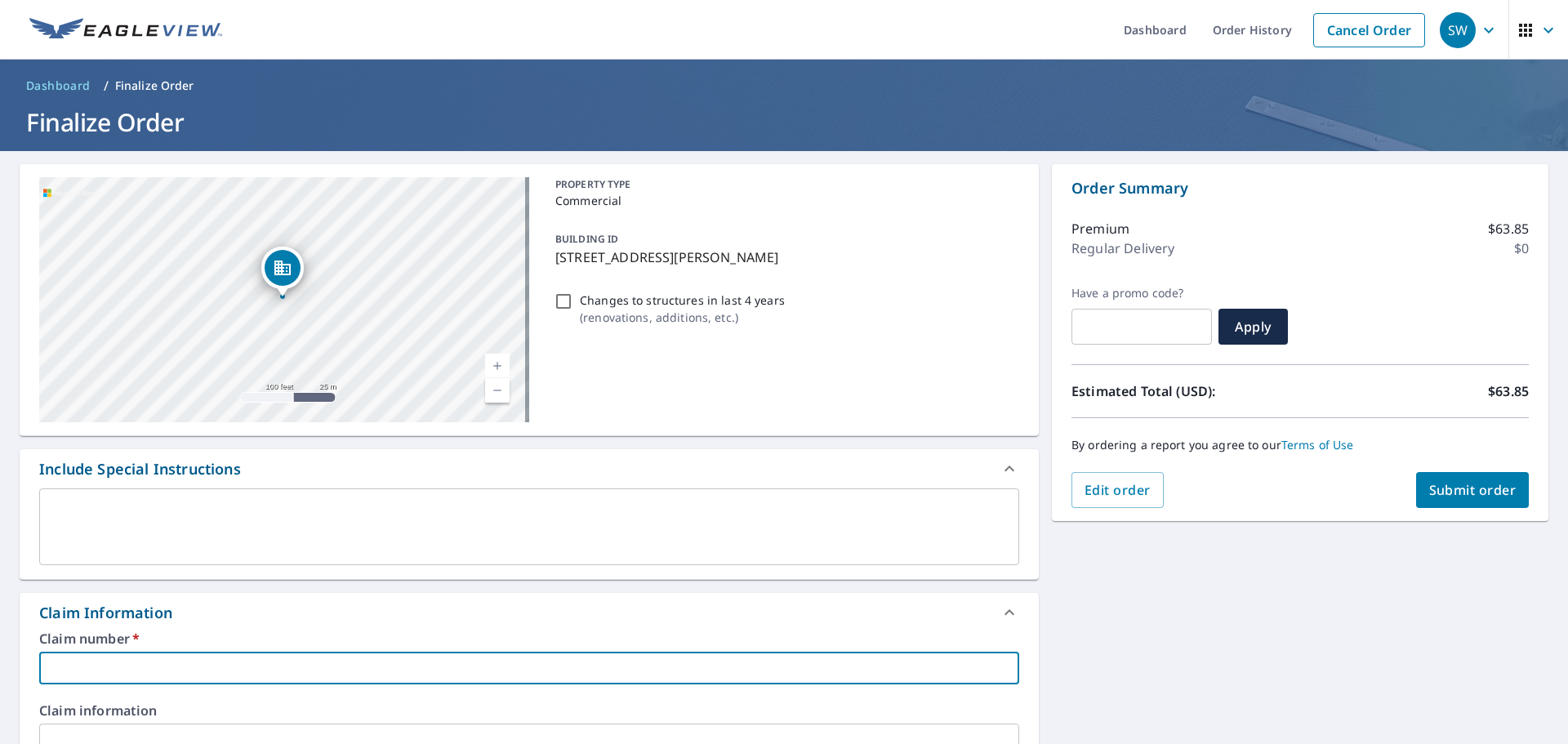
click at [396, 660] on input "text" at bounding box center [529, 667] width 980 height 33
click at [370, 668] on input "text" at bounding box center [529, 667] width 980 height 33
paste input "Crossroads USPS"
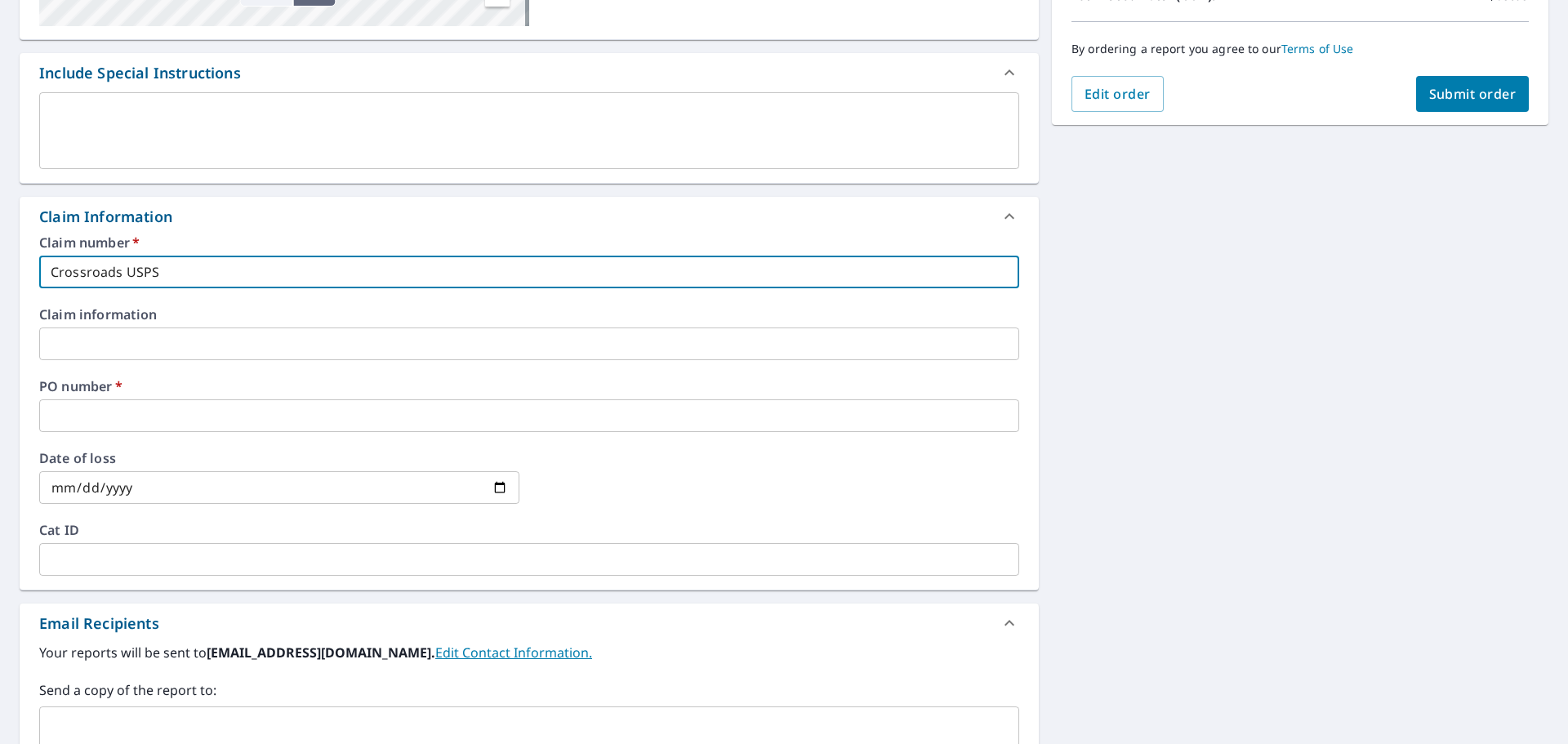
scroll to position [408, 0]
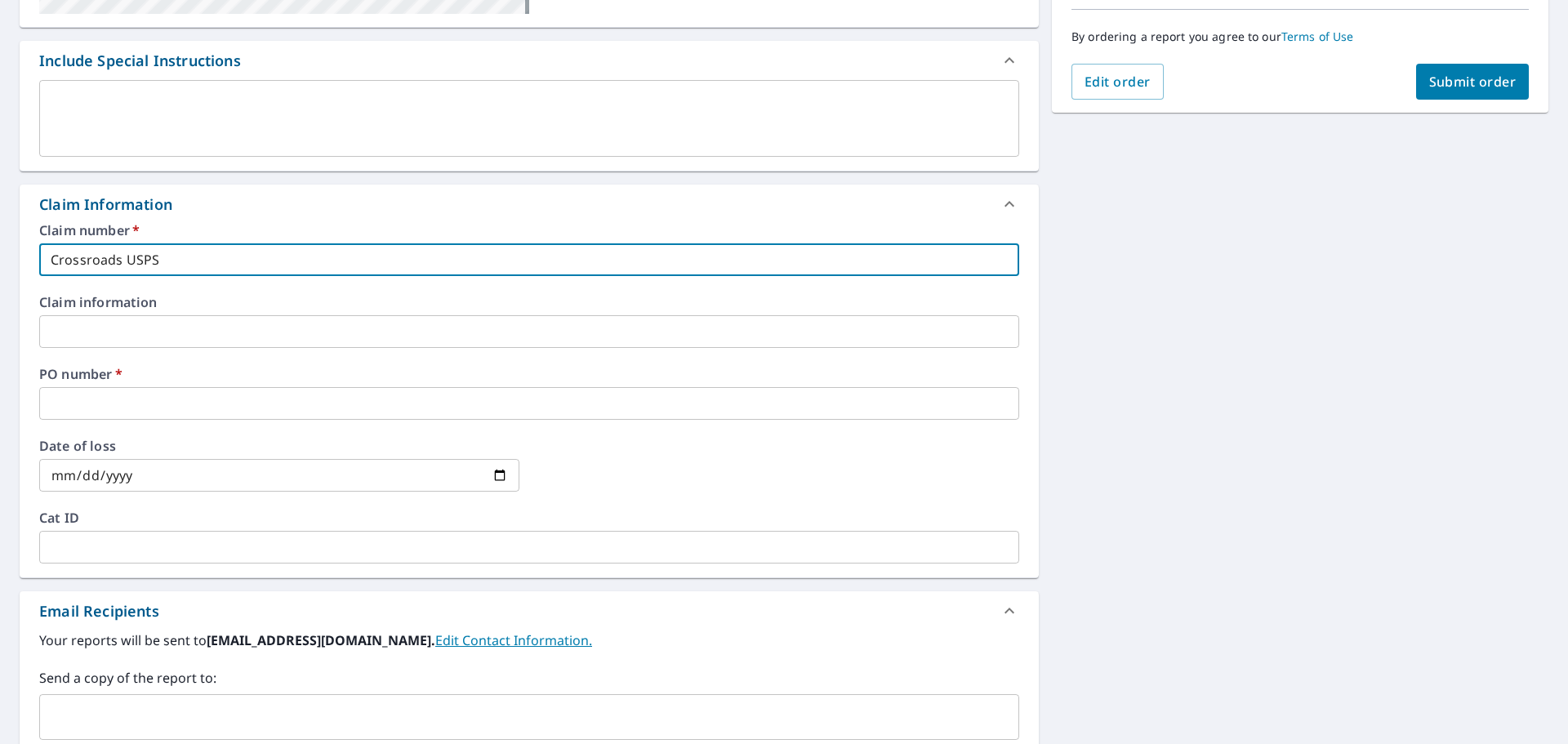
click at [198, 398] on input "text" at bounding box center [529, 403] width 980 height 33
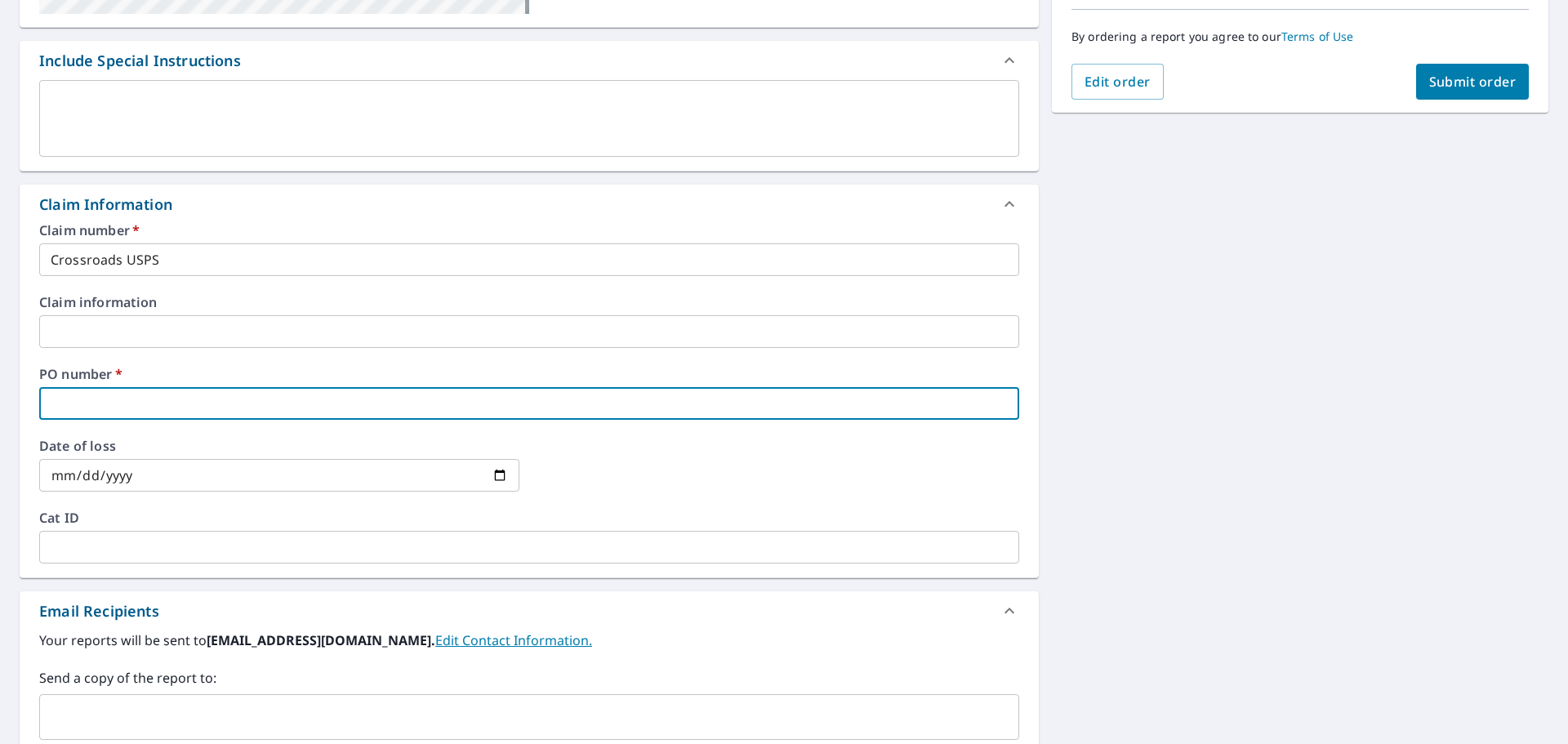
paste input "Crossroads USPS"
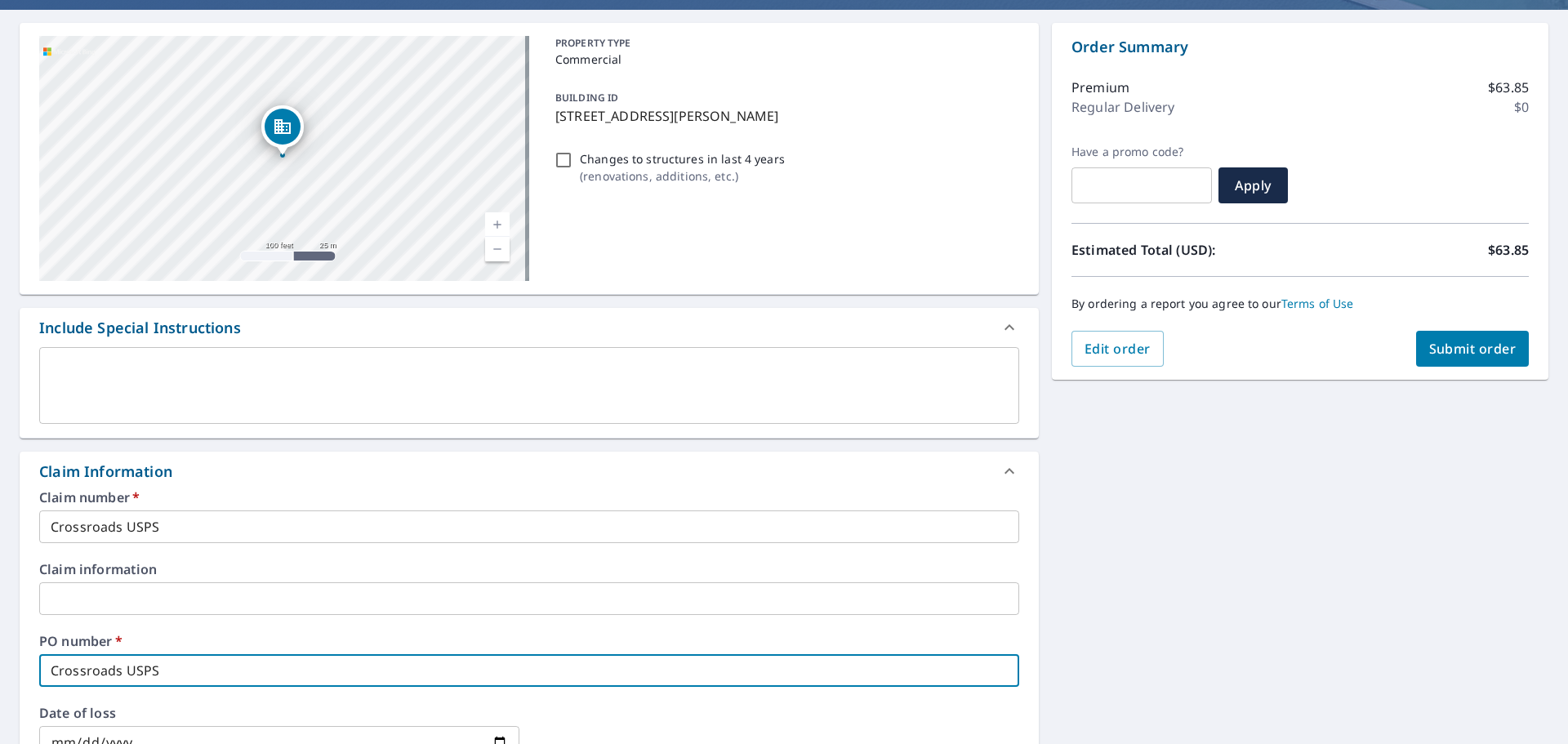
scroll to position [0, 0]
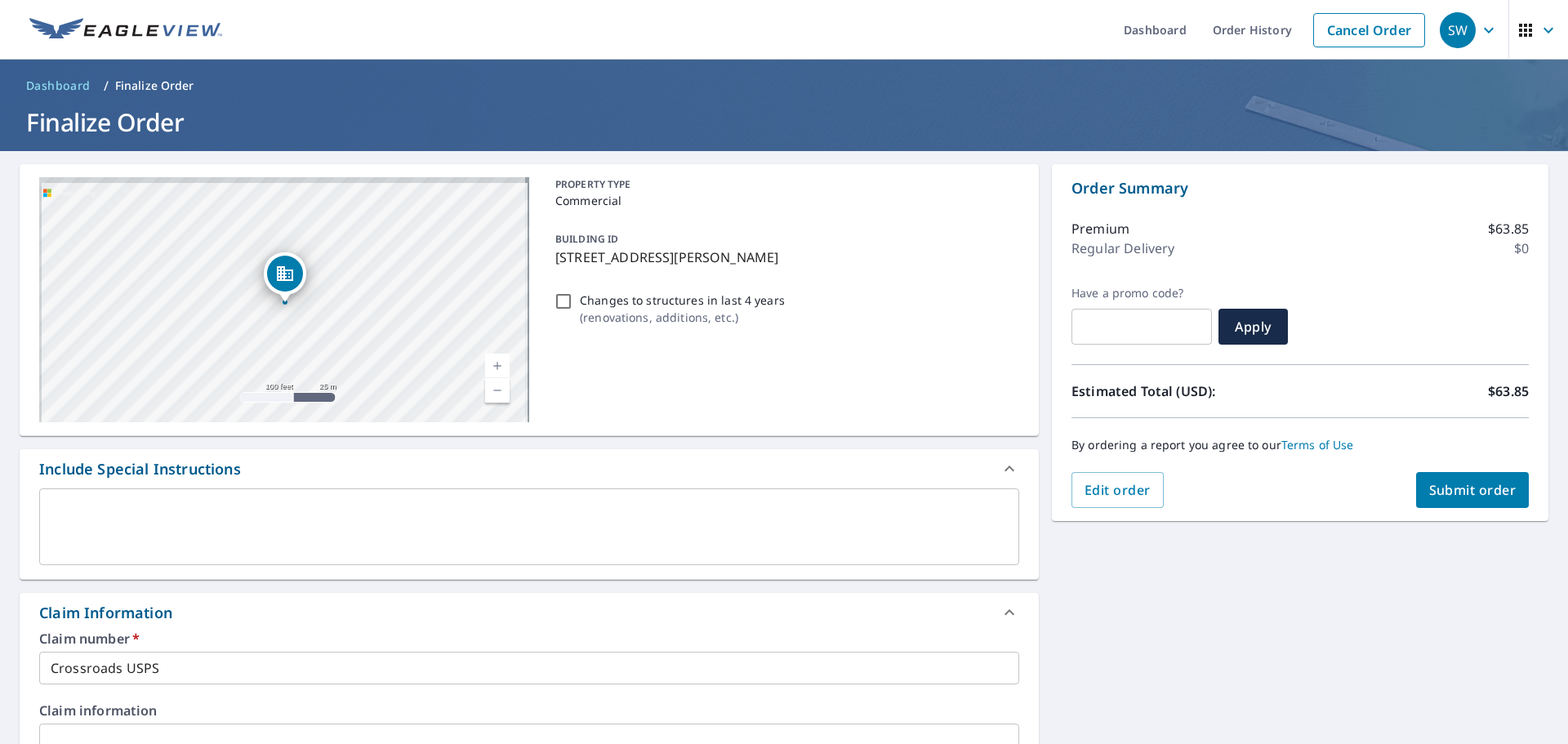
click at [291, 281] on icon "Dropped pin, building 1, Commercial property, 6210 N Jones Blvd Las Vegas, NV 8…" at bounding box center [285, 274] width 19 height 19
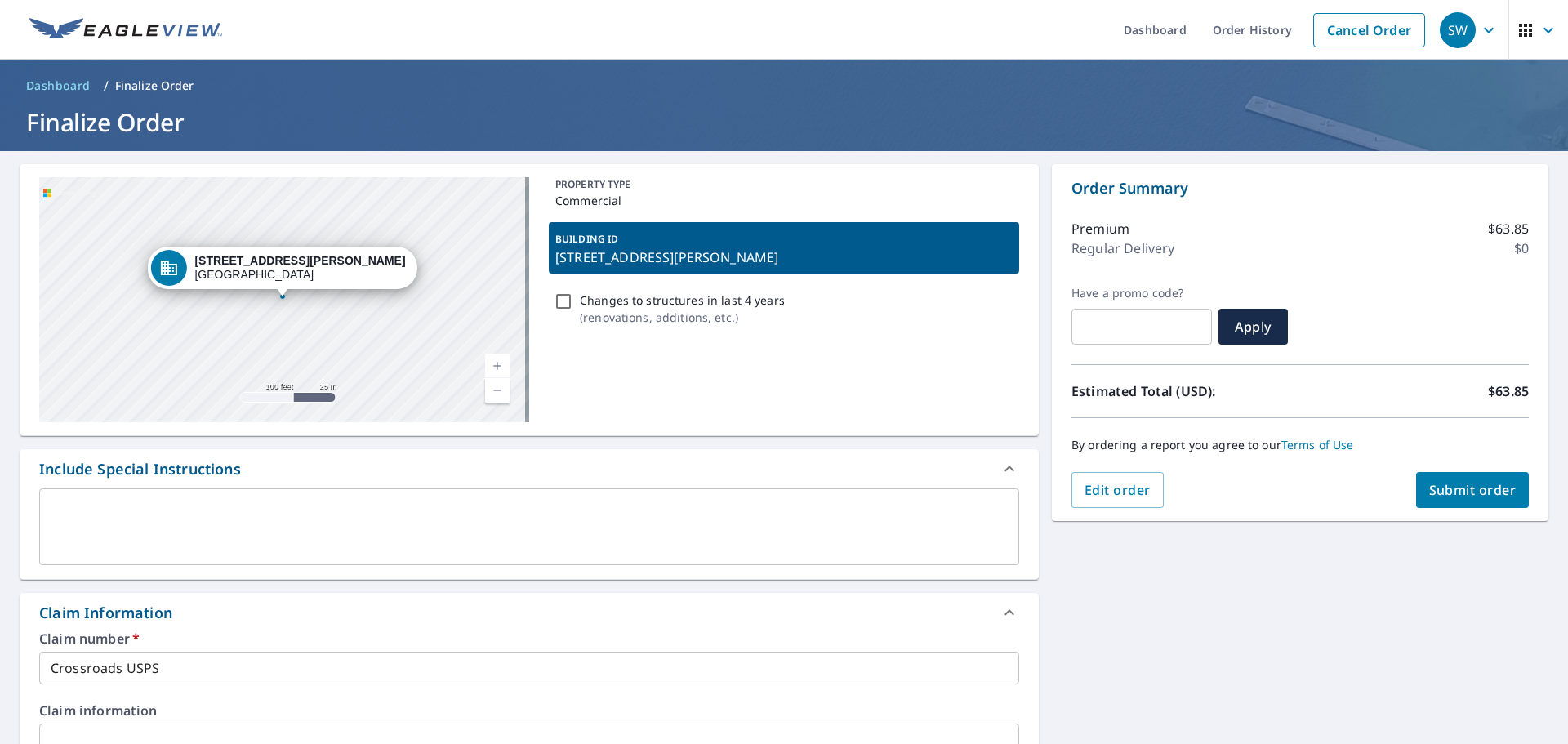
click at [316, 303] on div "[STREET_ADDRESS][PERSON_NAME]" at bounding box center [284, 300] width 490 height 245
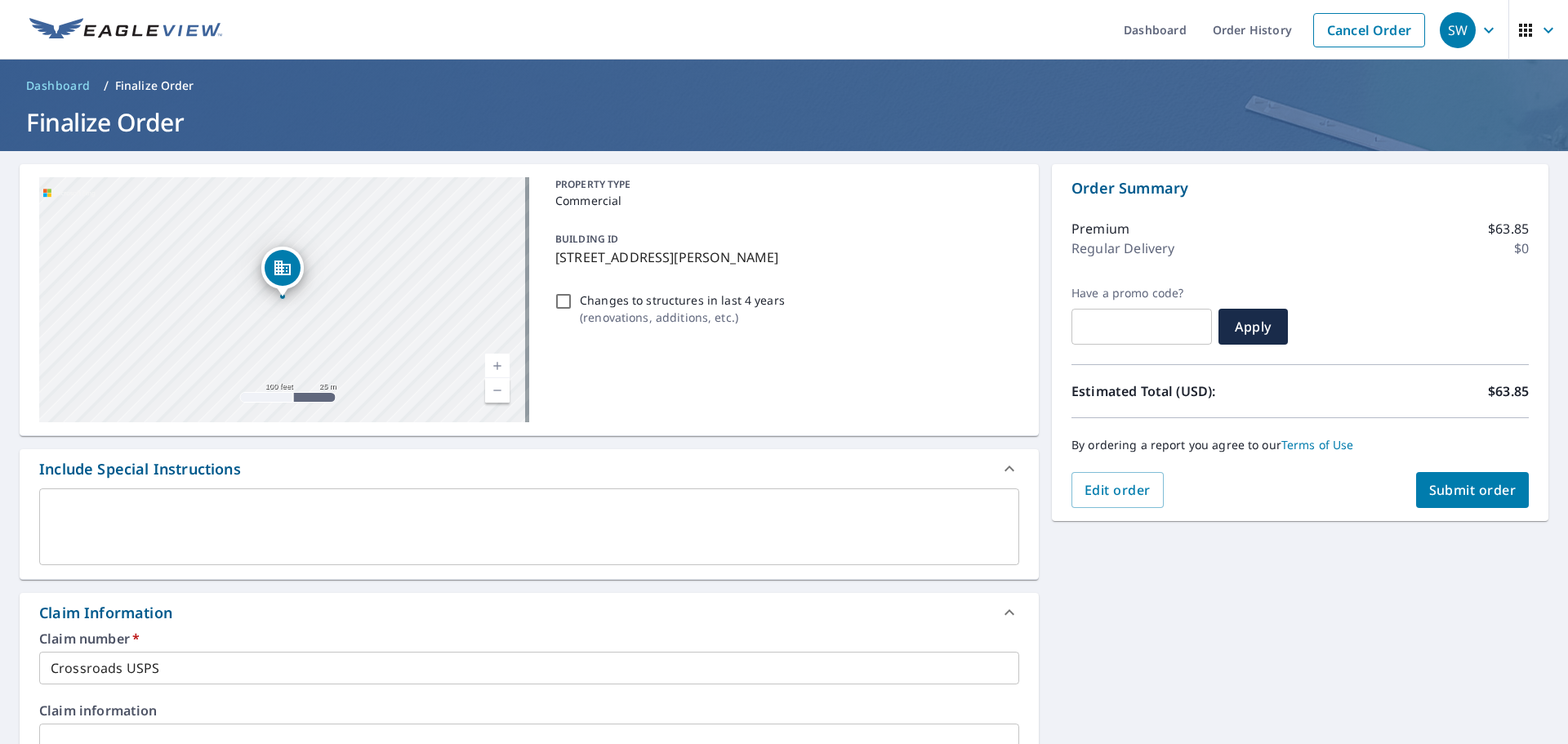
click at [1470, 492] on span "Submit order" at bounding box center [1472, 490] width 87 height 18
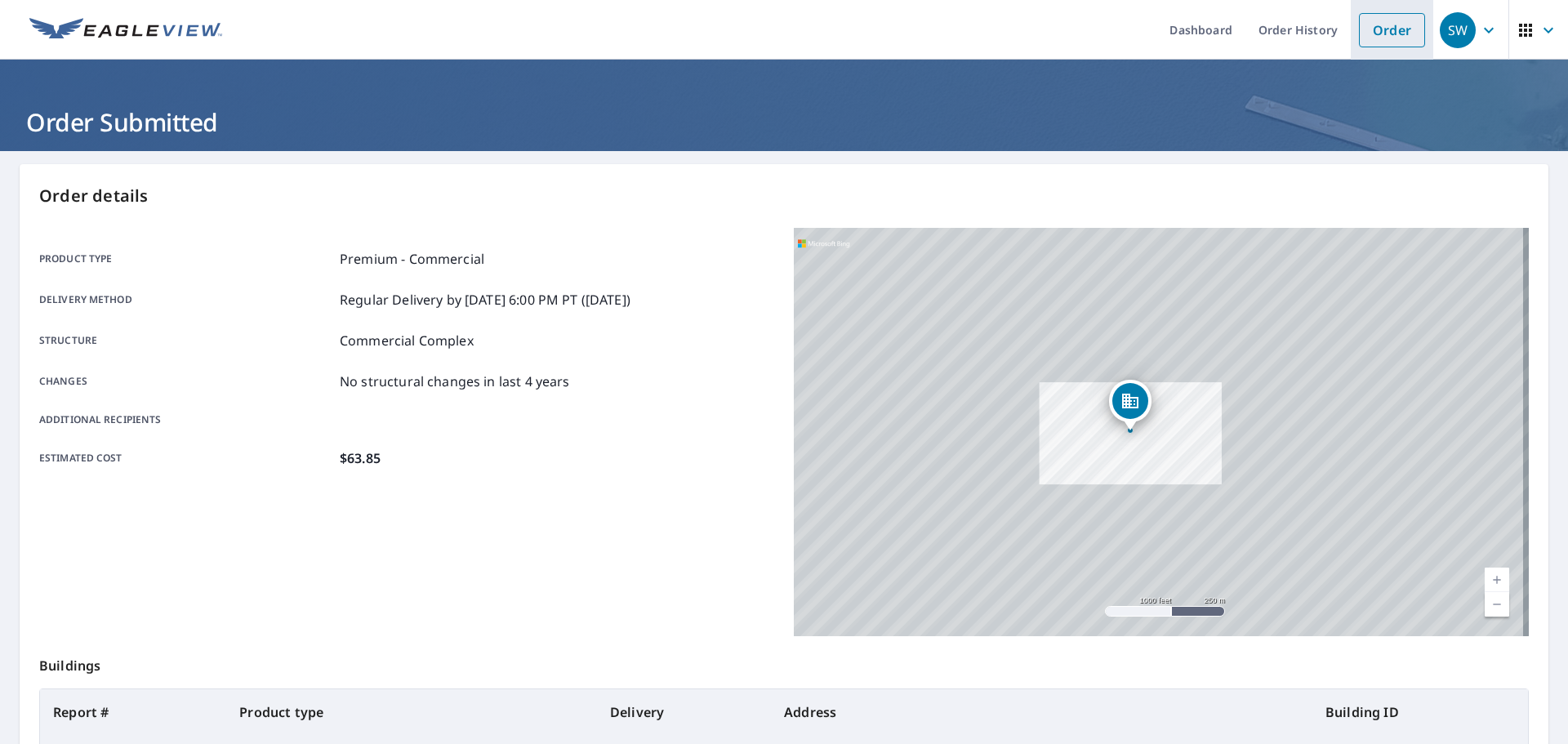
click at [1378, 45] on link "Order" at bounding box center [1391, 30] width 66 height 34
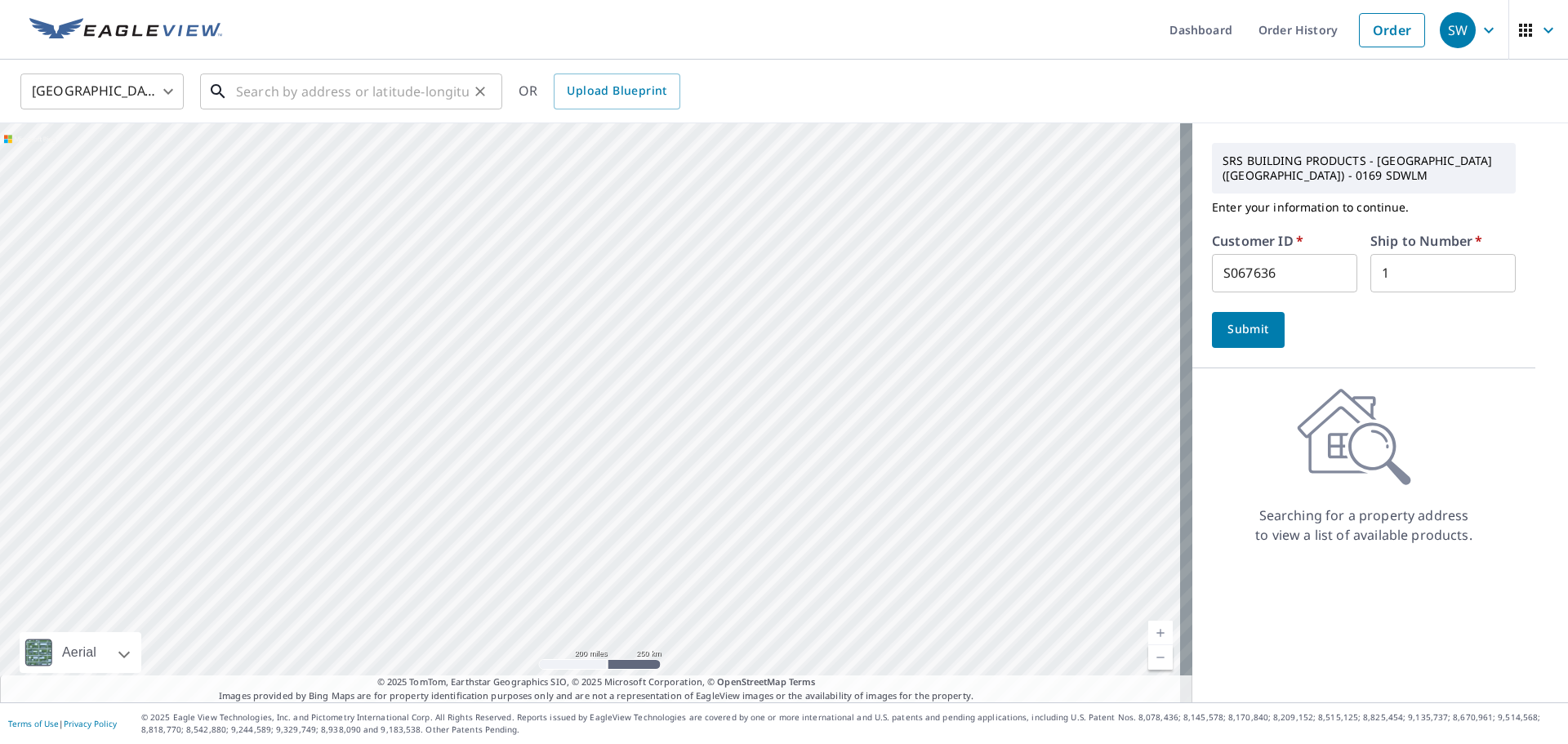
click at [330, 98] on input "text" at bounding box center [352, 91] width 233 height 46
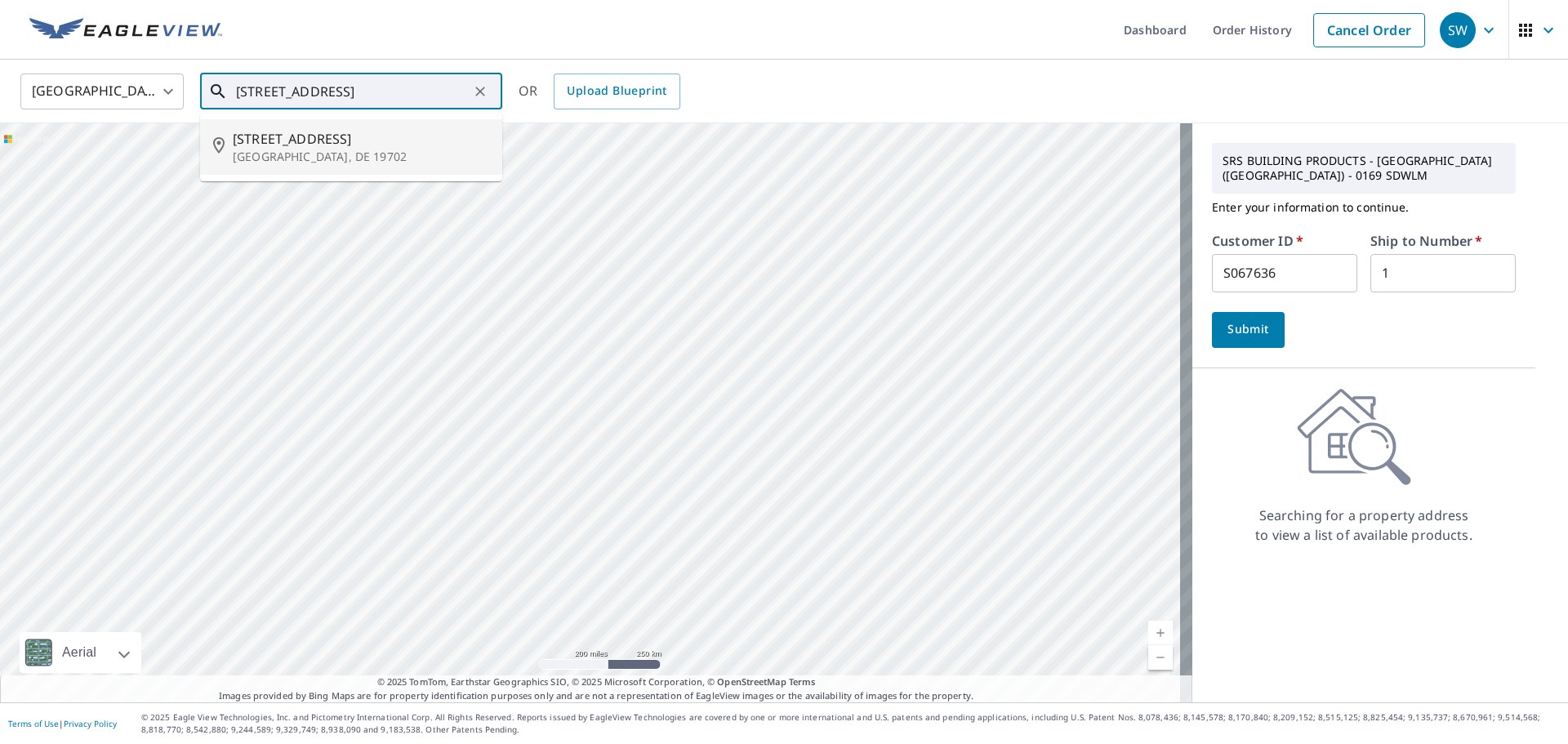
click at [338, 150] on p "[GEOGRAPHIC_DATA], DE 19702" at bounding box center [361, 157] width 257 height 17
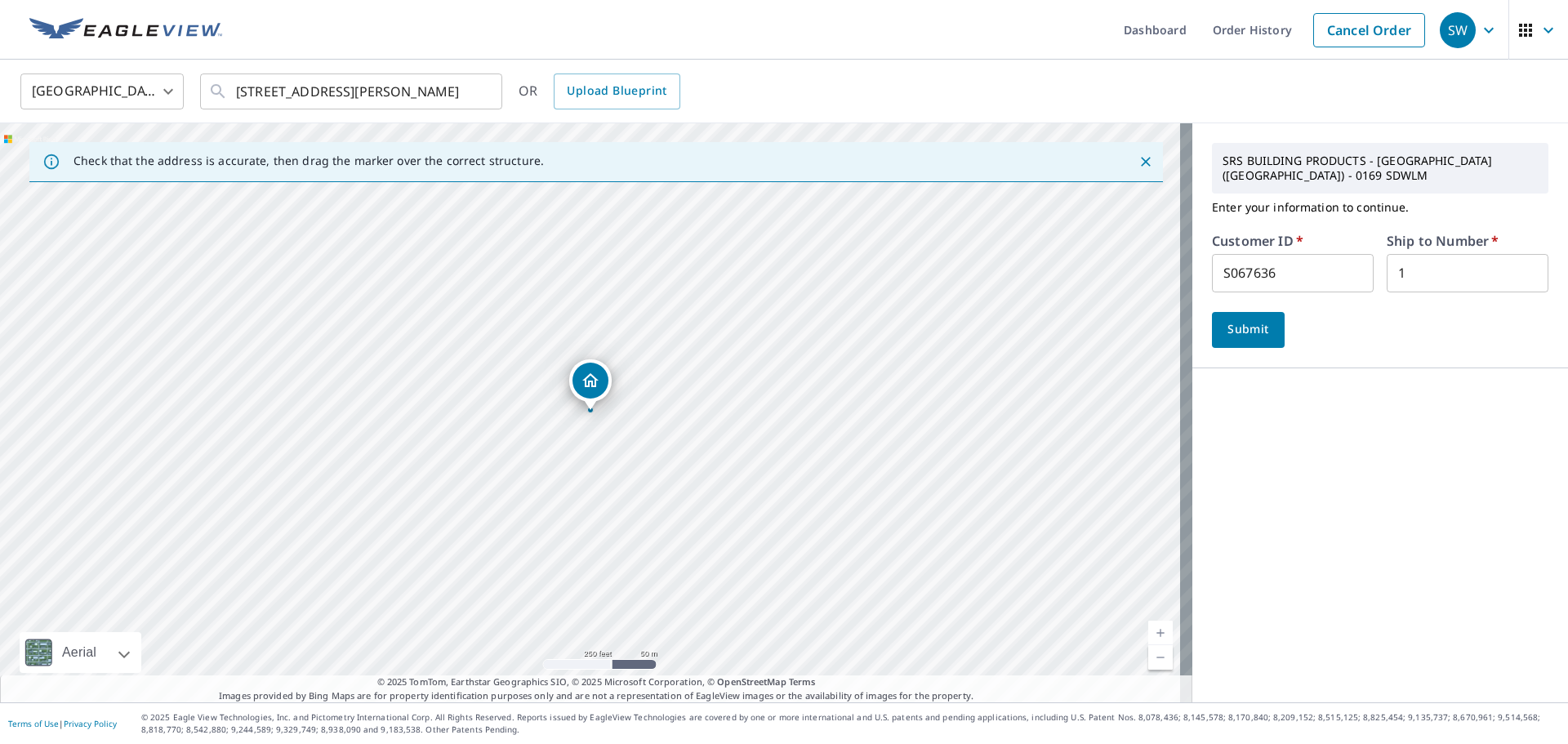
click at [1258, 253] on div "Customer ID   * S067636 ​" at bounding box center [1293, 264] width 162 height 58
click at [1264, 272] on input "S067636" at bounding box center [1293, 274] width 162 height 39
paste input "51164"
click at [1265, 332] on button "Submit" at bounding box center [1248, 330] width 73 height 36
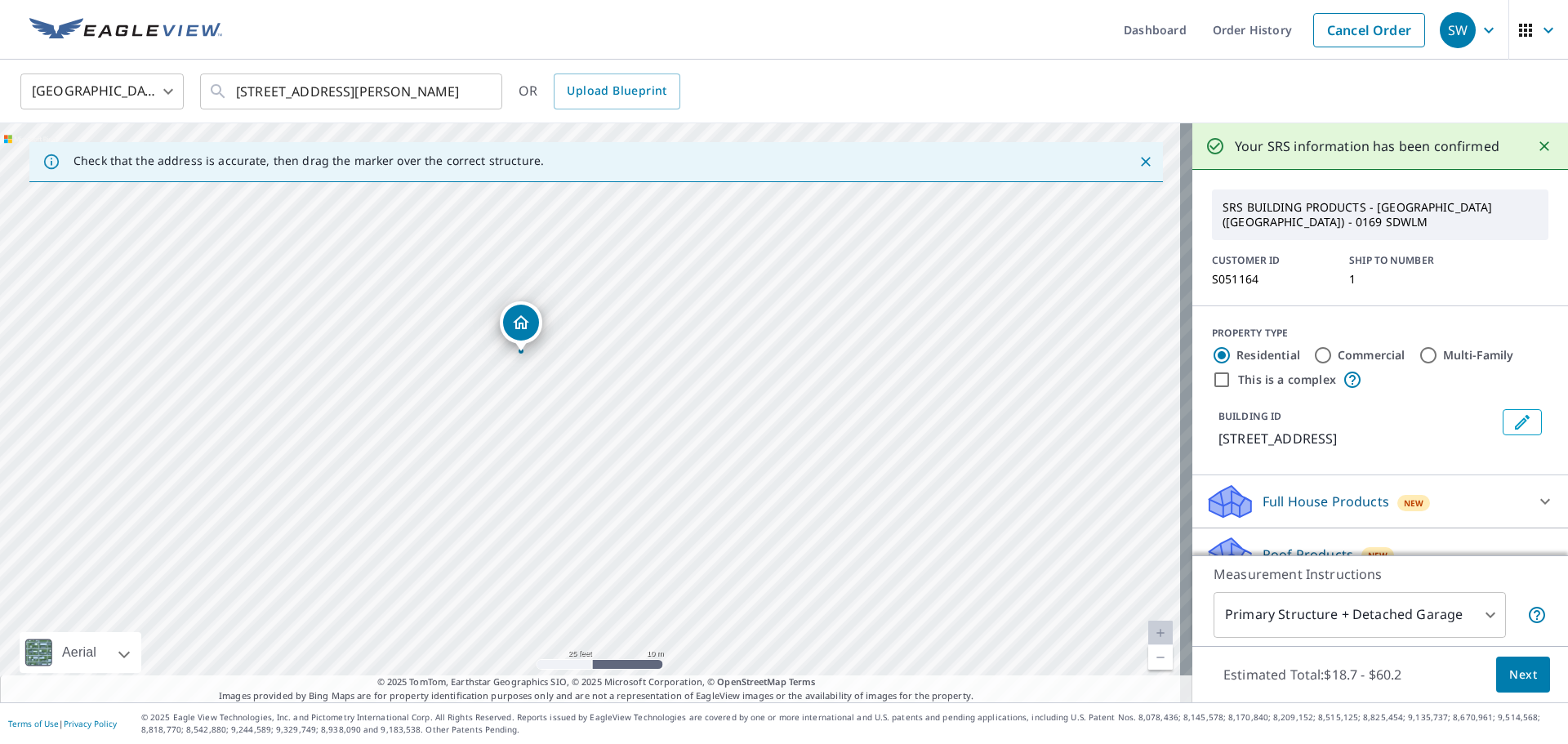
drag, startPoint x: 586, startPoint y: 414, endPoint x: 587, endPoint y: 427, distance: 13.0
click at [587, 427] on div "[STREET_ADDRESS][PERSON_NAME]" at bounding box center [596, 412] width 1192 height 580
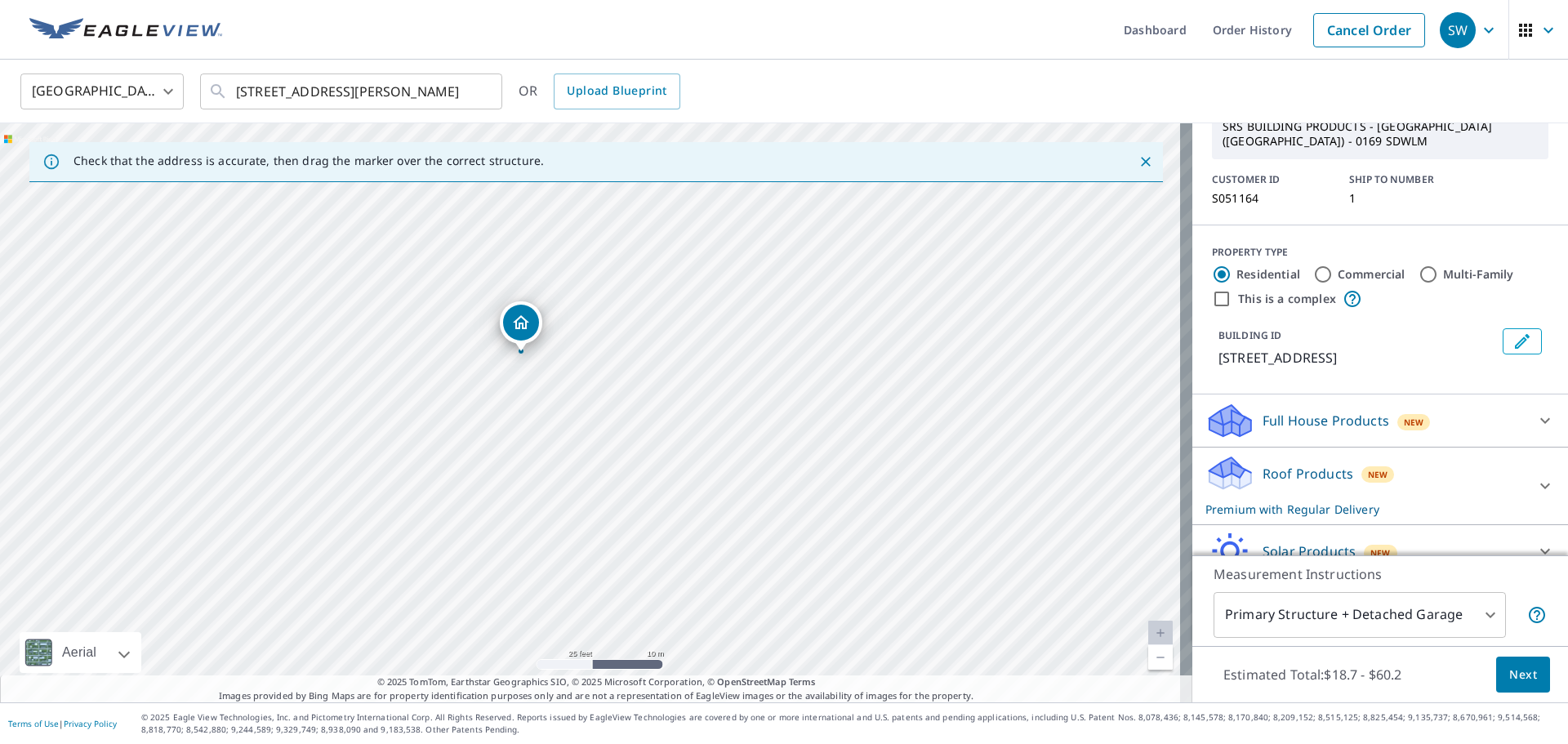
scroll to position [157, 0]
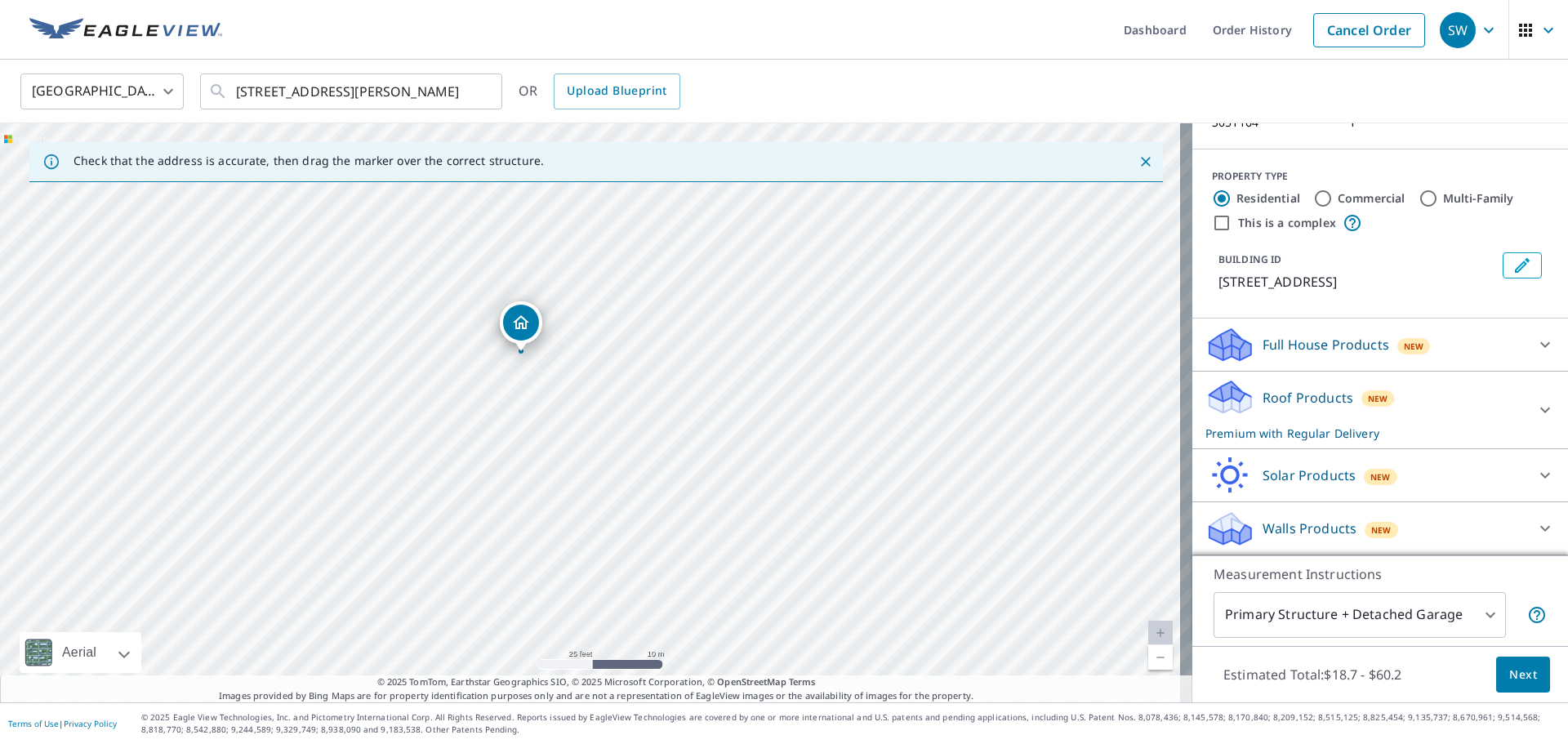
click at [1446, 365] on div "Full House Products New Full House™ $90.3" at bounding box center [1379, 345] width 375 height 53
click at [1426, 405] on div "Roof Products New Premium with Regular Delivery" at bounding box center [1365, 410] width 320 height 63
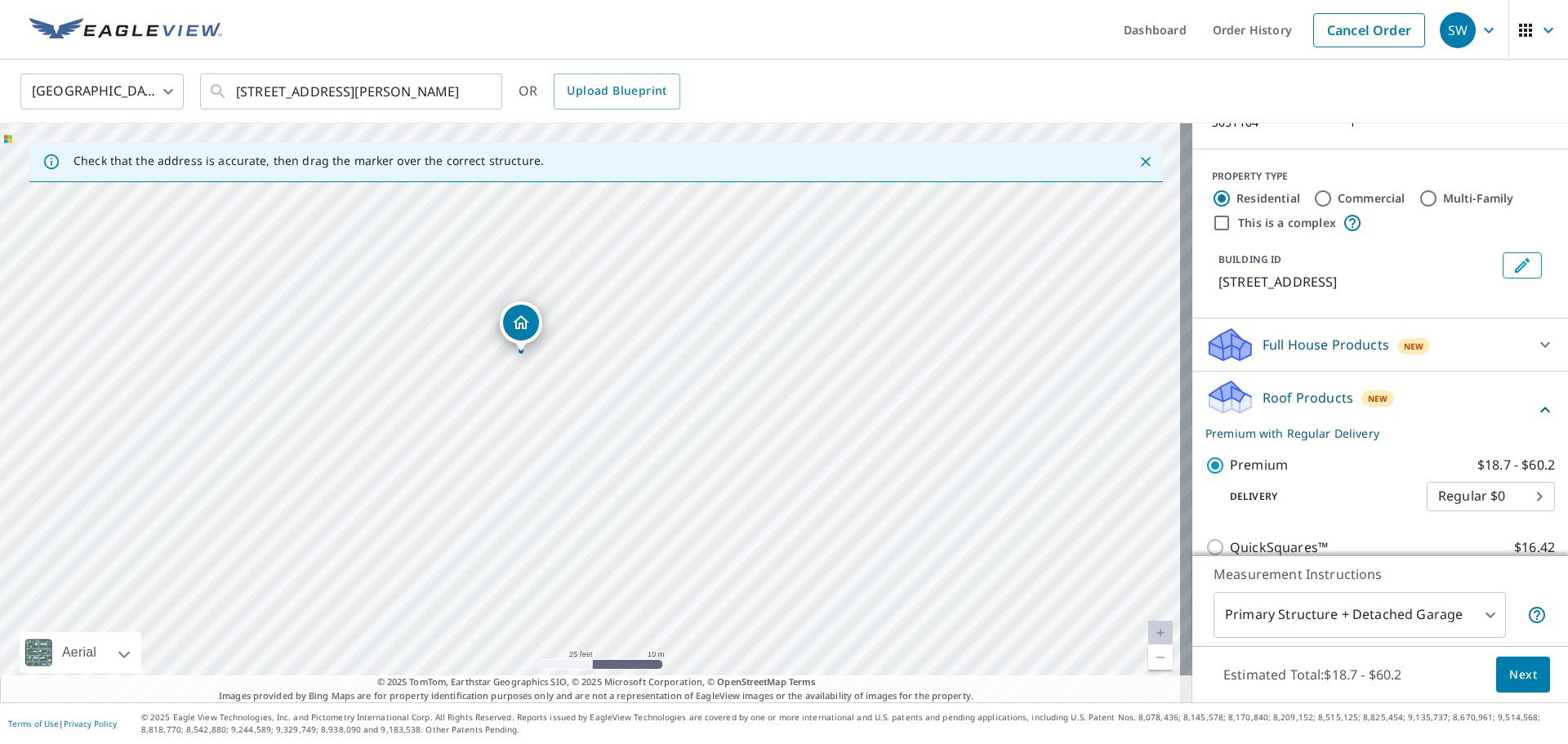
click at [1455, 623] on body "SW SW Dashboard Order History Cancel Order SW [GEOGRAPHIC_DATA] US ​ [STREET_AD…" at bounding box center [784, 372] width 1568 height 744
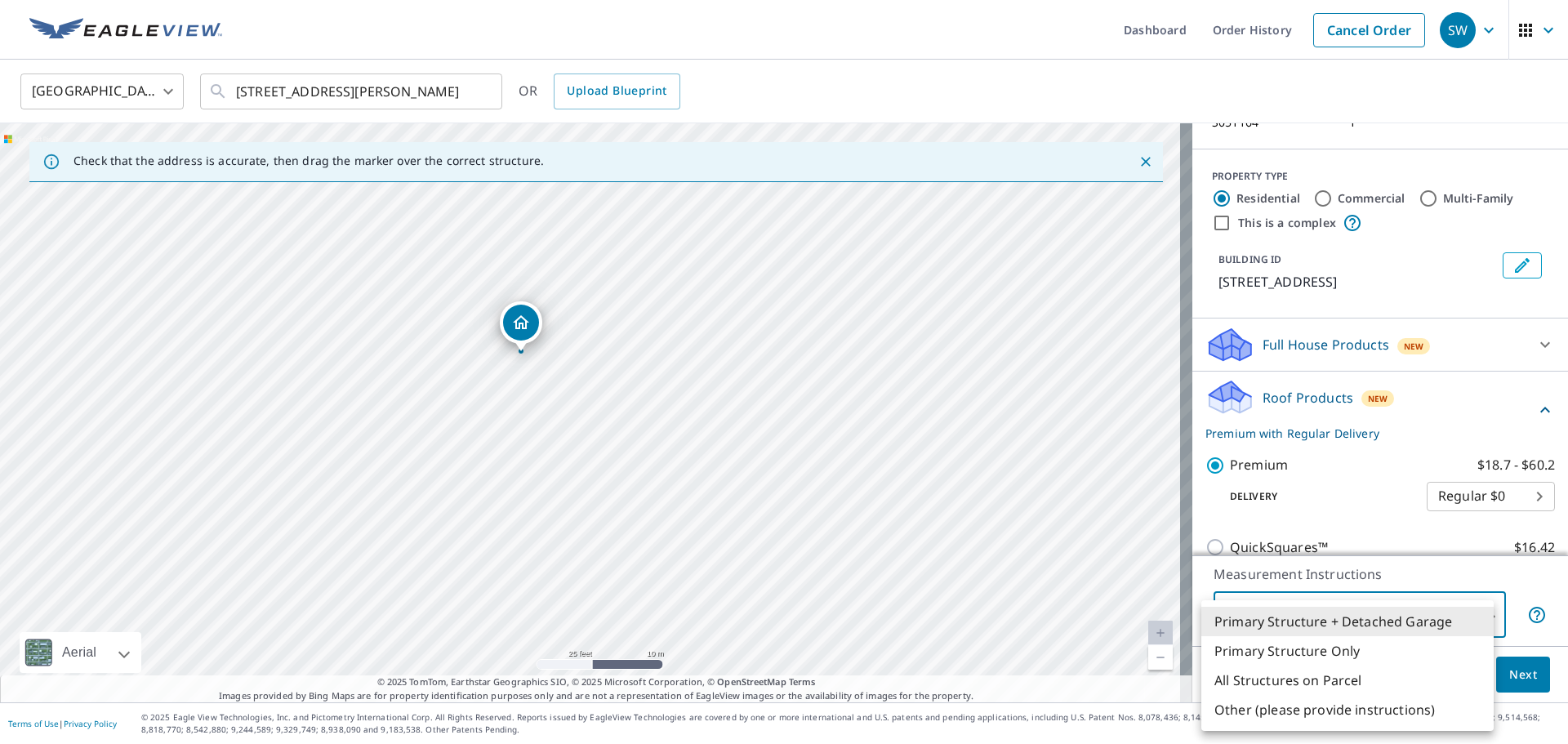
click at [1390, 655] on li "Primary Structure Only" at bounding box center [1347, 651] width 293 height 29
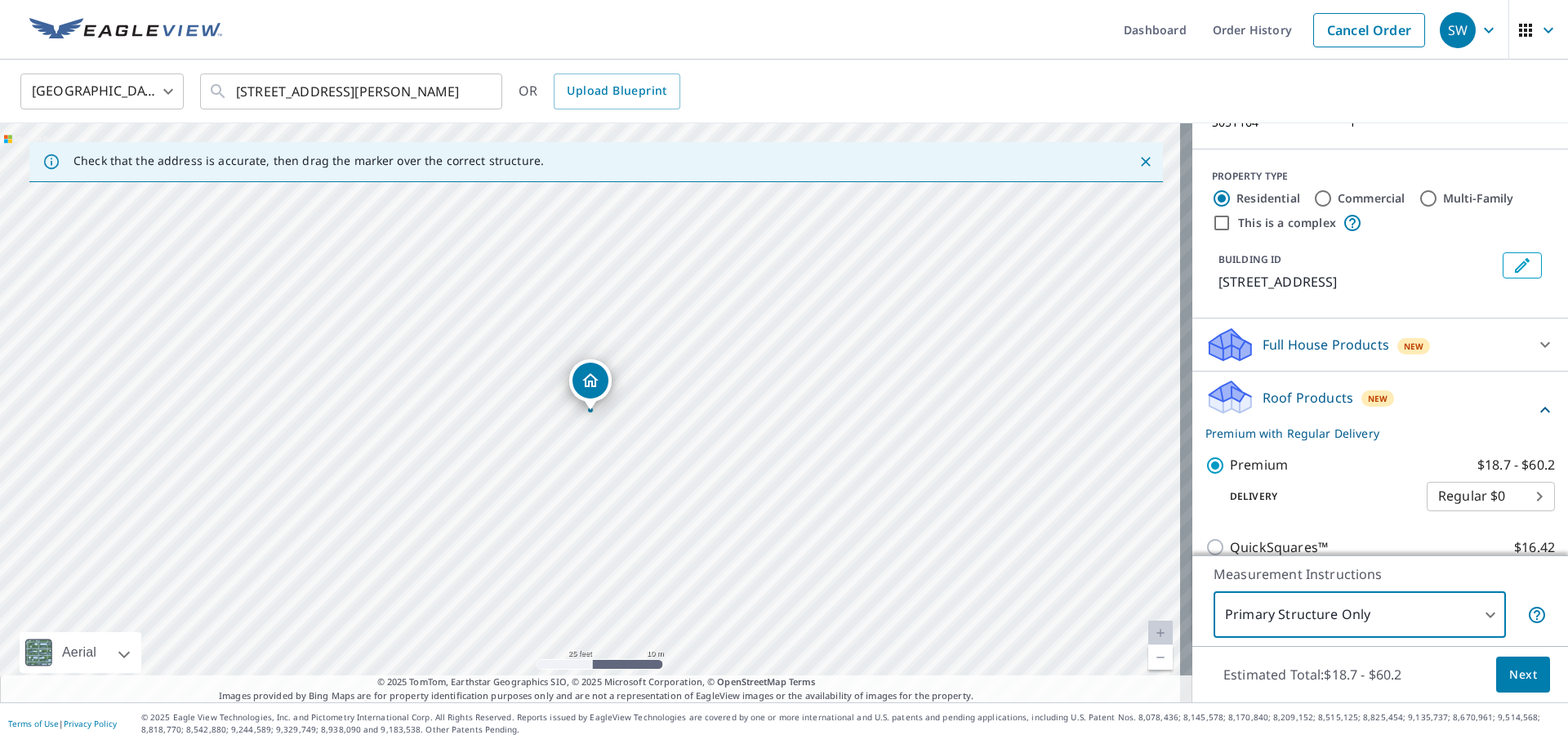
click at [1517, 676] on span "Next" at bounding box center [1523, 675] width 28 height 20
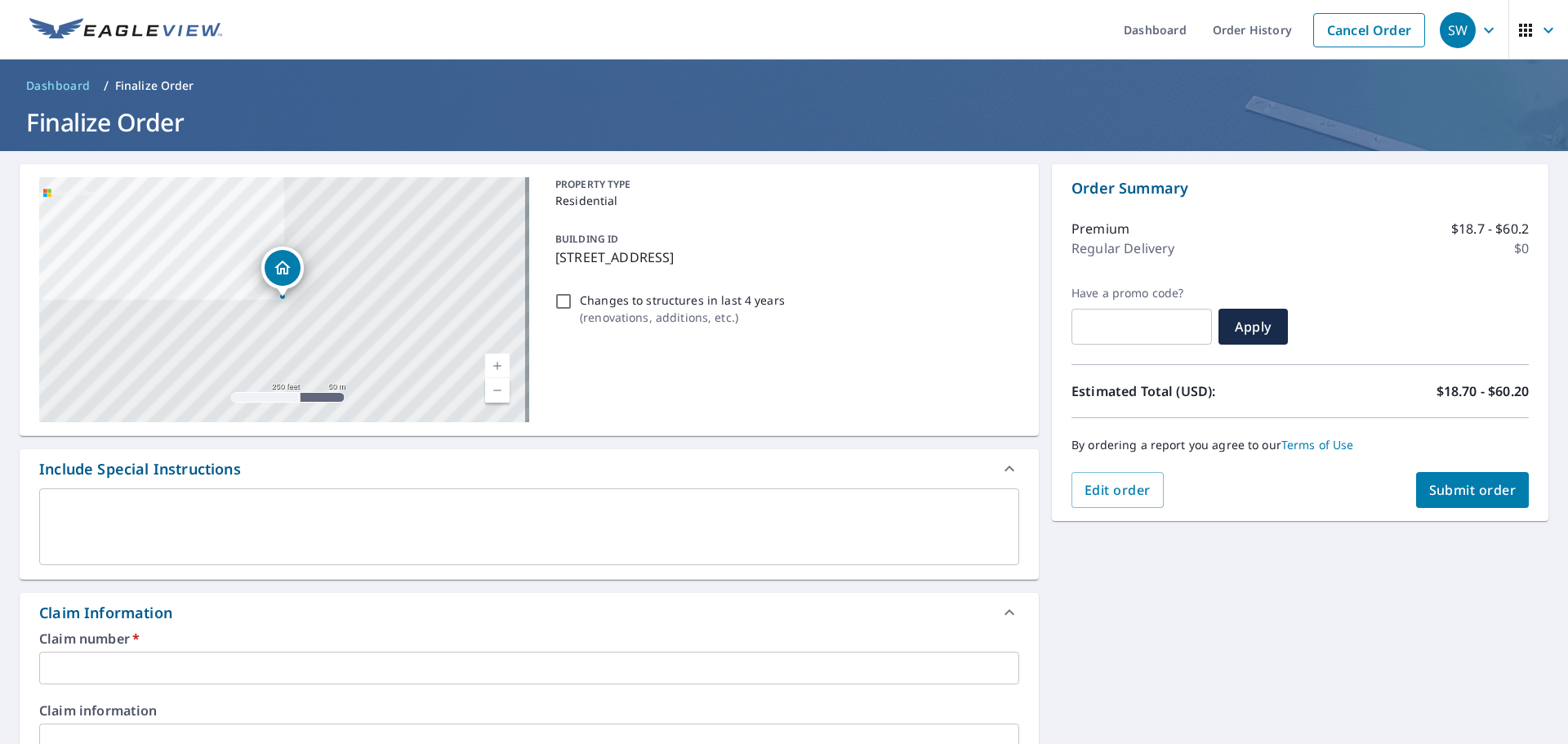
drag, startPoint x: 557, startPoint y: 256, endPoint x: 754, endPoint y: 258, distance: 197.0
click at [748, 257] on p "[STREET_ADDRESS]" at bounding box center [784, 257] width 457 height 19
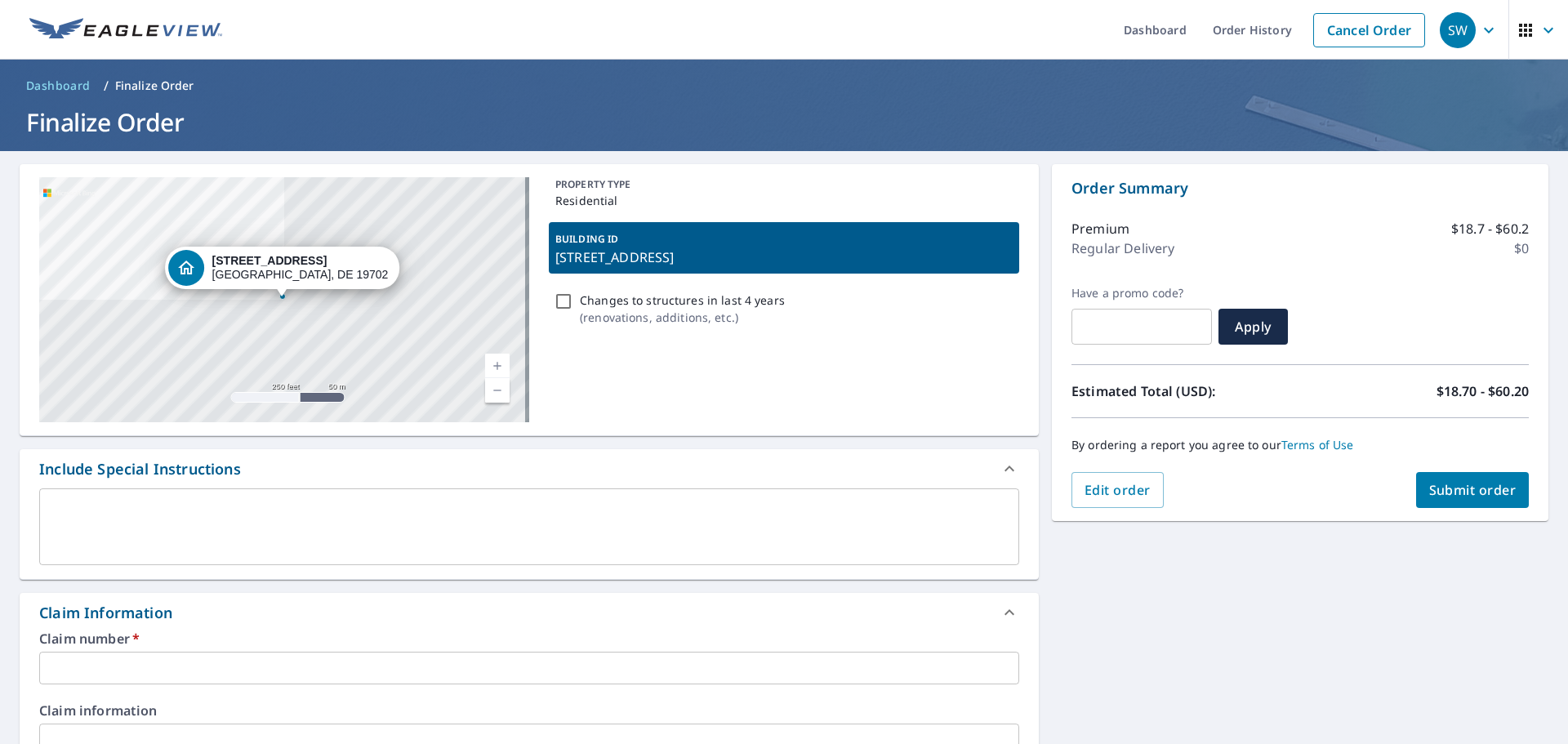
click at [754, 258] on p "[STREET_ADDRESS]" at bounding box center [784, 257] width 457 height 19
click at [755, 258] on p "[STREET_ADDRESS]" at bounding box center [784, 257] width 457 height 19
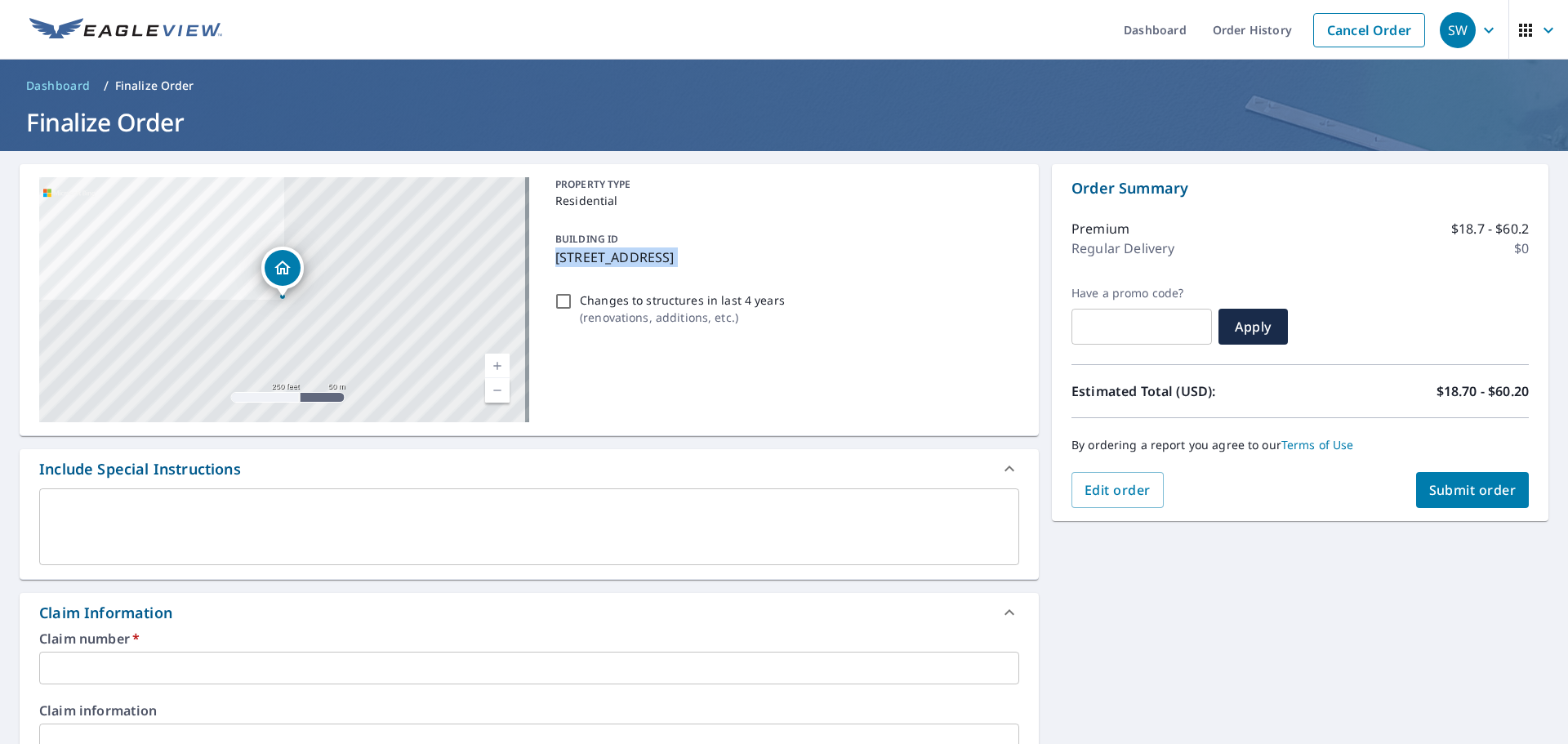
copy div "[STREET_ADDRESS]"
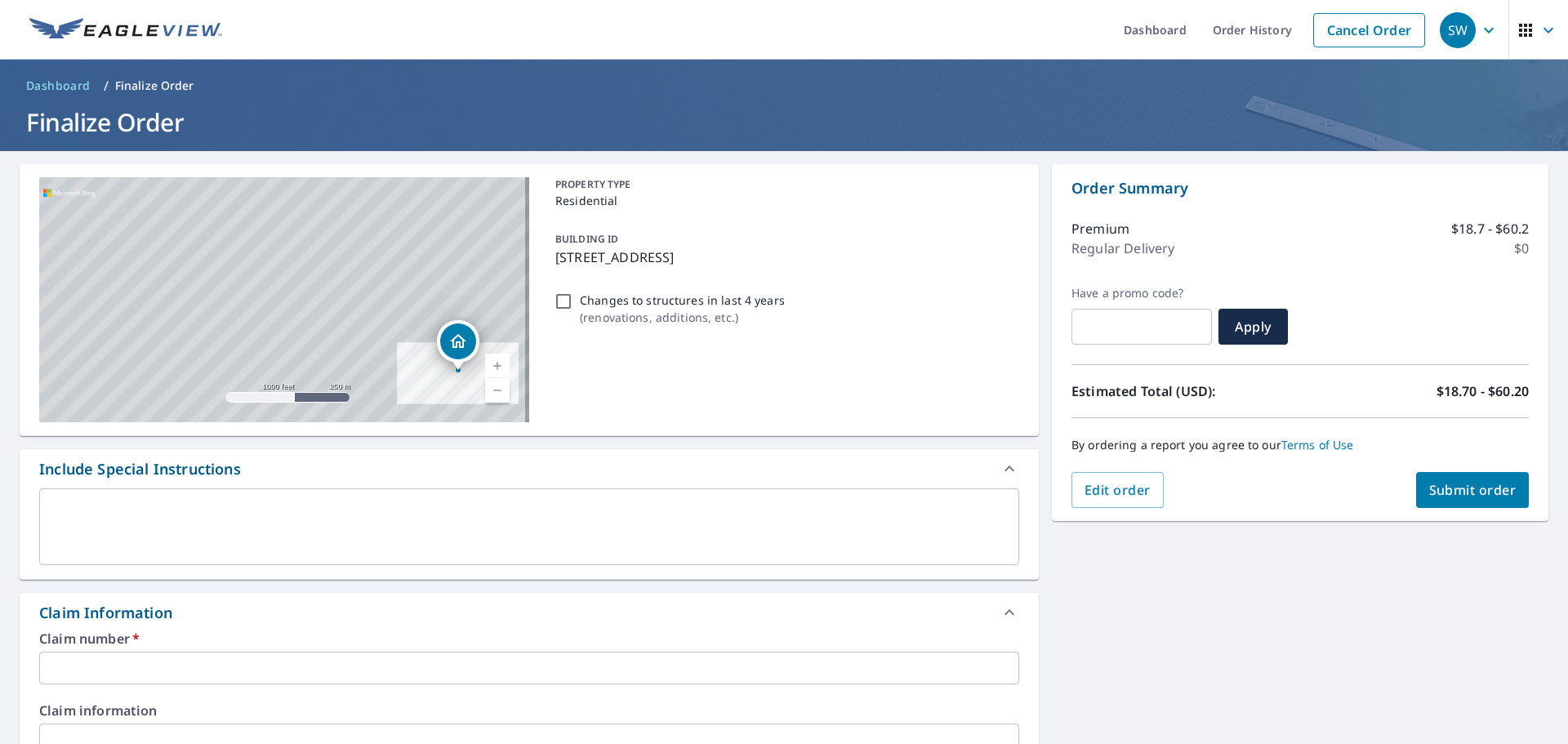
click at [136, 674] on input "text" at bounding box center [529, 667] width 980 height 33
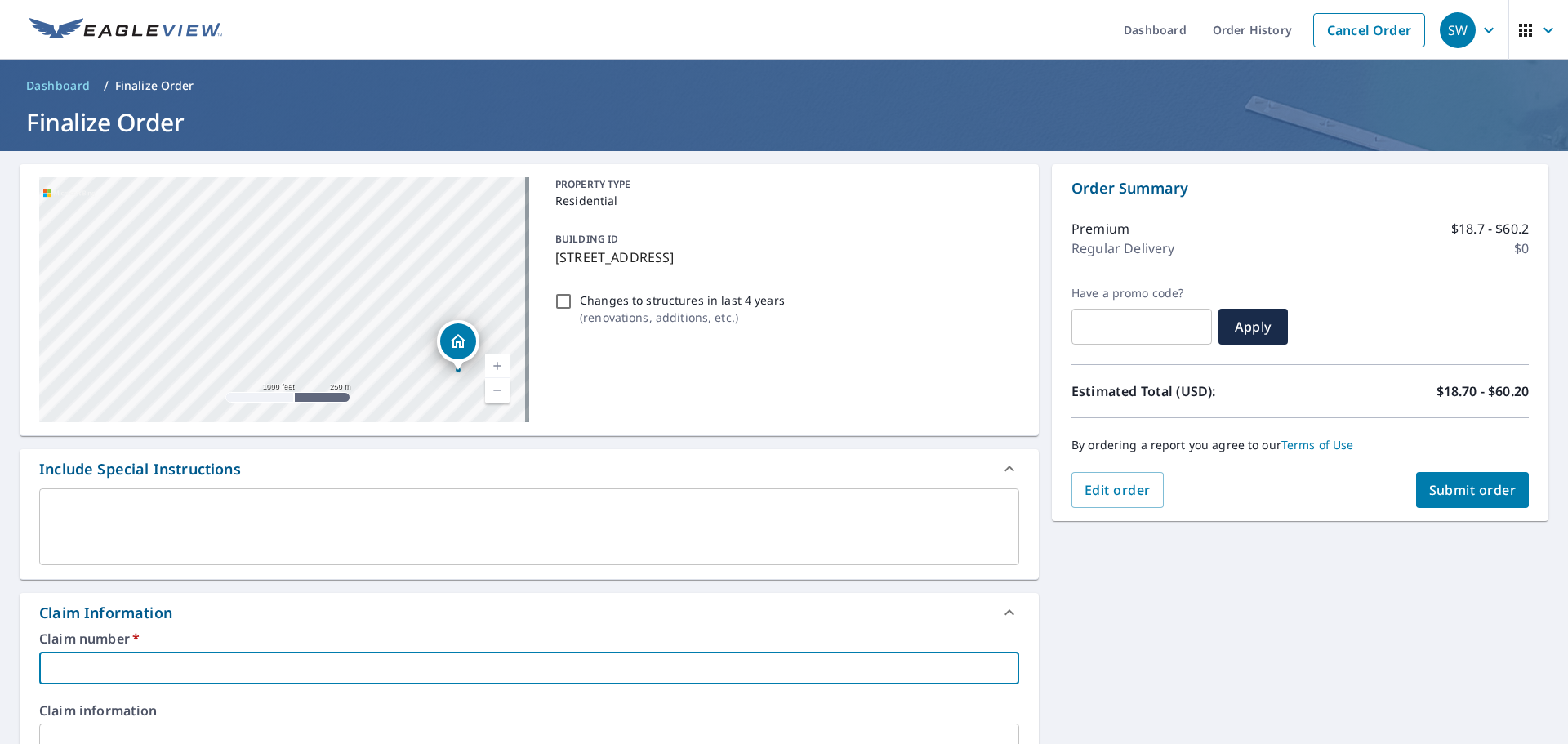
paste input "[STREET_ADDRESS]"
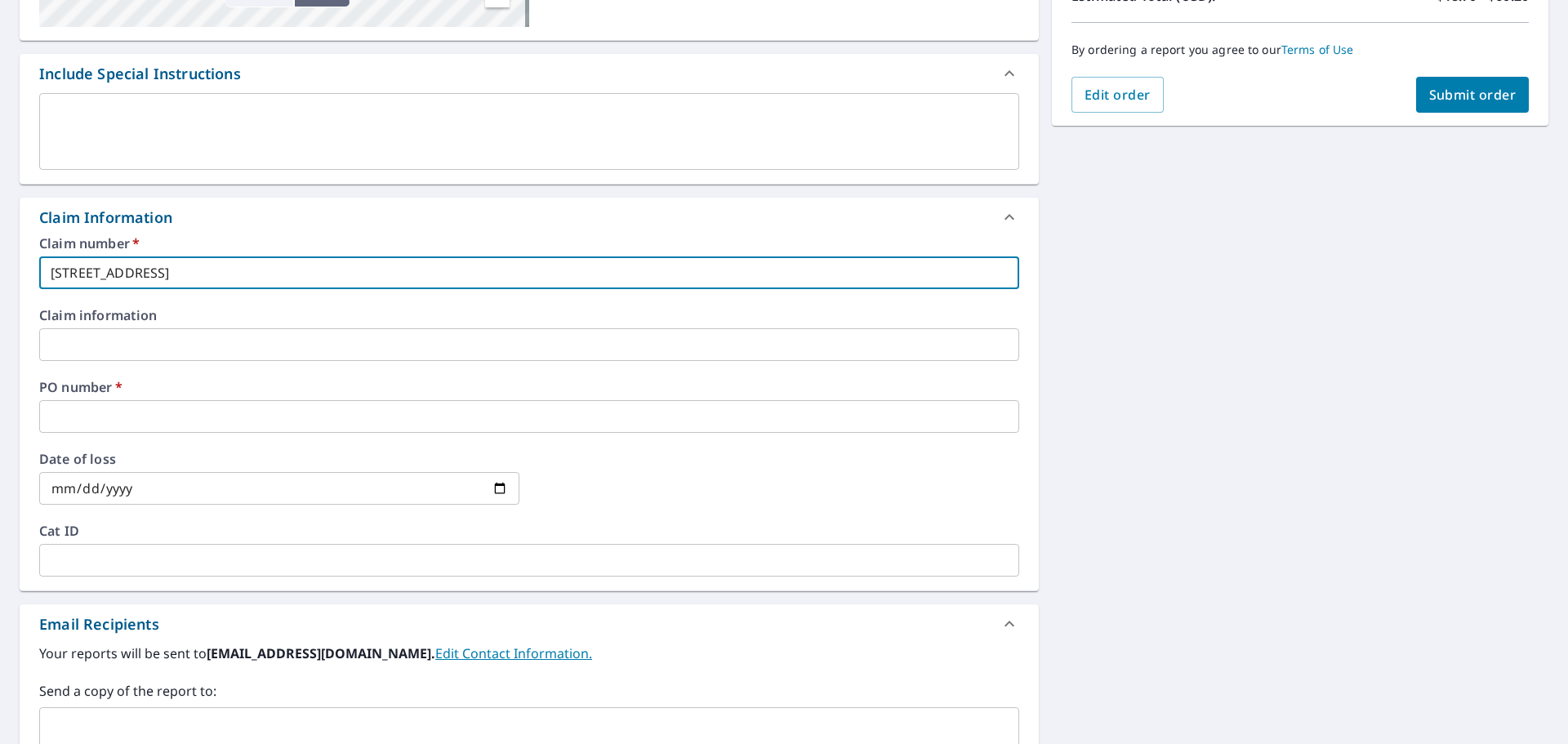
scroll to position [408, 0]
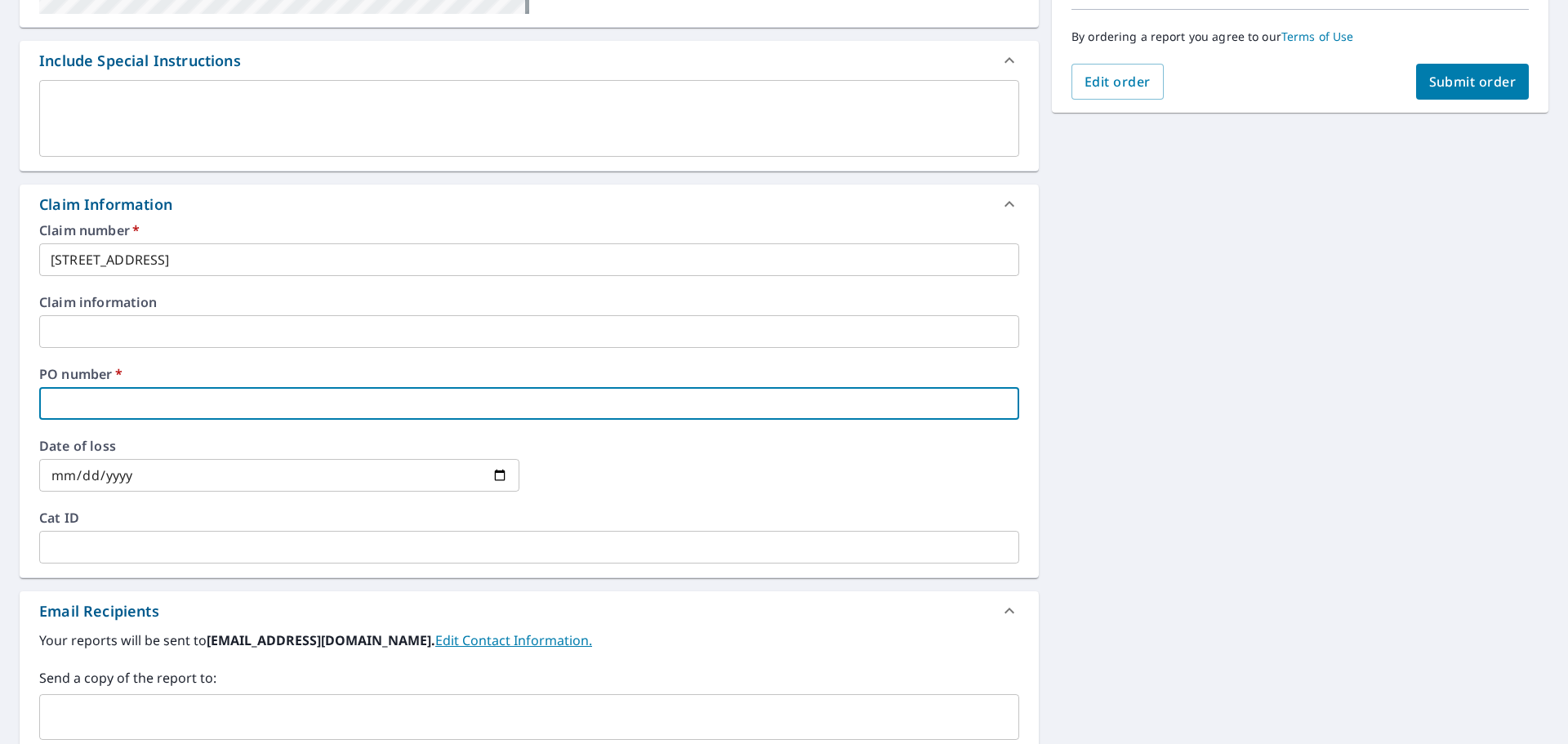
drag, startPoint x: 338, startPoint y: 403, endPoint x: 345, endPoint y: 398, distance: 8.6
click at [338, 403] on input "text" at bounding box center [529, 403] width 980 height 33
paste input "[STREET_ADDRESS]"
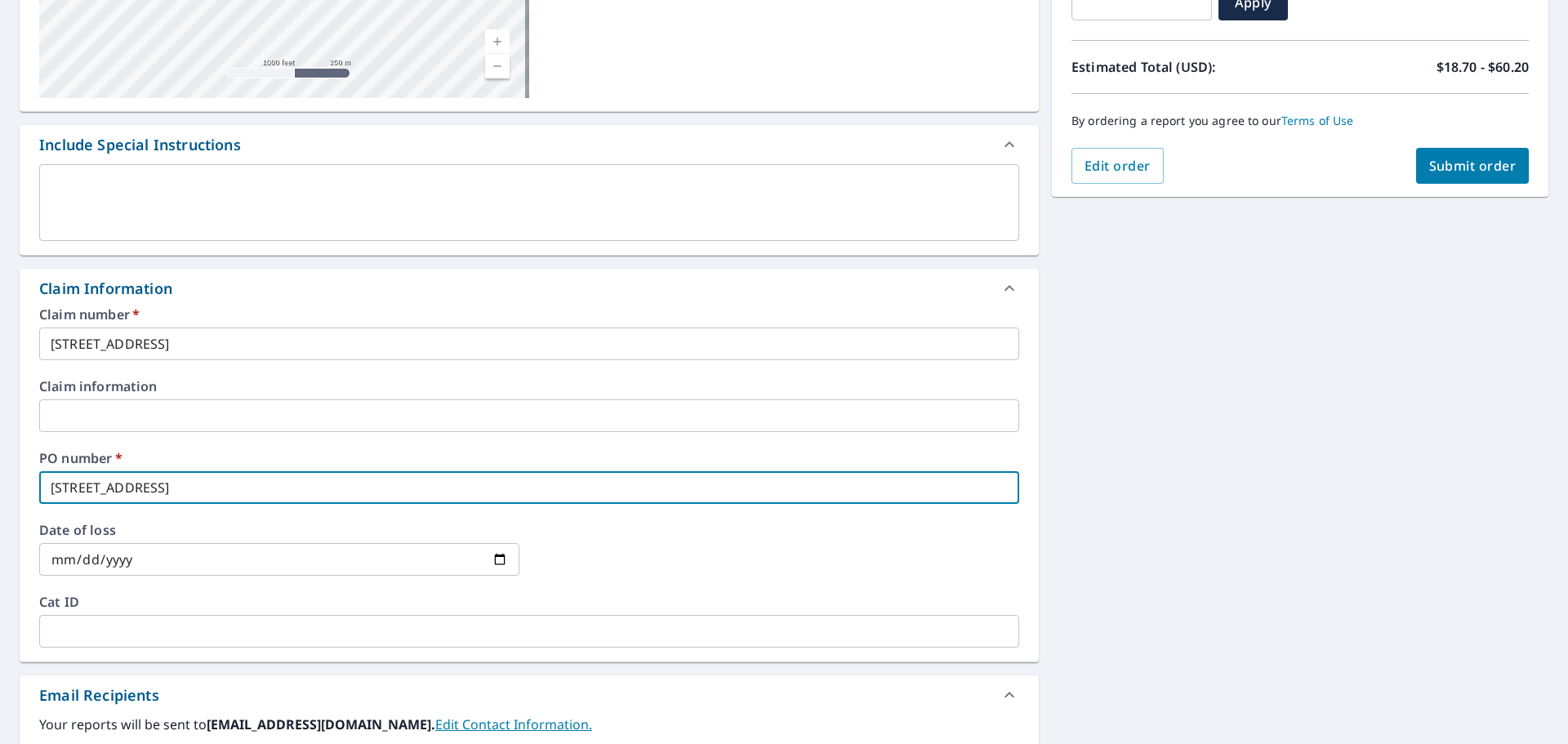
scroll to position [0, 0]
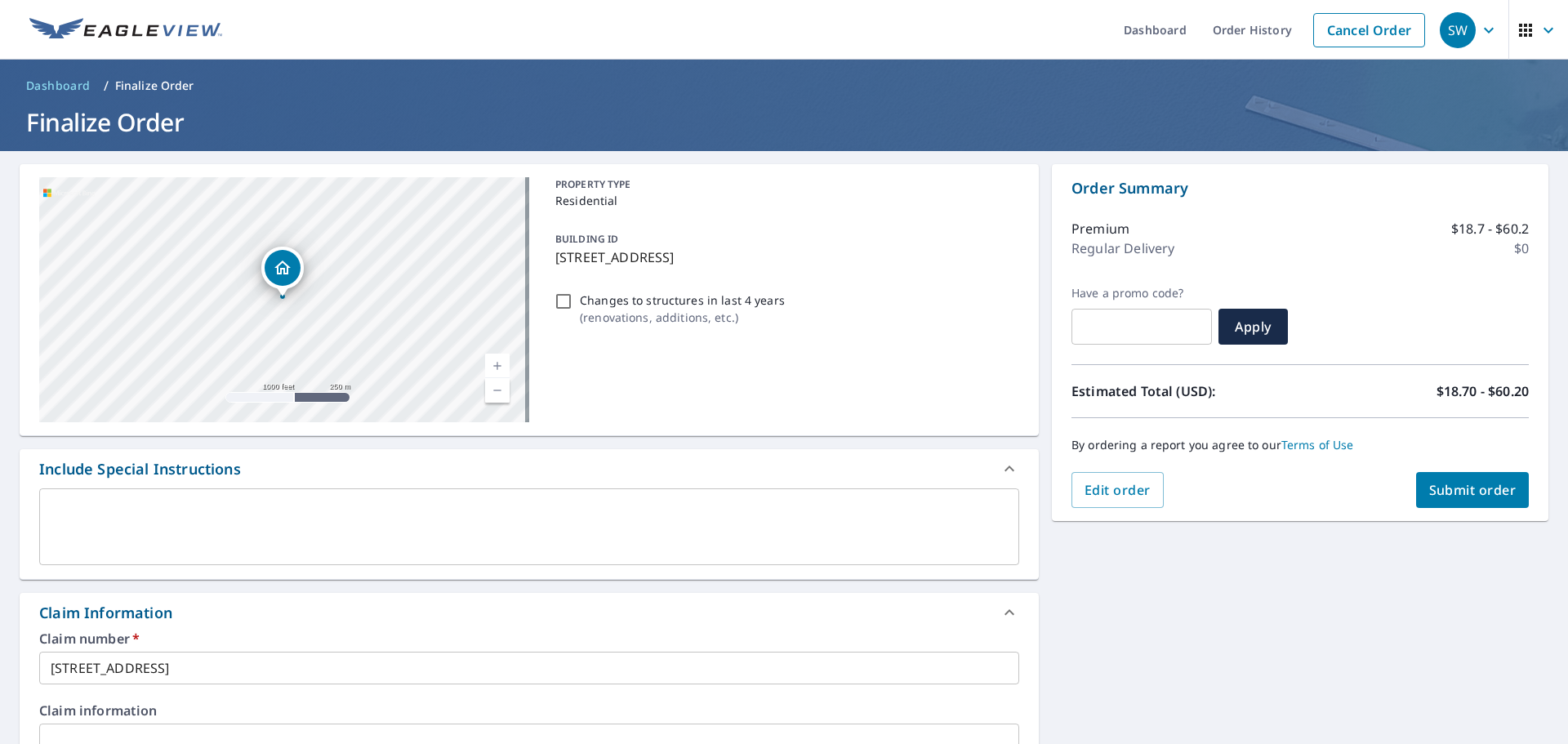
click at [1441, 485] on span "Submit order" at bounding box center [1472, 490] width 87 height 18
